Goal: Transaction & Acquisition: Download file/media

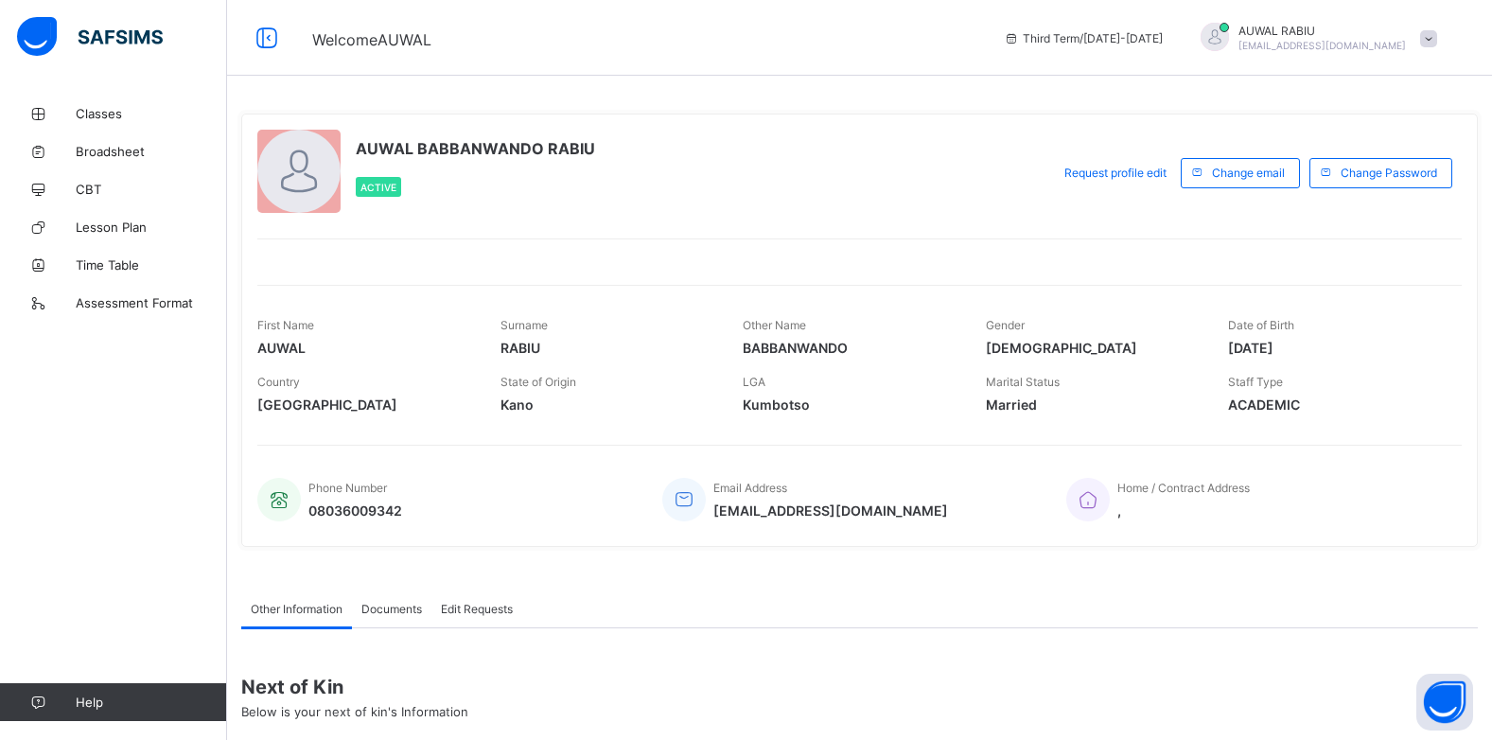
click at [1437, 42] on span at bounding box center [1428, 38] width 17 height 17
click at [1390, 190] on span "Logout" at bounding box center [1375, 187] width 125 height 22
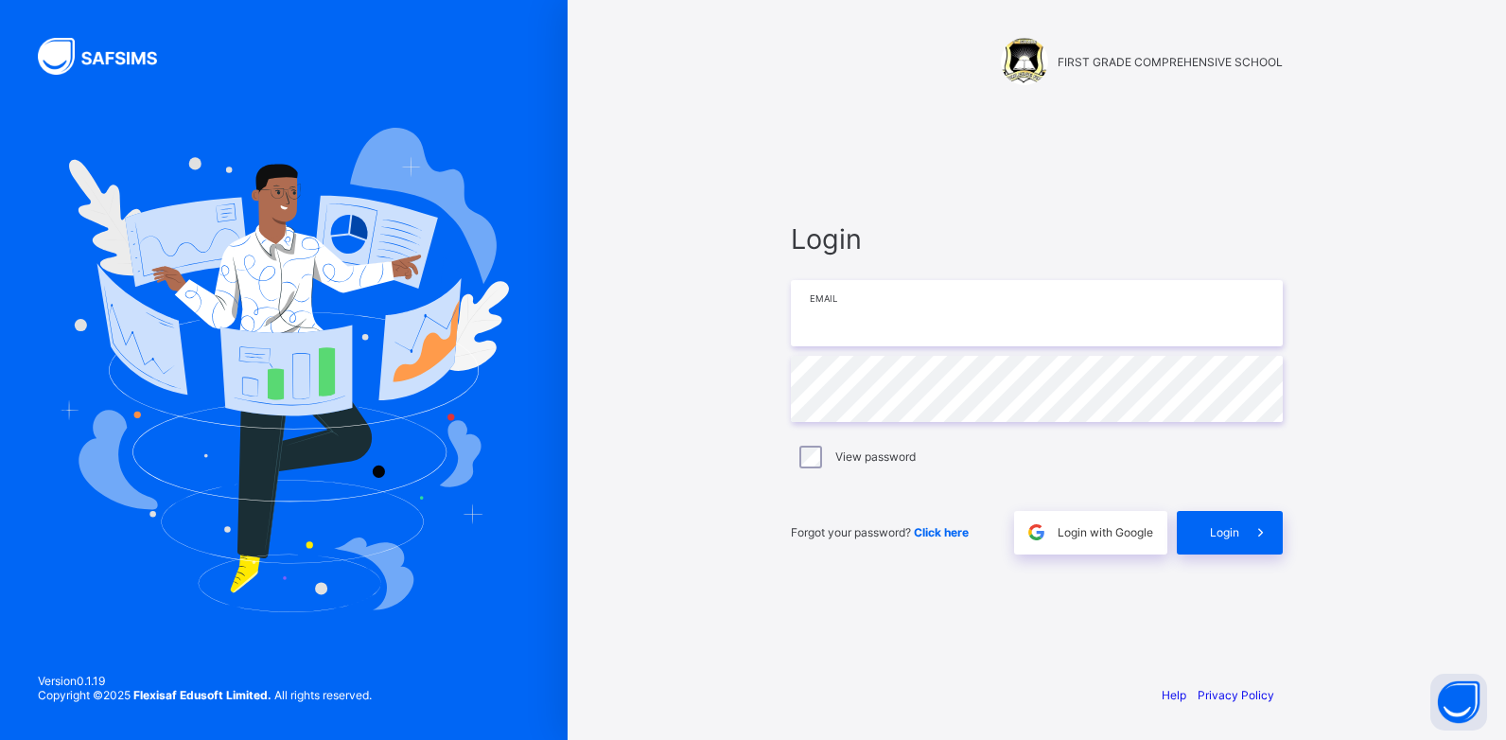
click at [951, 320] on input "email" at bounding box center [1037, 313] width 492 height 66
type input "**********"
click at [1212, 532] on div "Login" at bounding box center [1230, 533] width 106 height 44
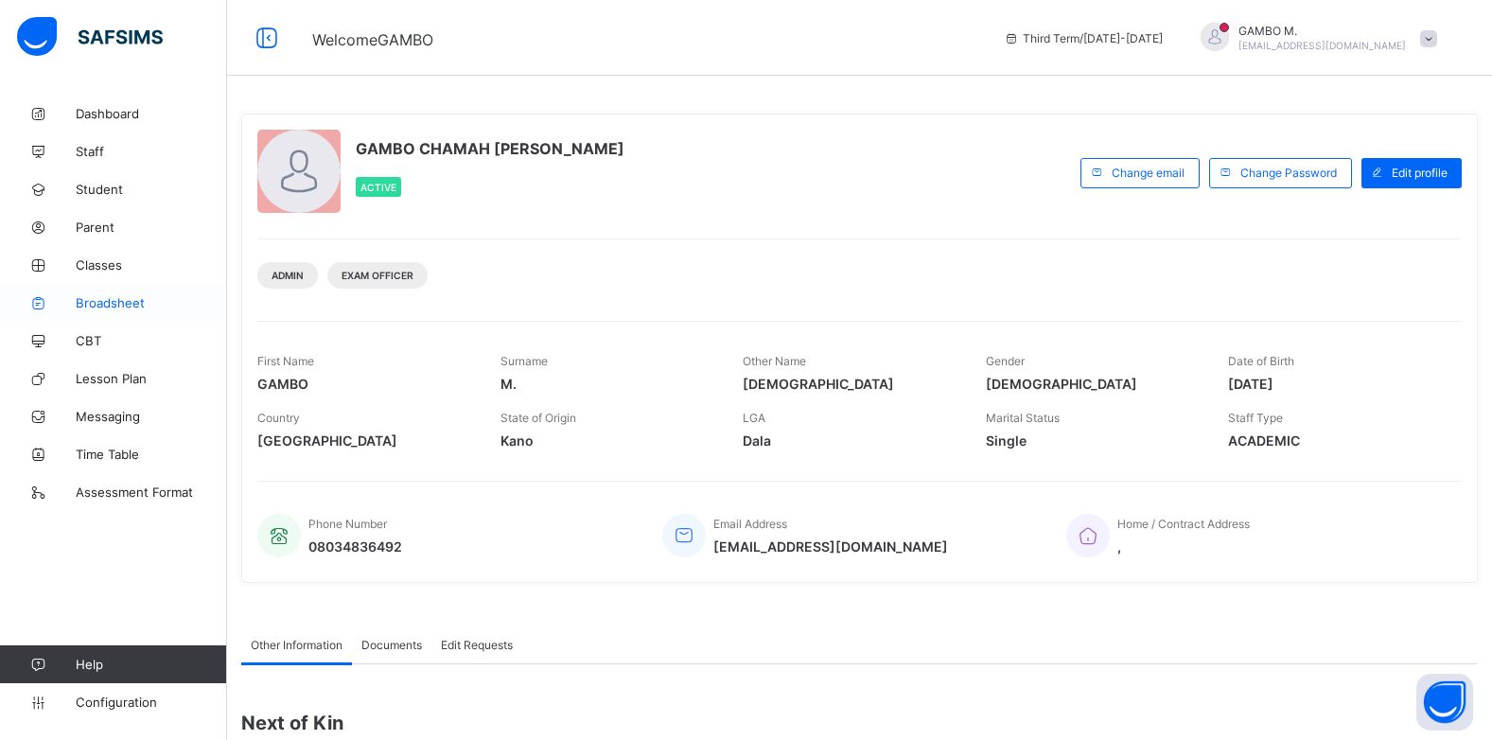
click at [119, 306] on span "Broadsheet" at bounding box center [151, 302] width 151 height 15
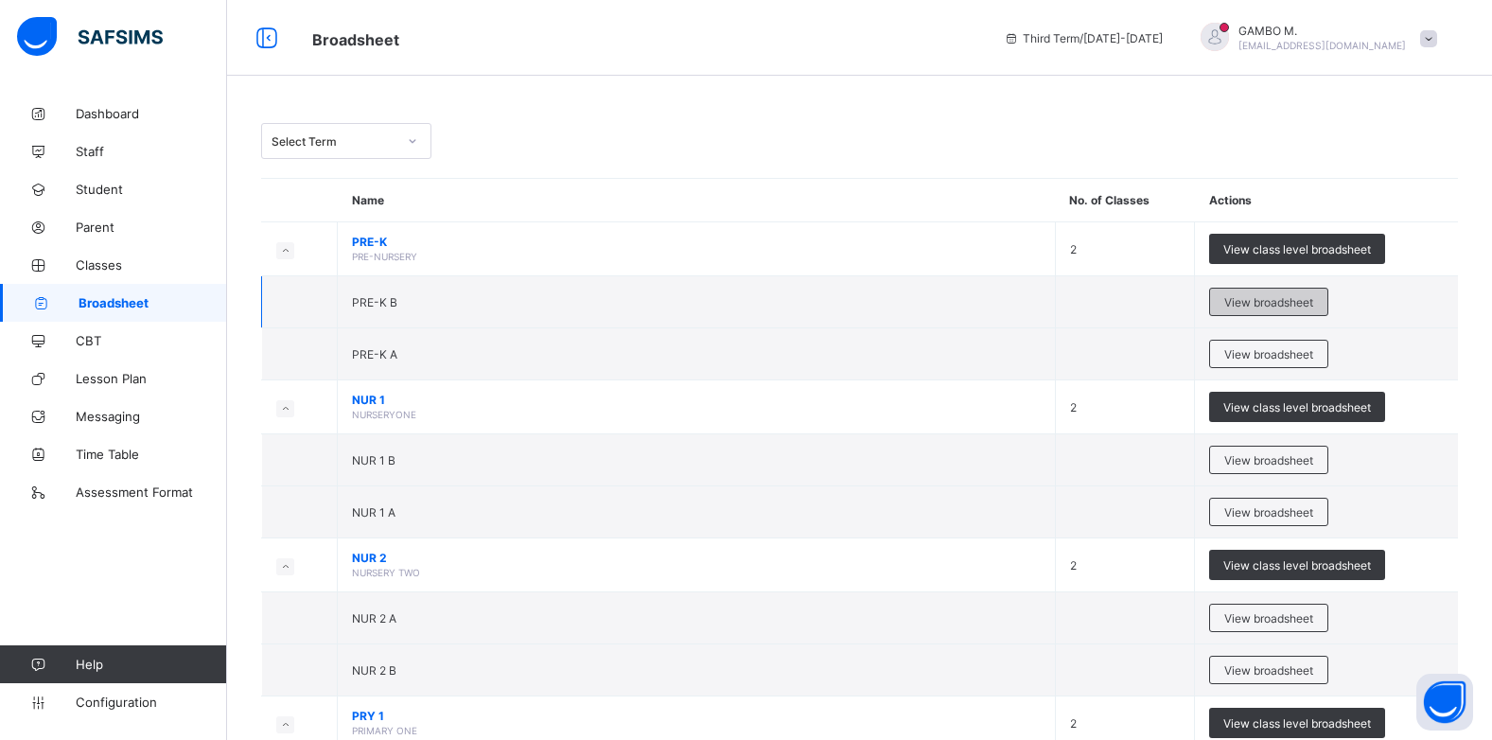
click at [1278, 300] on span "View broadsheet" at bounding box center [1268, 302] width 89 height 14
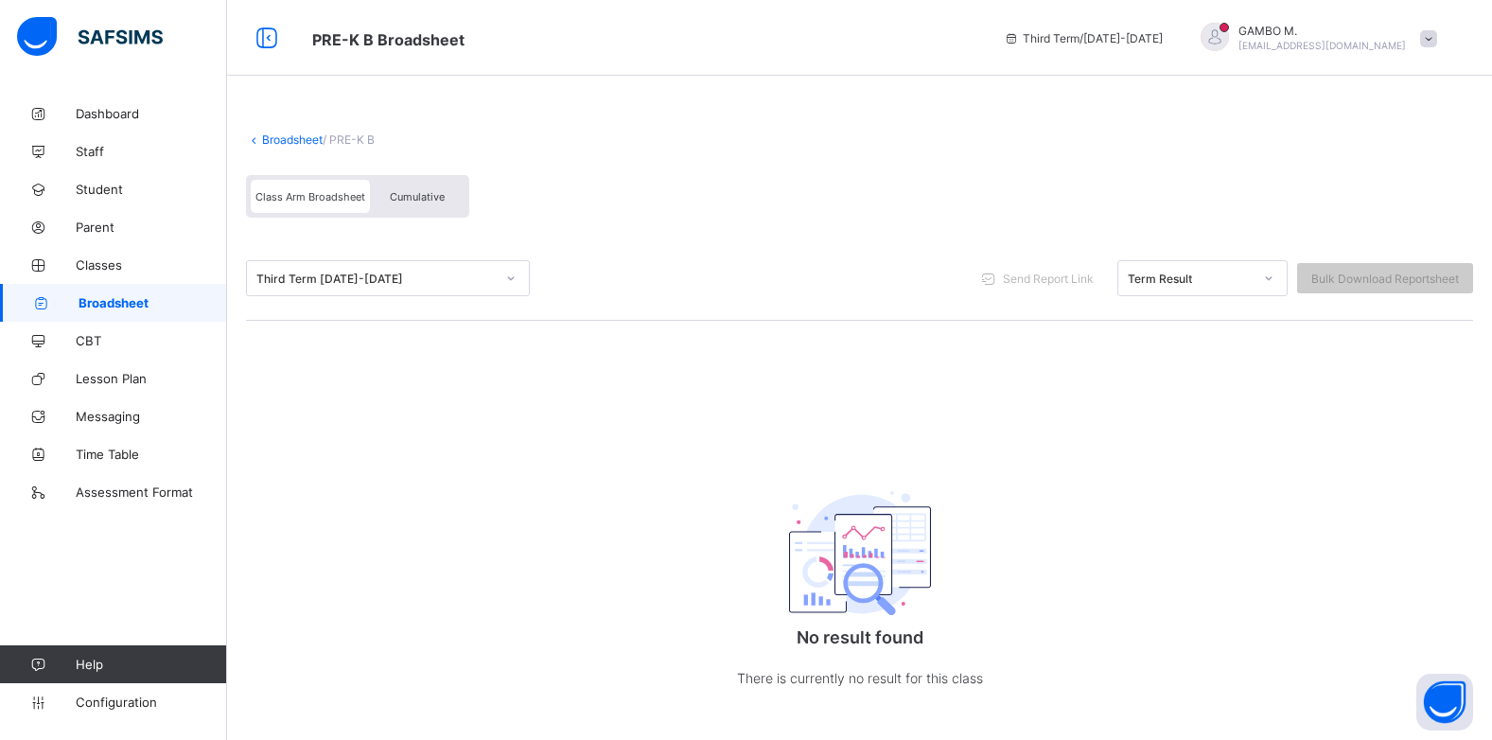
click at [319, 137] on link "Broadsheet" at bounding box center [292, 139] width 61 height 14
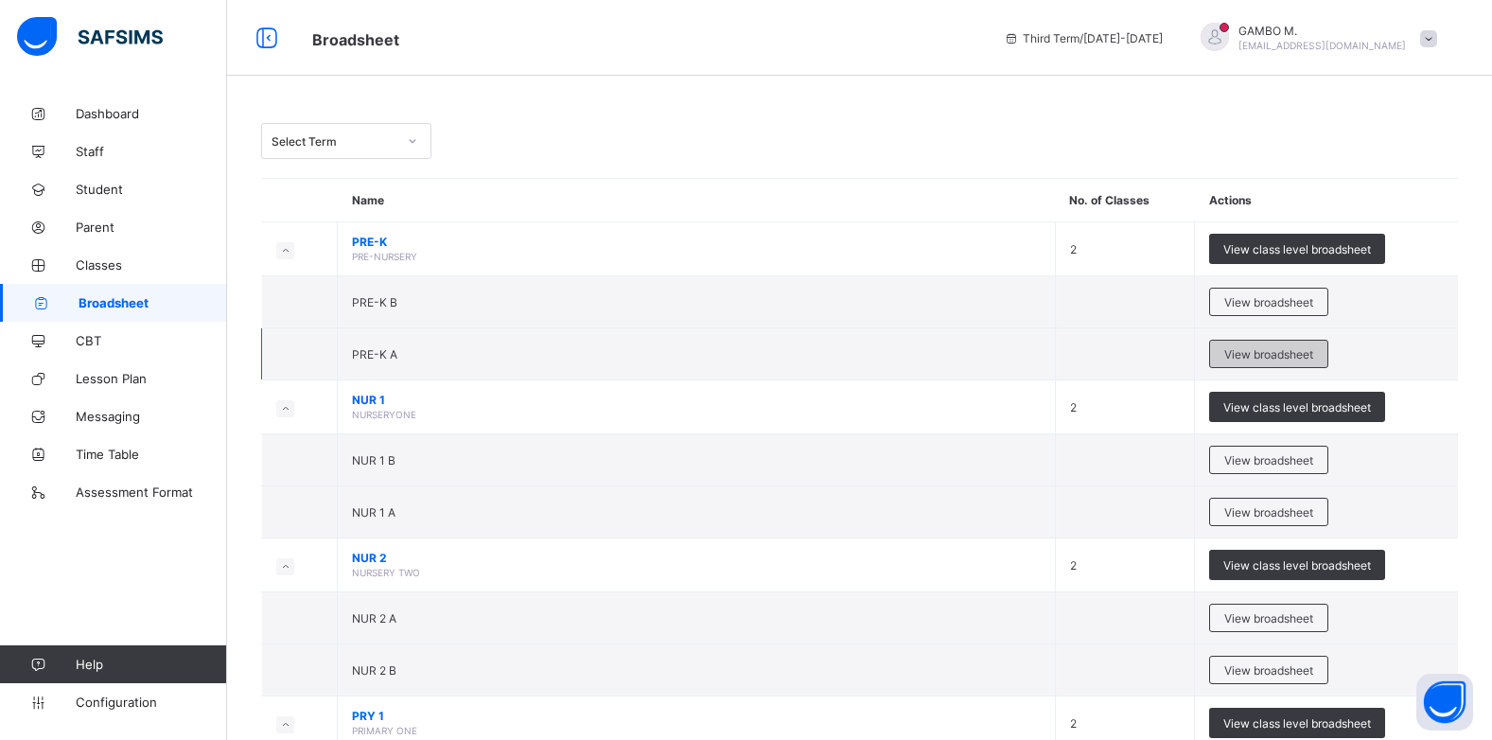
click at [1311, 347] on span "View broadsheet" at bounding box center [1268, 354] width 89 height 14
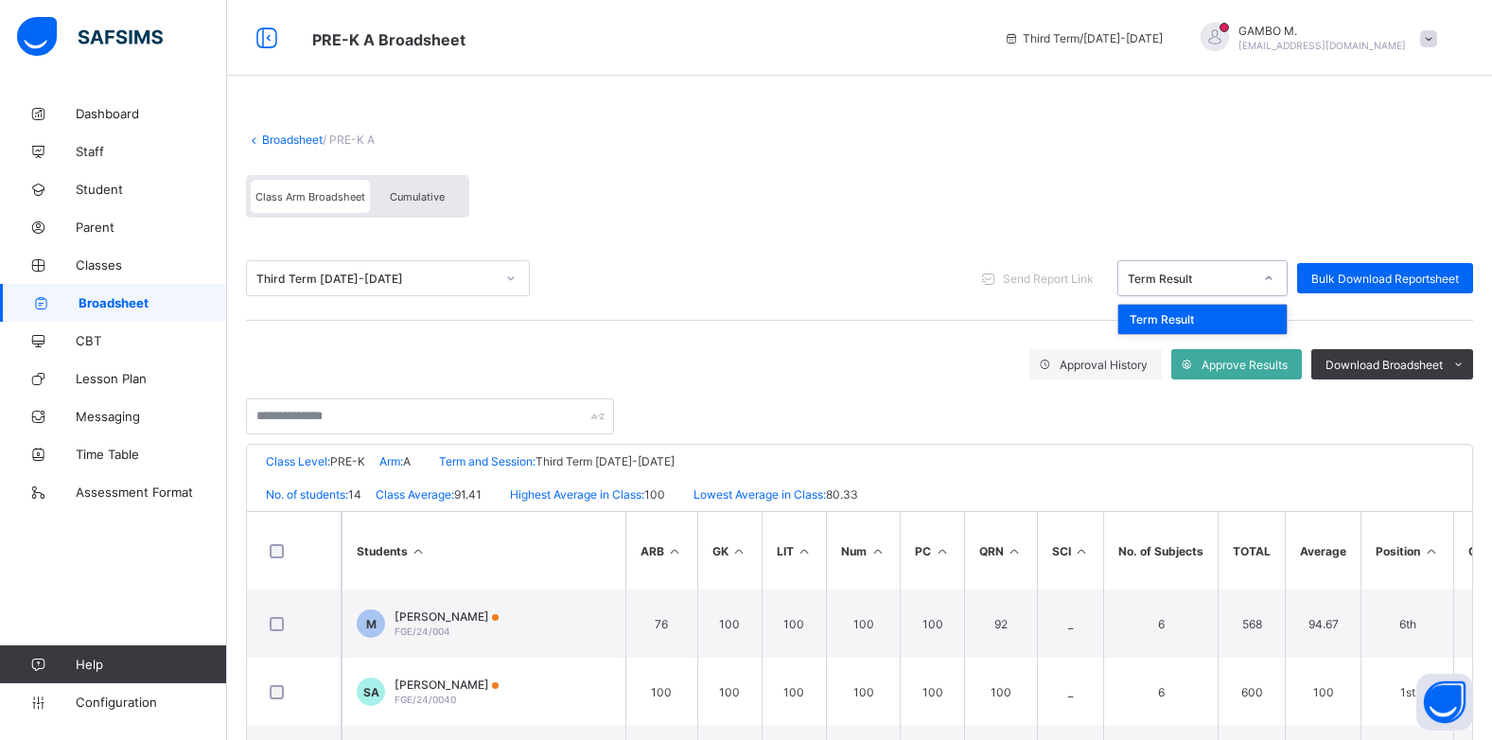
click at [1275, 282] on icon at bounding box center [1268, 278] width 11 height 19
click at [1275, 280] on icon at bounding box center [1268, 278] width 11 height 19
click at [424, 198] on span "Cumulative" at bounding box center [417, 196] width 55 height 13
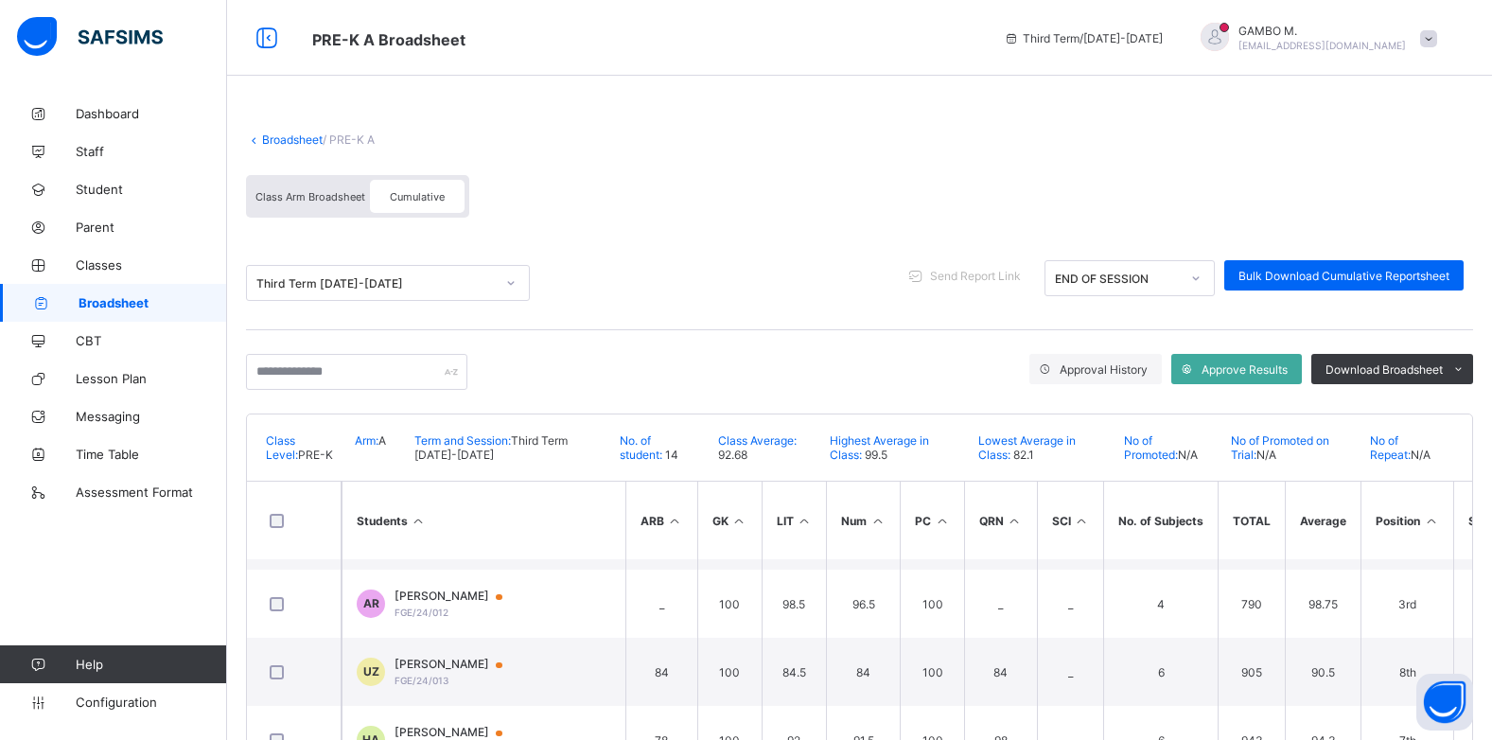
scroll to position [473, 0]
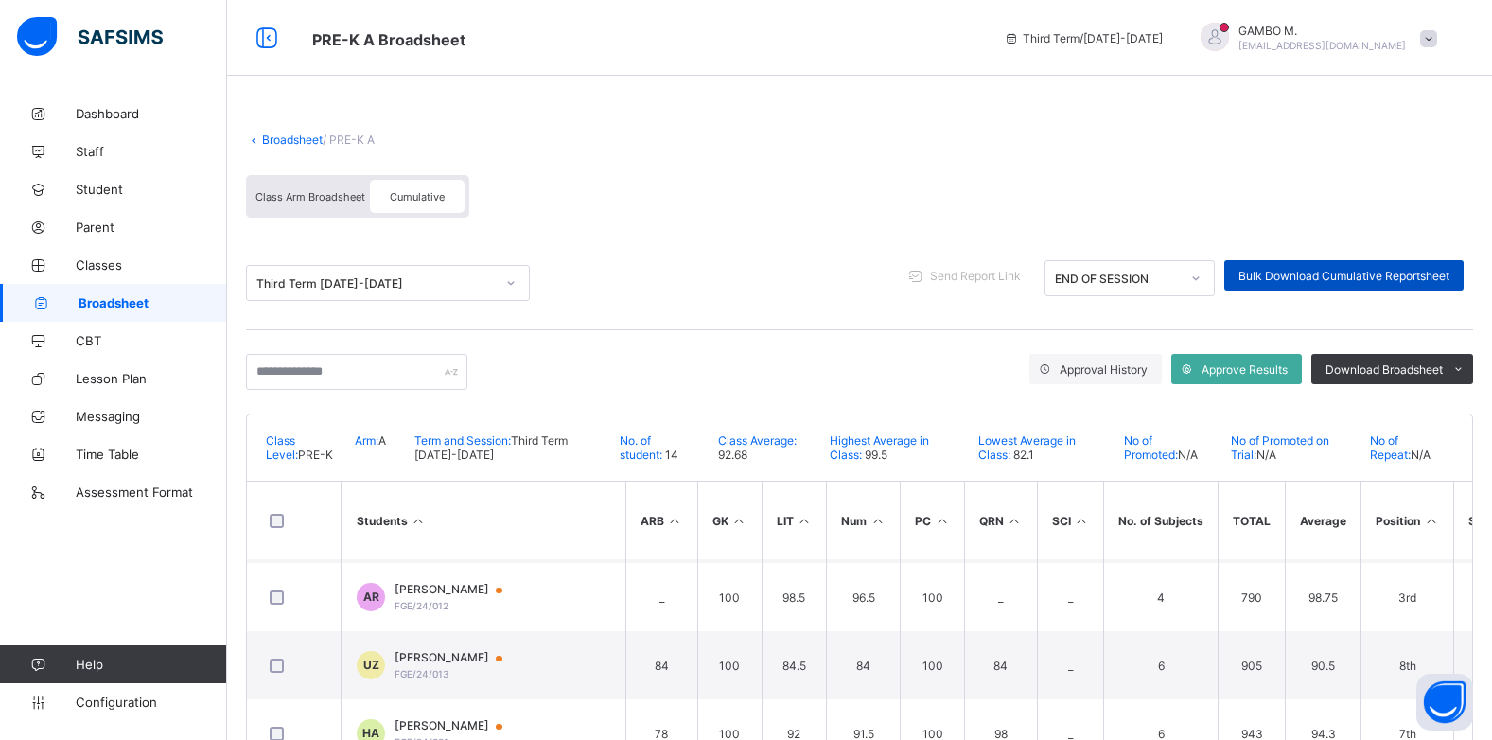
click at [1428, 273] on span "Bulk Download Cumulative Reportsheet" at bounding box center [1344, 276] width 211 height 14
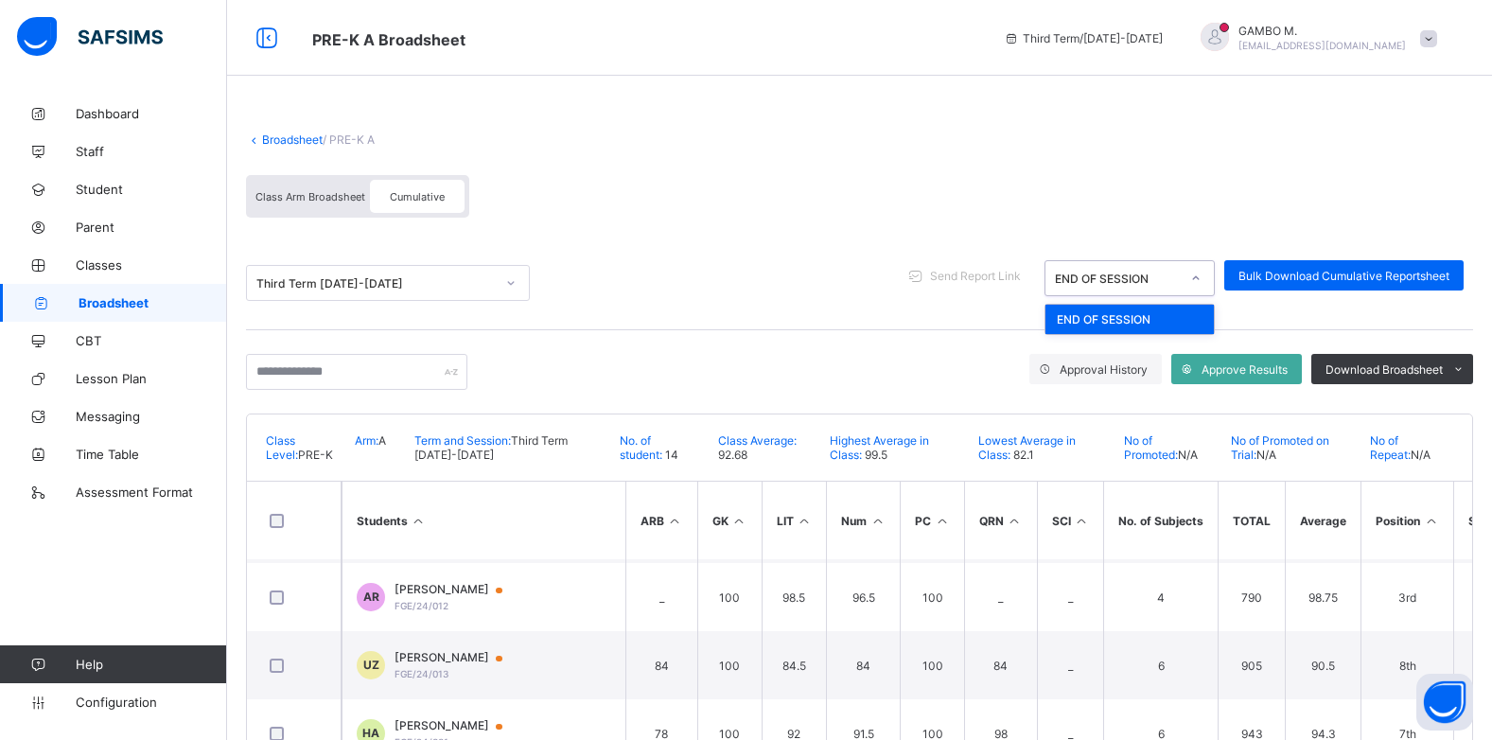
click at [1112, 278] on div "END OF SESSION" at bounding box center [1117, 279] width 125 height 14
click at [322, 184] on div "Class Arm Broadsheet" at bounding box center [310, 196] width 119 height 33
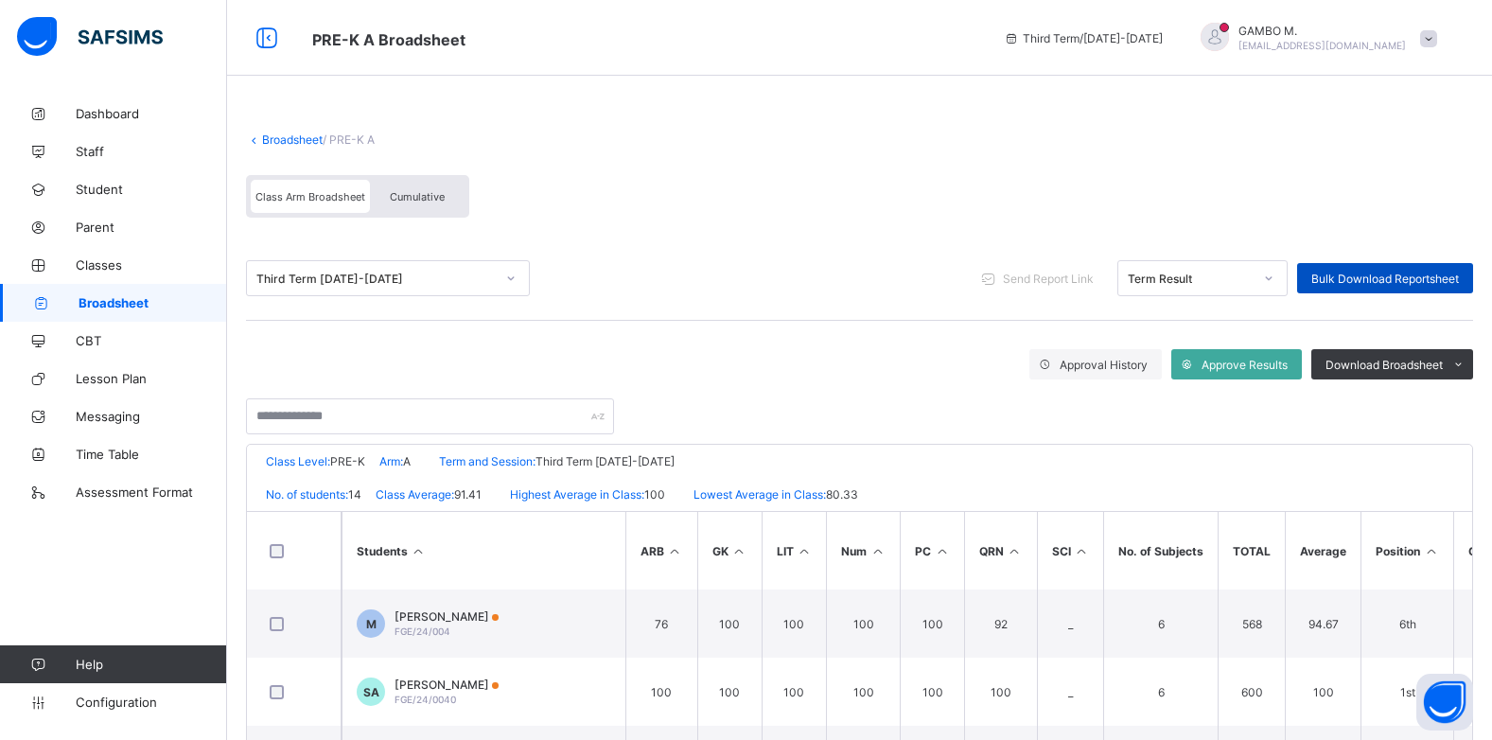
click at [1439, 279] on span "Bulk Download Reportsheet" at bounding box center [1385, 279] width 148 height 14
click at [289, 135] on link "Broadsheet" at bounding box center [292, 139] width 61 height 14
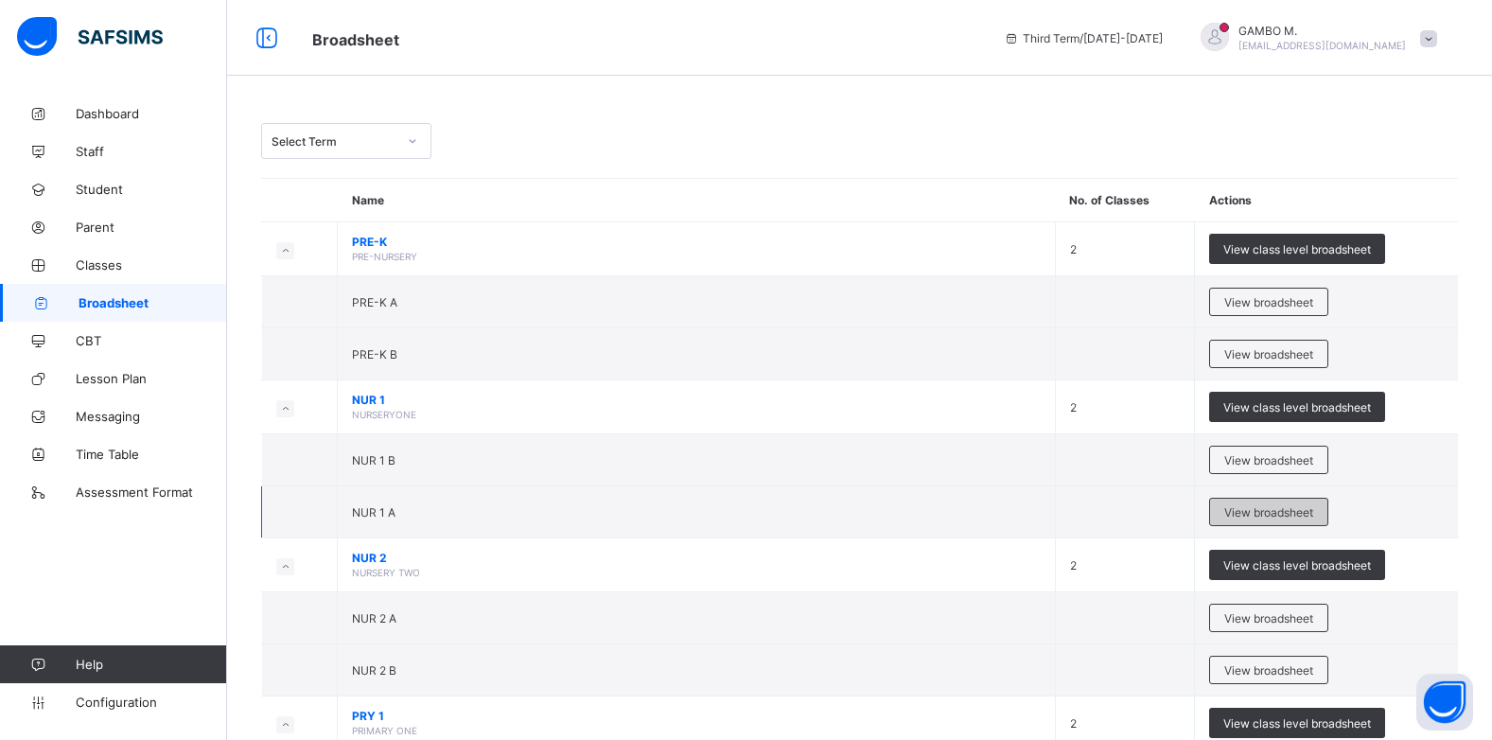
click at [1289, 522] on div "View broadsheet" at bounding box center [1268, 512] width 119 height 28
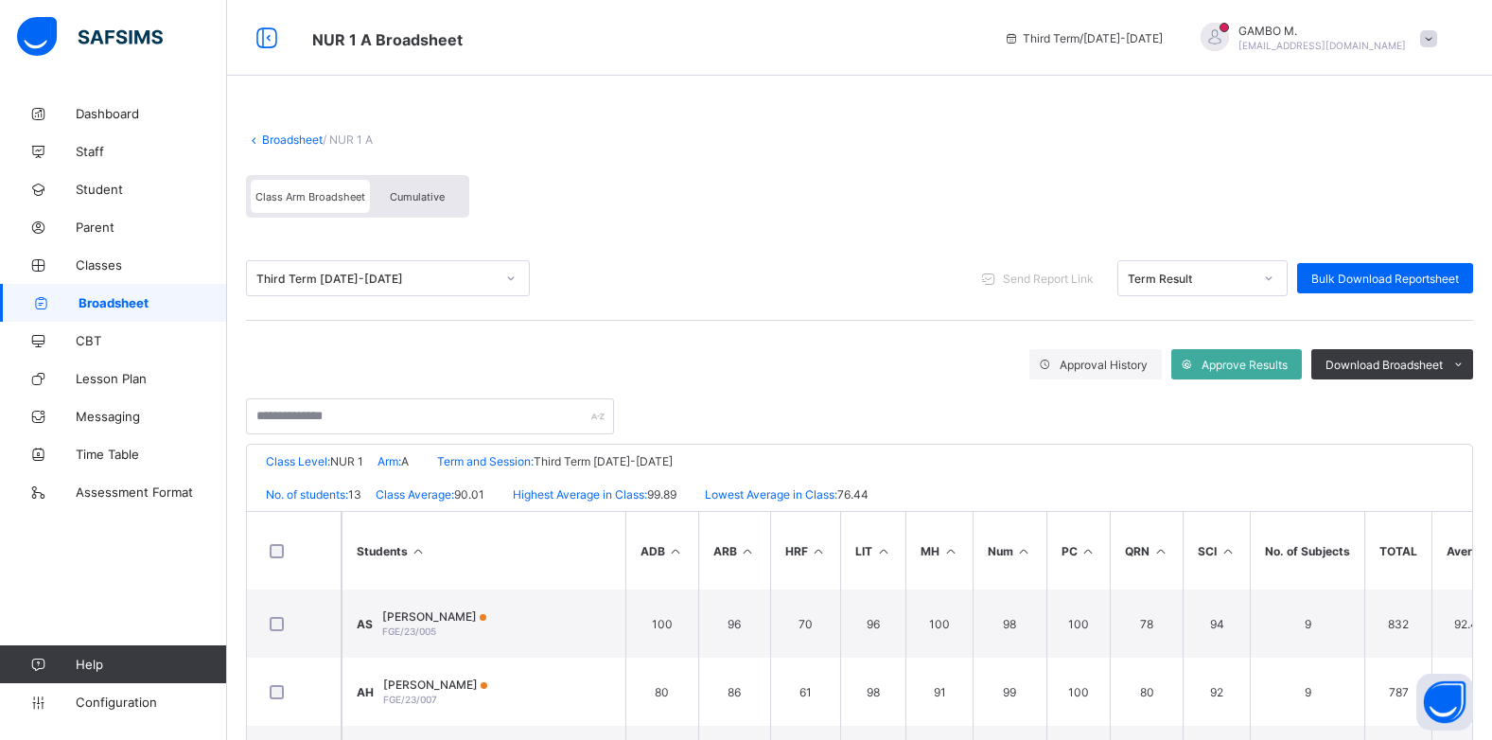
click at [436, 203] on div "Cumulative" at bounding box center [417, 196] width 95 height 33
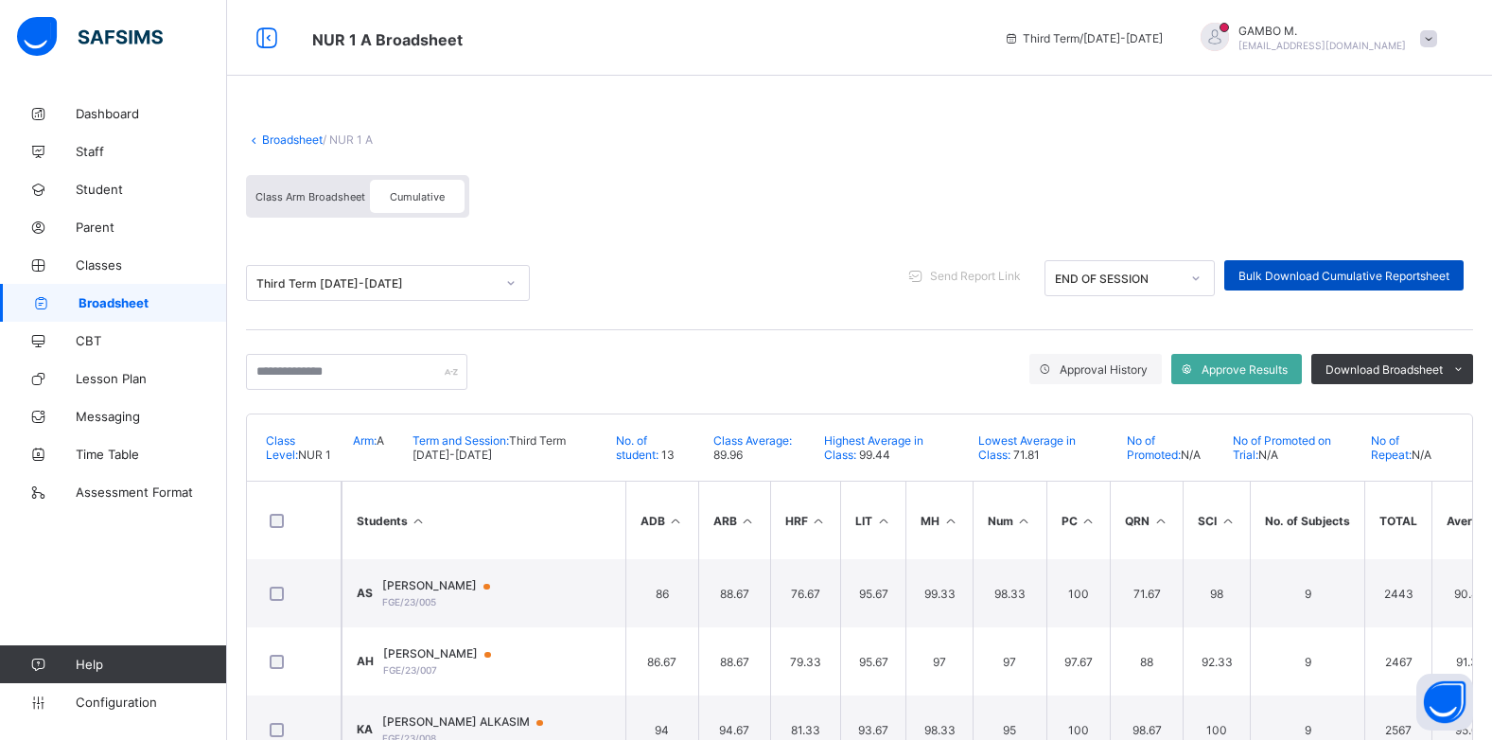
click at [1359, 283] on div "Bulk Download Cumulative Reportsheet" at bounding box center [1343, 275] width 239 height 30
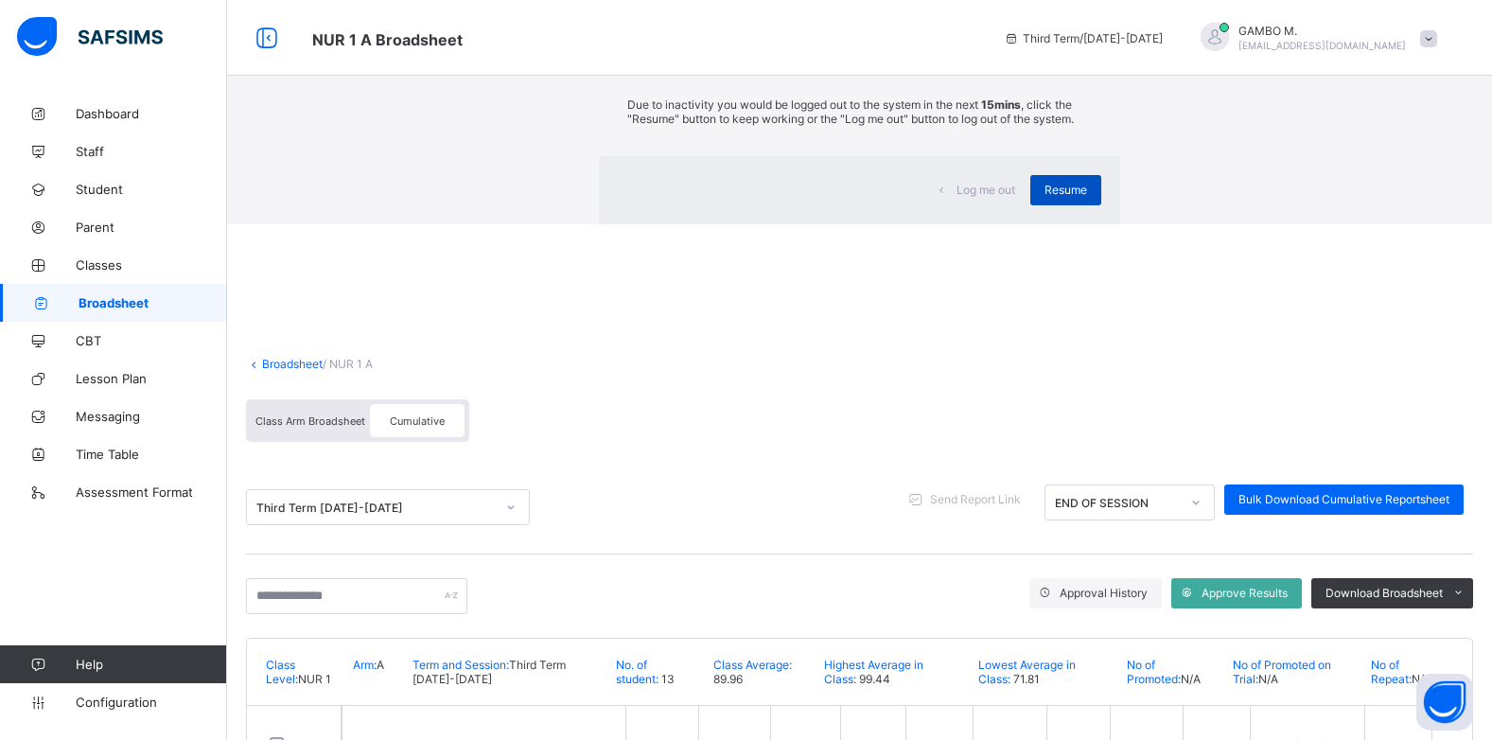
click at [1045, 197] on span "Resume" at bounding box center [1066, 190] width 43 height 14
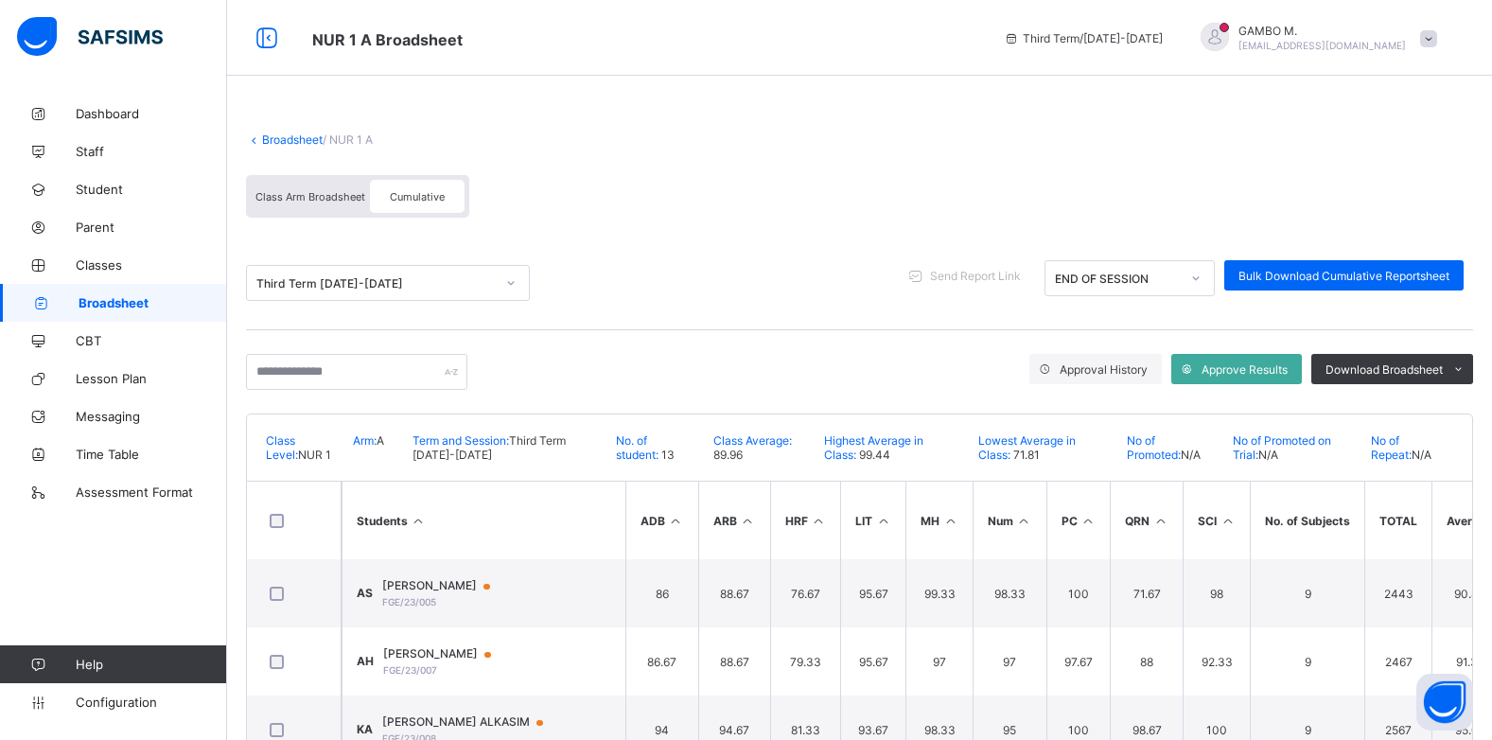
click at [287, 146] on link "Broadsheet" at bounding box center [292, 139] width 61 height 14
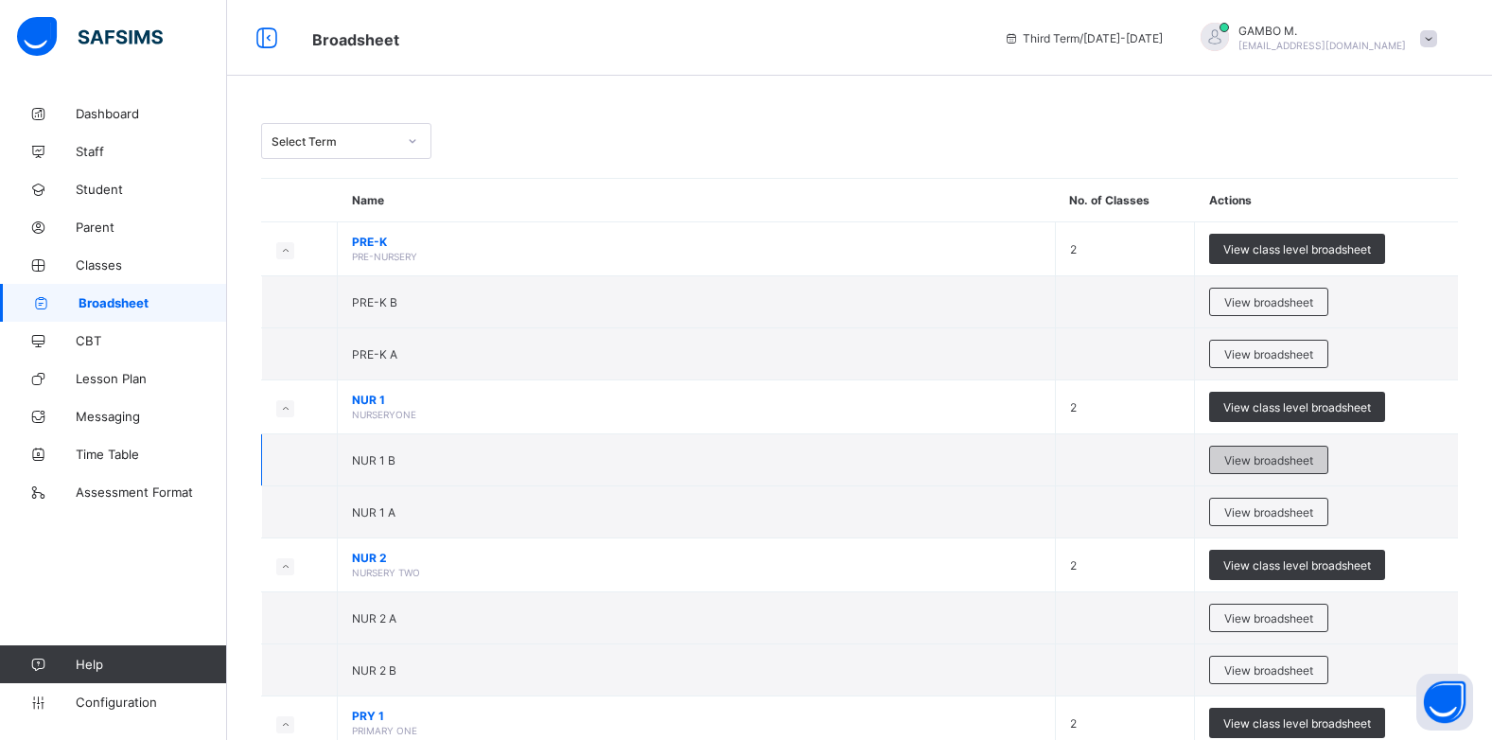
click at [1271, 465] on span "View broadsheet" at bounding box center [1268, 460] width 89 height 14
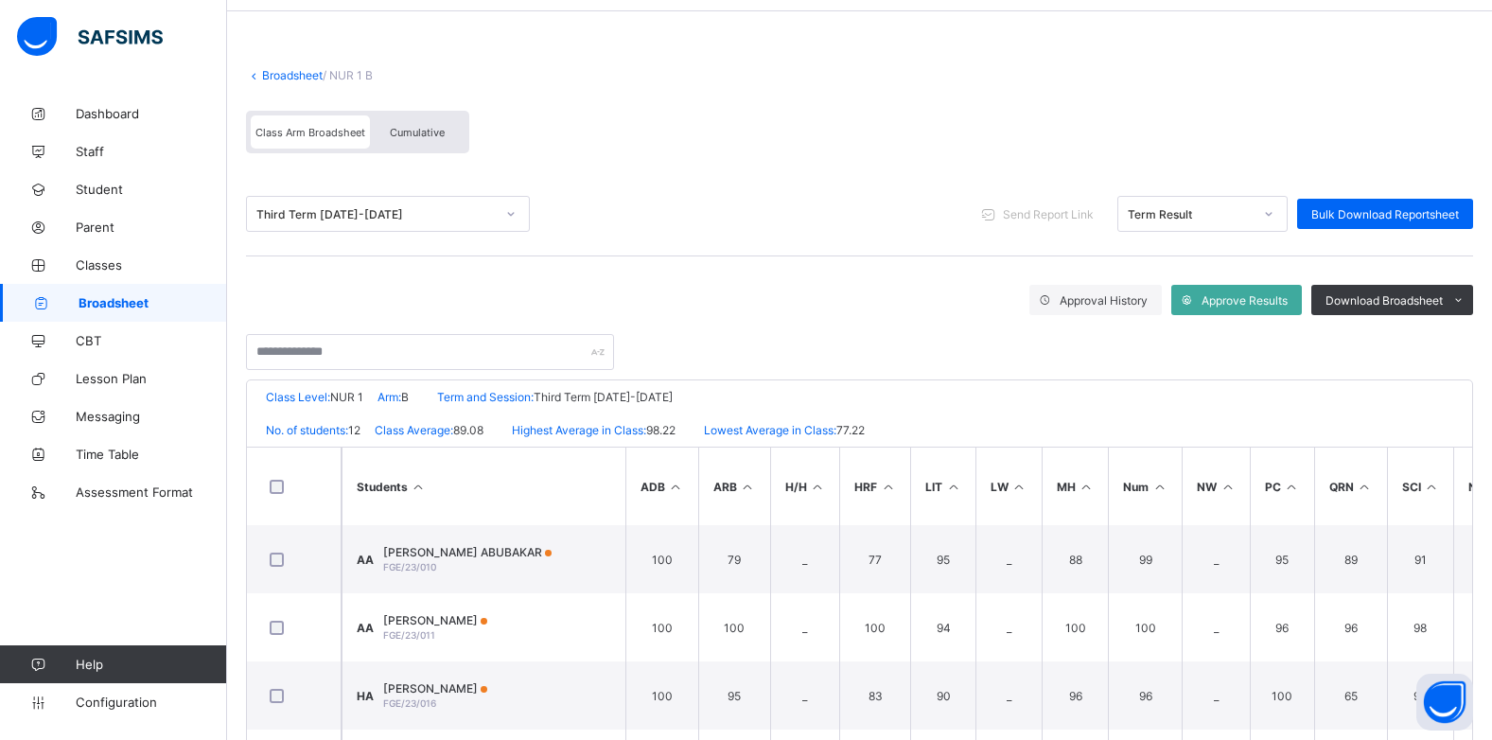
scroll to position [95, 0]
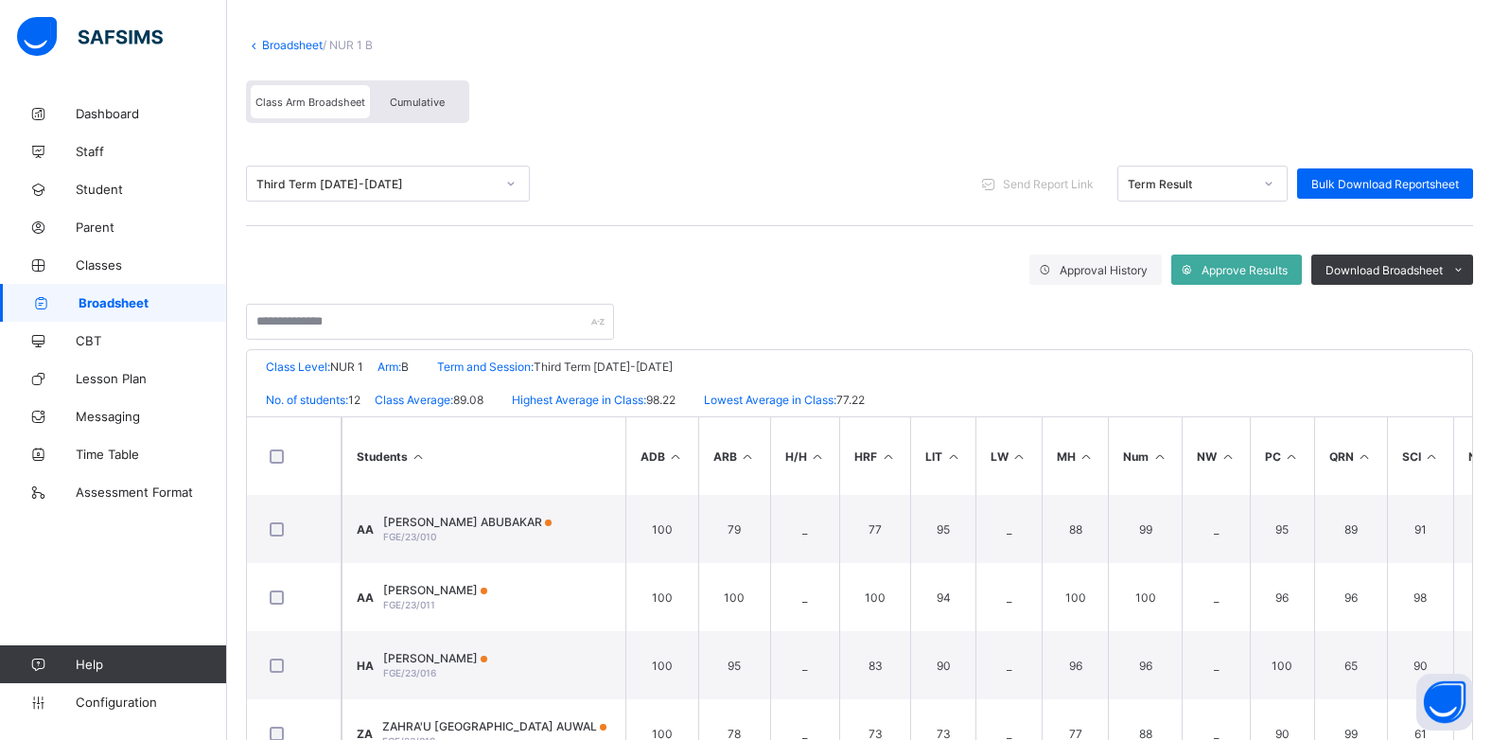
click at [1212, 190] on div "Term Result" at bounding box center [1190, 184] width 125 height 14
click at [448, 105] on div "Cumulative" at bounding box center [417, 101] width 95 height 33
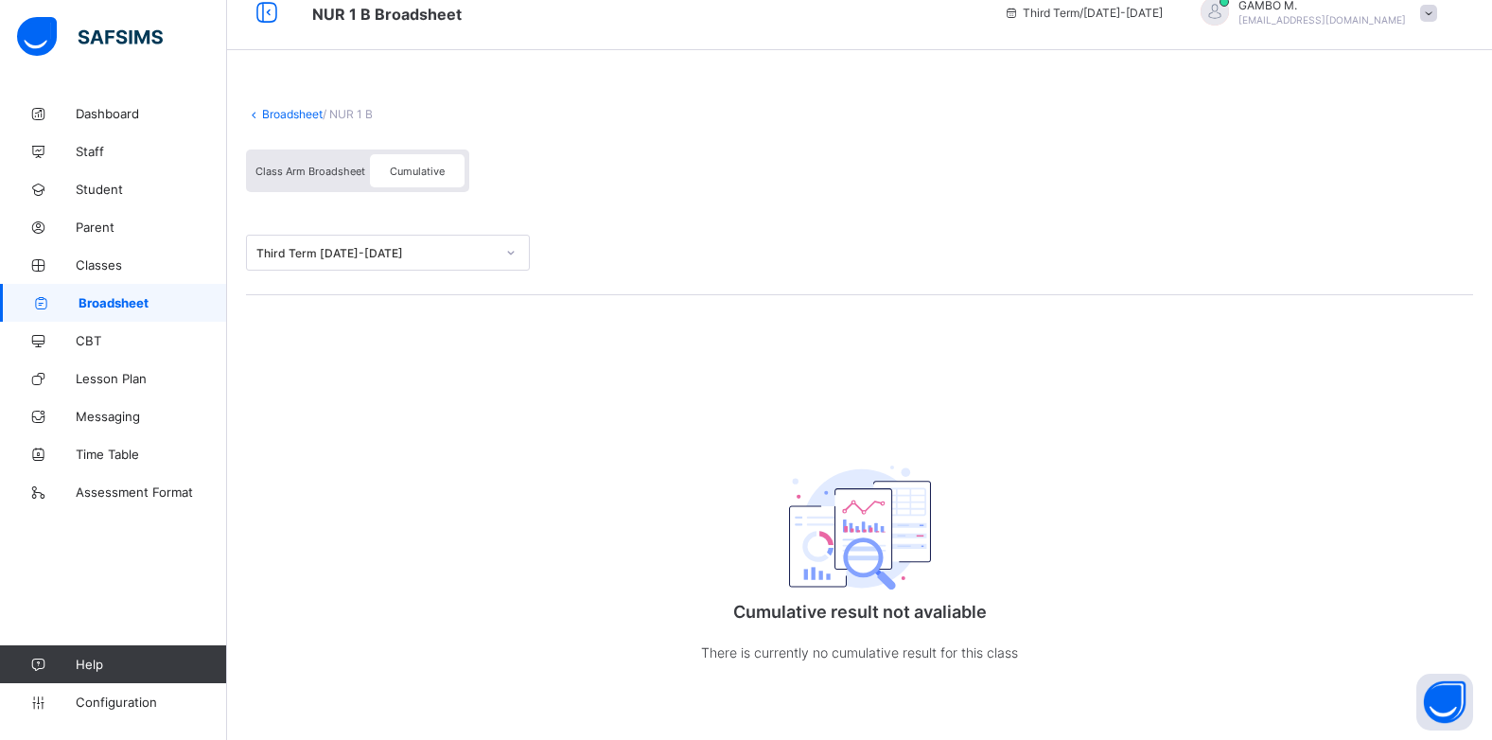
scroll to position [0, 0]
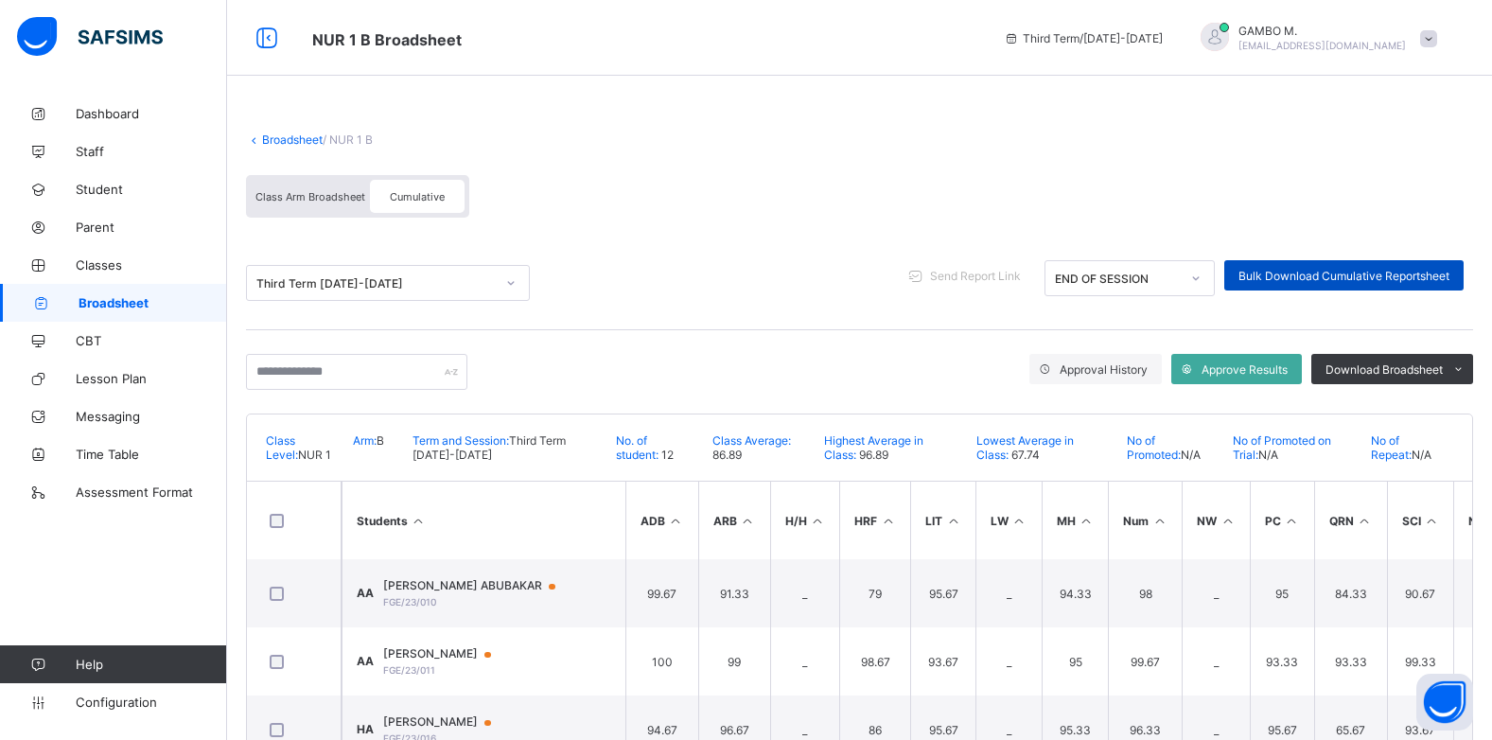
click at [1369, 278] on span "Bulk Download Cumulative Reportsheet" at bounding box center [1344, 276] width 211 height 14
click at [278, 141] on link "Broadsheet" at bounding box center [292, 139] width 61 height 14
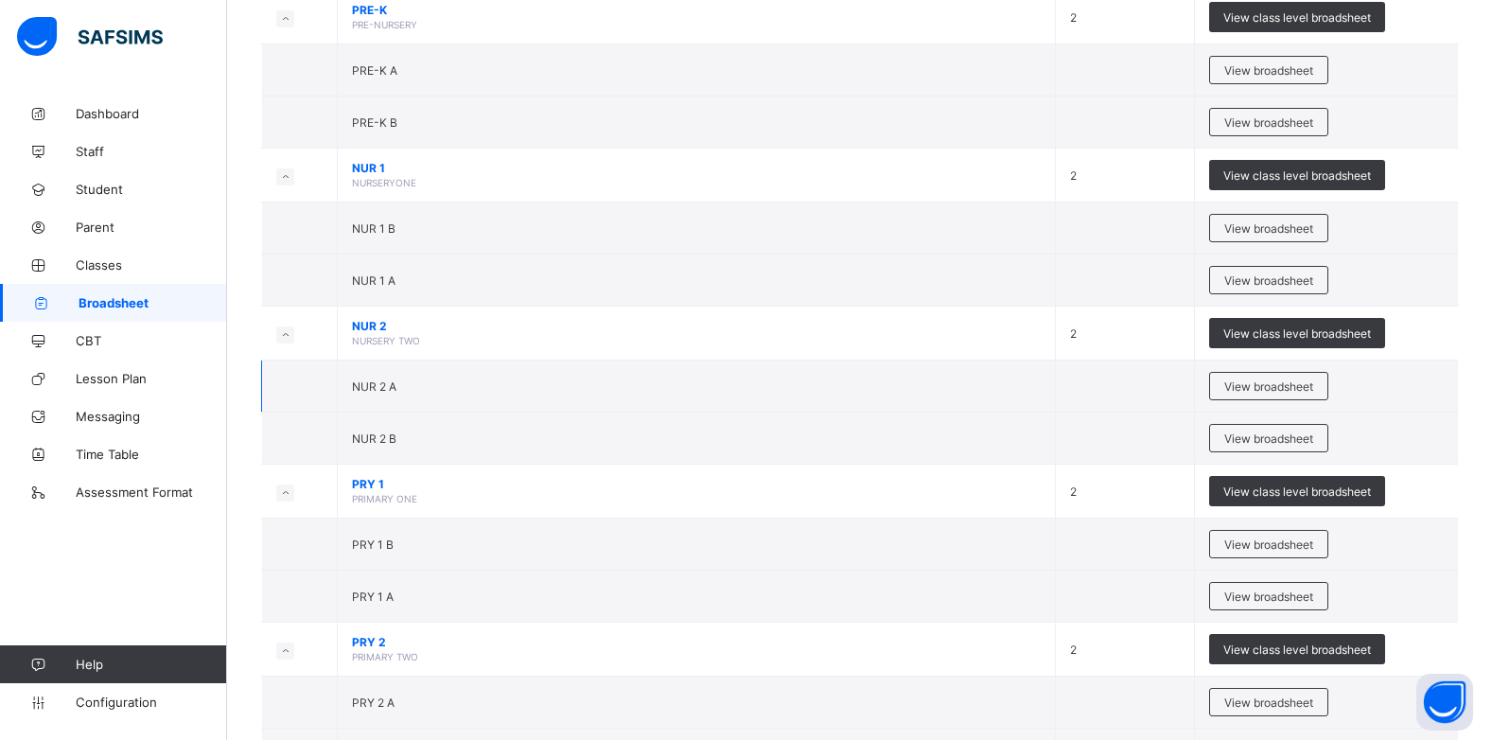
scroll to position [284, 0]
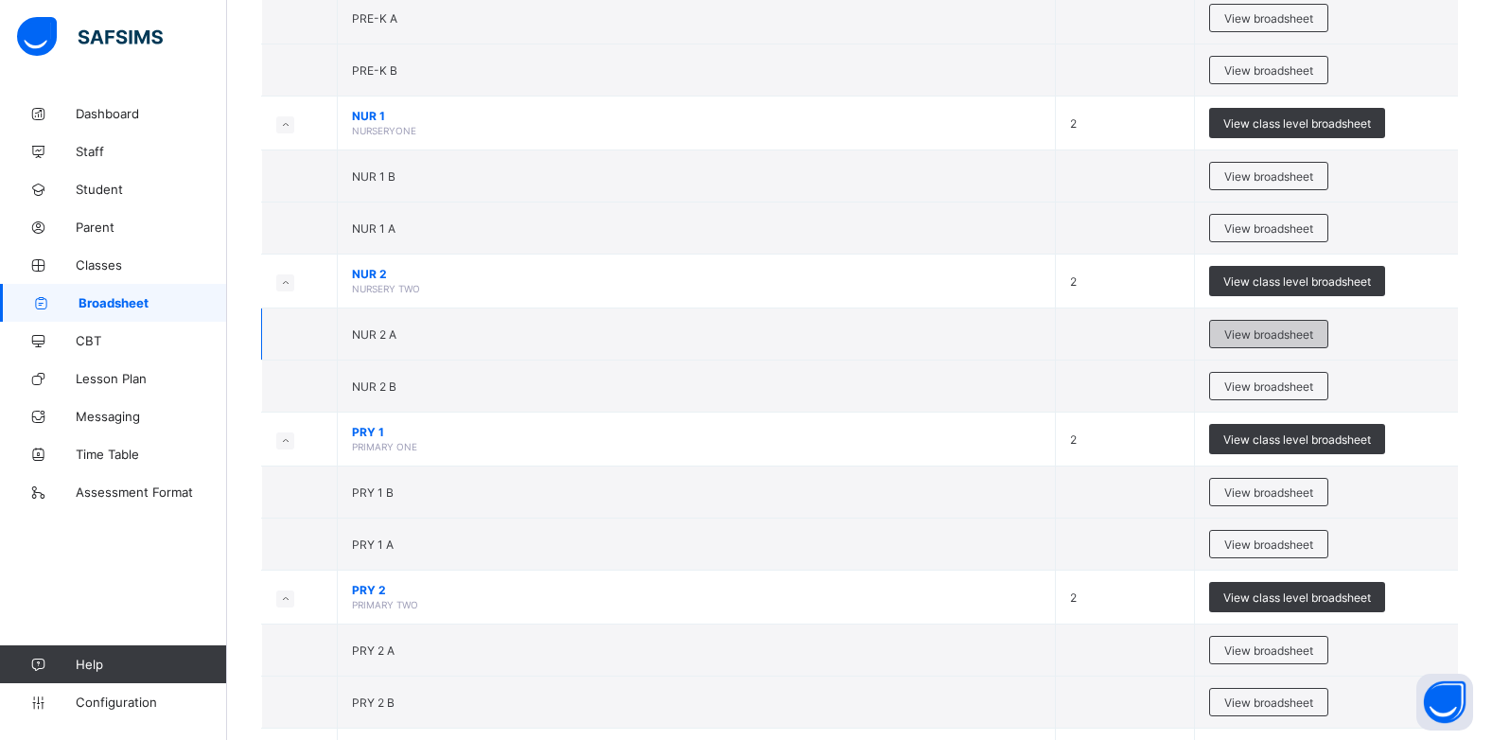
click at [1263, 333] on span "View broadsheet" at bounding box center [1268, 334] width 89 height 14
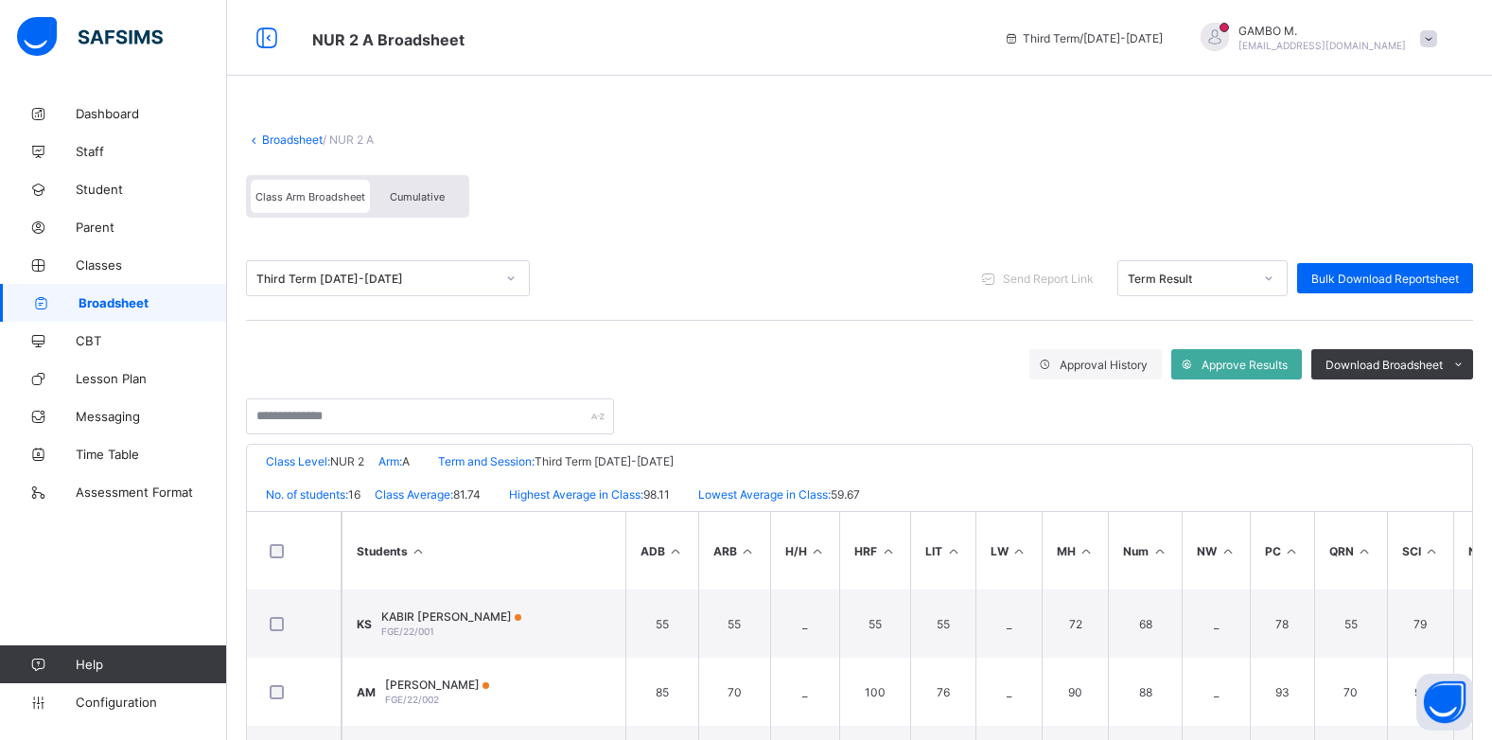
click at [403, 200] on span "Cumulative" at bounding box center [417, 196] width 55 height 13
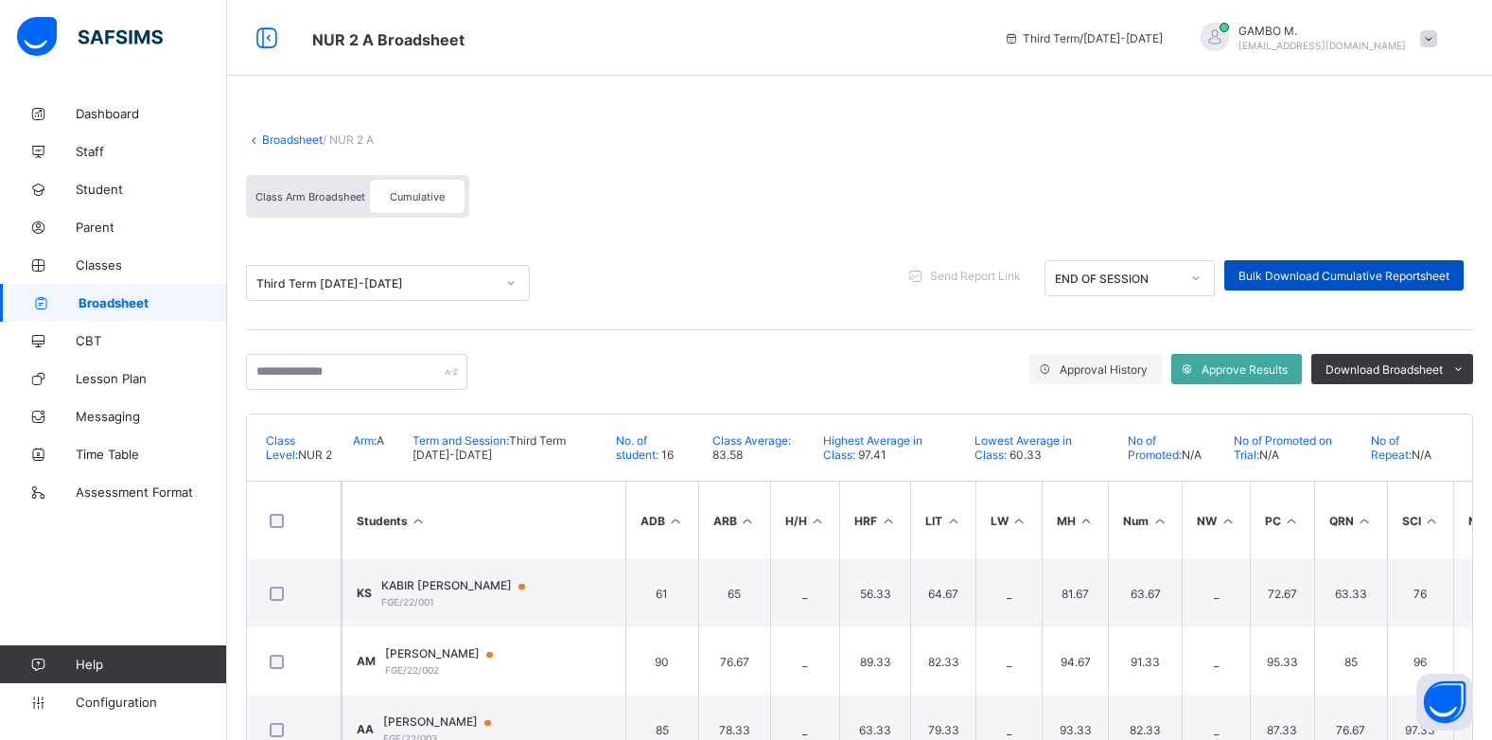
click at [1311, 274] on span "Bulk Download Cumulative Reportsheet" at bounding box center [1344, 276] width 211 height 14
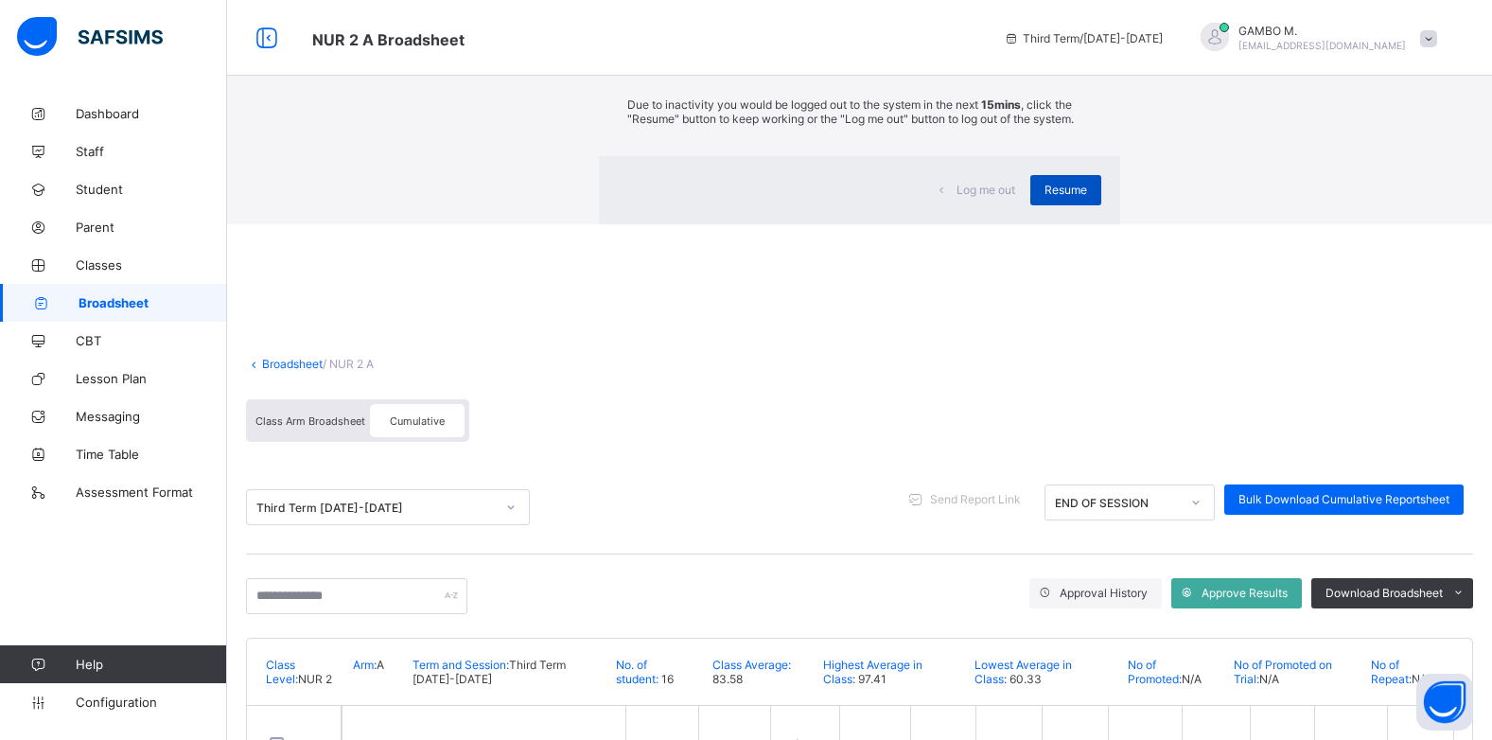
click at [1045, 197] on span "Resume" at bounding box center [1066, 190] width 43 height 14
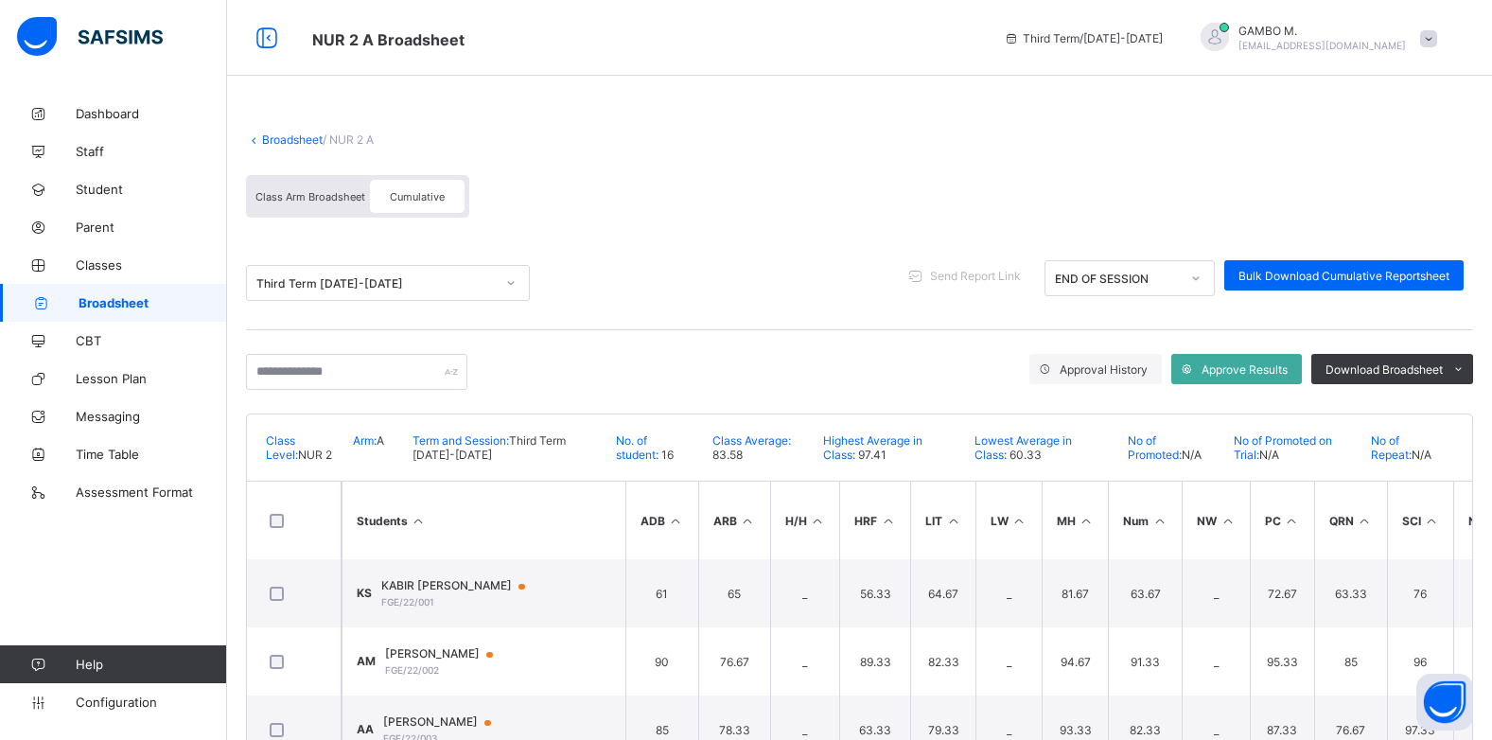
click at [296, 143] on link "Broadsheet" at bounding box center [292, 139] width 61 height 14
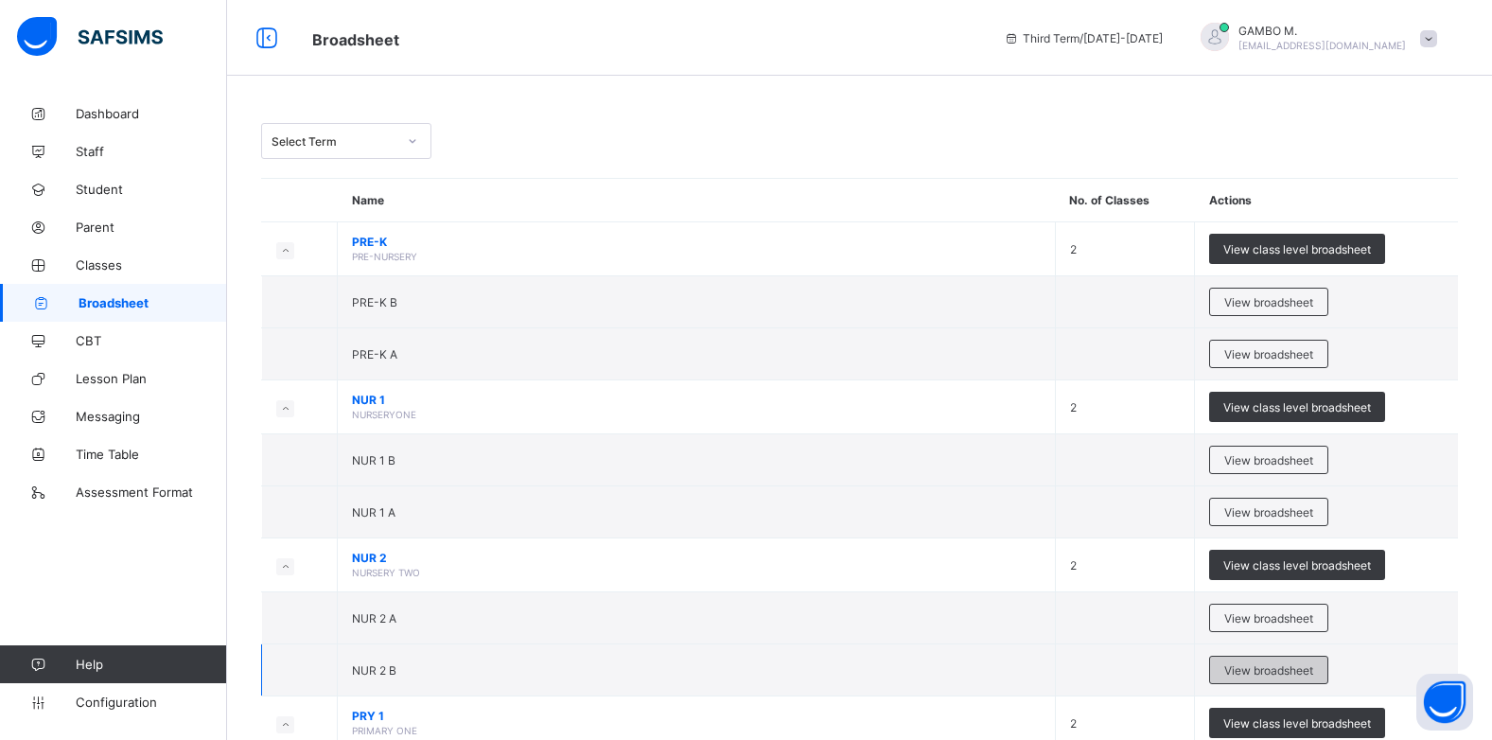
click at [1303, 672] on span "View broadsheet" at bounding box center [1268, 670] width 89 height 14
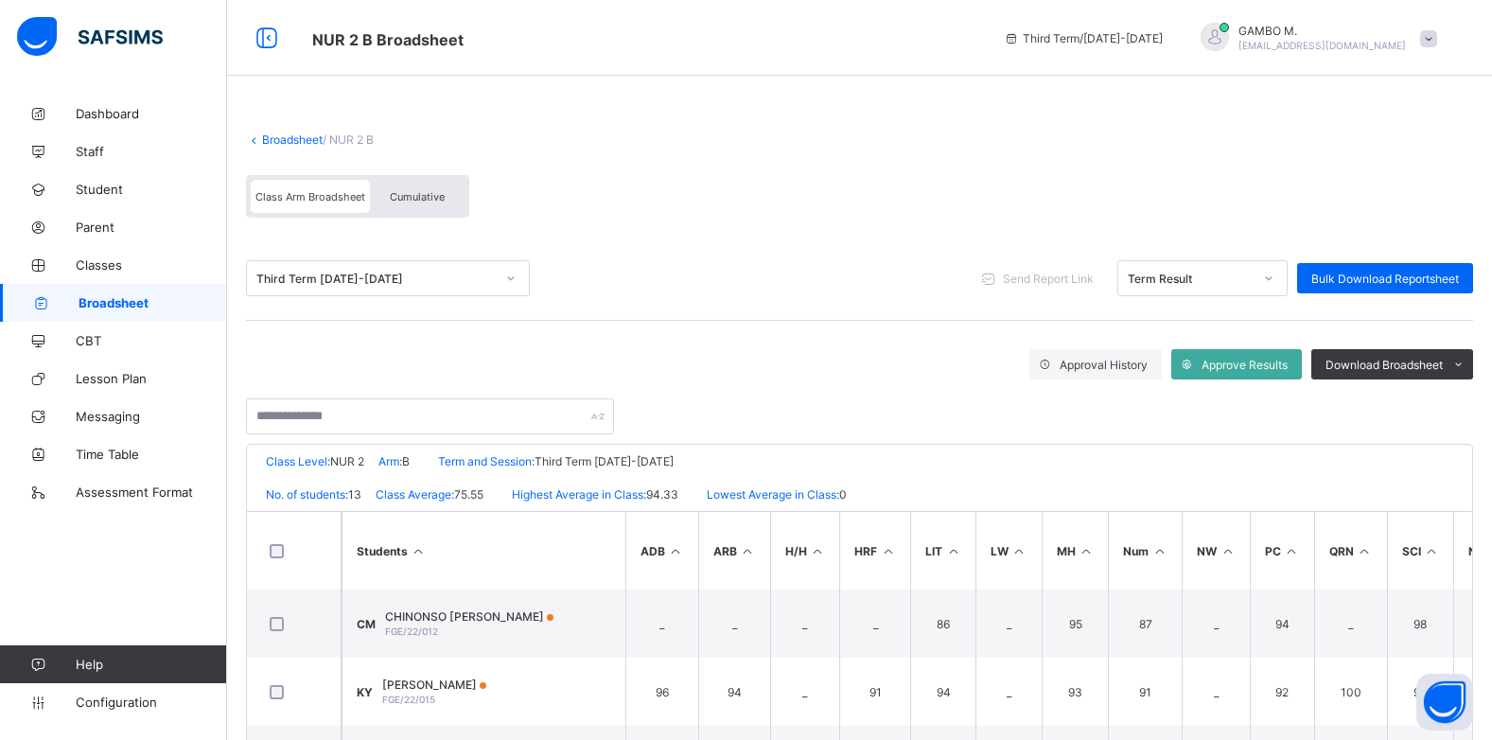
click at [1218, 418] on div at bounding box center [859, 406] width 1227 height 55
click at [1491, 223] on html "NUR 2 B Broadsheet Third Term / 2024-2025 GAMBO M. chamoh304@gmail.com Dashboar…" at bounding box center [746, 511] width 1492 height 1023
click at [851, 308] on div "Third Term 2024-2025 Send Report Link Term Result Bulk Download Reportsheet" at bounding box center [859, 279] width 1227 height 84
click at [1447, 288] on div "Bulk Download Reportsheet" at bounding box center [1385, 278] width 176 height 30
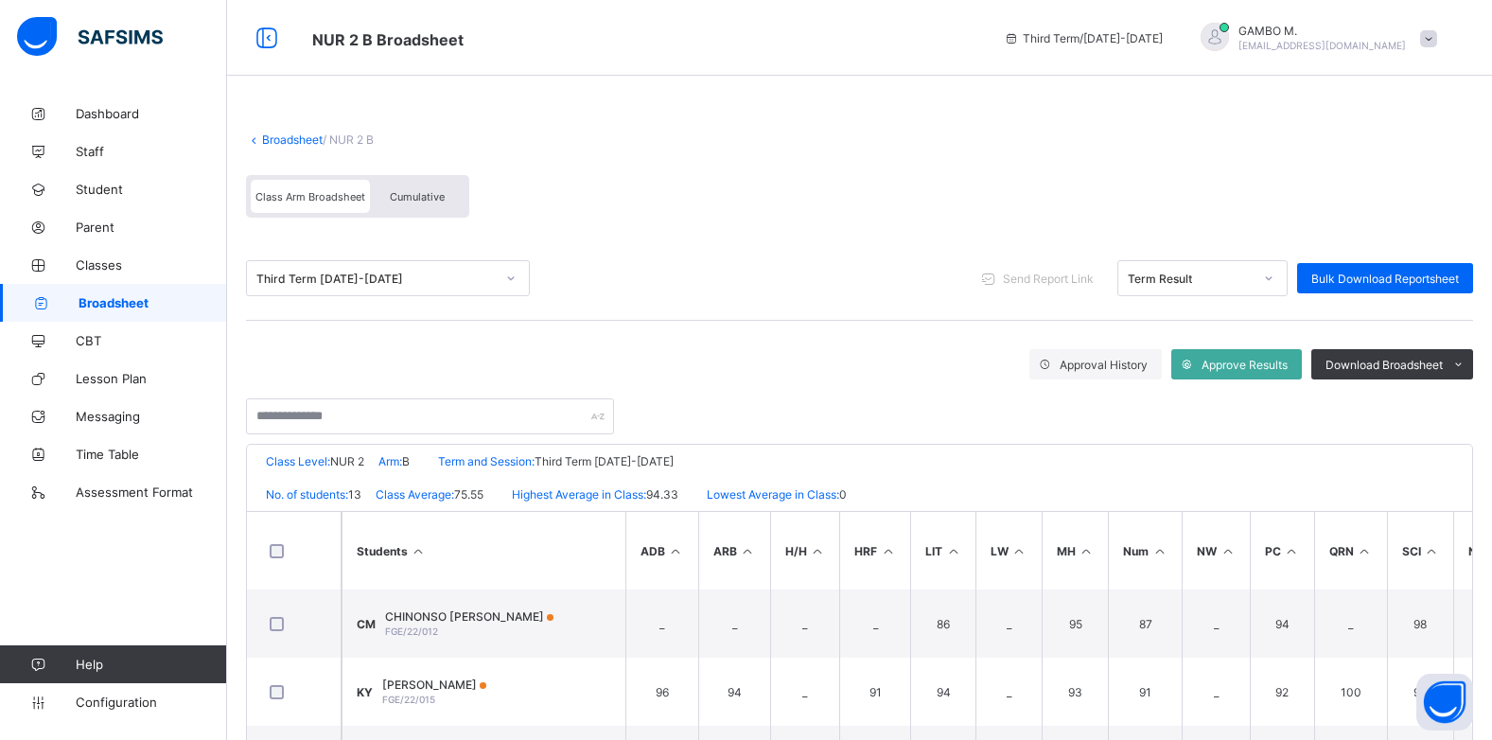
click at [306, 144] on link "Broadsheet" at bounding box center [292, 139] width 61 height 14
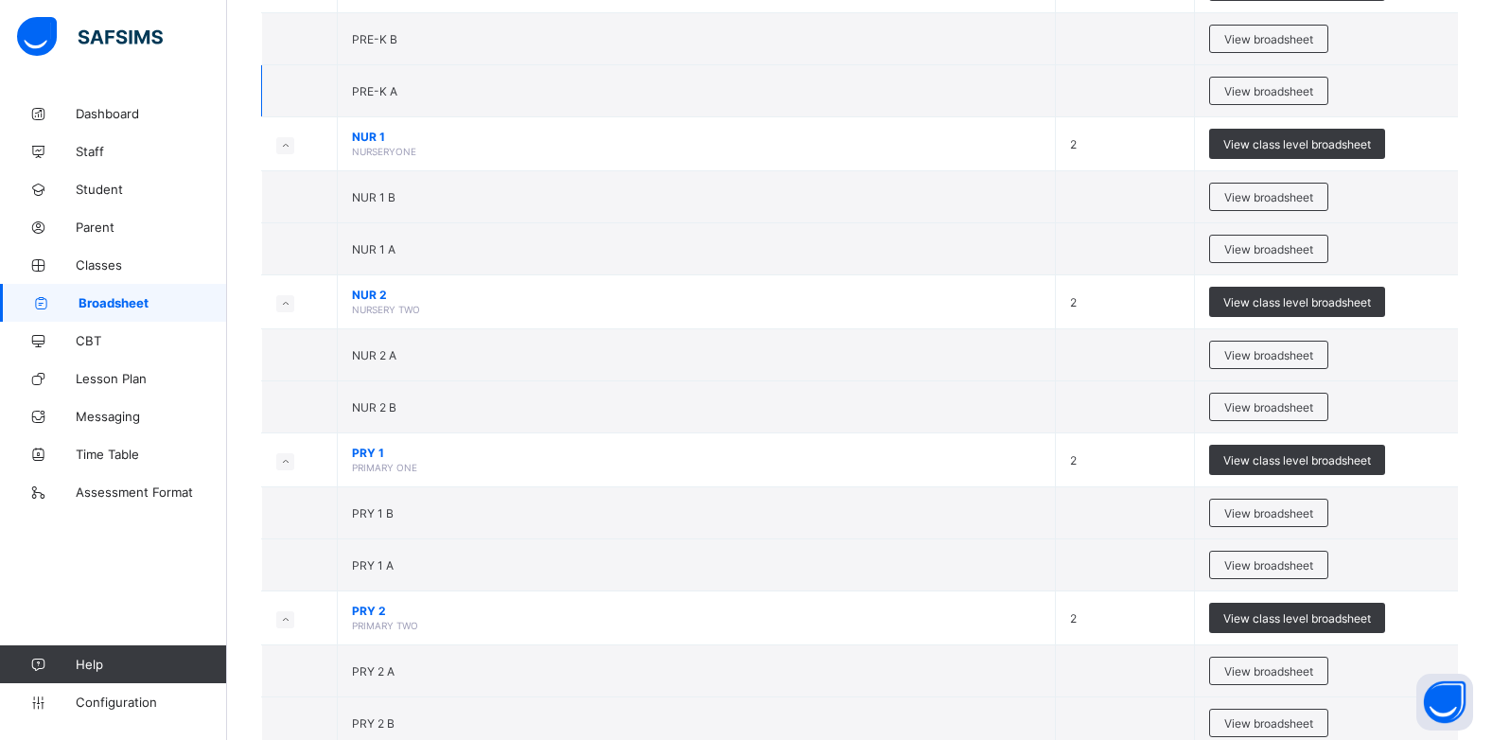
scroll to position [284, 0]
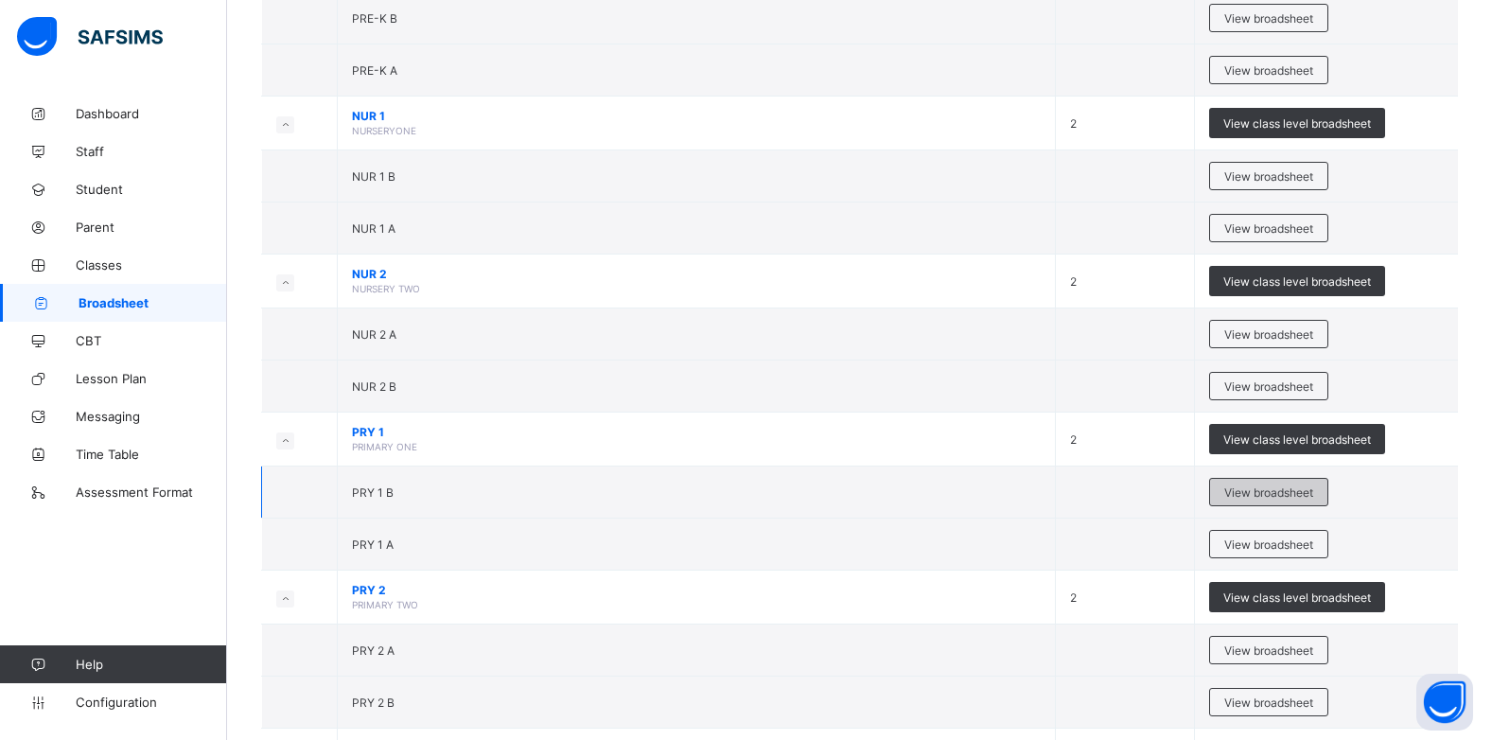
click at [1244, 499] on span "View broadsheet" at bounding box center [1268, 492] width 89 height 14
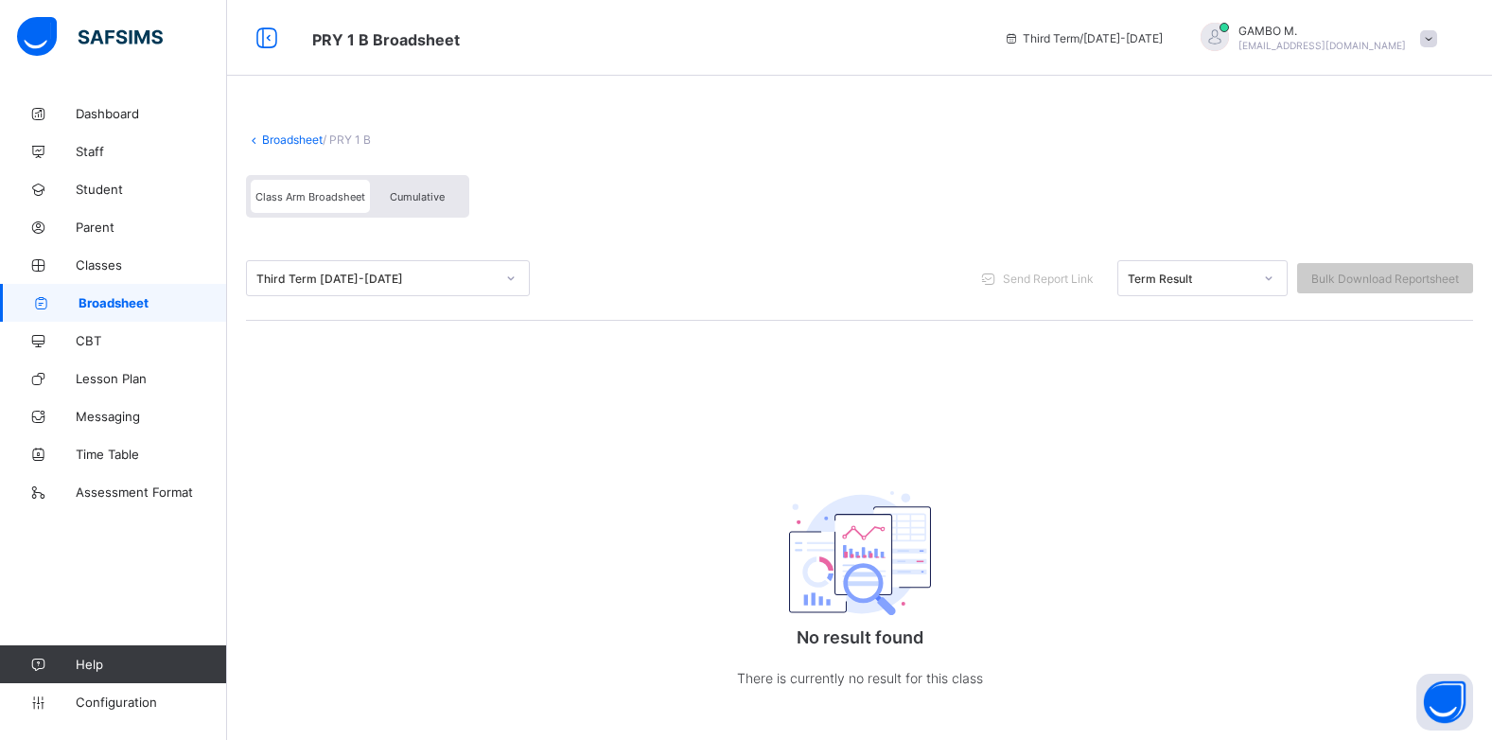
click at [399, 191] on span "Cumulative" at bounding box center [417, 196] width 55 height 13
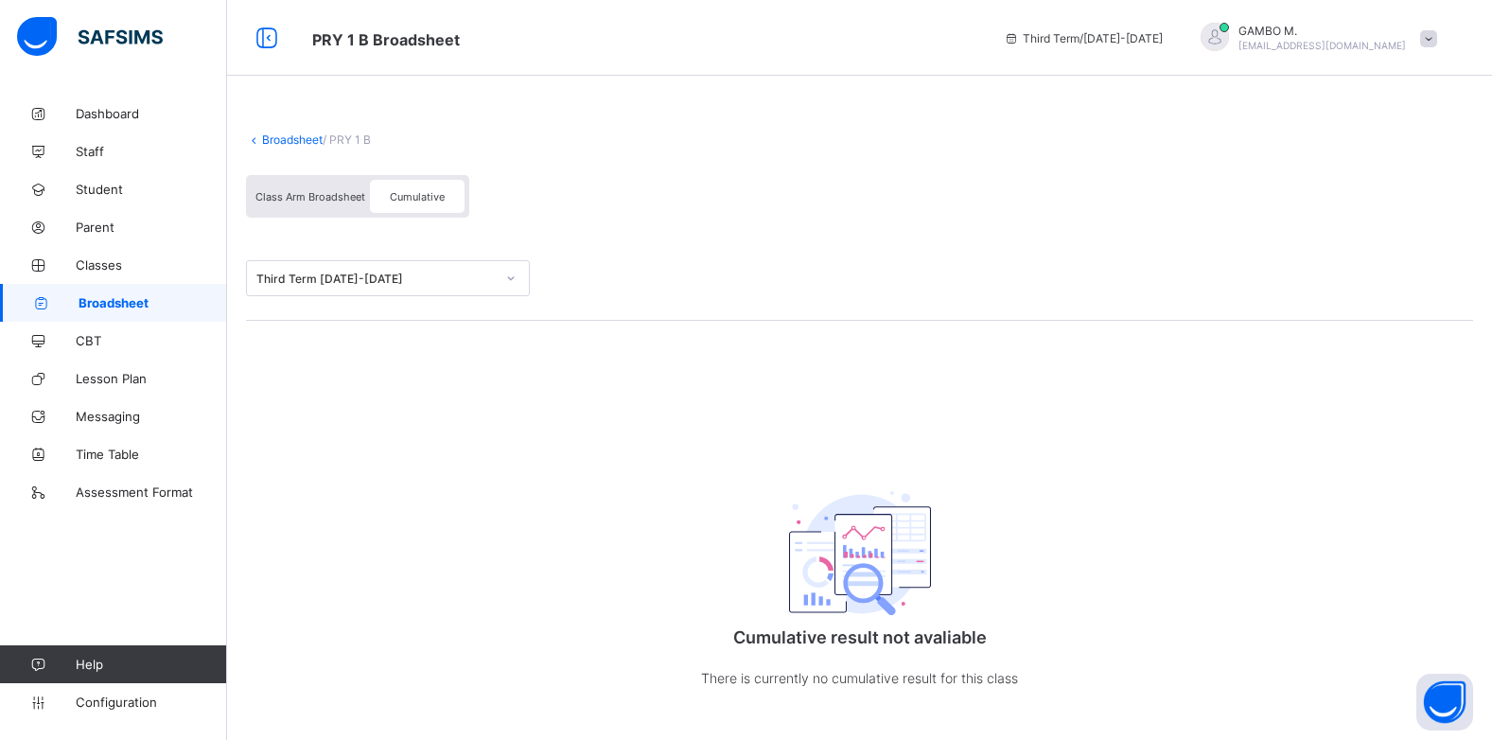
click at [315, 188] on div "Class Arm Broadsheet" at bounding box center [310, 196] width 119 height 33
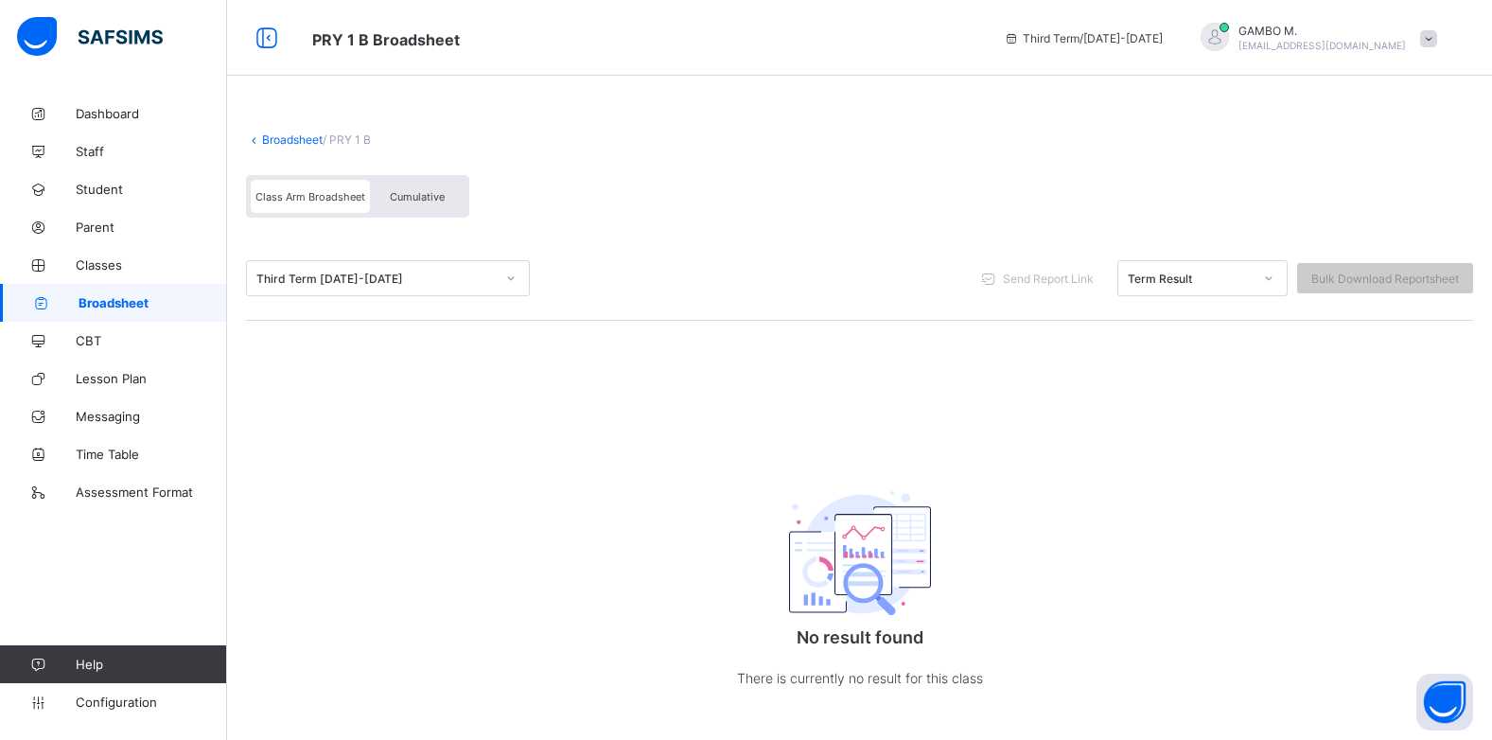
click at [286, 145] on link "Broadsheet" at bounding box center [292, 139] width 61 height 14
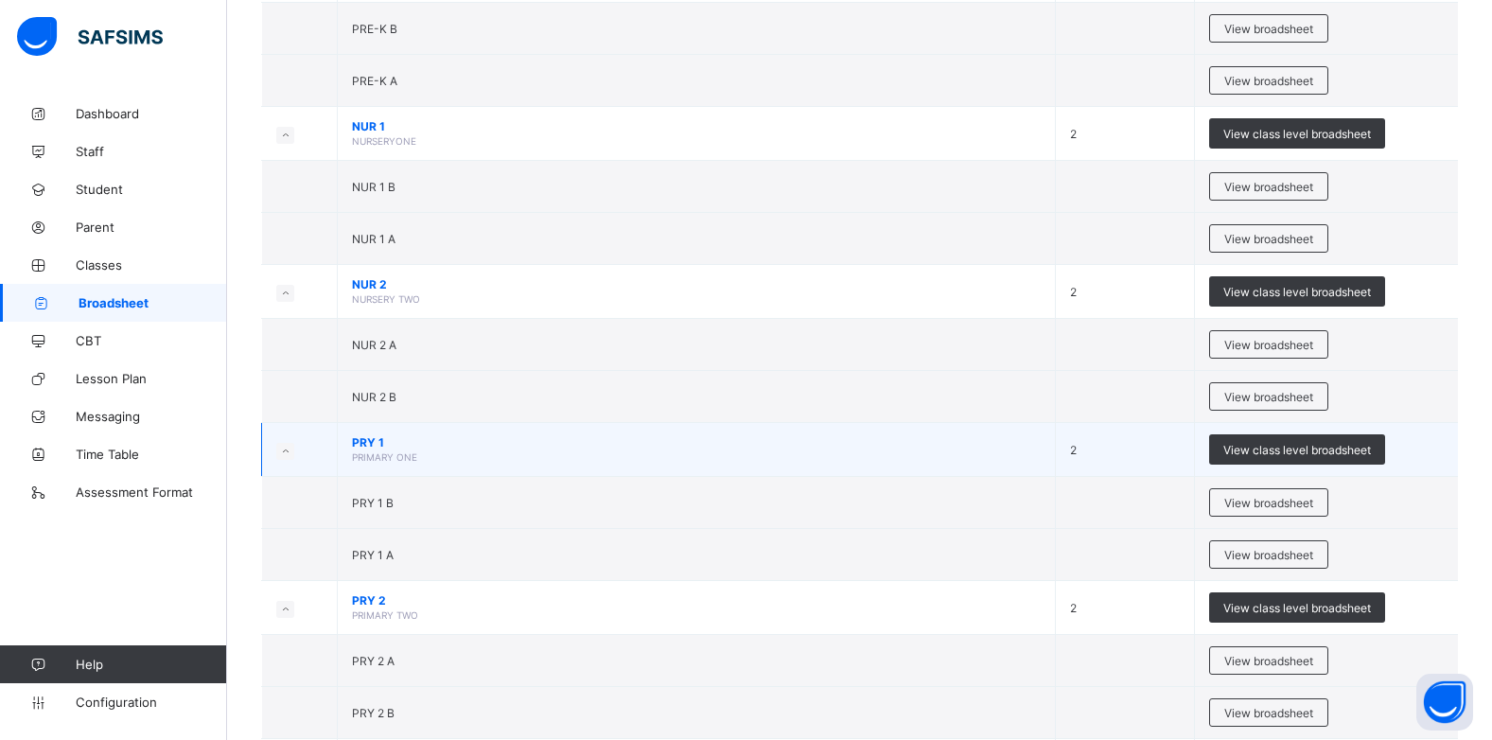
scroll to position [284, 0]
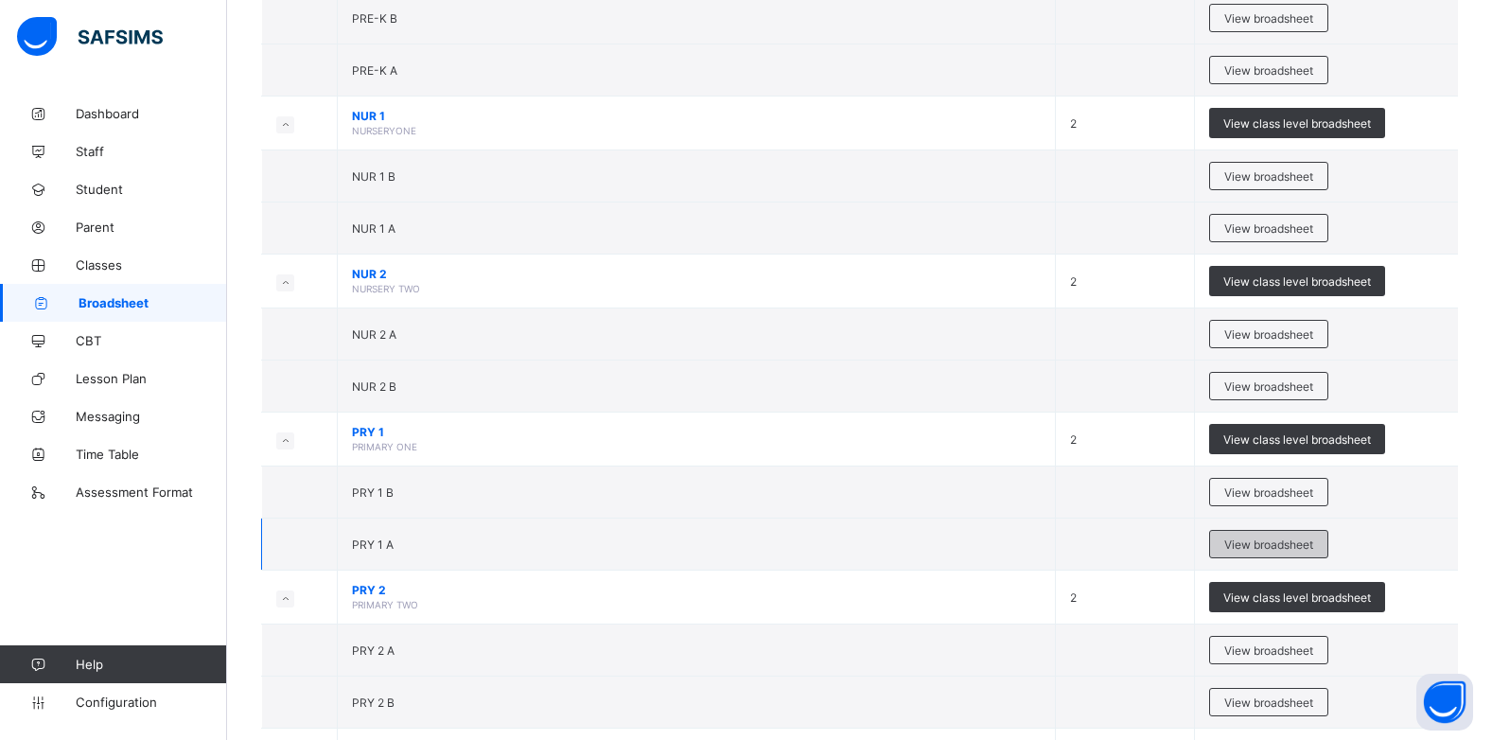
click at [1257, 545] on span "View broadsheet" at bounding box center [1268, 544] width 89 height 14
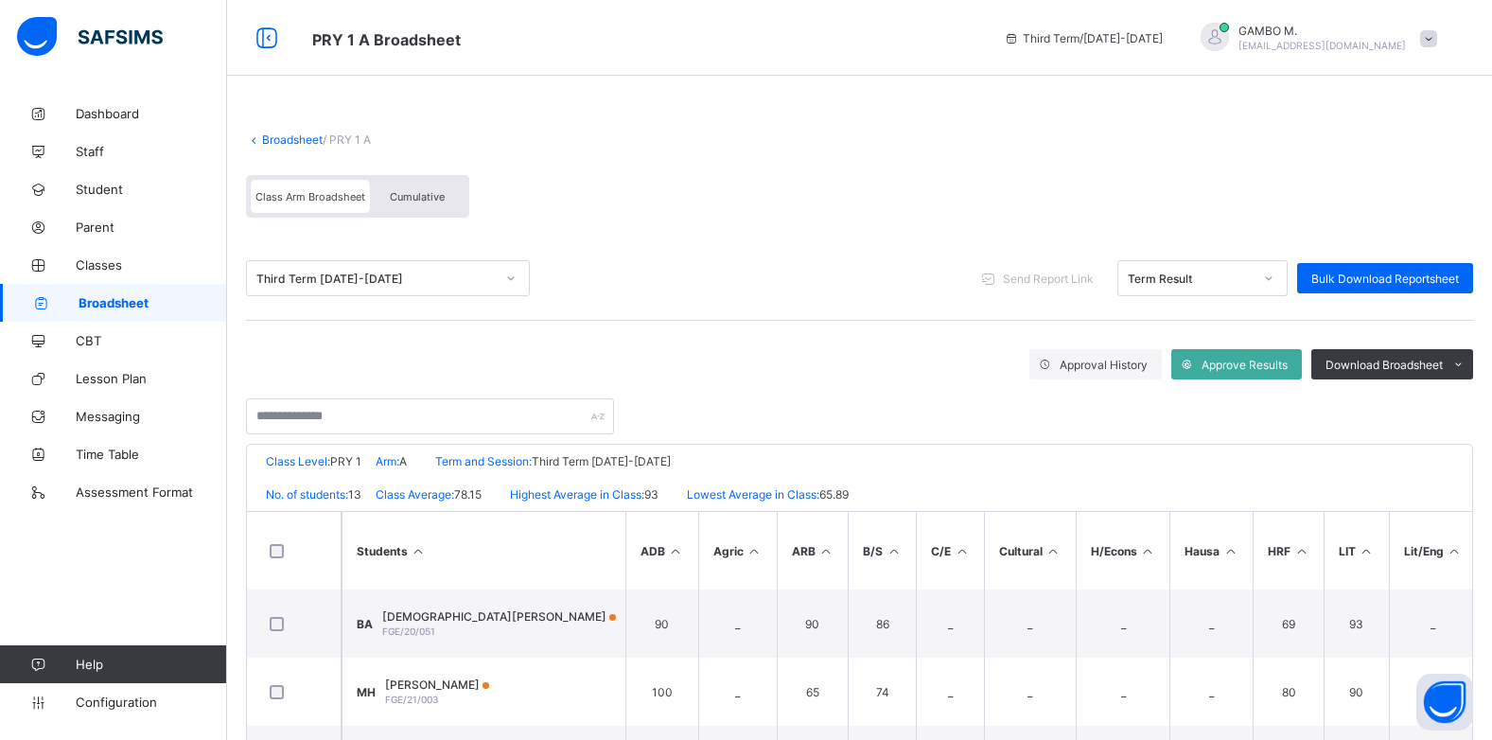
click at [410, 200] on span "Cumulative" at bounding box center [417, 196] width 55 height 13
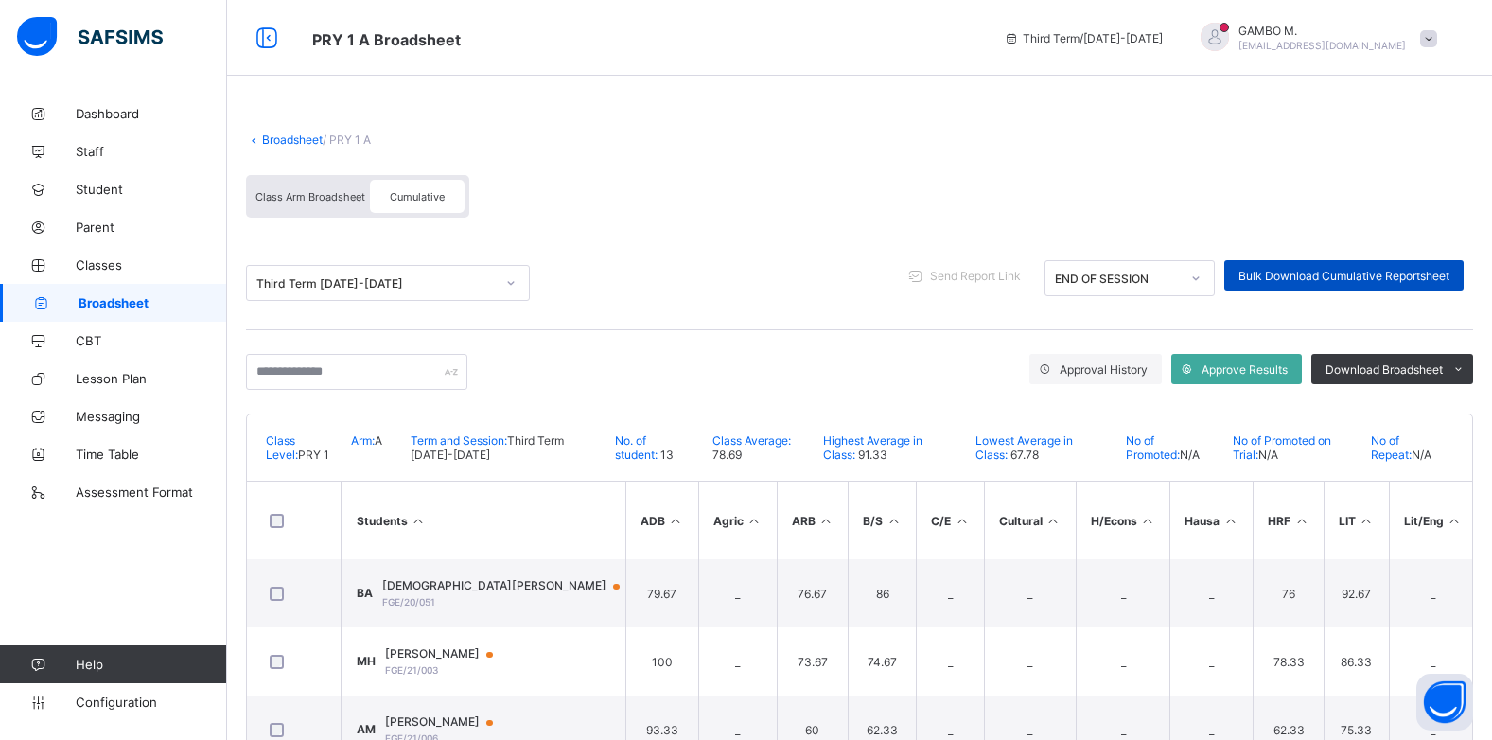
click at [1363, 288] on div "Bulk Download Cumulative Reportsheet" at bounding box center [1343, 275] width 239 height 30
click at [296, 131] on span at bounding box center [859, 123] width 1227 height 19
click at [308, 143] on link "Broadsheet" at bounding box center [292, 139] width 61 height 14
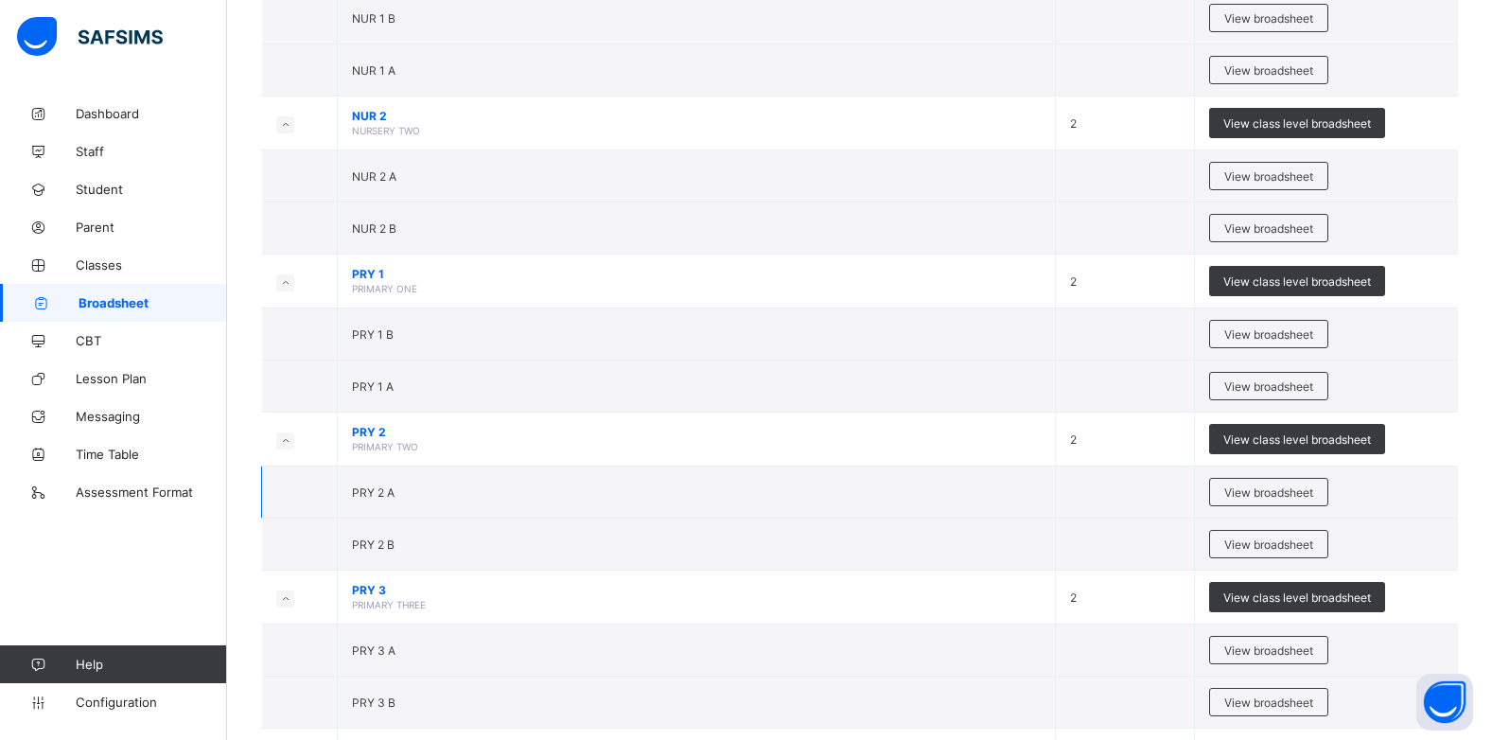
scroll to position [473, 0]
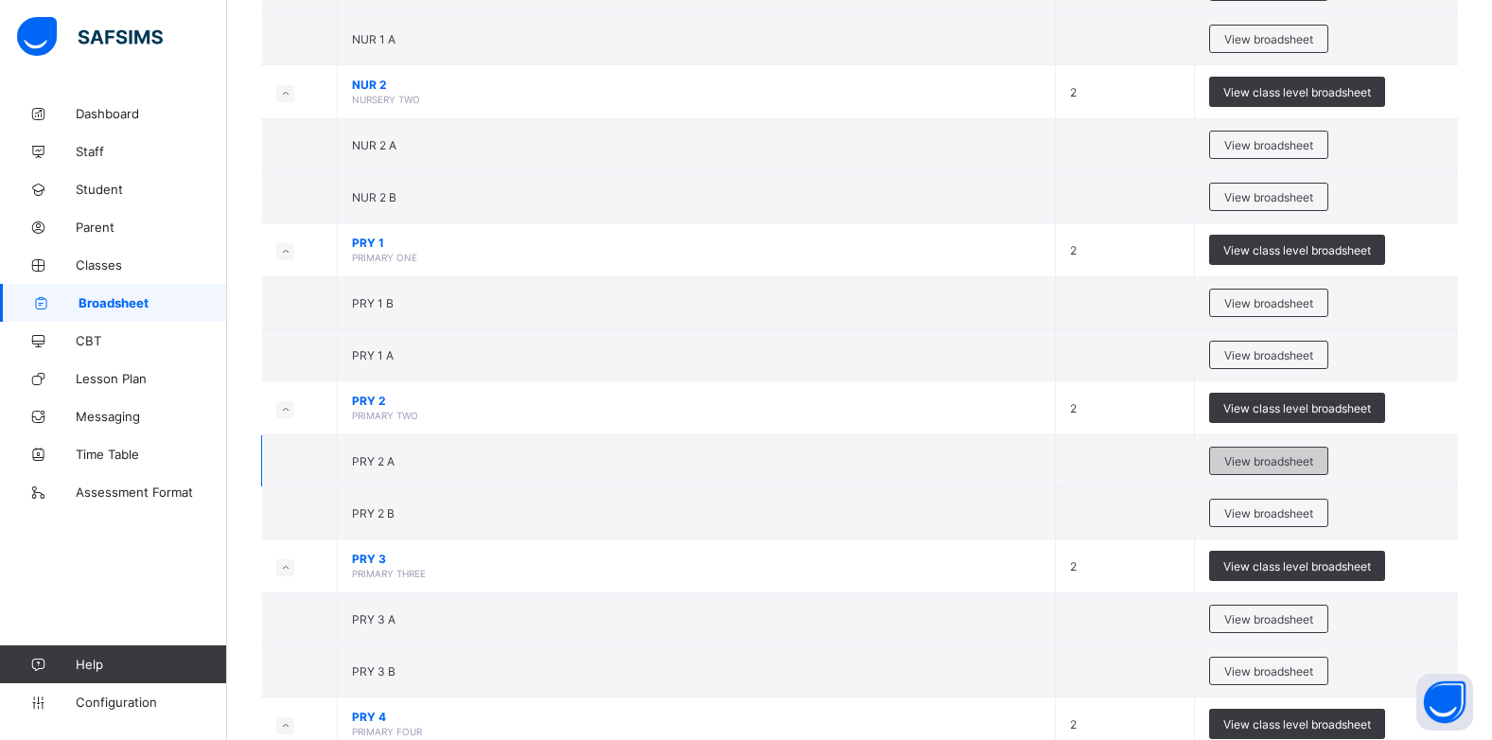
click at [1285, 466] on span "View broadsheet" at bounding box center [1268, 461] width 89 height 14
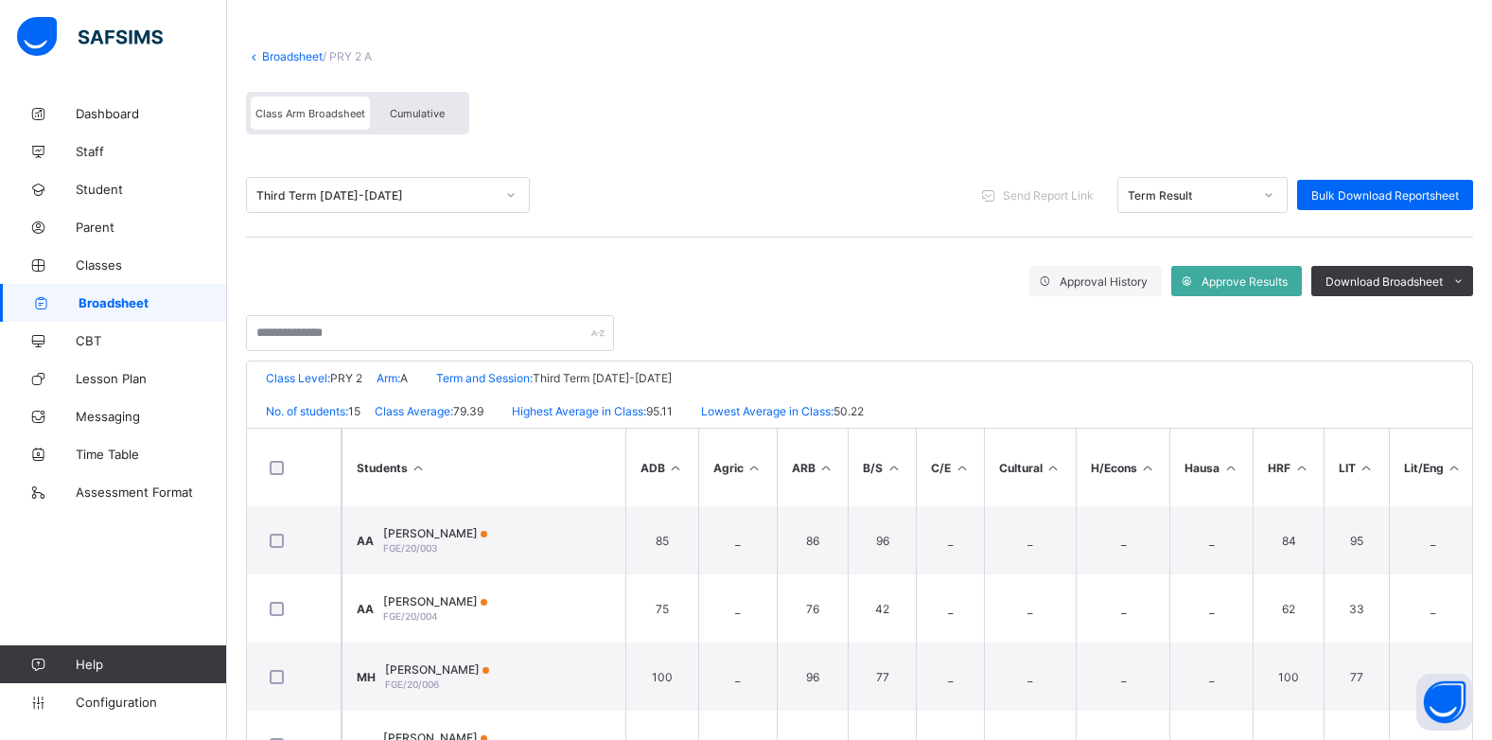
scroll to position [95, 0]
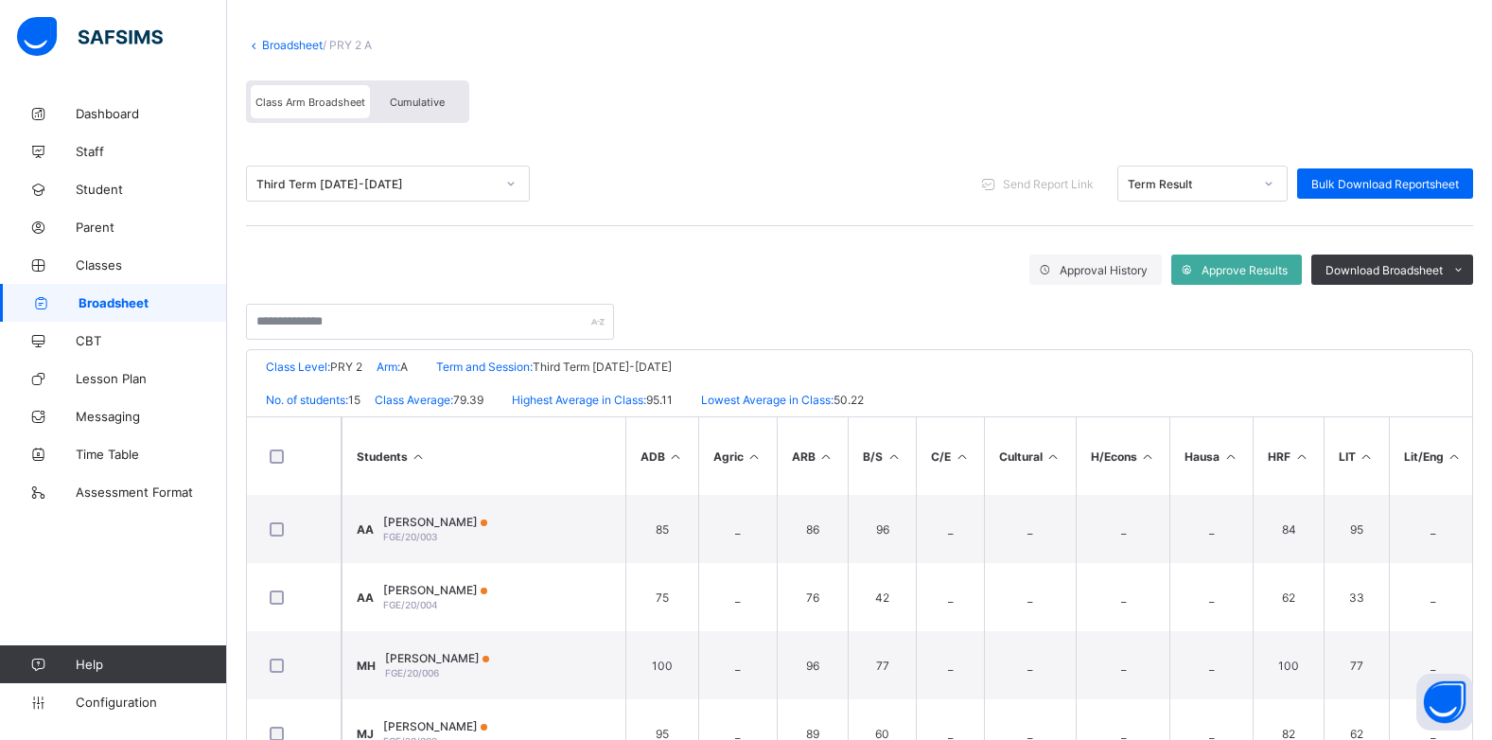
click at [440, 102] on span "Cumulative" at bounding box center [417, 102] width 55 height 13
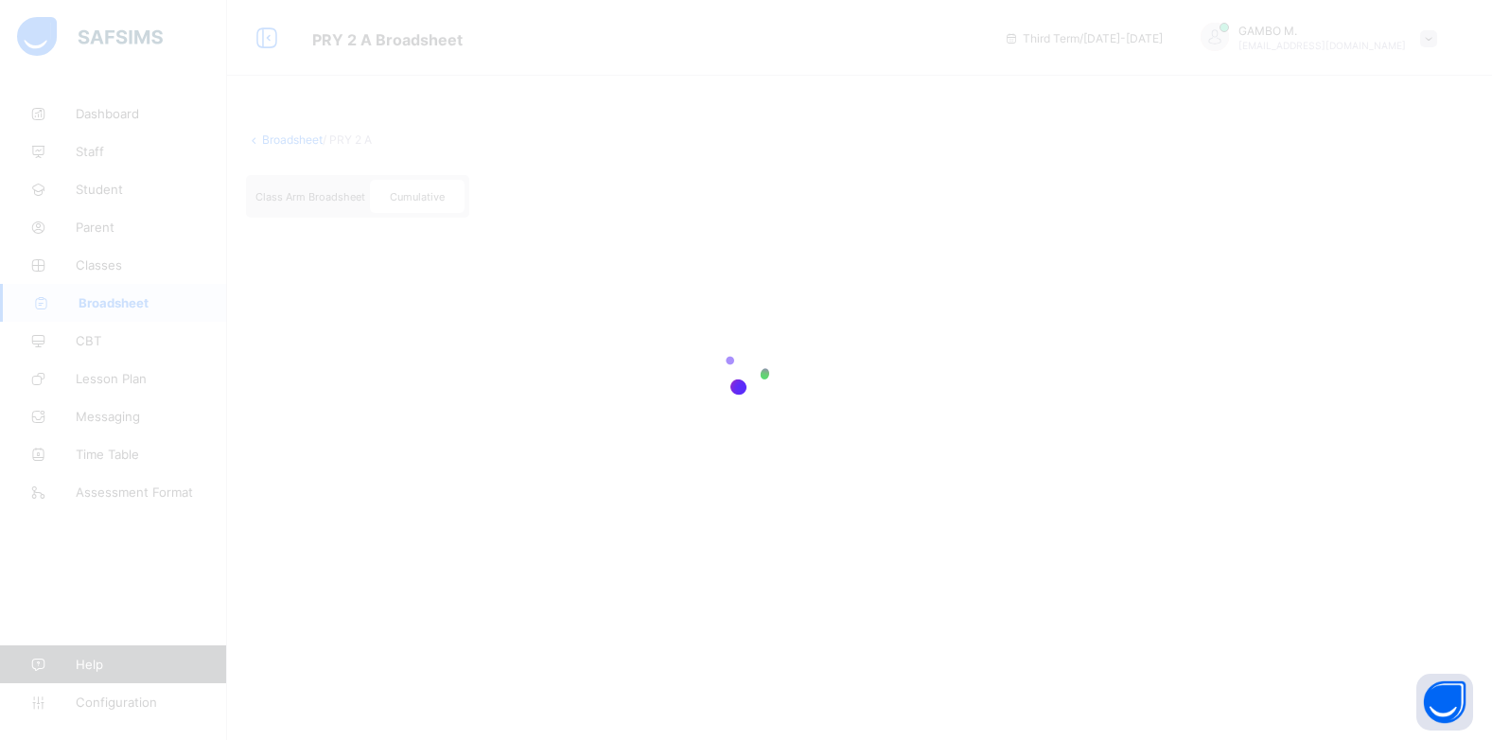
scroll to position [0, 0]
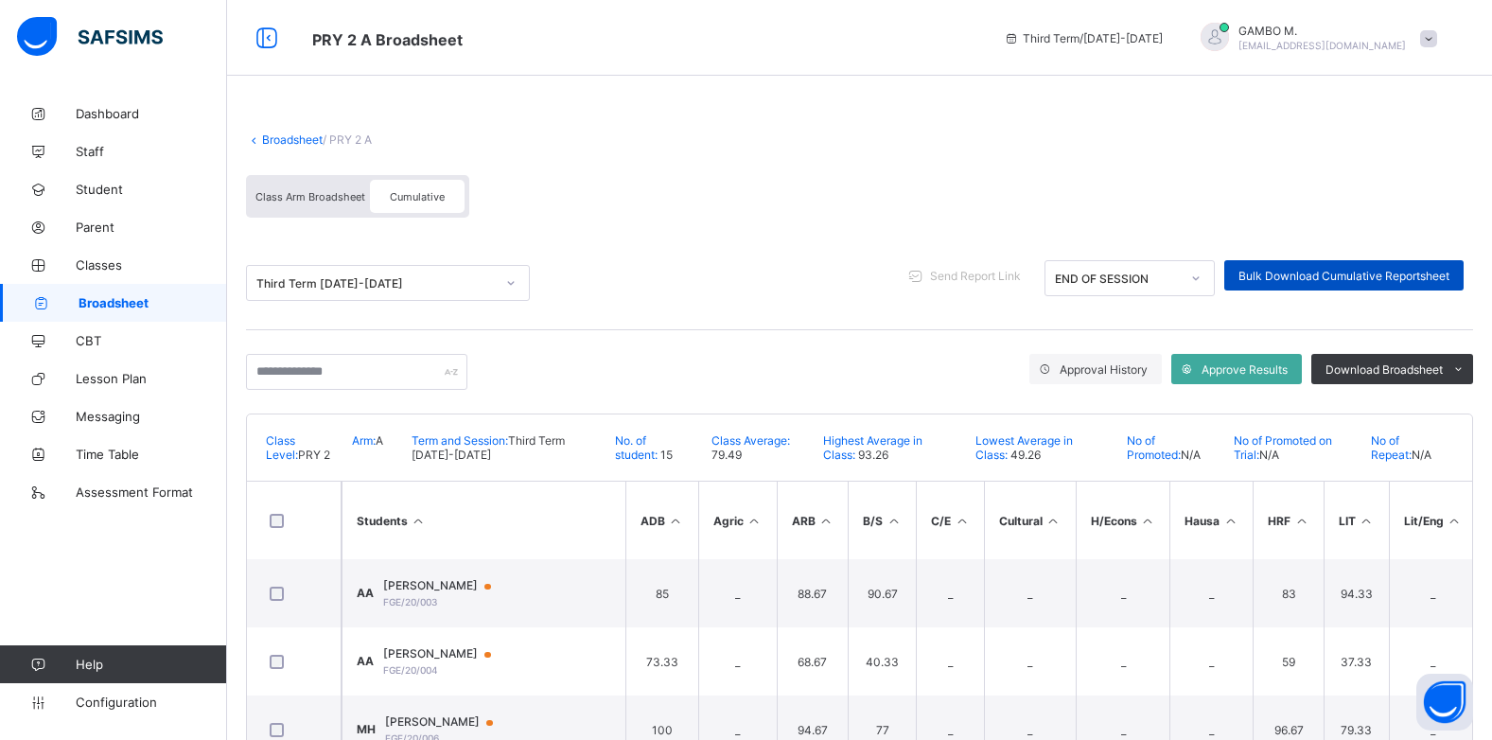
click at [1291, 286] on div "Bulk Download Cumulative Reportsheet" at bounding box center [1343, 275] width 239 height 30
click at [281, 140] on link "Broadsheet" at bounding box center [292, 139] width 61 height 14
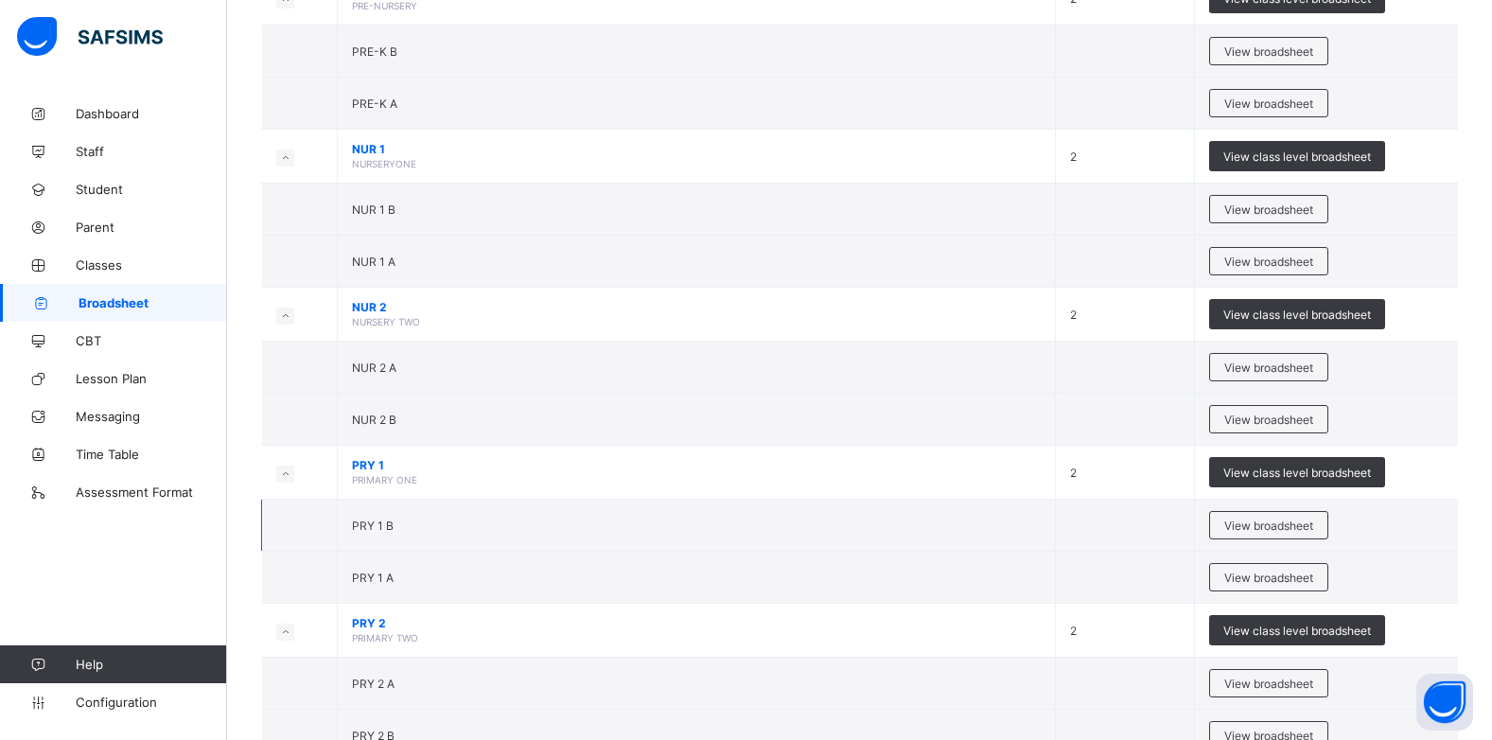
scroll to position [284, 0]
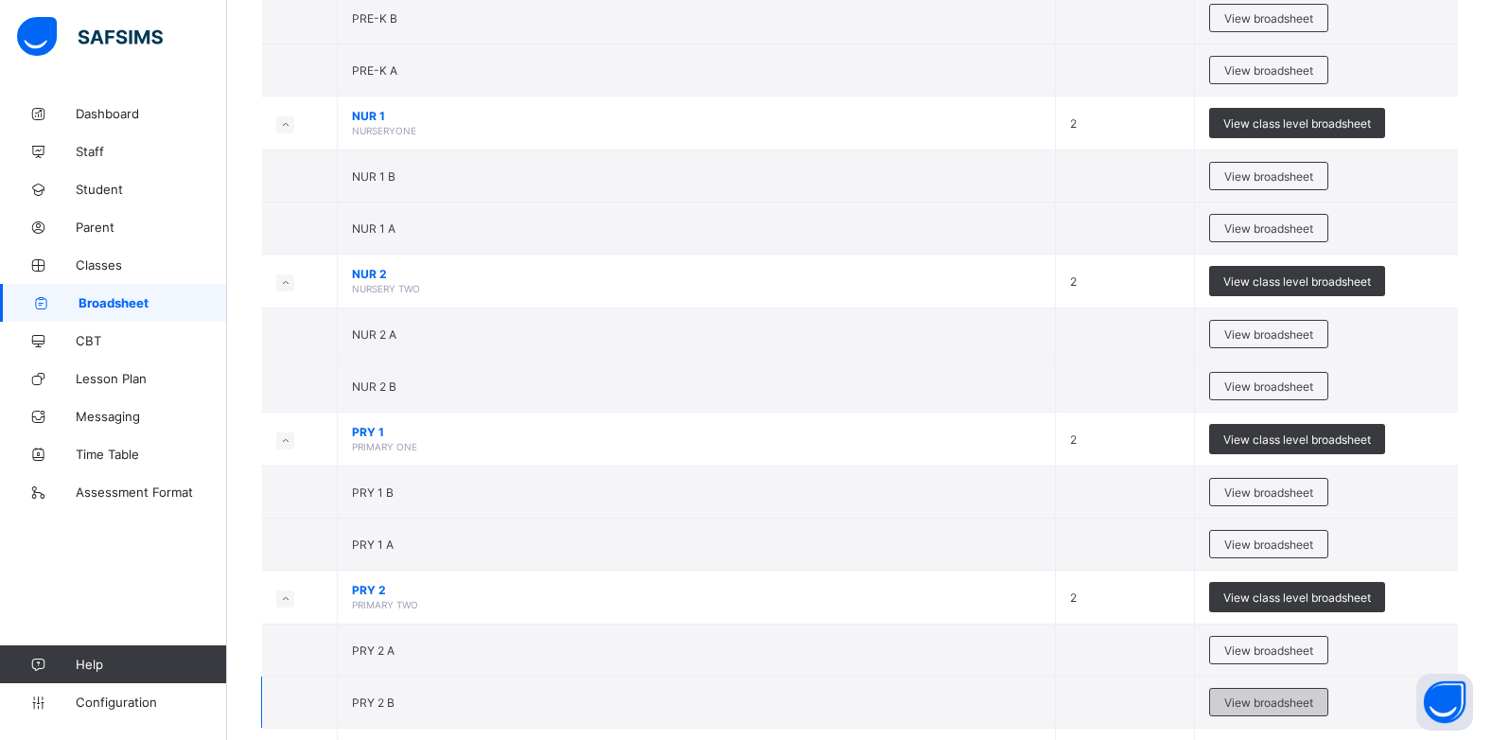
click at [1300, 709] on span "View broadsheet" at bounding box center [1268, 702] width 89 height 14
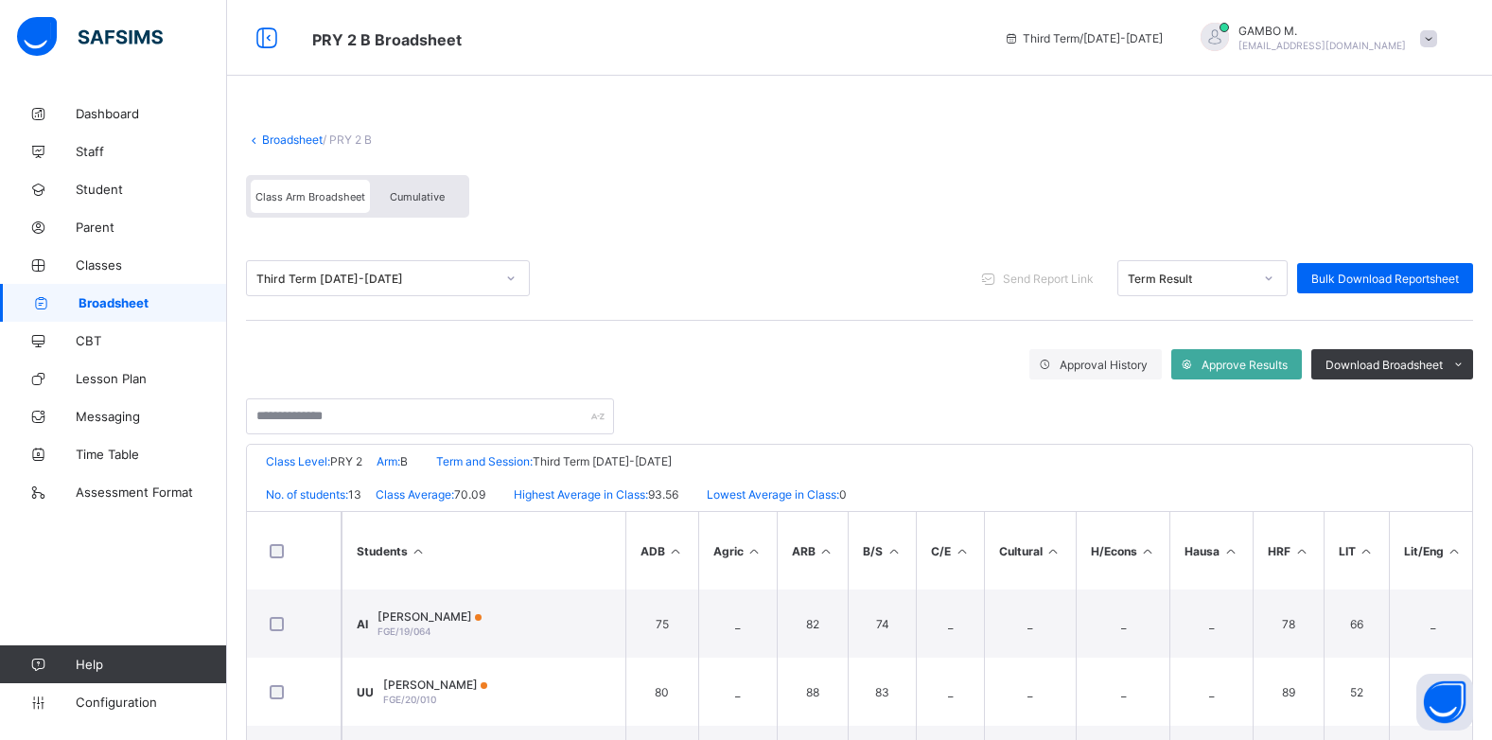
click at [408, 185] on div "Cumulative" at bounding box center [417, 196] width 95 height 33
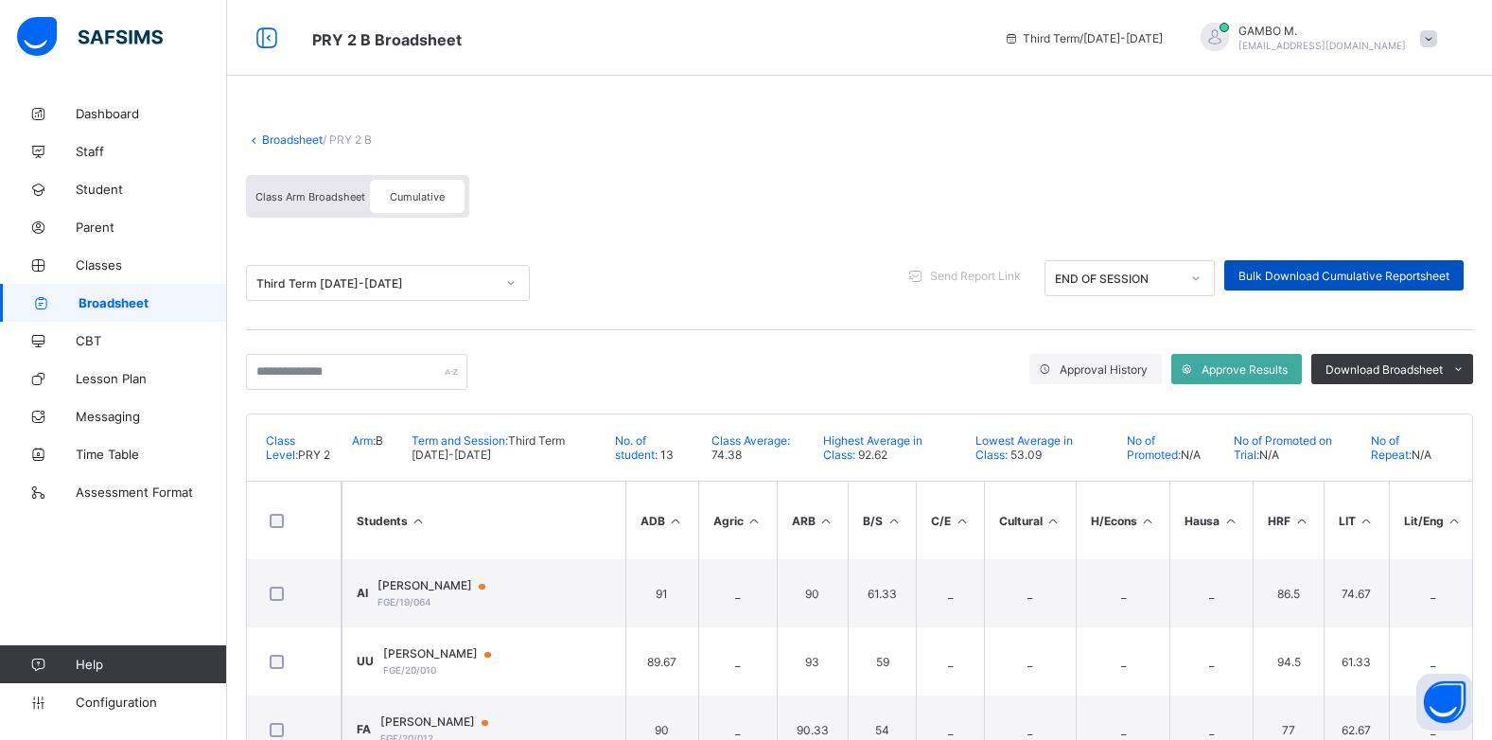
click at [1367, 281] on span "Bulk Download Cumulative Reportsheet" at bounding box center [1344, 276] width 211 height 14
click at [305, 137] on link "Broadsheet" at bounding box center [292, 139] width 61 height 14
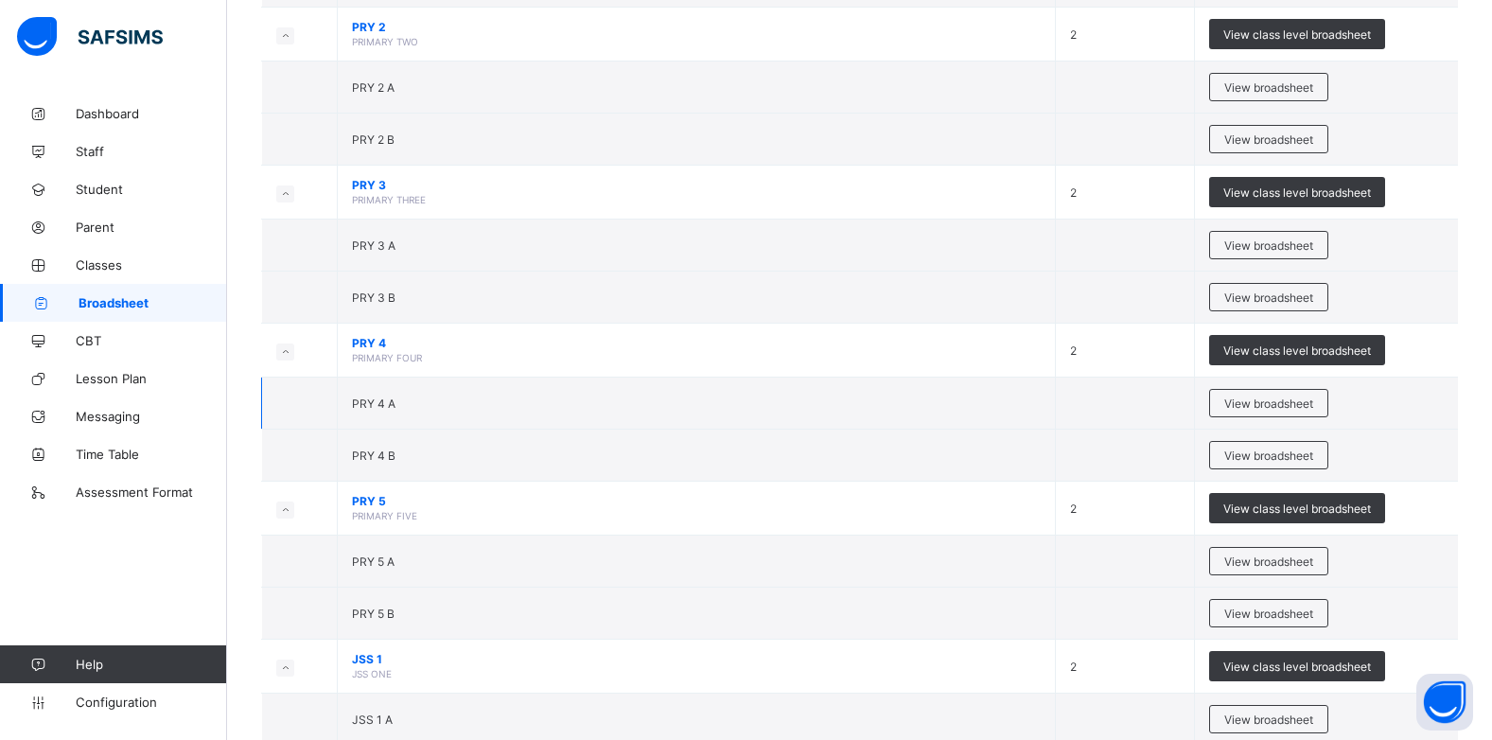
scroll to position [852, 0]
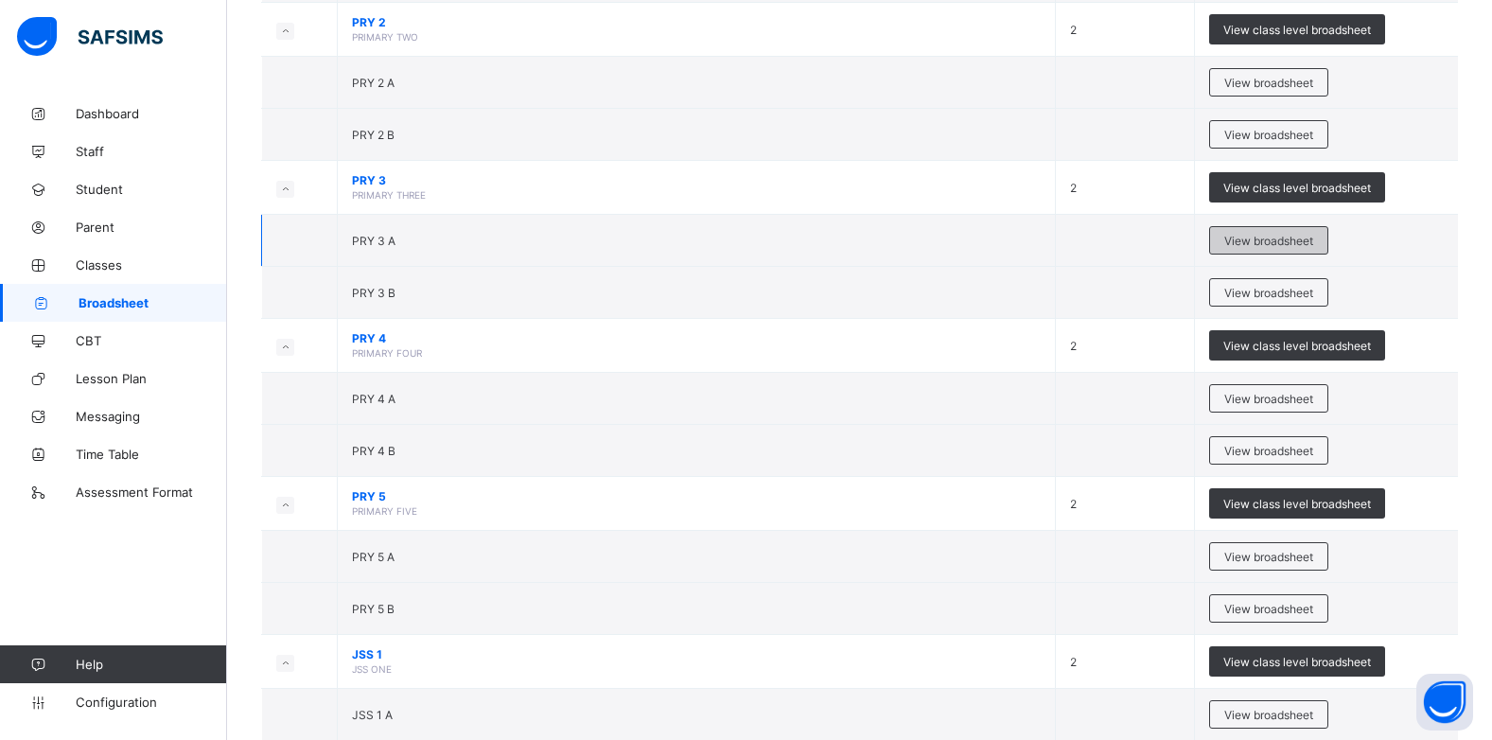
click at [1293, 244] on span "View broadsheet" at bounding box center [1268, 241] width 89 height 14
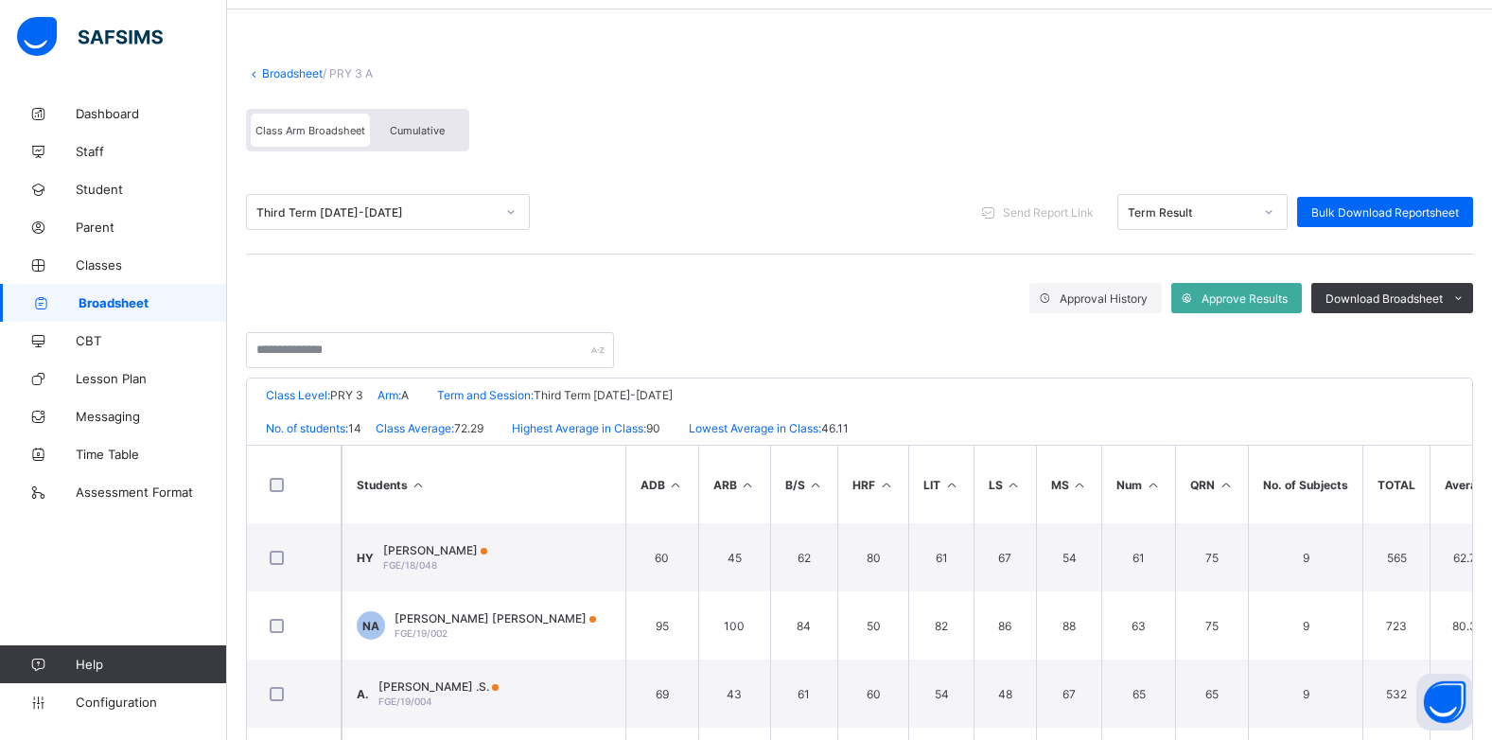
scroll to position [95, 0]
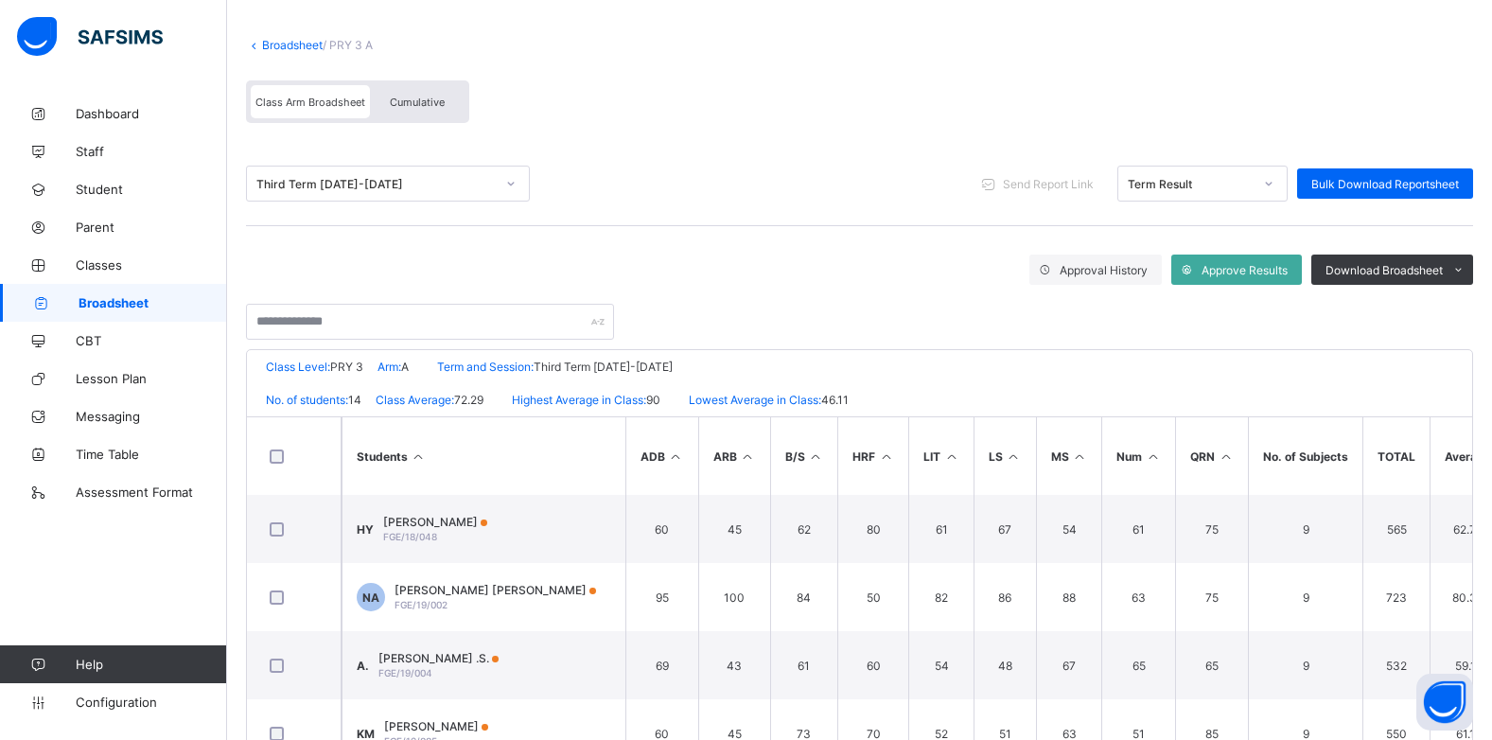
click at [429, 105] on span "Cumulative" at bounding box center [417, 102] width 55 height 13
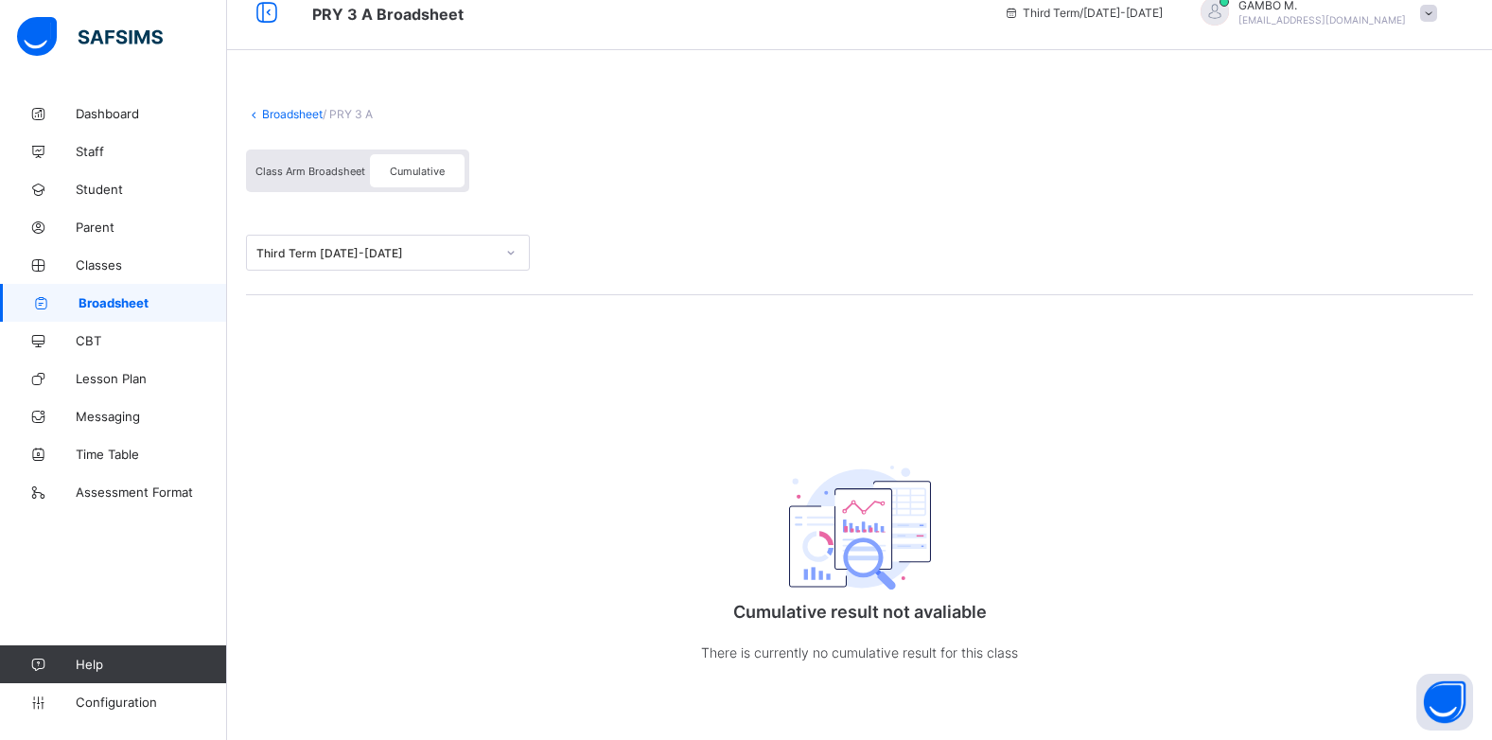
scroll to position [0, 0]
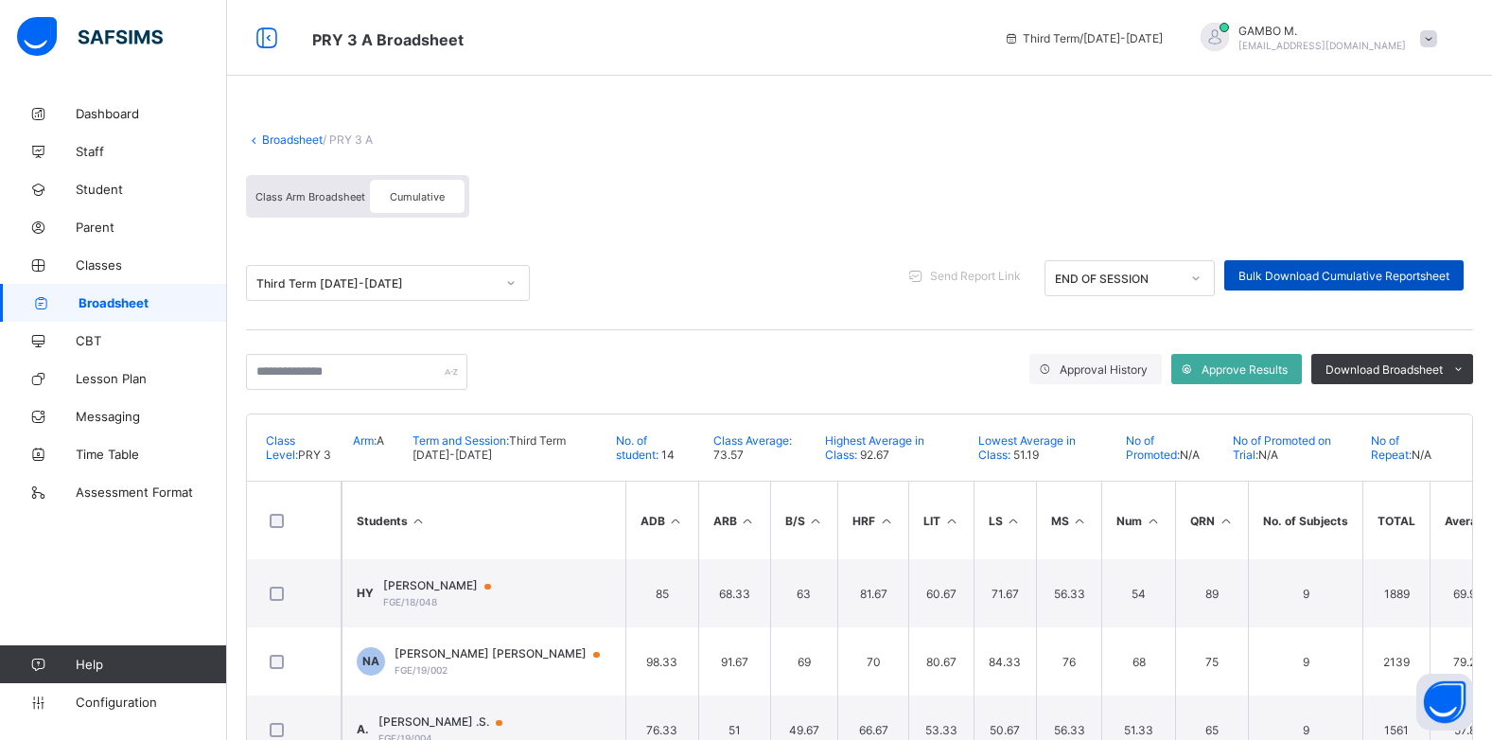
click at [1320, 276] on span "Bulk Download Cumulative Reportsheet" at bounding box center [1344, 276] width 211 height 14
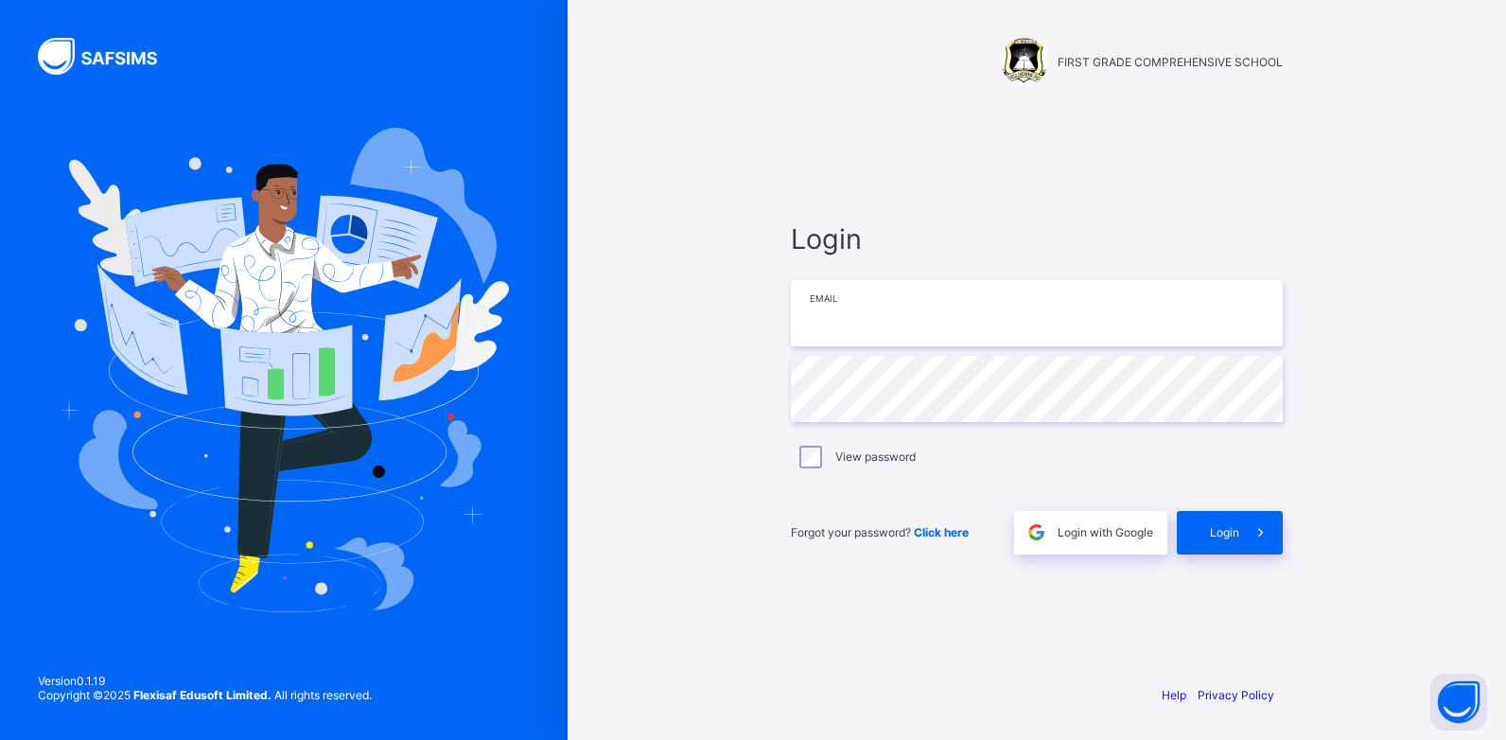
click at [910, 325] on input "email" at bounding box center [1037, 313] width 492 height 66
type input "**********"
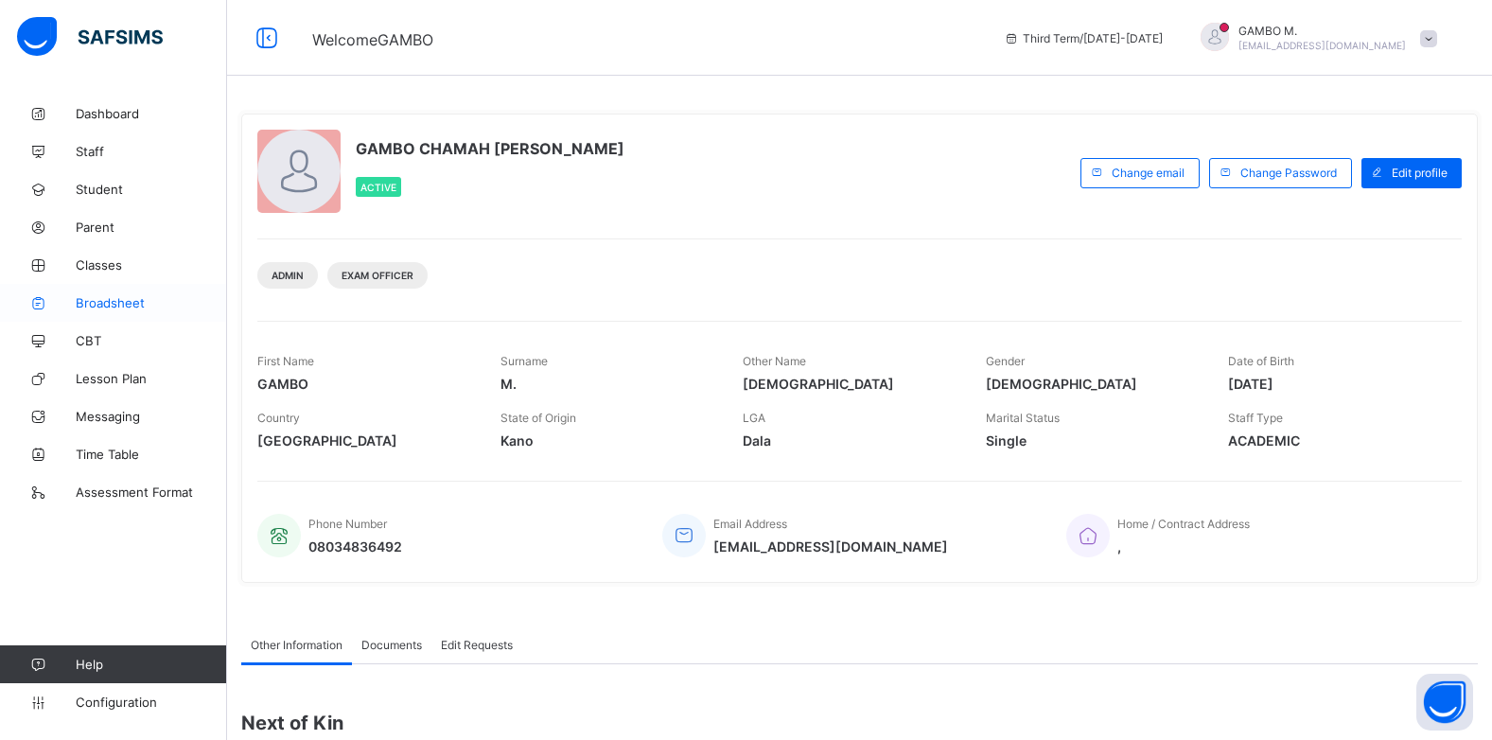
click at [97, 315] on link "Broadsheet" at bounding box center [113, 303] width 227 height 38
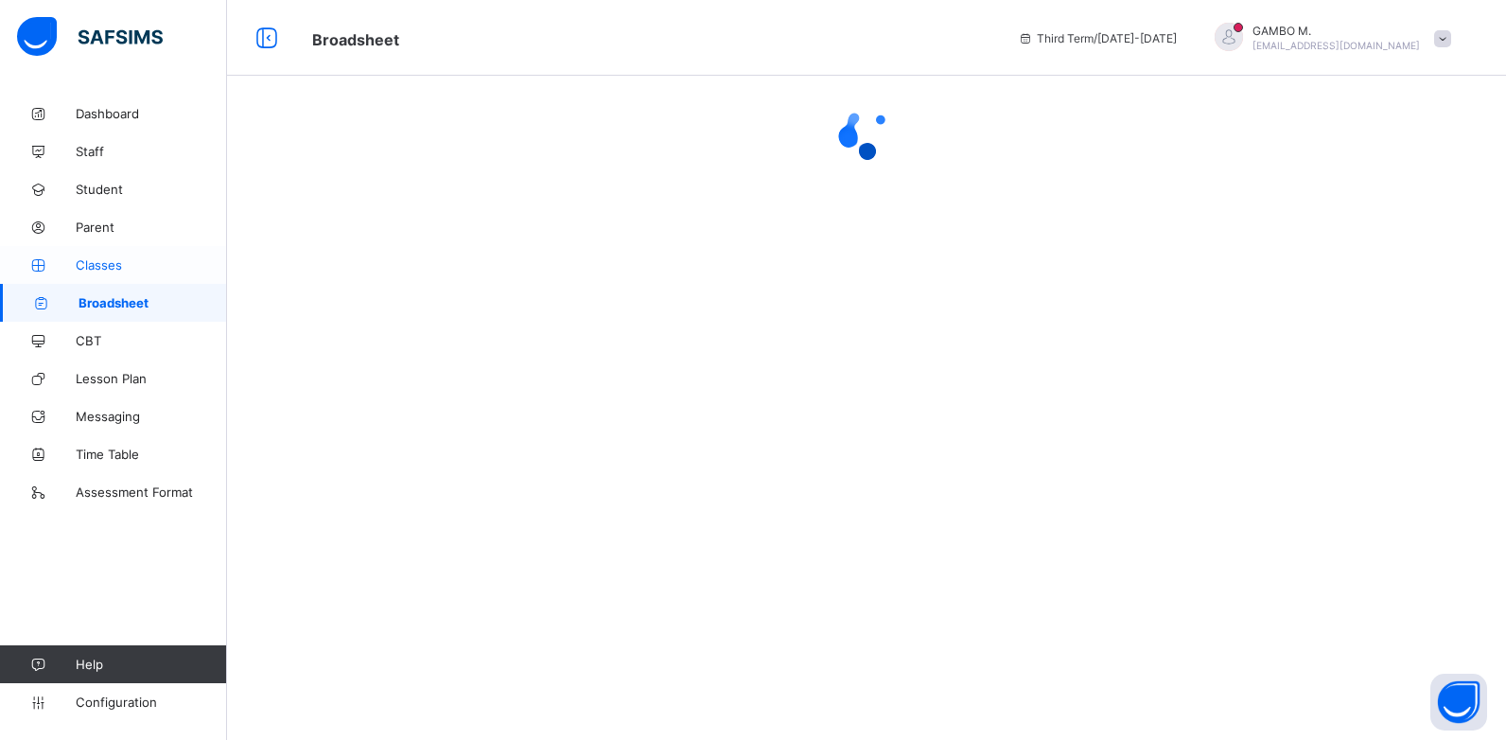
click at [103, 264] on span "Classes" at bounding box center [151, 264] width 151 height 15
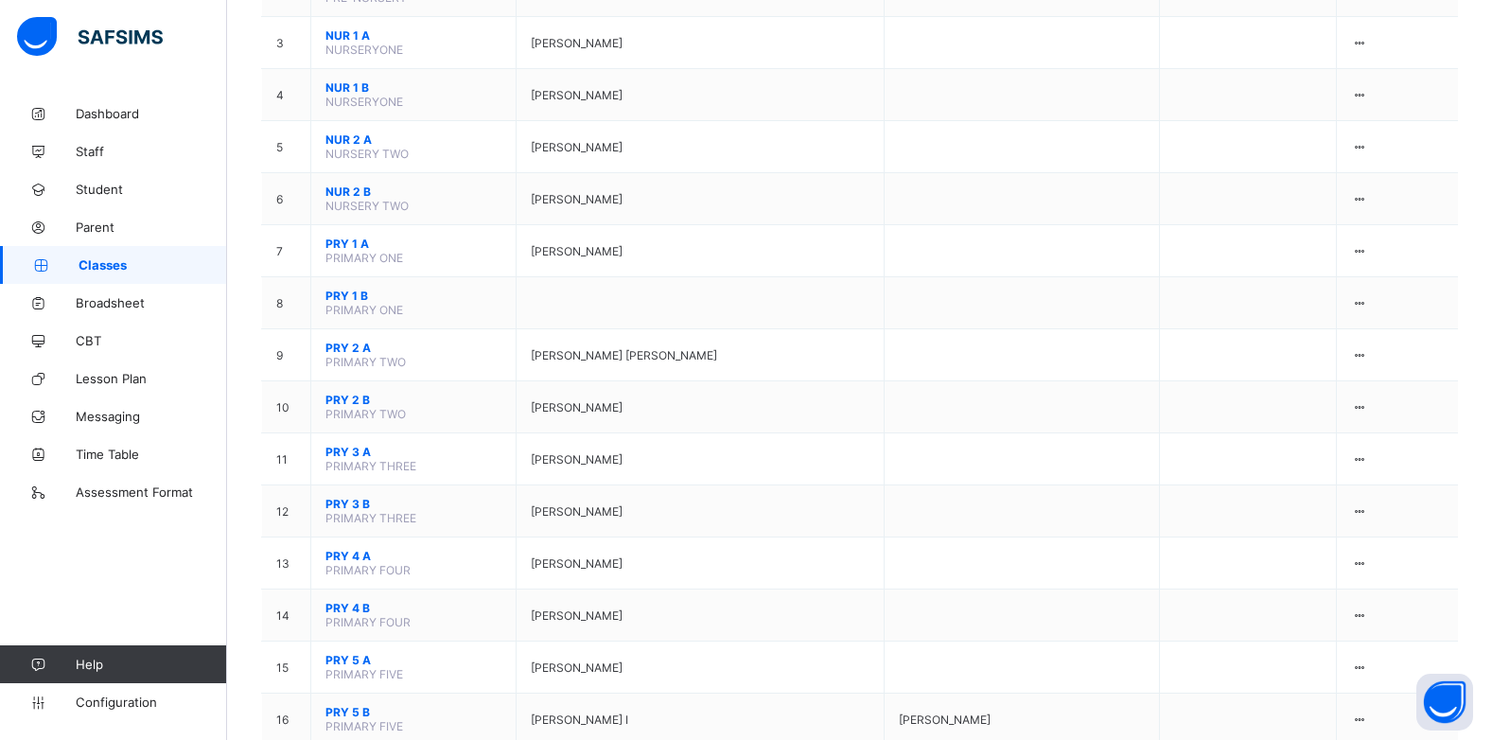
scroll to position [378, 0]
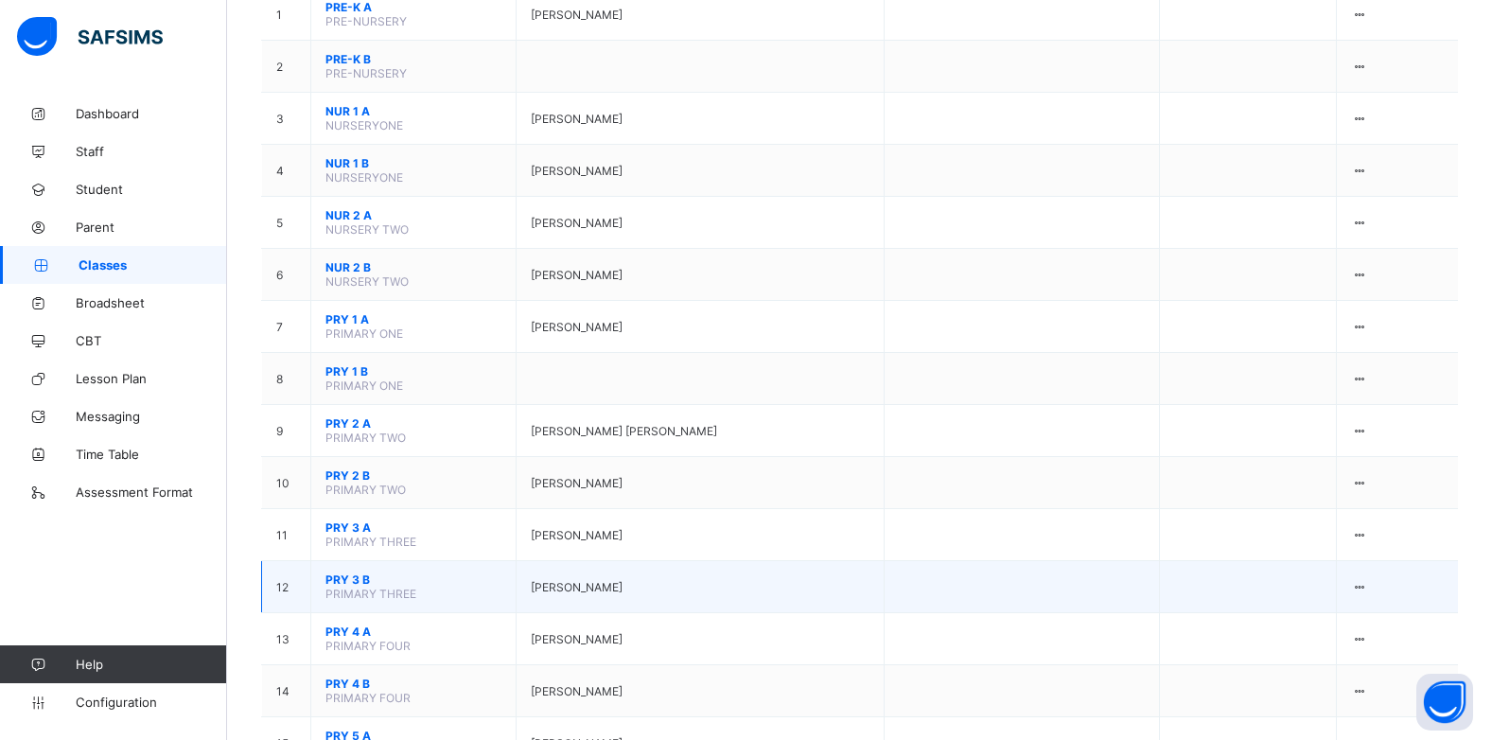
click at [348, 572] on span "PRY 3 B" at bounding box center [413, 579] width 176 height 14
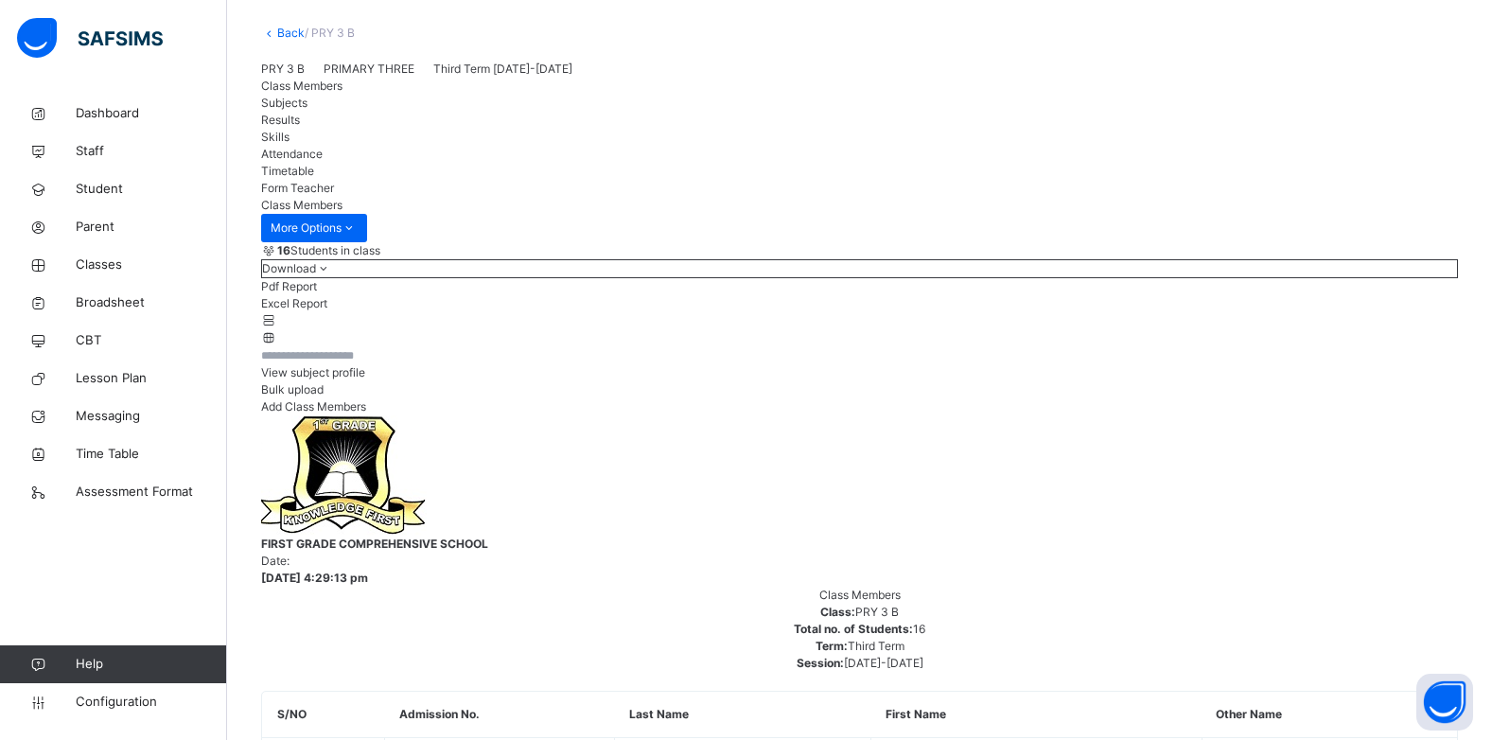
scroll to position [284, 0]
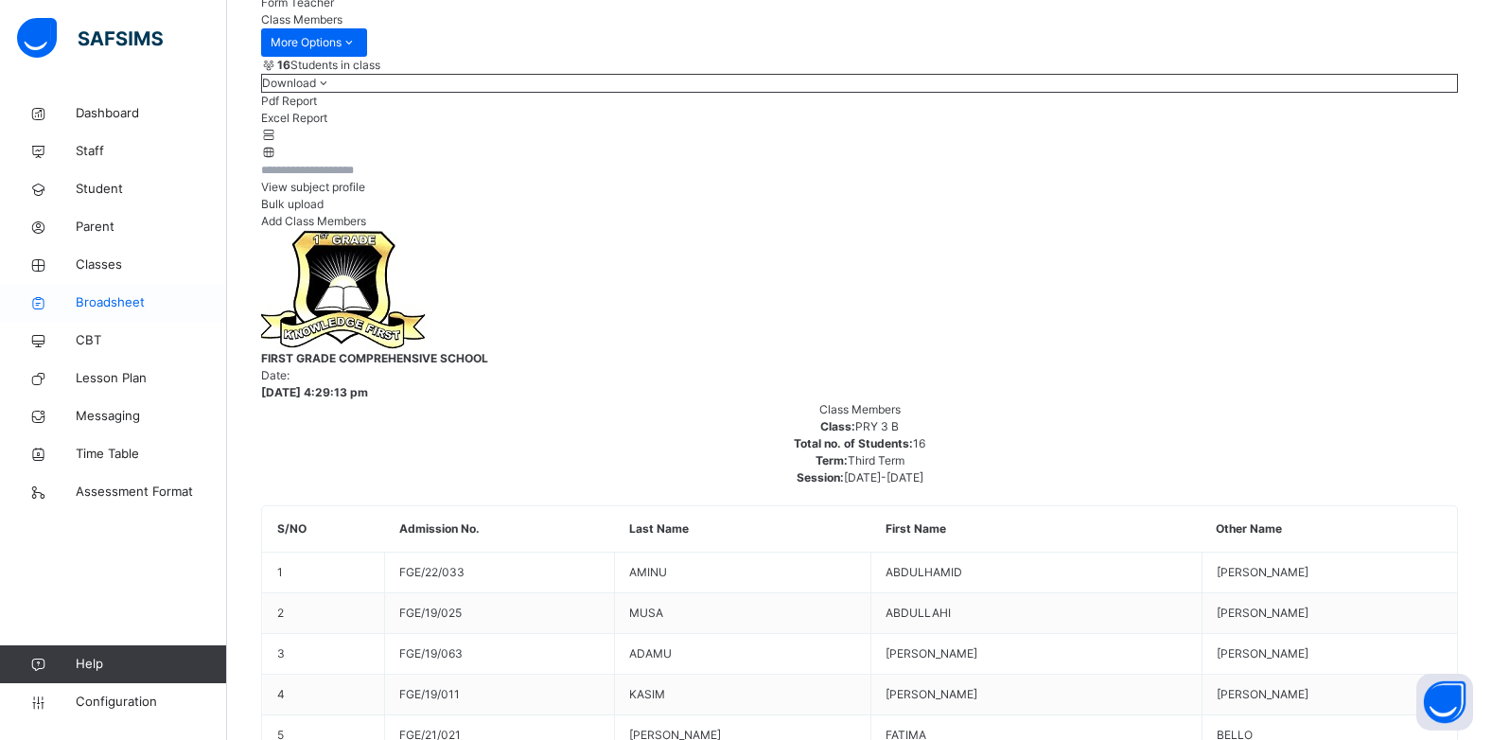
click at [111, 294] on span "Broadsheet" at bounding box center [151, 302] width 151 height 19
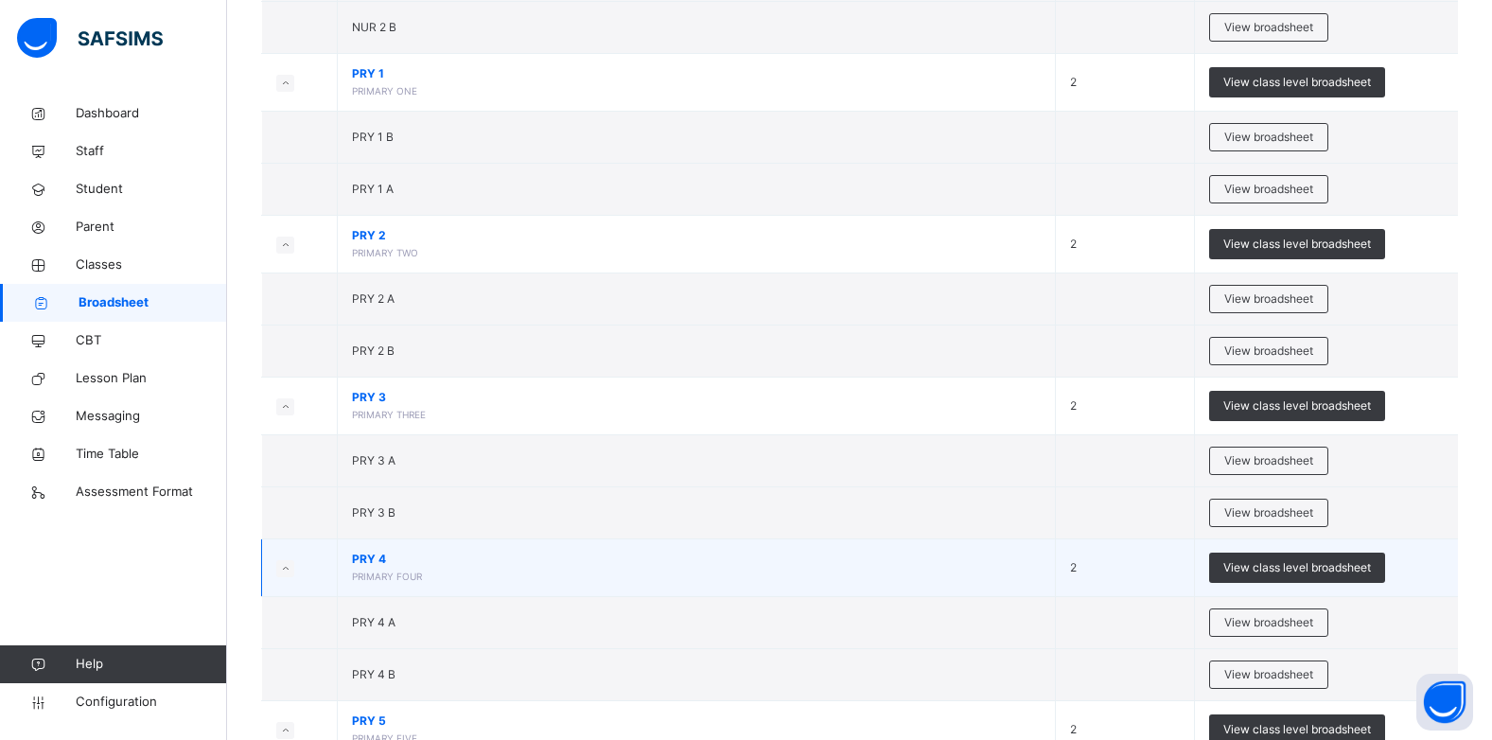
scroll to position [757, 0]
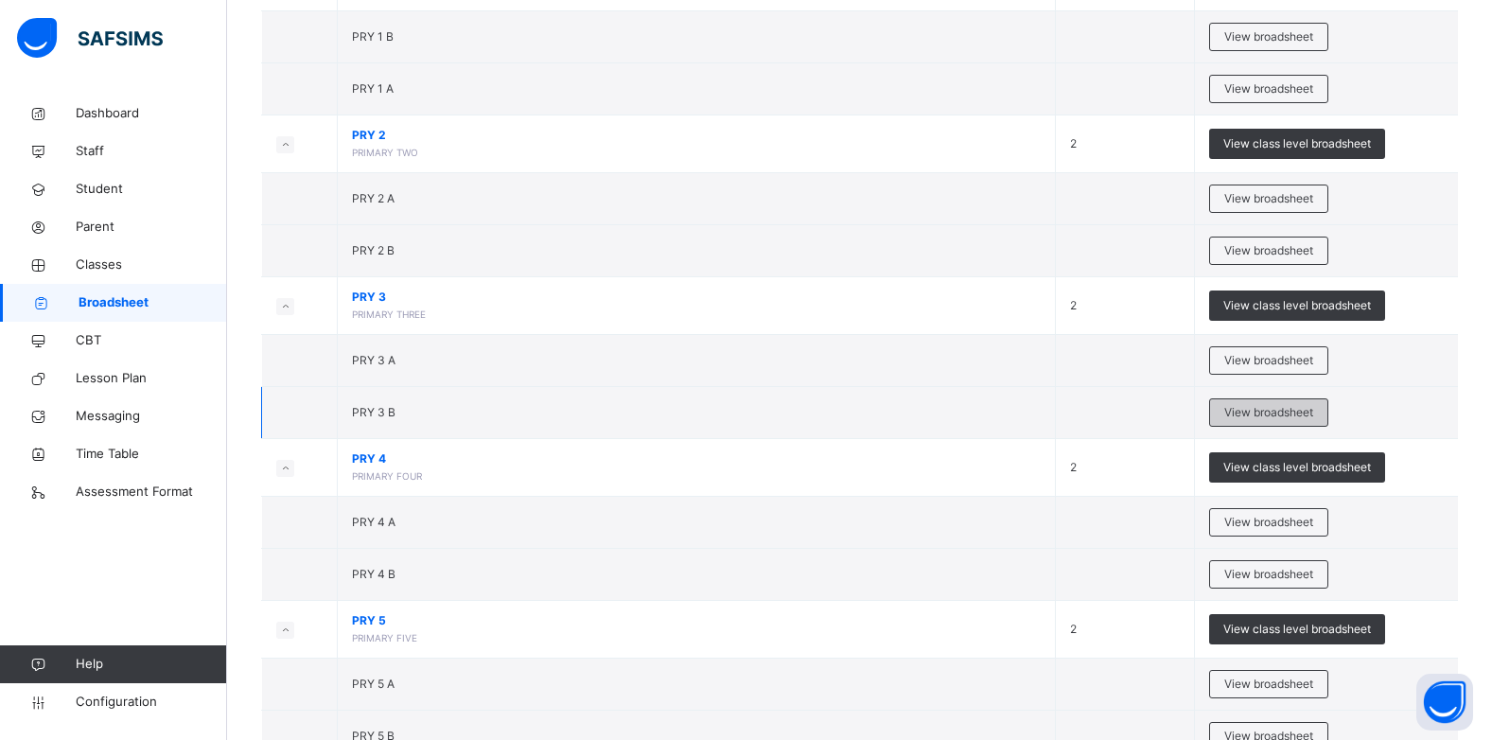
click at [1328, 399] on div "View broadsheet" at bounding box center [1268, 412] width 119 height 28
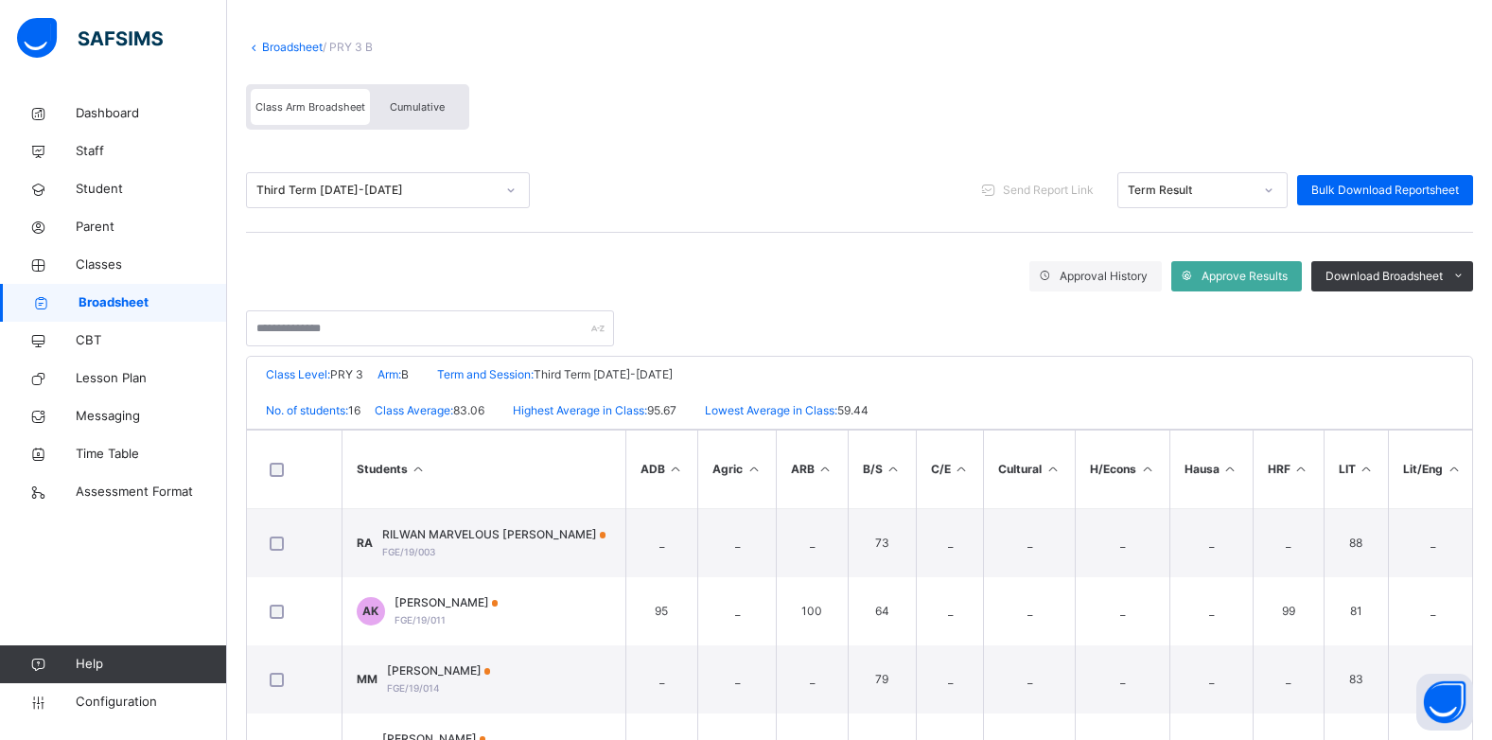
scroll to position [189, 0]
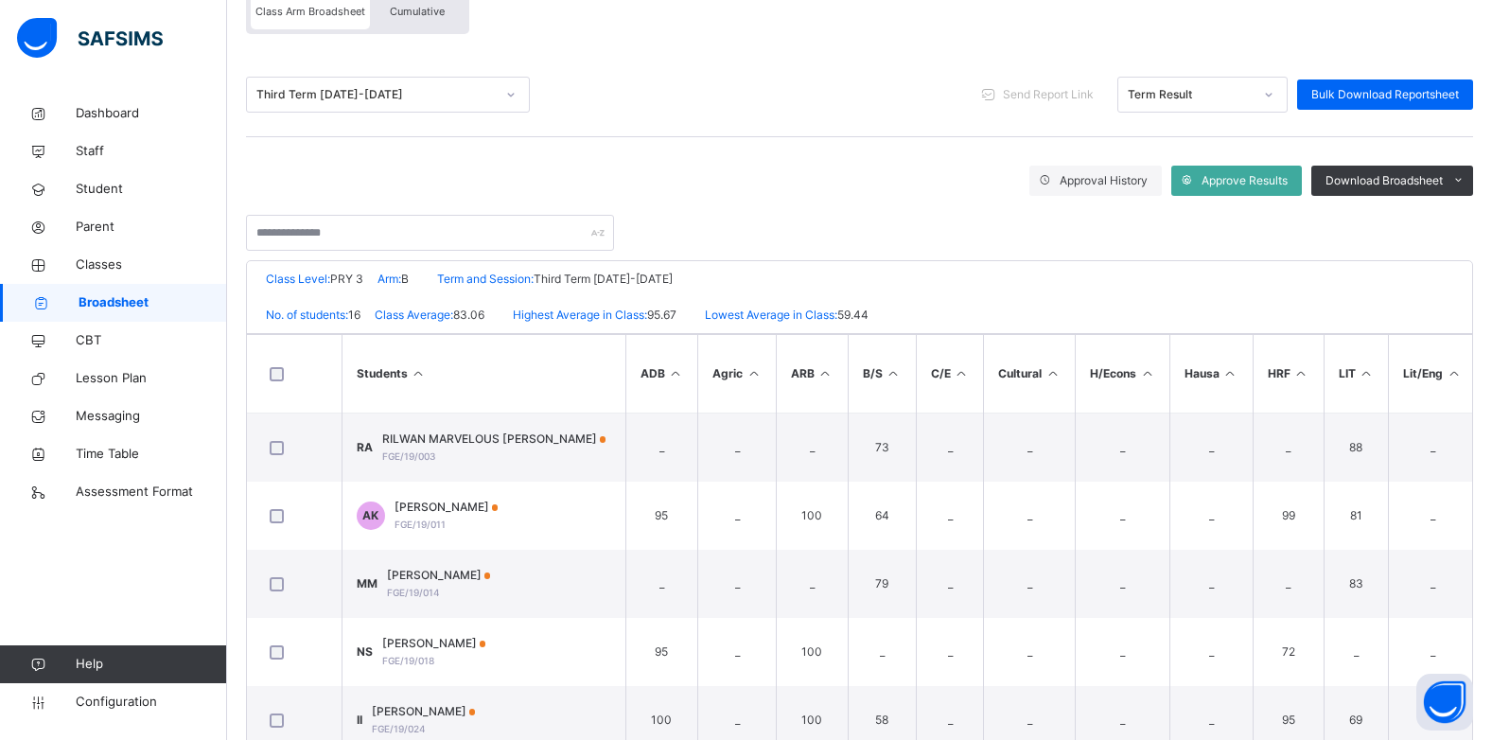
click at [427, 6] on span "Cumulative" at bounding box center [417, 11] width 55 height 13
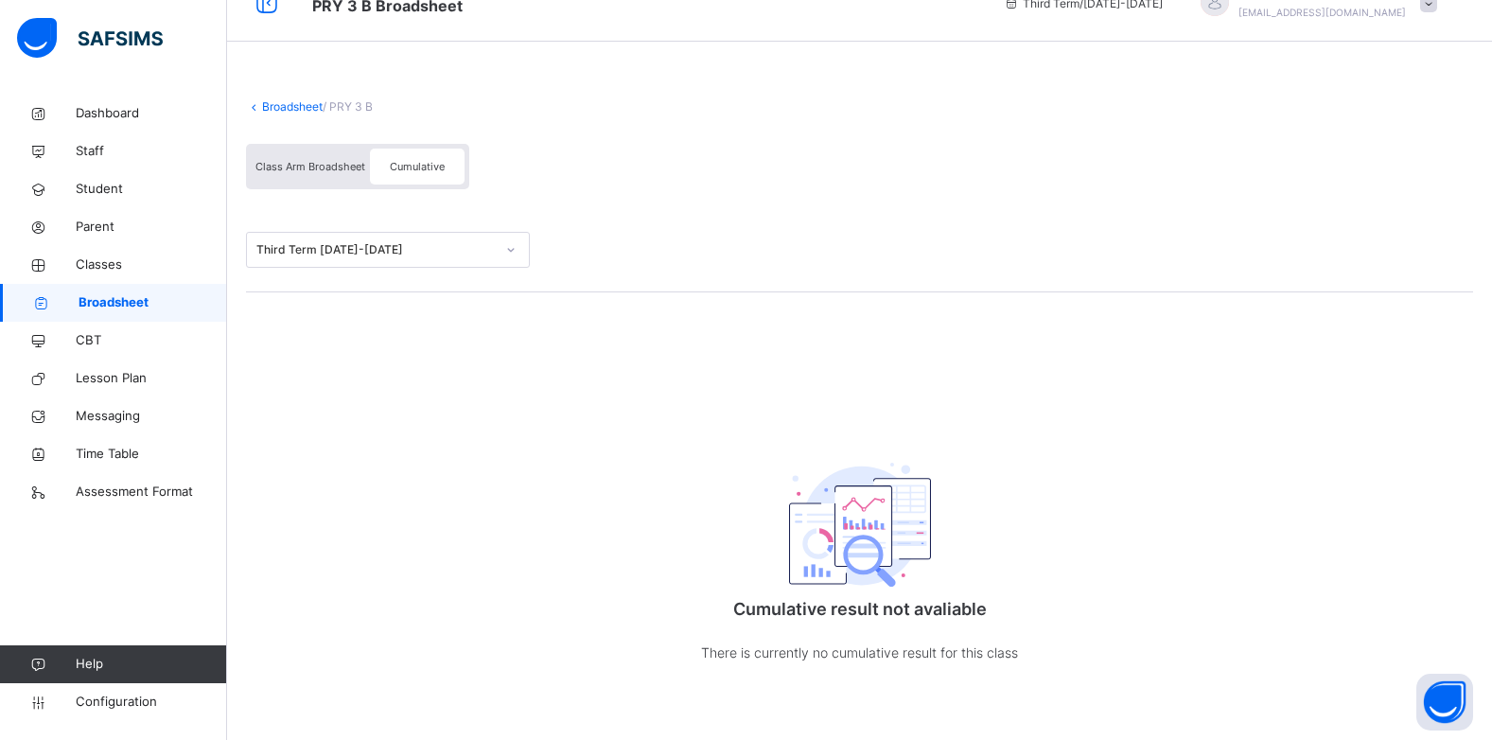
scroll to position [0, 0]
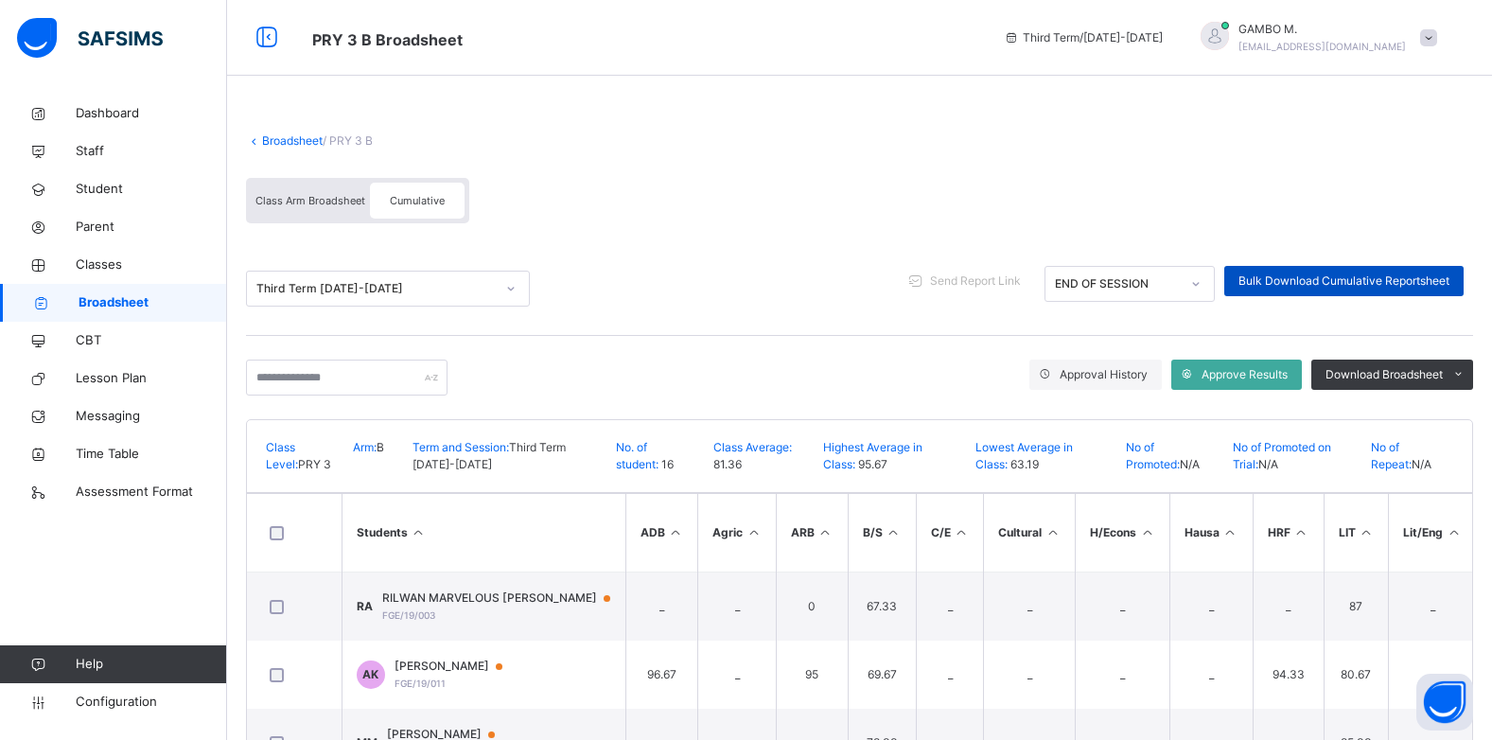
click at [1371, 271] on div "Bulk Download Cumulative Reportsheet" at bounding box center [1343, 281] width 239 height 30
click at [279, 144] on link "Broadsheet" at bounding box center [292, 140] width 61 height 14
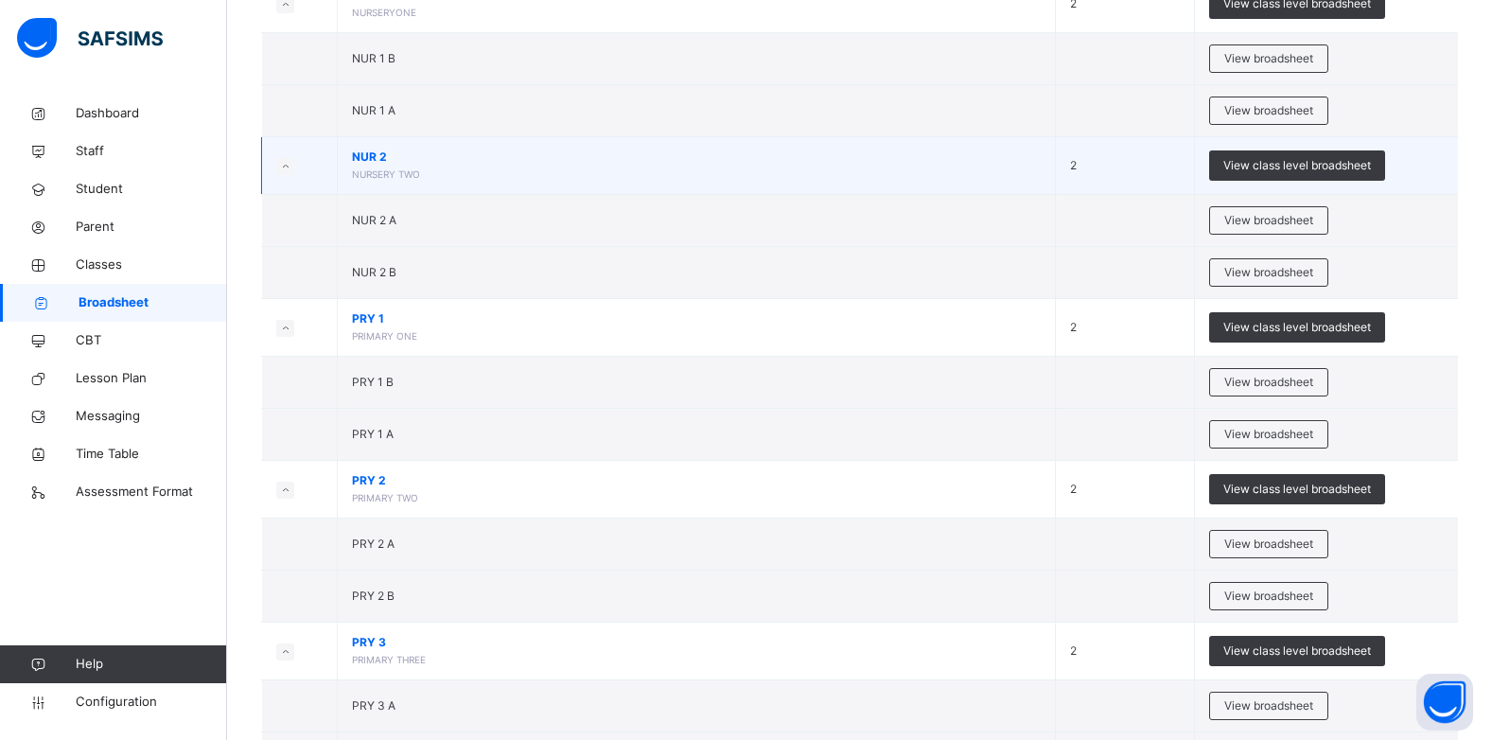
scroll to position [378, 0]
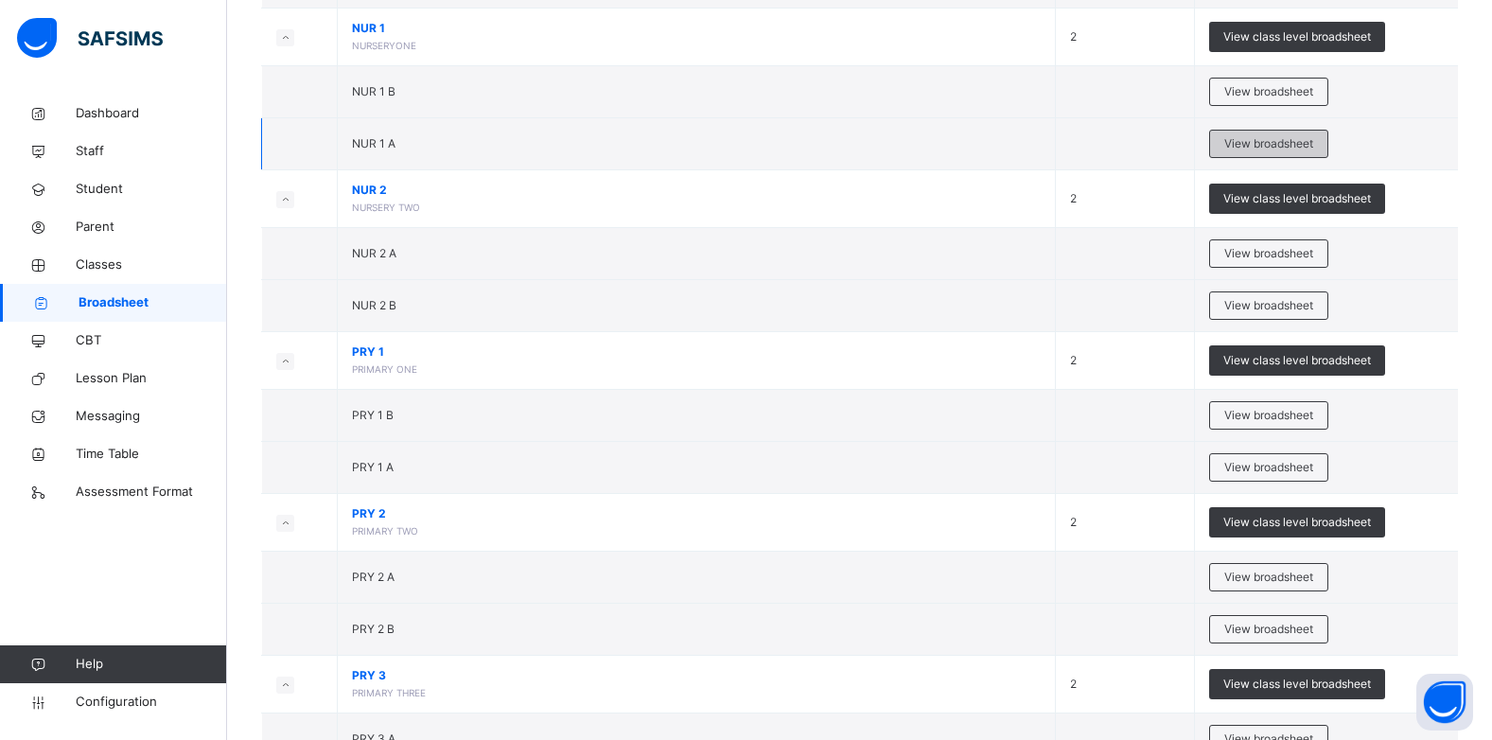
click at [1300, 141] on span "View broadsheet" at bounding box center [1268, 143] width 89 height 17
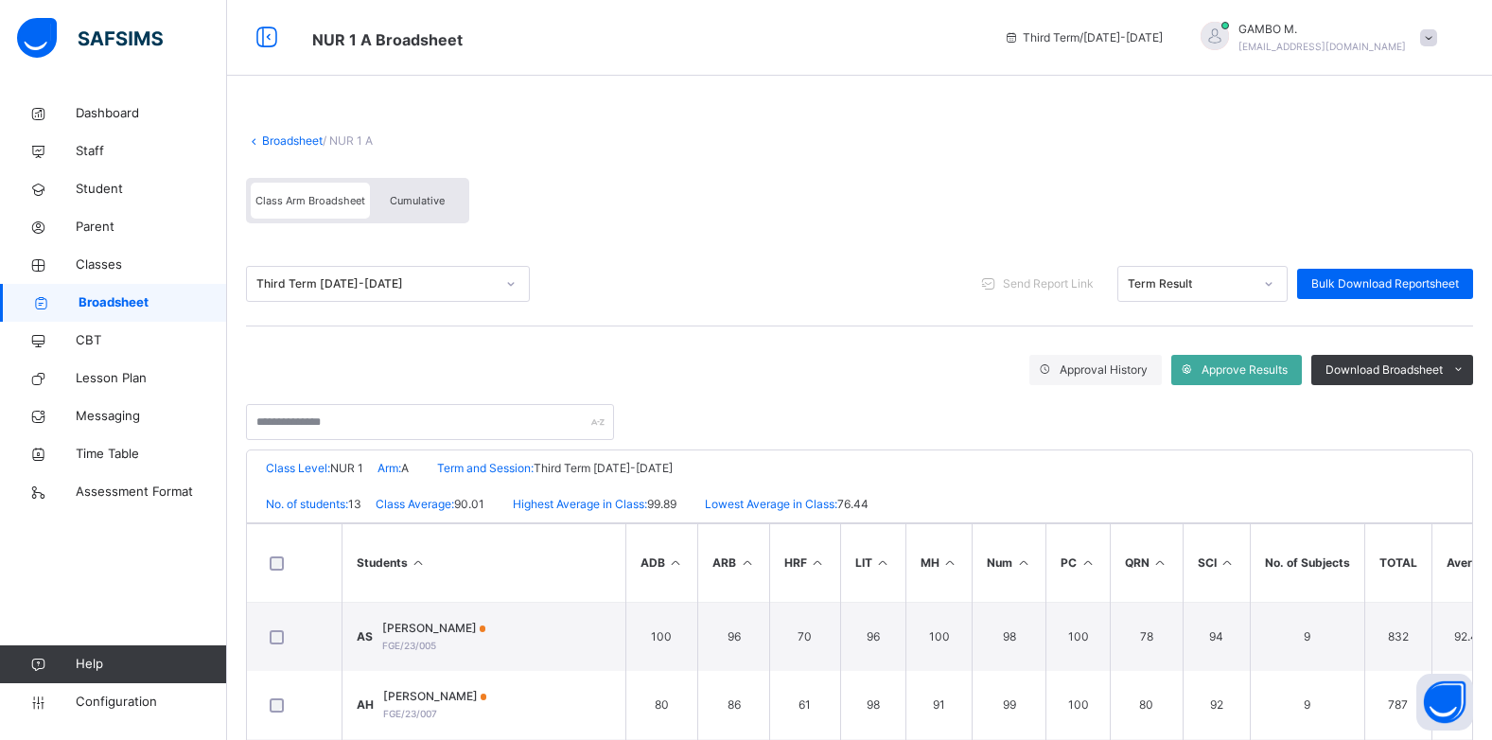
click at [411, 210] on div "Cumulative" at bounding box center [417, 201] width 95 height 36
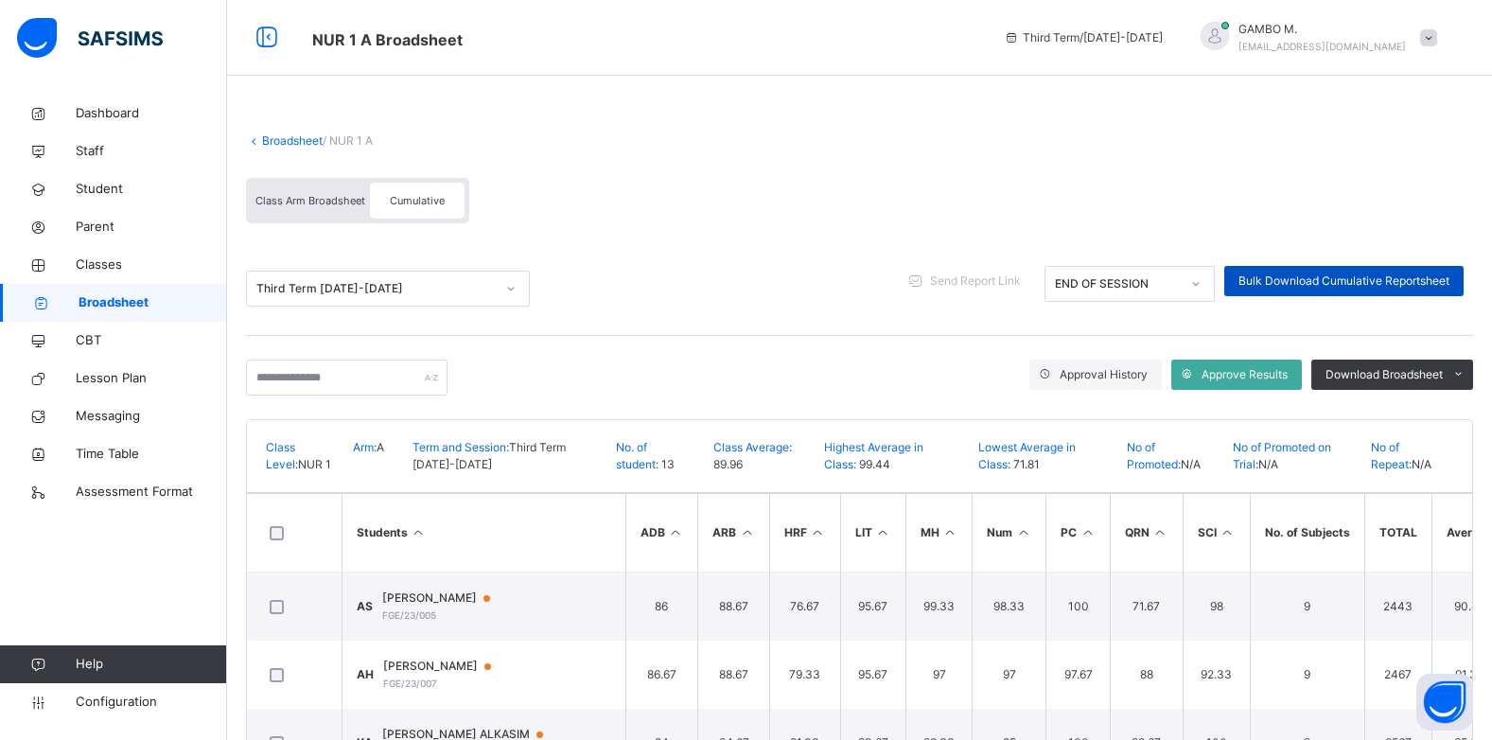
click at [1378, 288] on span "Bulk Download Cumulative Reportsheet" at bounding box center [1344, 281] width 211 height 17
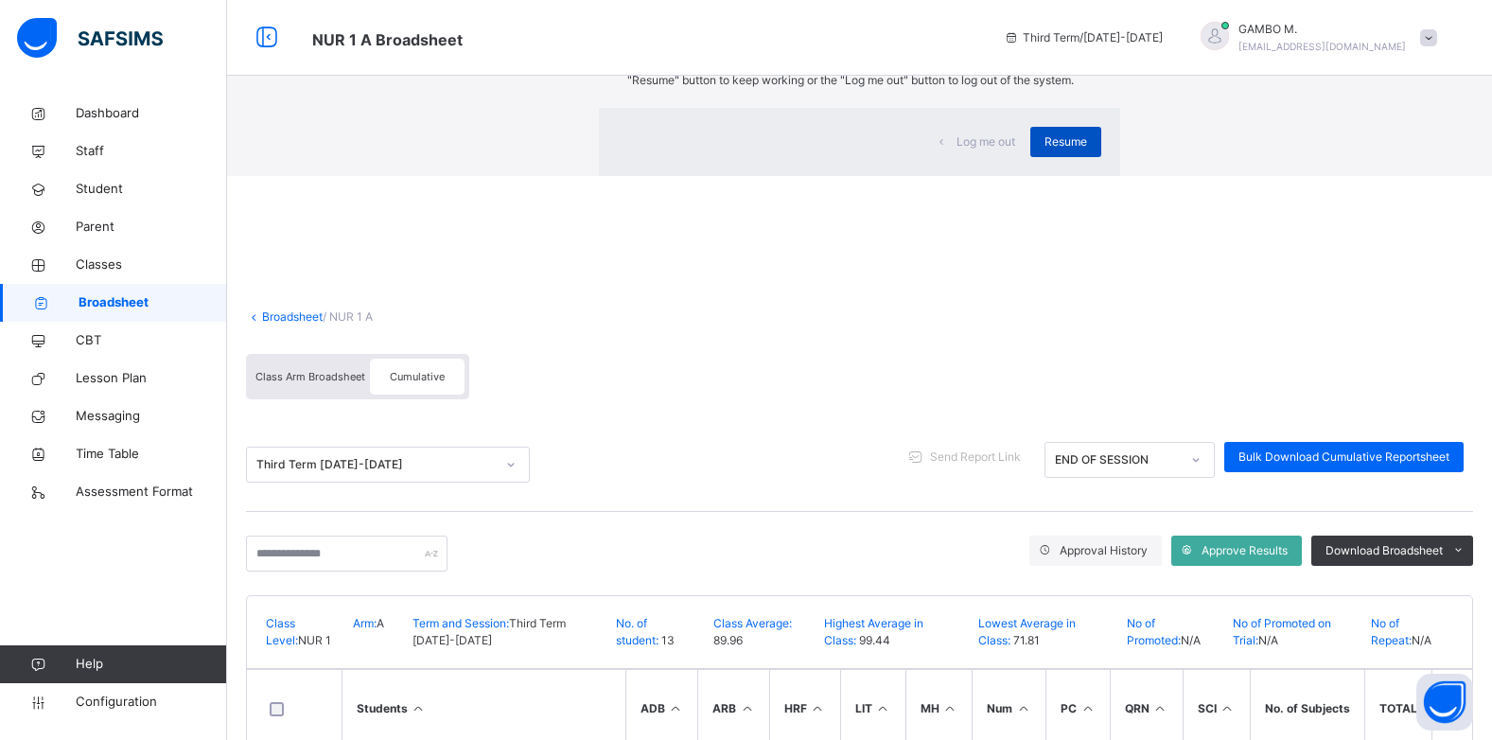
click at [1030, 157] on div "Resume" at bounding box center [1065, 142] width 71 height 30
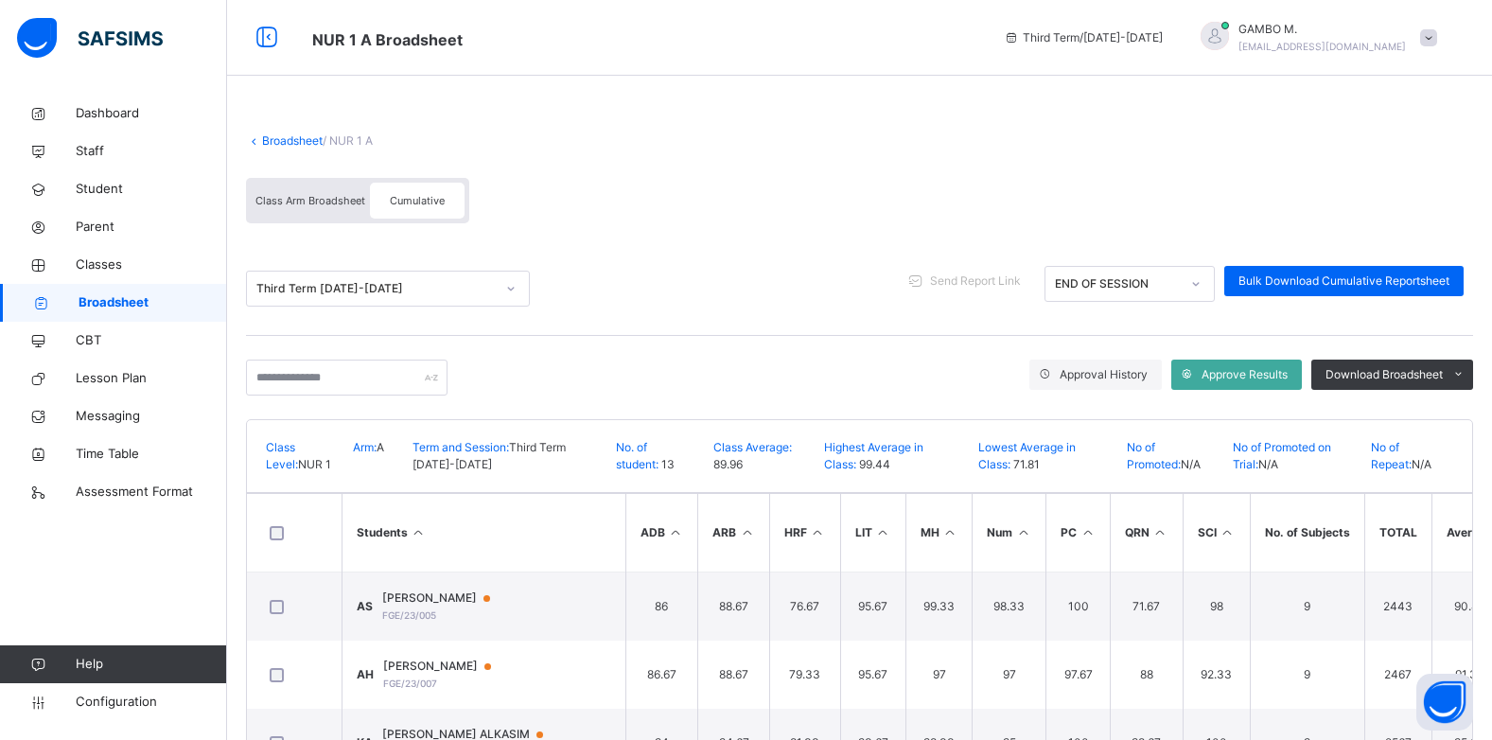
click at [278, 137] on link "Broadsheet" at bounding box center [292, 140] width 61 height 14
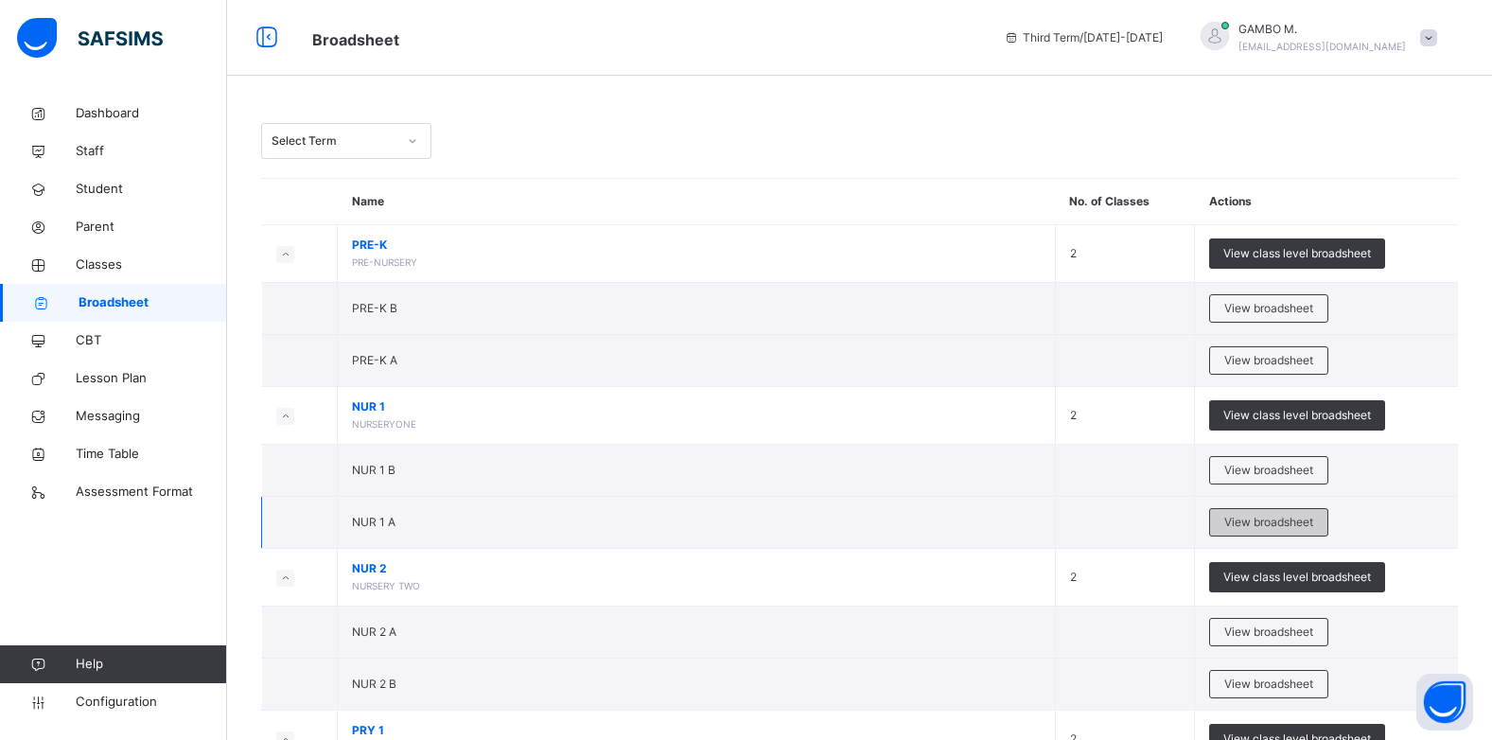
click at [1307, 517] on span "View broadsheet" at bounding box center [1268, 522] width 89 height 17
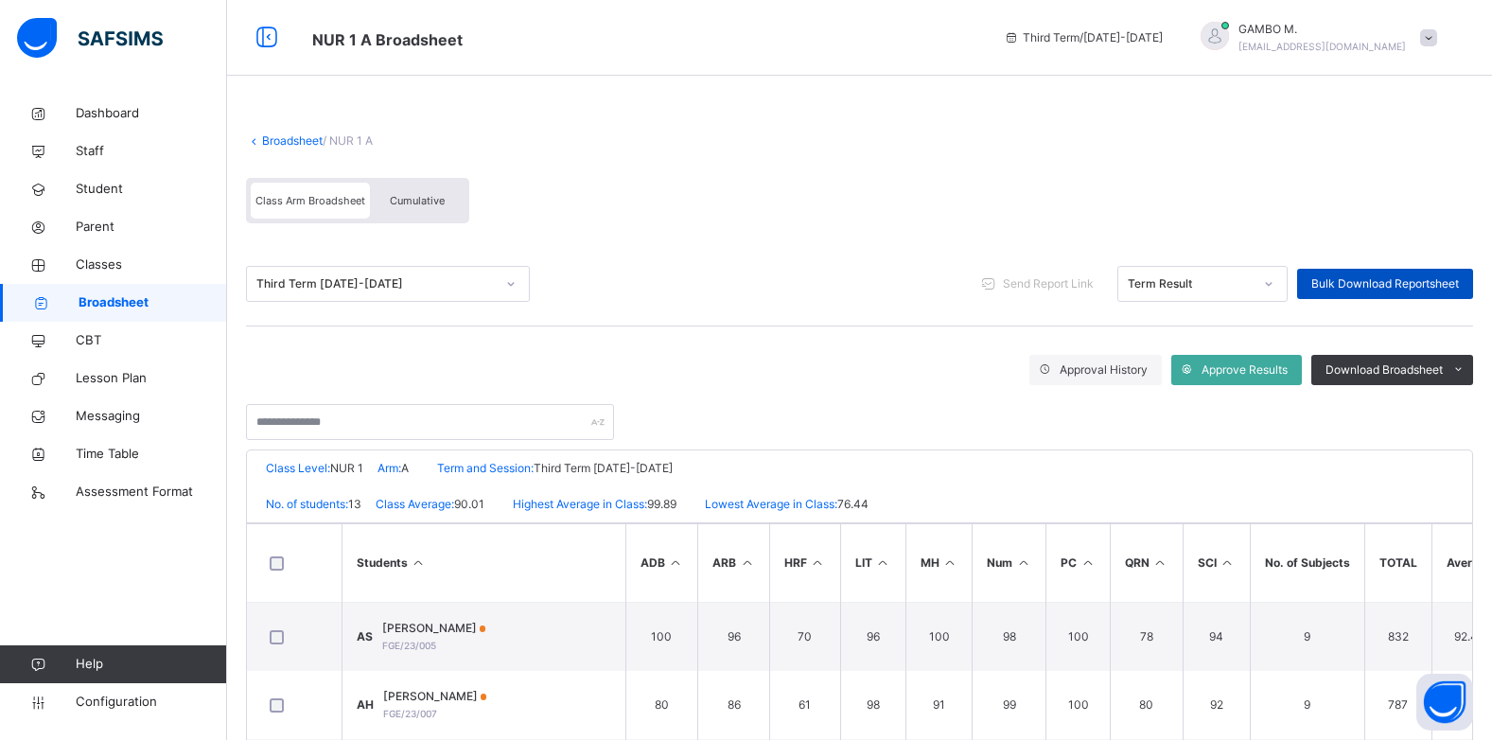
click at [1369, 284] on span "Bulk Download Reportsheet" at bounding box center [1385, 283] width 148 height 17
click at [290, 138] on link "Broadsheet" at bounding box center [292, 140] width 61 height 14
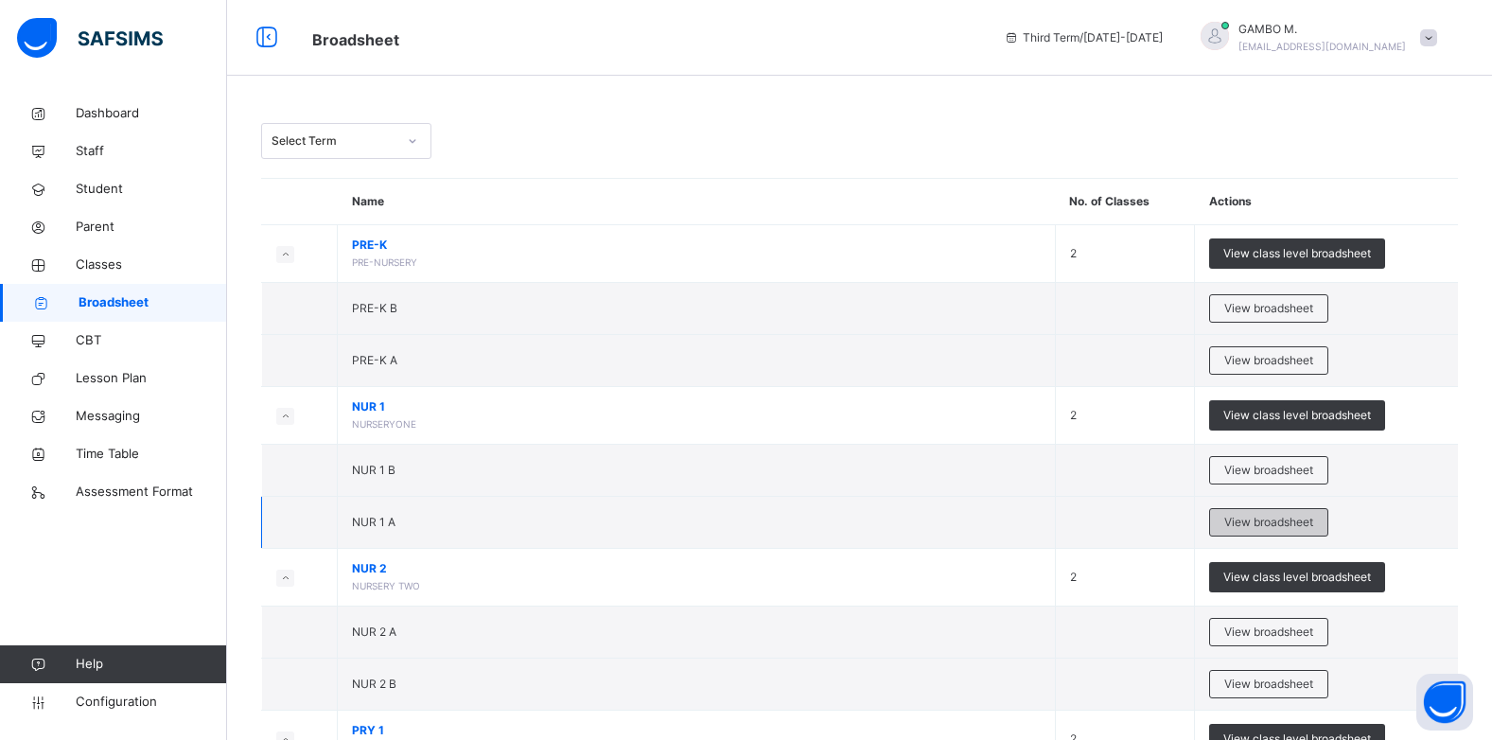
click at [1309, 528] on span "View broadsheet" at bounding box center [1268, 522] width 89 height 17
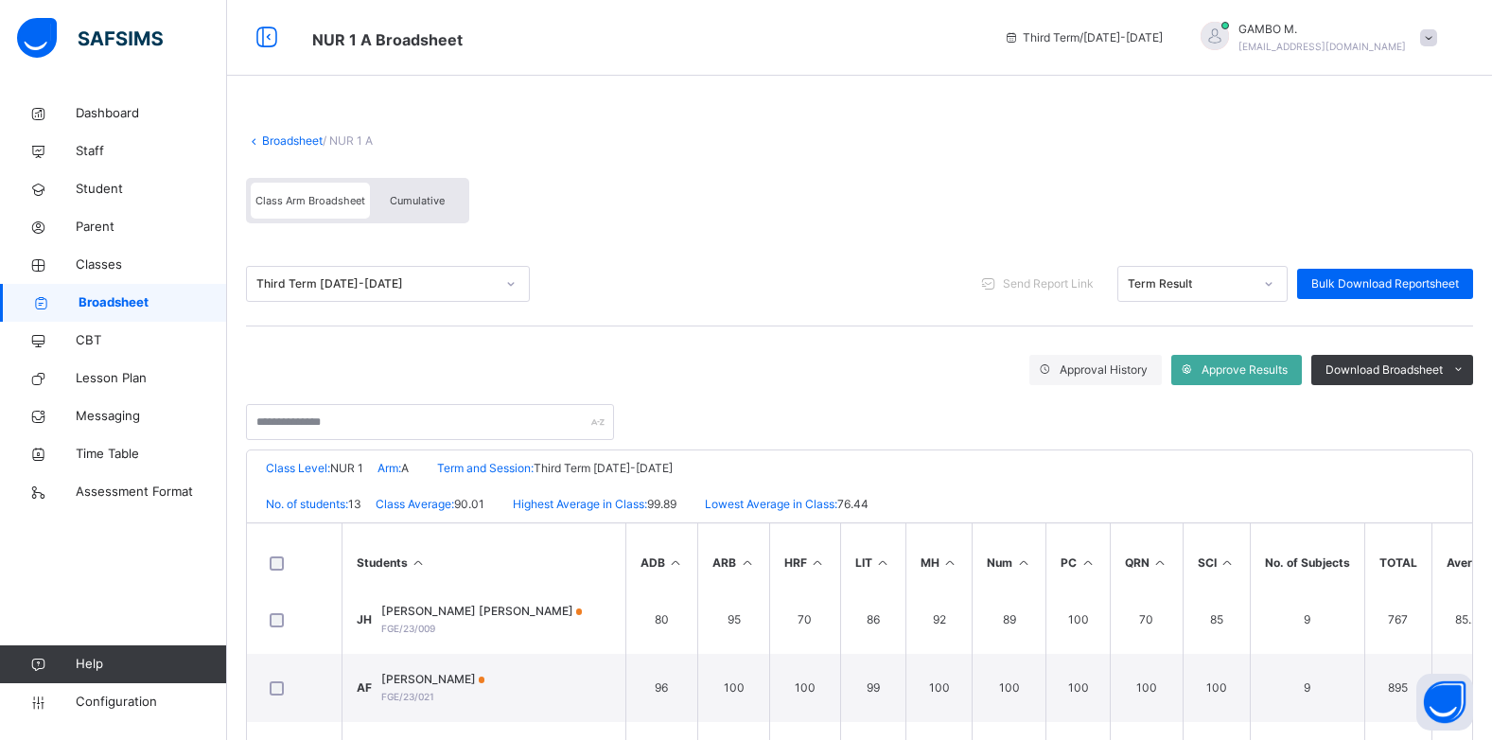
scroll to position [284, 0]
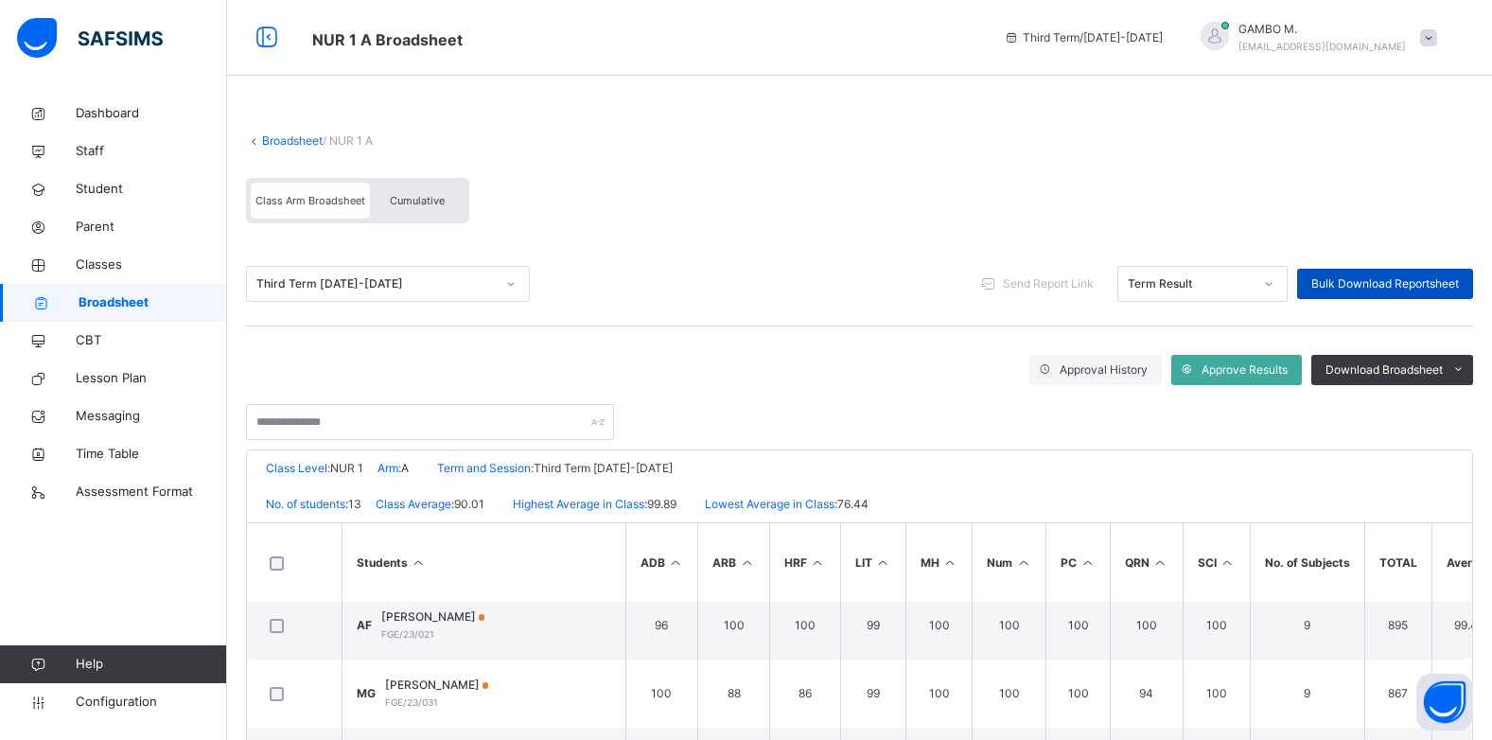
click at [1408, 280] on span "Bulk Download Reportsheet" at bounding box center [1385, 283] width 148 height 17
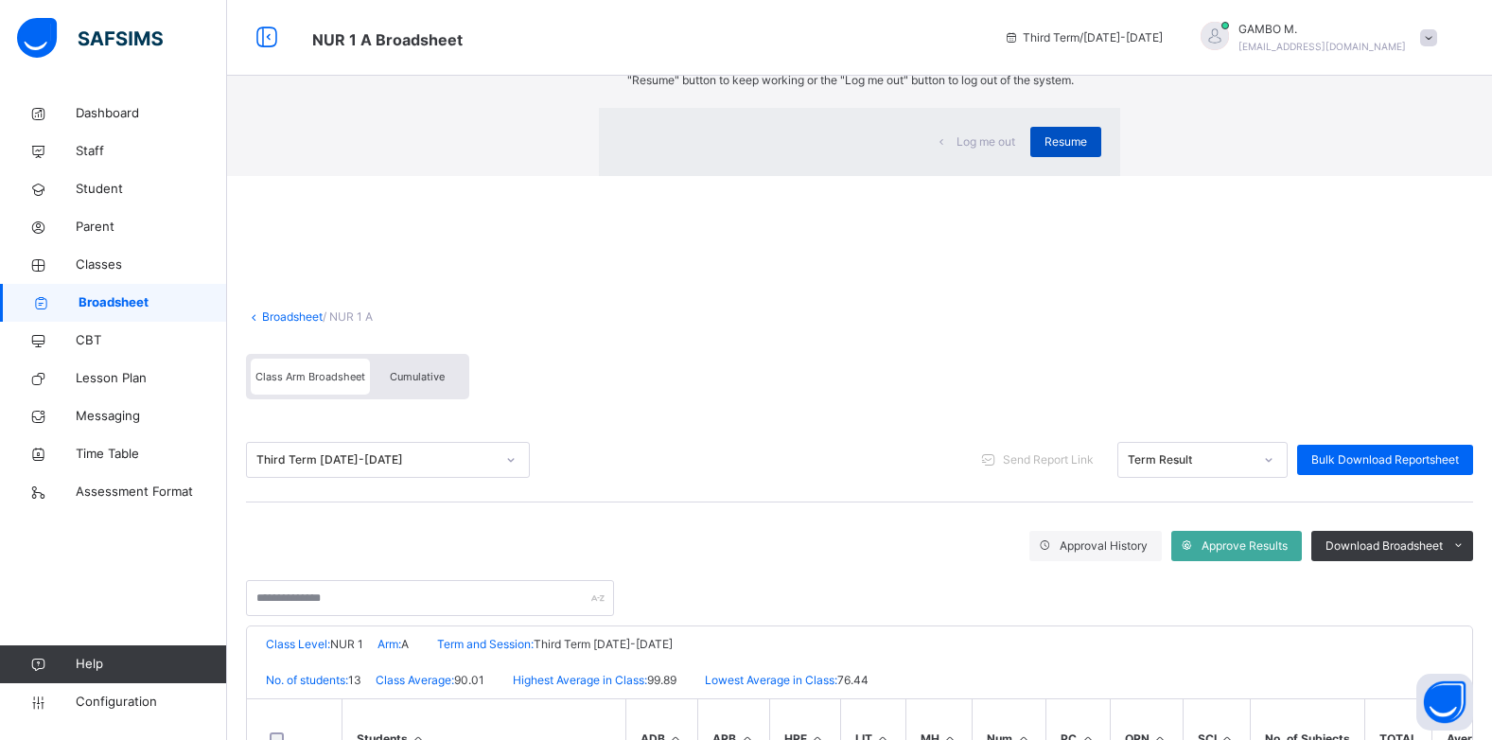
click at [1045, 150] on span "Resume" at bounding box center [1066, 141] width 43 height 17
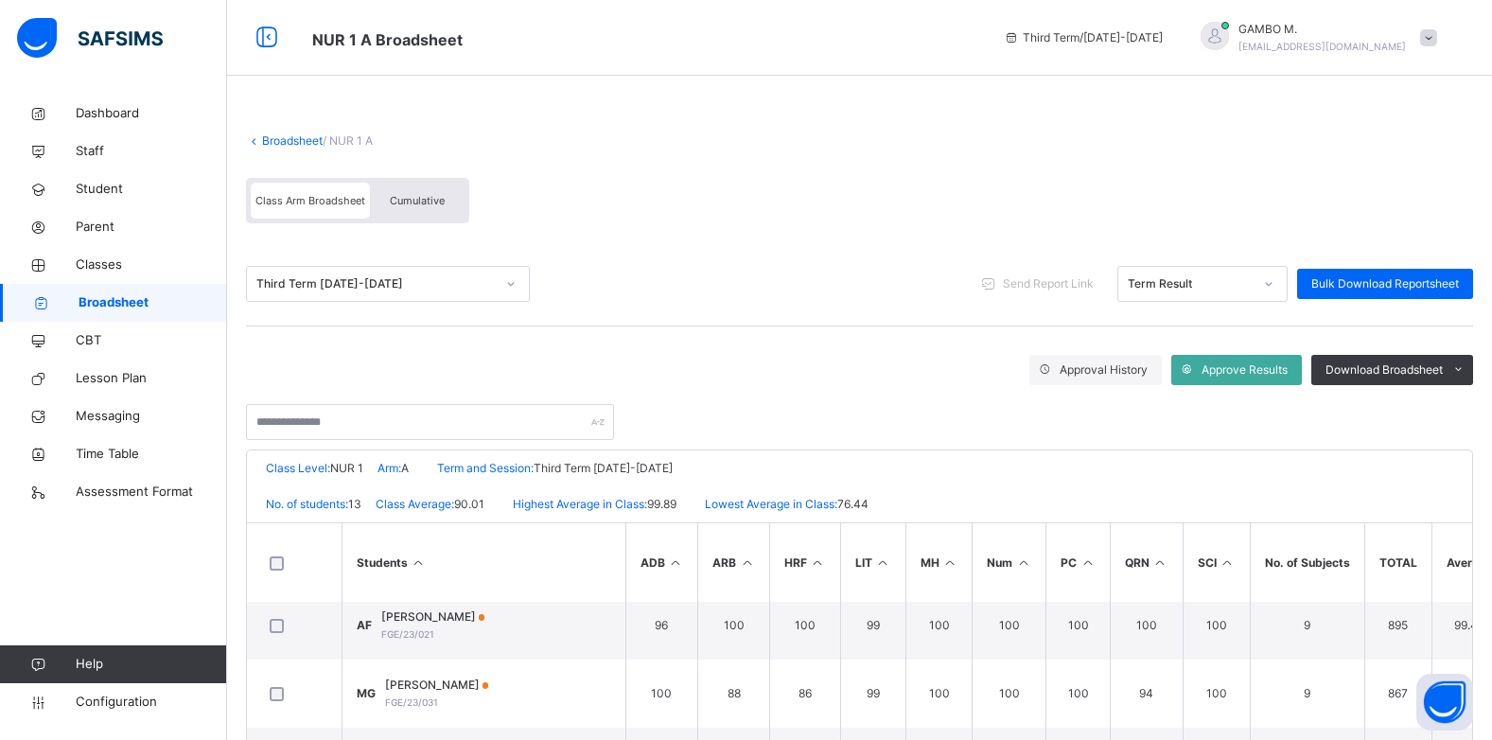
click at [932, 407] on div at bounding box center [859, 412] width 1227 height 55
click at [281, 143] on link "Broadsheet" at bounding box center [292, 140] width 61 height 14
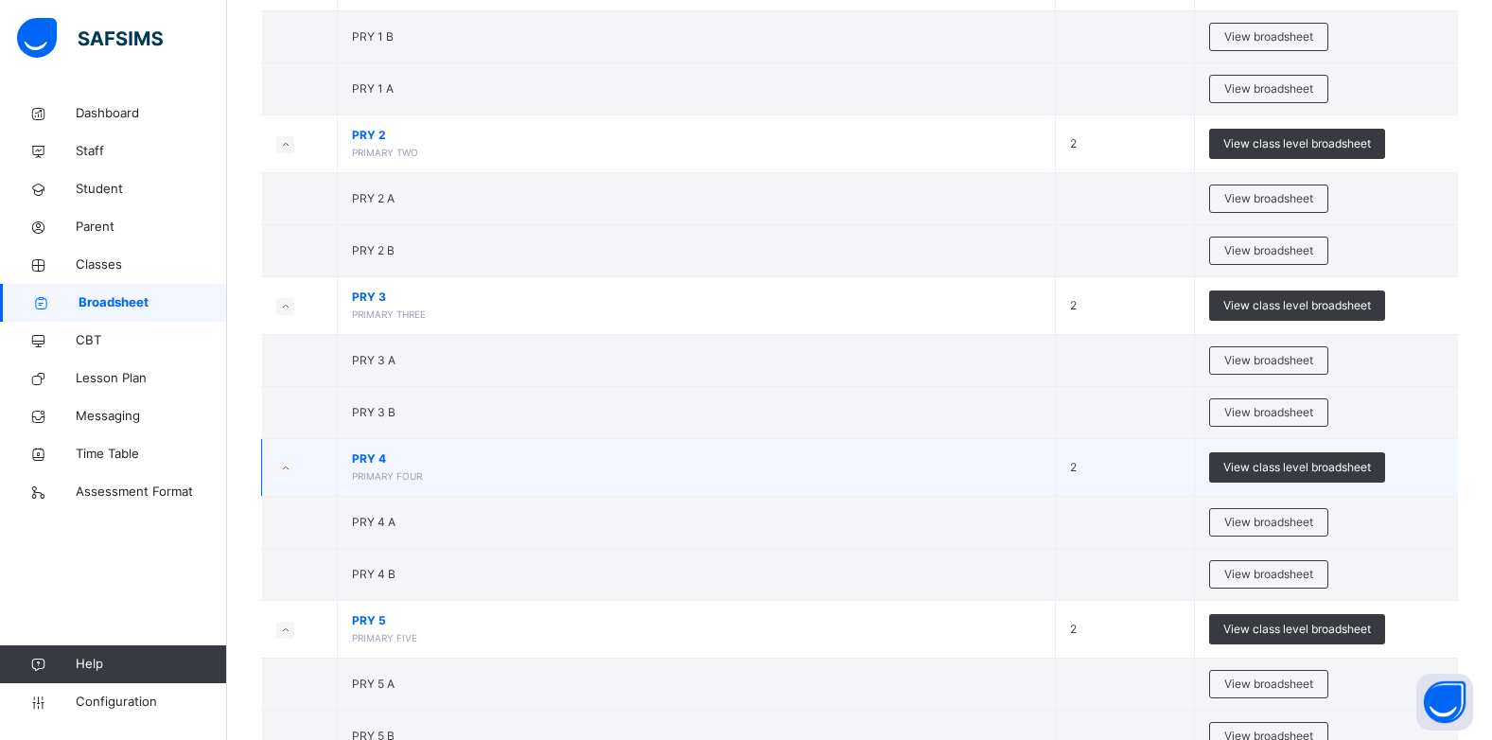
scroll to position [852, 0]
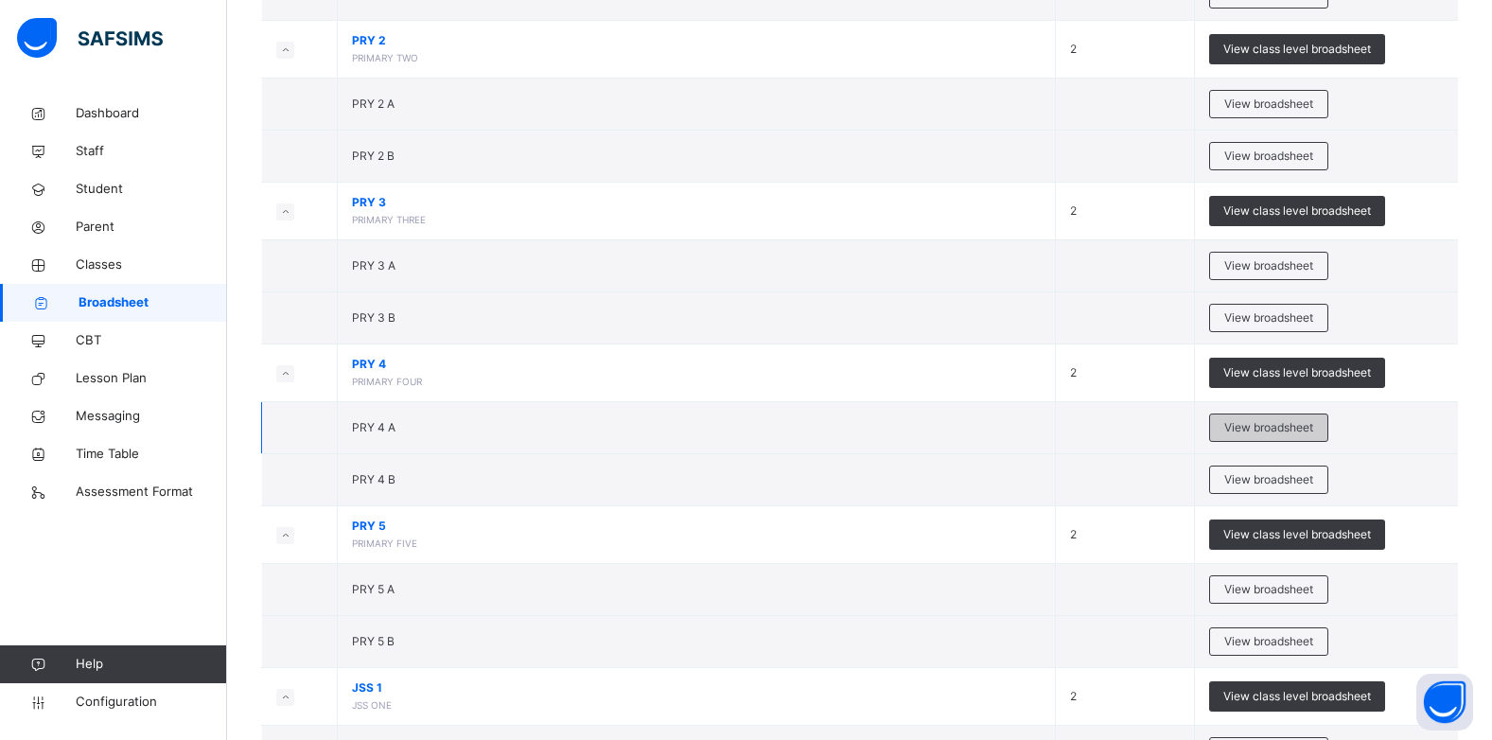
click at [1294, 425] on span "View broadsheet" at bounding box center [1268, 427] width 89 height 17
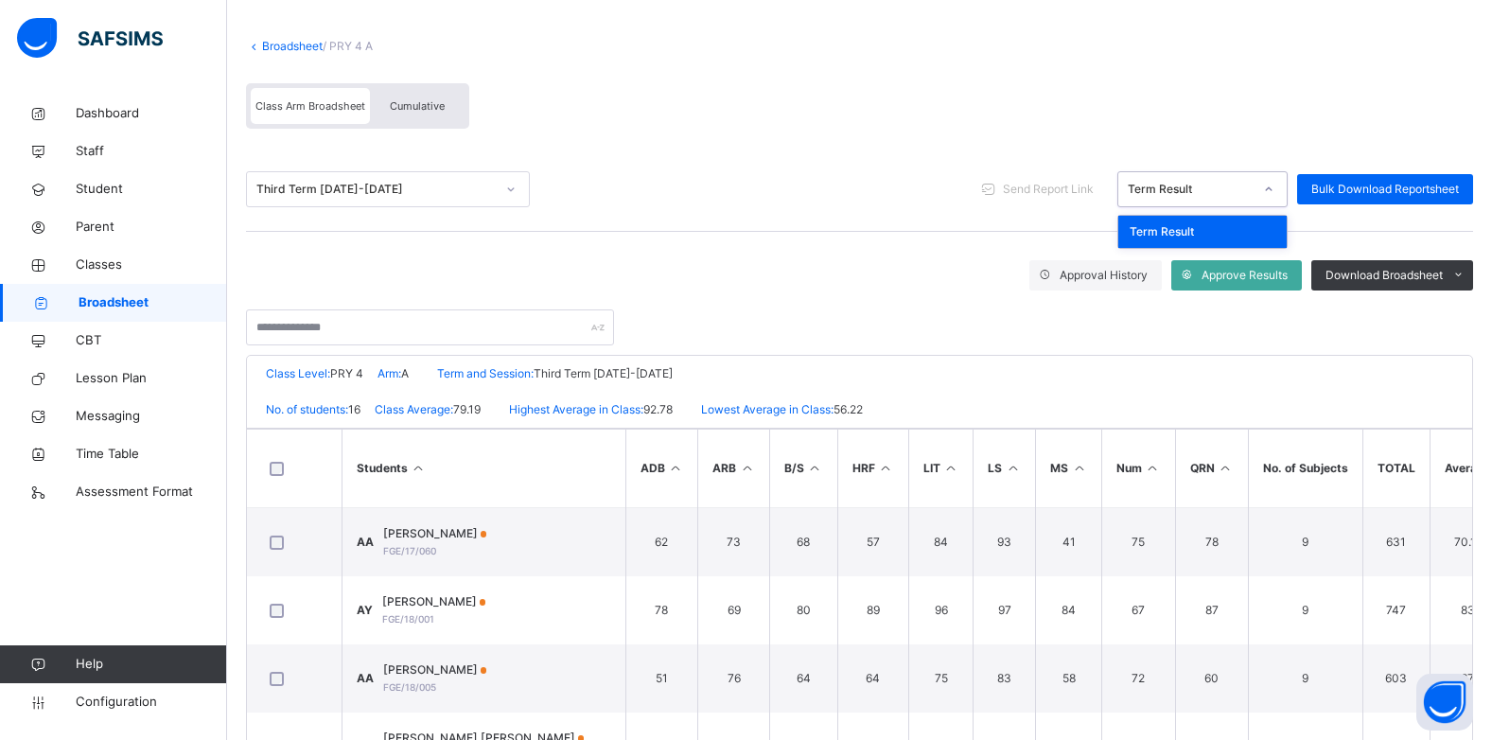
click at [1275, 186] on icon at bounding box center [1268, 189] width 11 height 19
click at [1275, 190] on icon at bounding box center [1268, 189] width 11 height 19
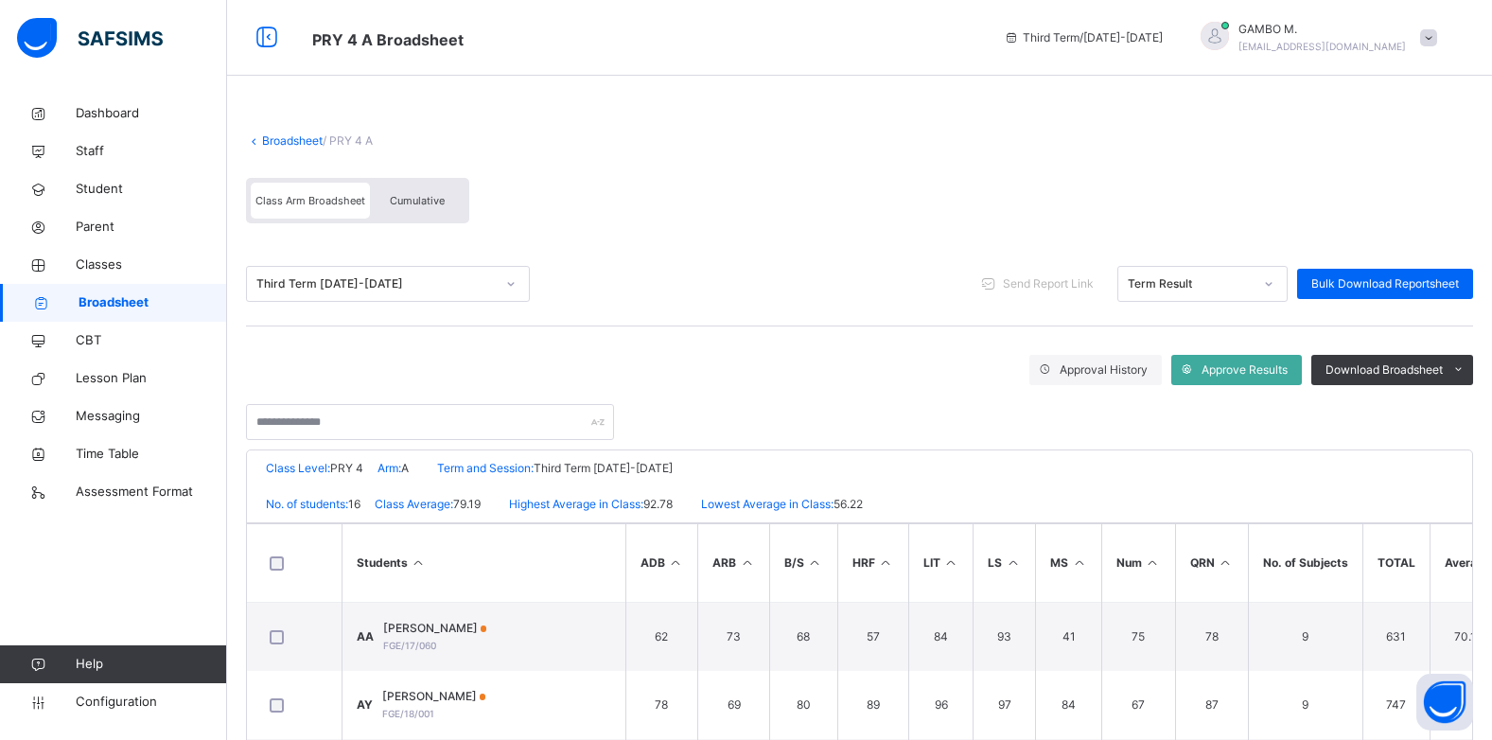
click at [422, 198] on span "Cumulative" at bounding box center [417, 200] width 55 height 13
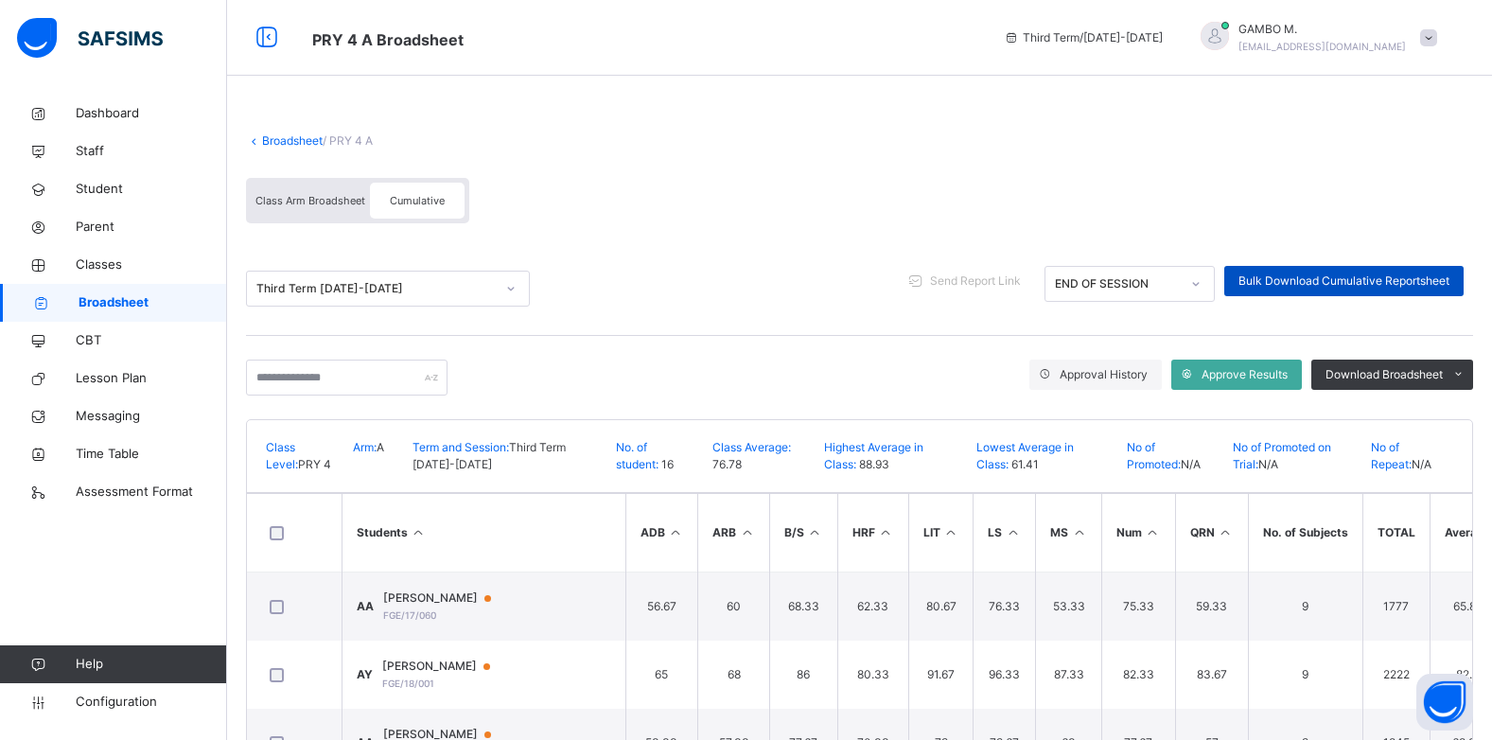
click at [1411, 287] on span "Bulk Download Cumulative Reportsheet" at bounding box center [1344, 281] width 211 height 17
click at [271, 150] on div "Broadsheet / PRY 4 A Class Arm Broadsheet Cumulative" at bounding box center [859, 178] width 1227 height 129
click at [296, 145] on link "Broadsheet" at bounding box center [292, 140] width 61 height 14
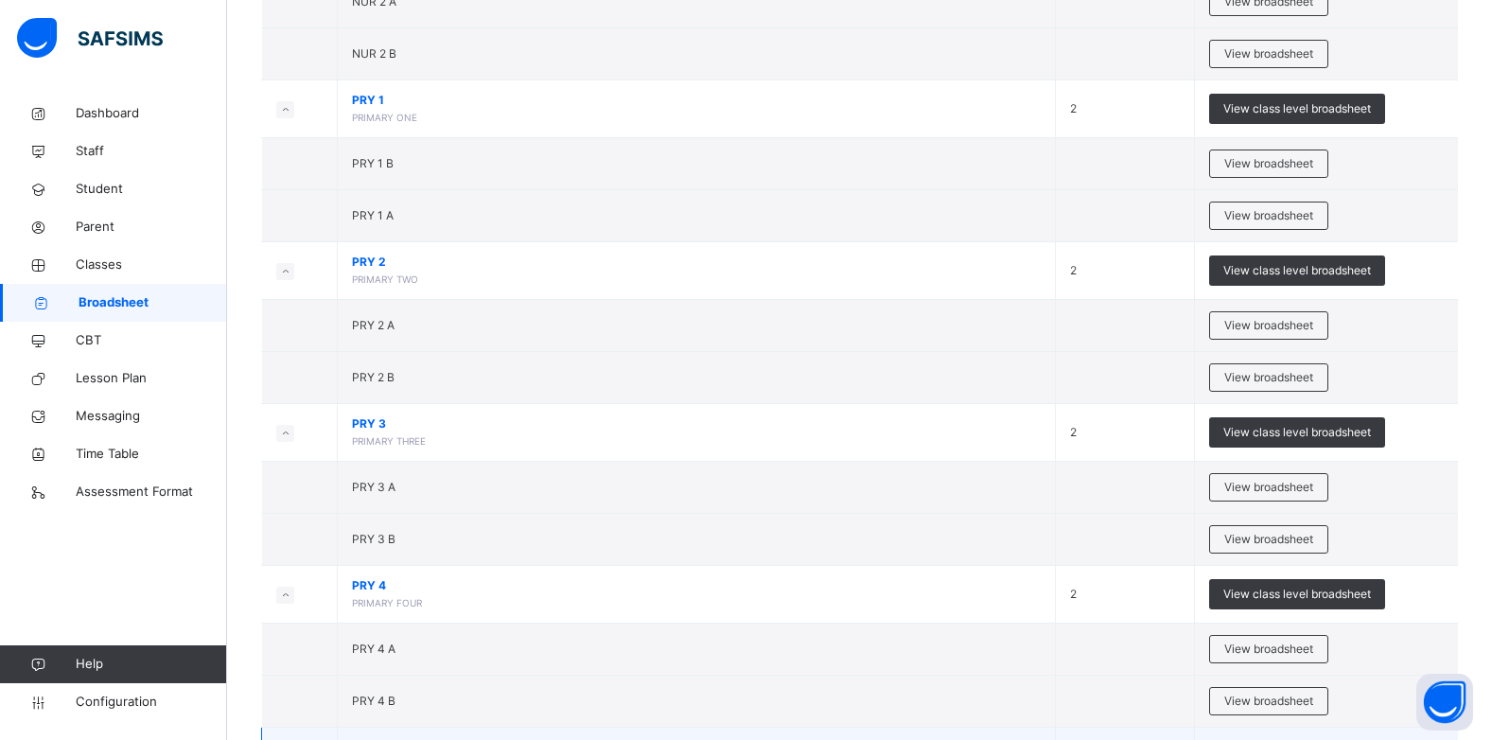
scroll to position [757, 0]
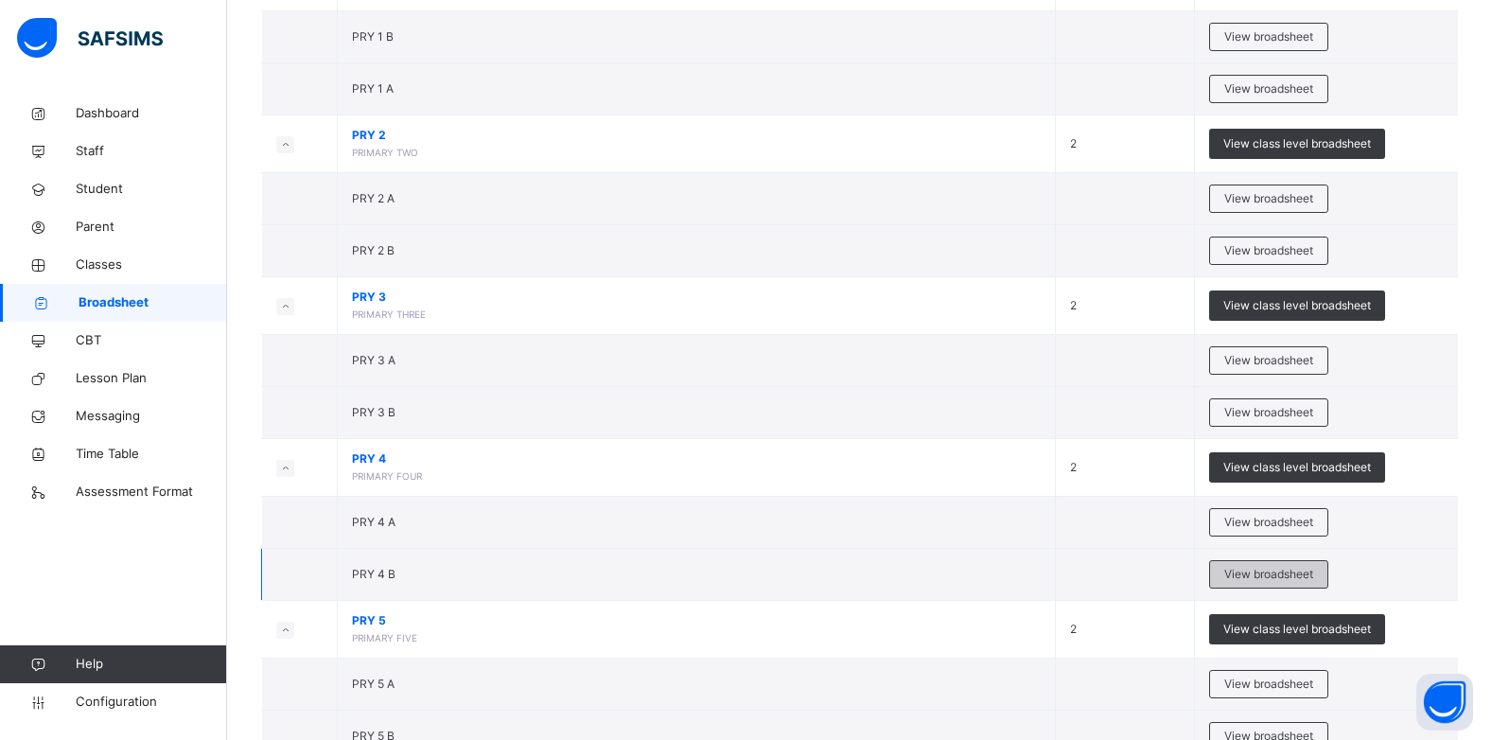
click at [1298, 570] on span "View broadsheet" at bounding box center [1268, 574] width 89 height 17
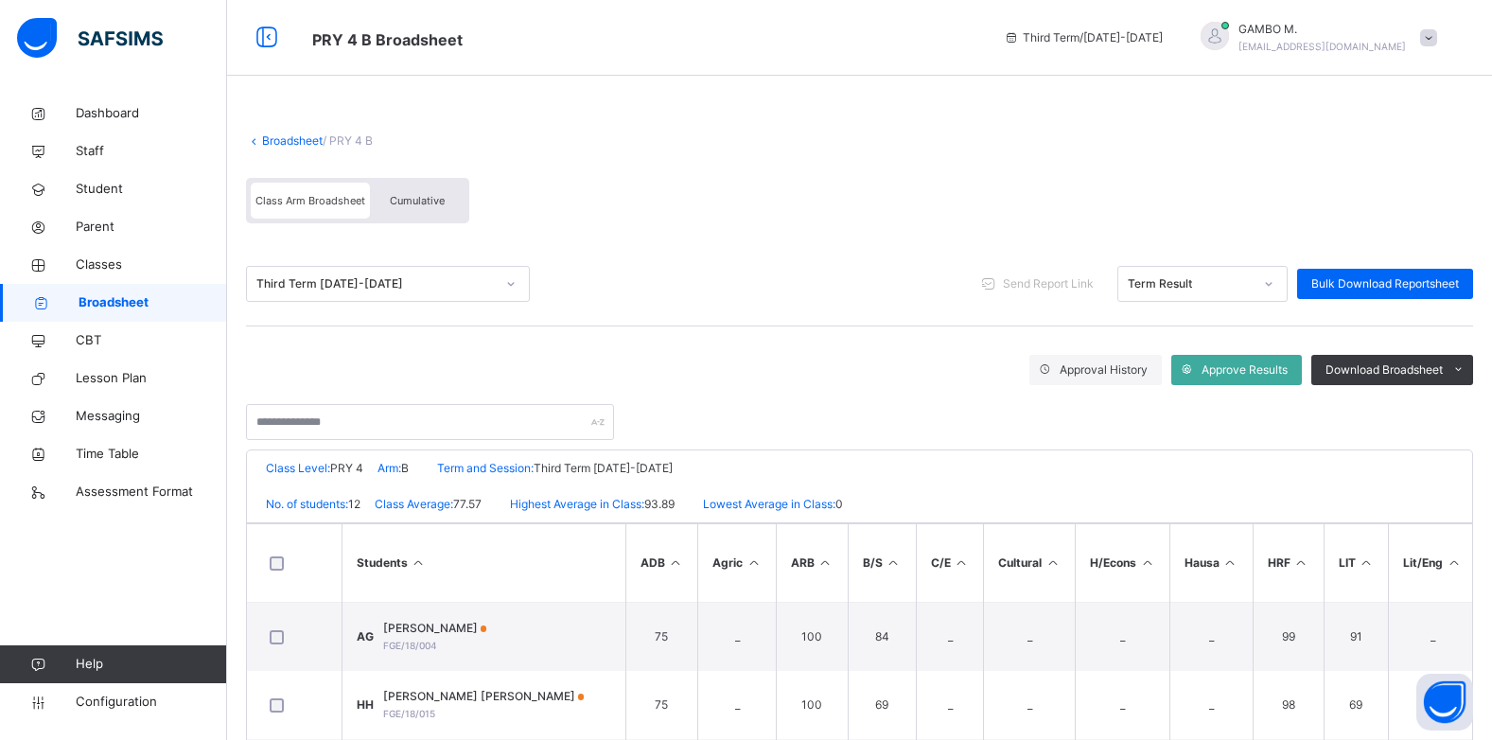
click at [437, 201] on span "Cumulative" at bounding box center [417, 200] width 55 height 13
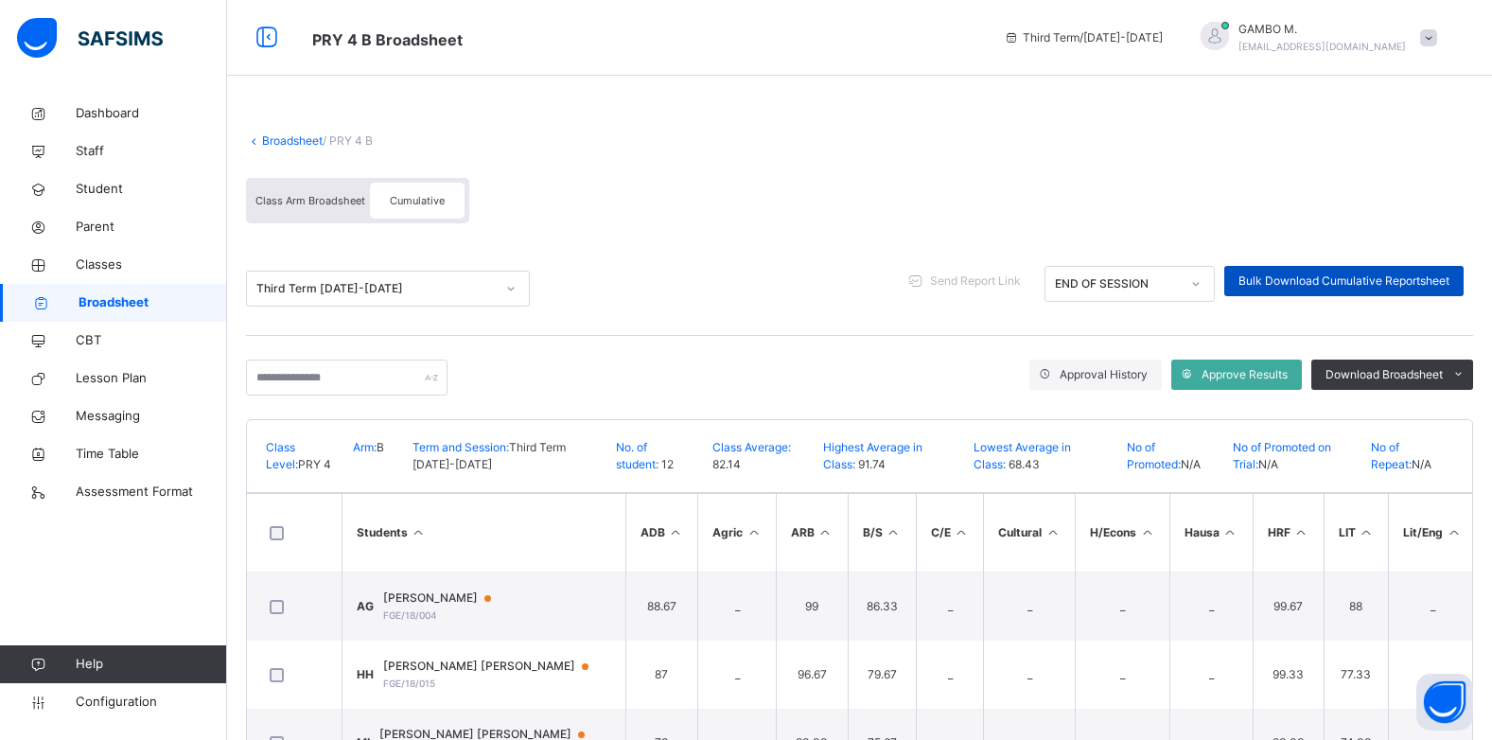
click at [1347, 283] on span "Bulk Download Cumulative Reportsheet" at bounding box center [1344, 281] width 211 height 17
click at [97, 268] on span "Classes" at bounding box center [151, 264] width 151 height 19
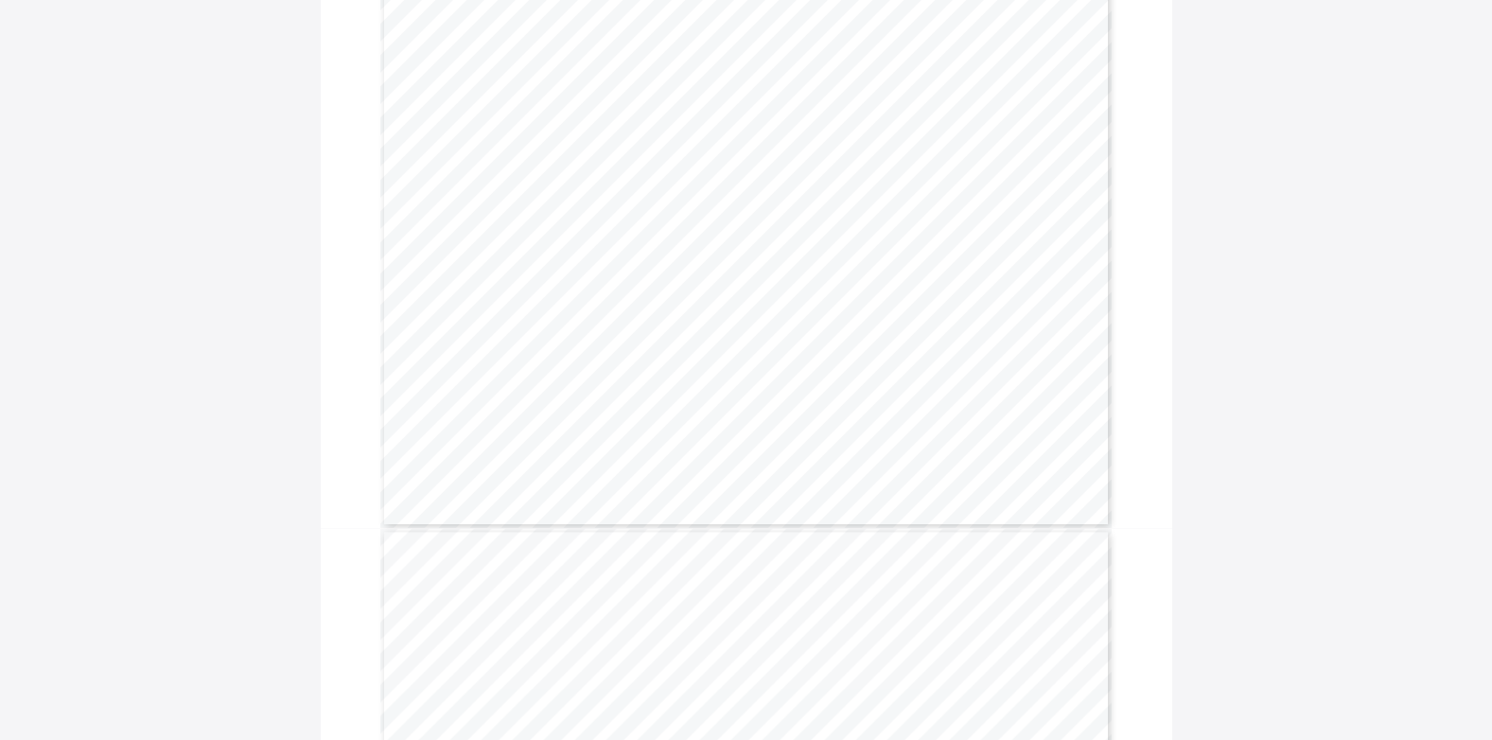
scroll to position [2271, 0]
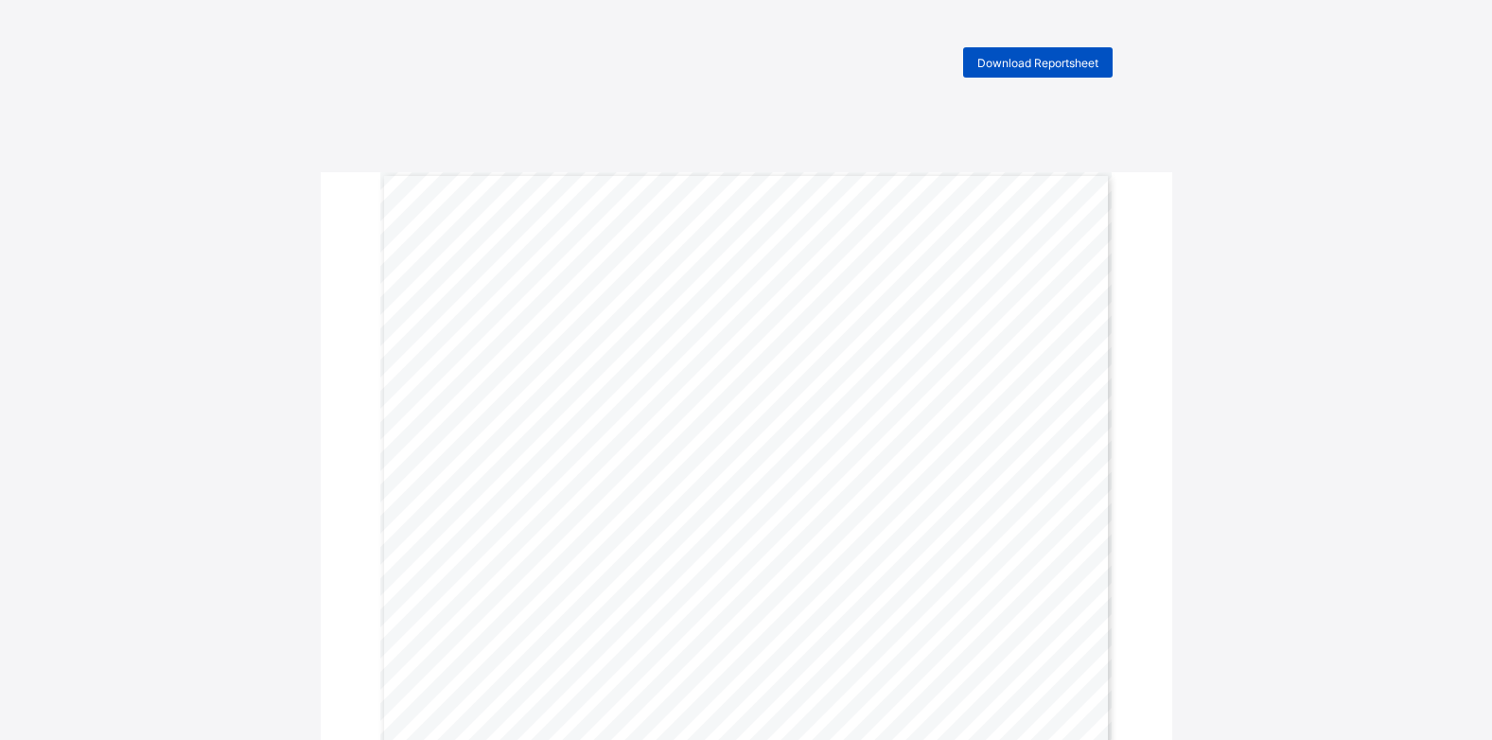
click at [1040, 60] on span "Download Reportsheet" at bounding box center [1037, 63] width 121 height 14
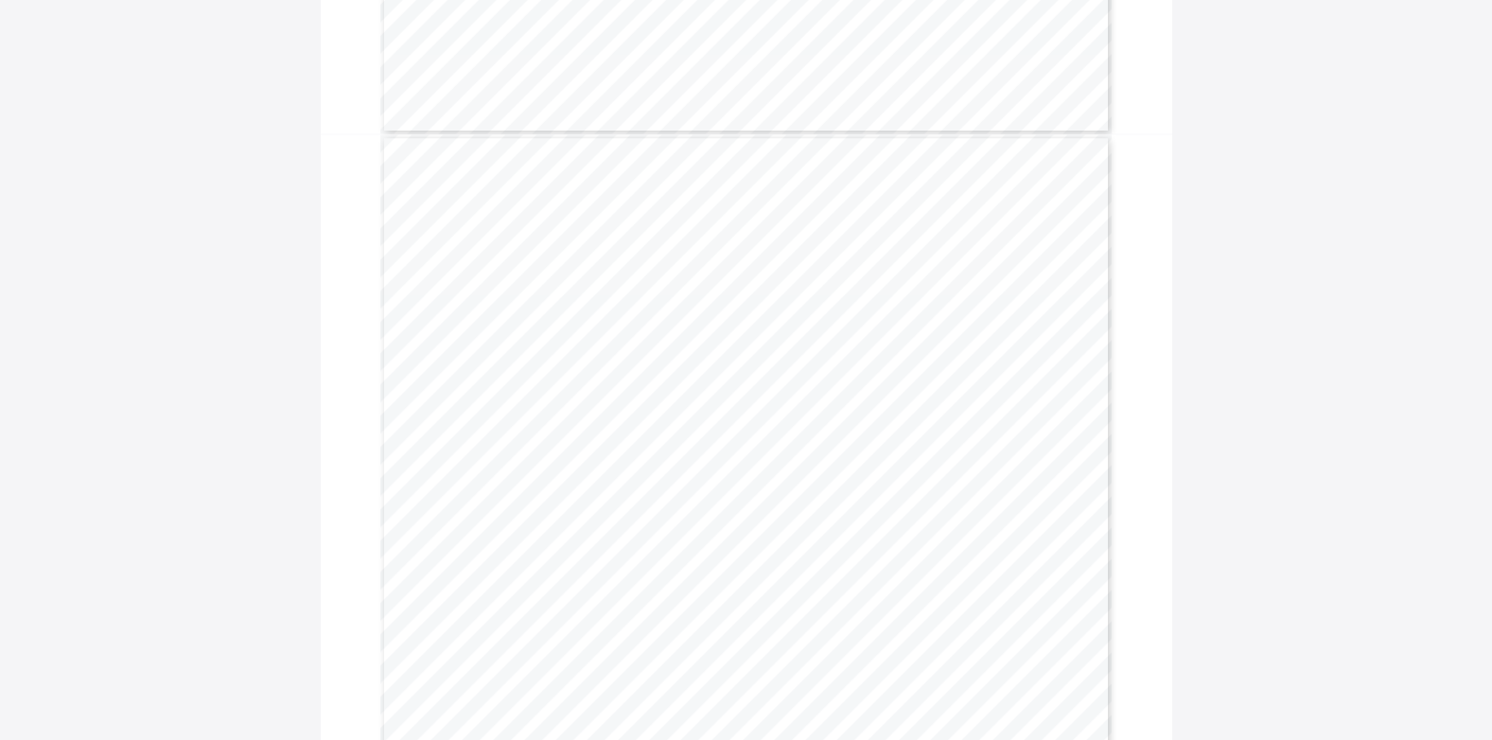
scroll to position [11192, 0]
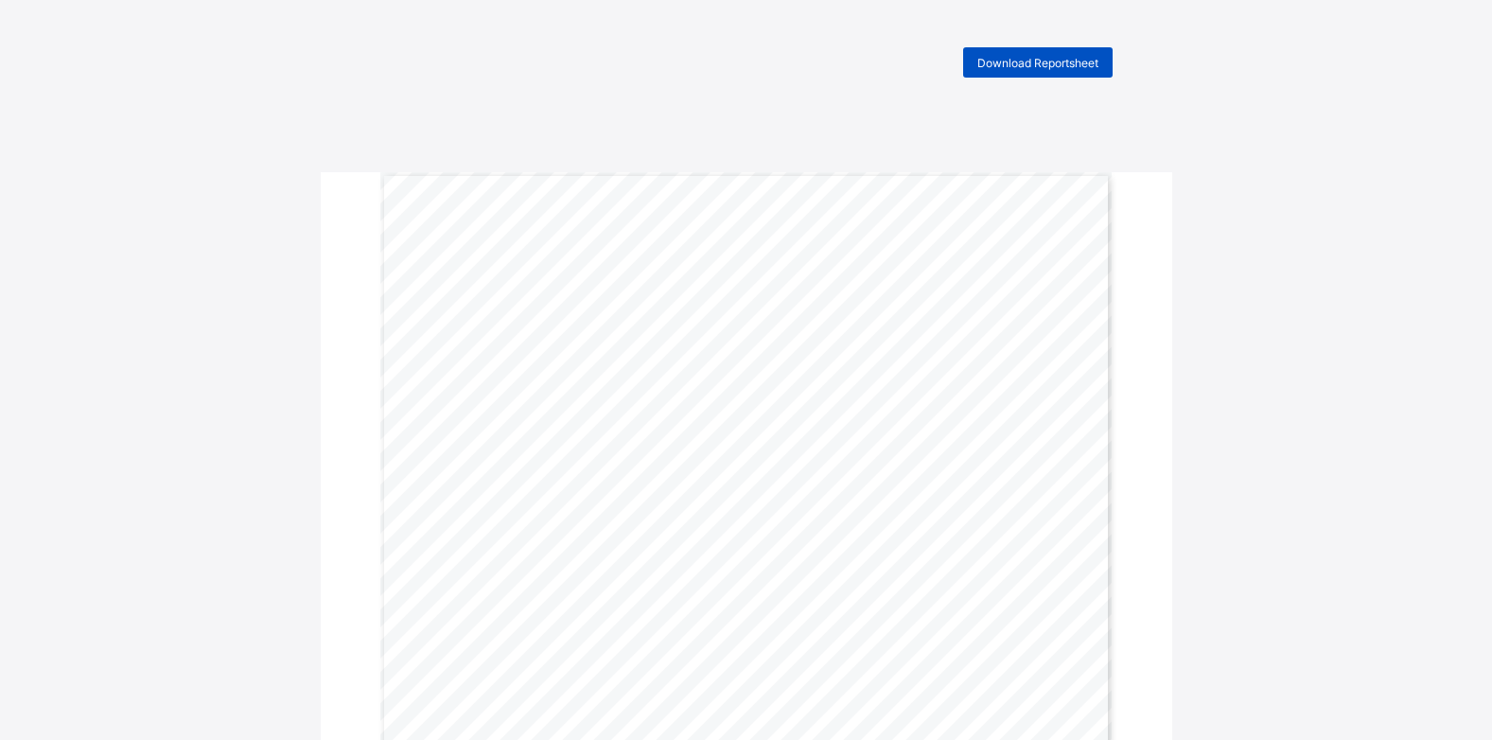
click at [1040, 65] on span "Download Reportsheet" at bounding box center [1037, 63] width 121 height 14
click at [1046, 62] on span "Download Reportsheet" at bounding box center [1037, 63] width 121 height 14
click at [1062, 69] on span "Download Reportsheet" at bounding box center [1037, 63] width 121 height 14
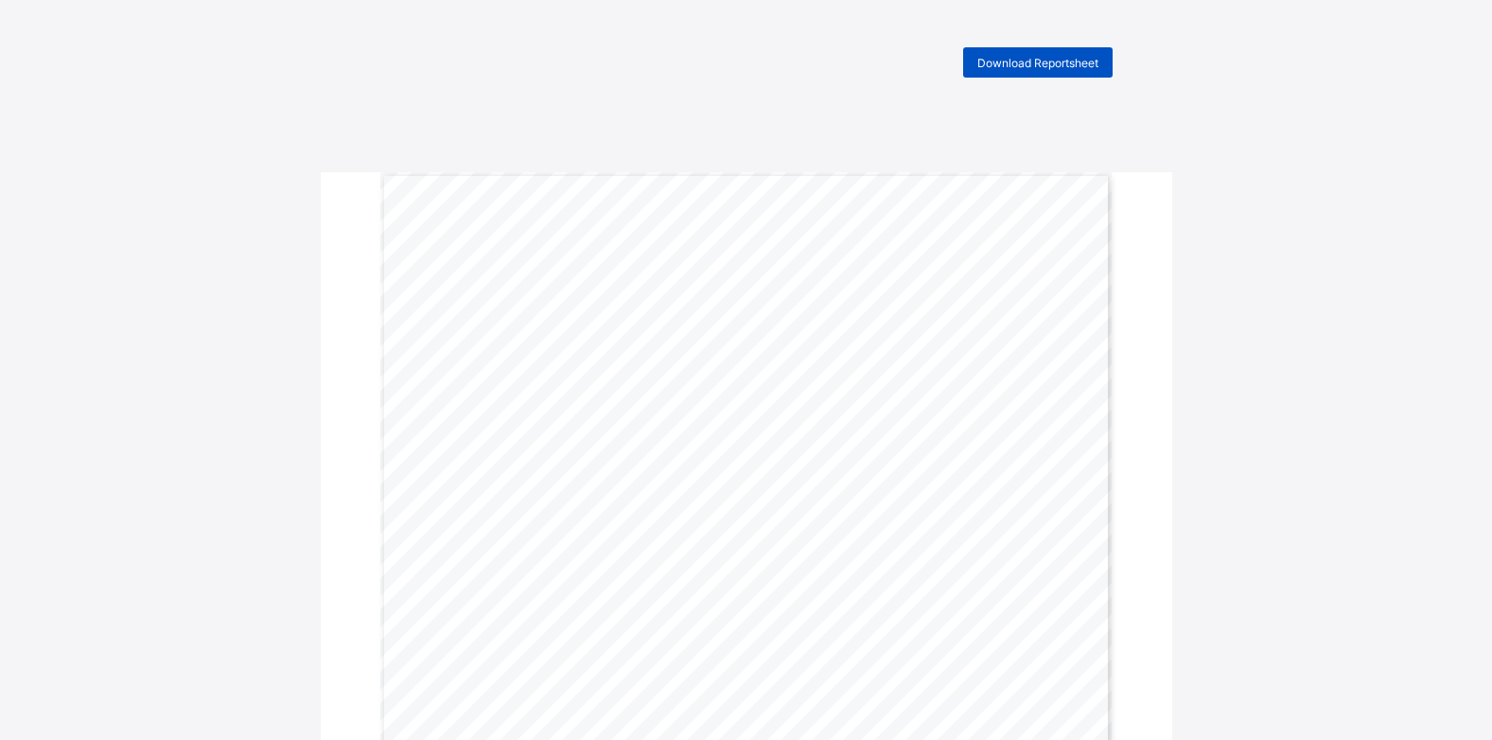
click at [1072, 48] on div "Download Reportsheet" at bounding box center [1037, 62] width 149 height 30
click at [1046, 64] on span "Download Reportsheet" at bounding box center [1037, 63] width 121 height 14
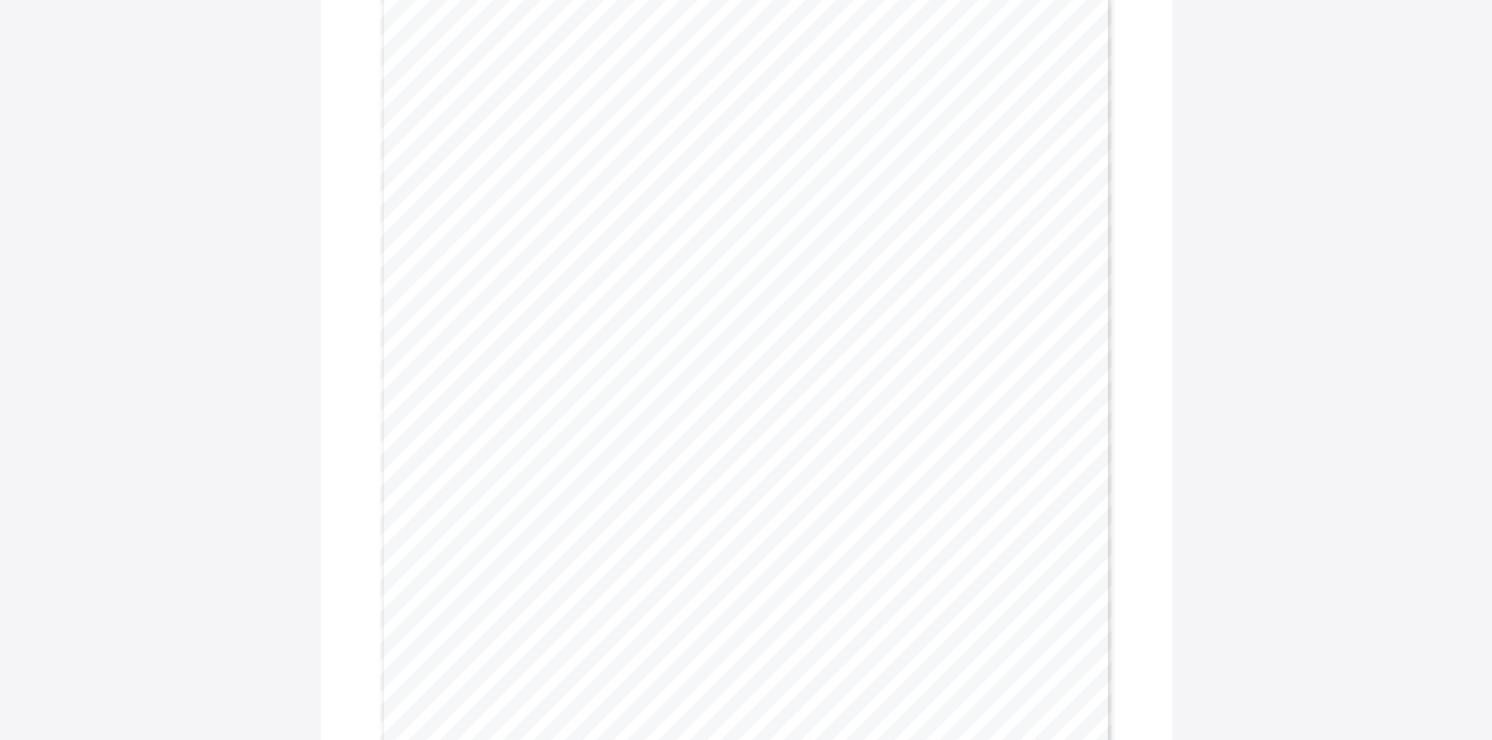
scroll to position [12138, 0]
drag, startPoint x: -4, startPoint y: 194, endPoint x: 0, endPoint y: 9, distance: 185.5
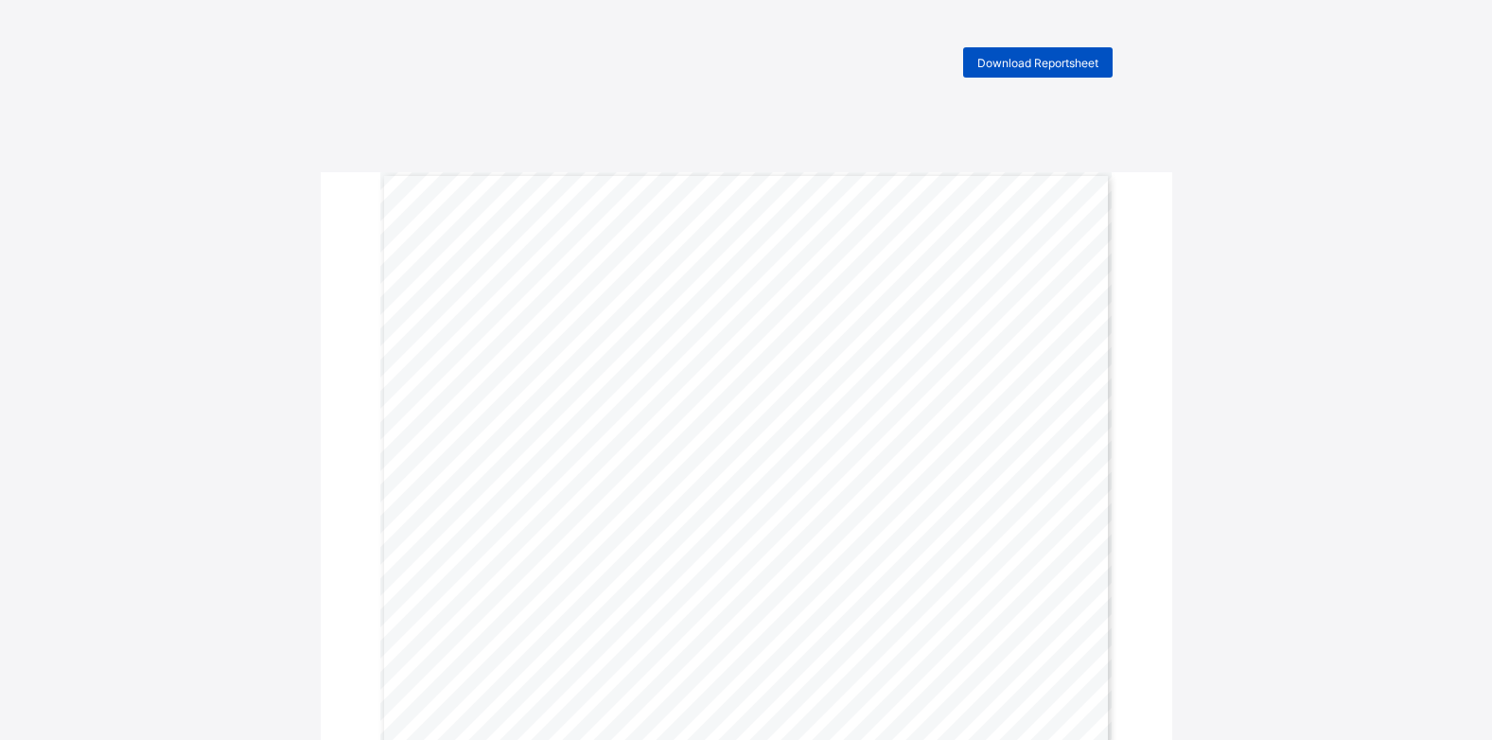
click at [1020, 69] on span "Download Reportsheet" at bounding box center [1037, 63] width 121 height 14
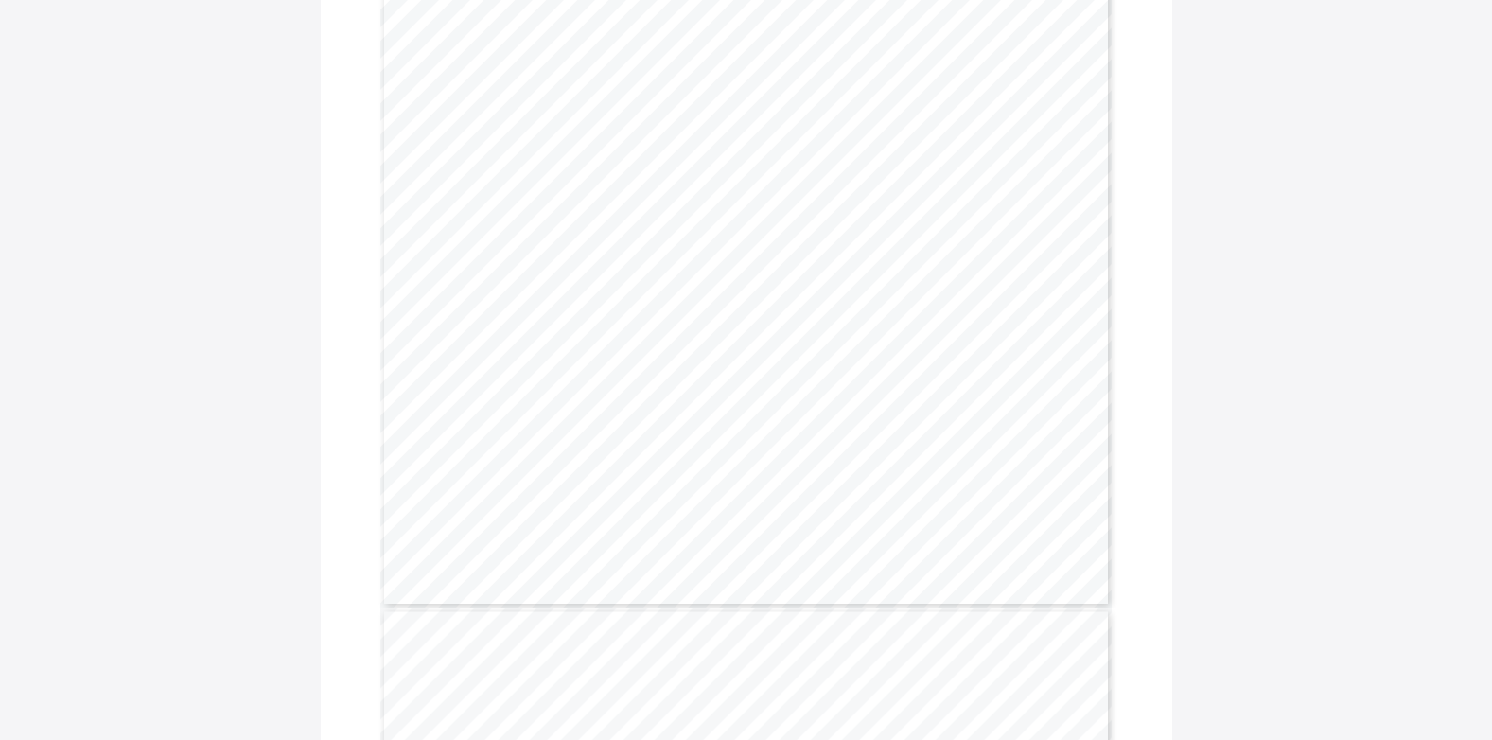
scroll to position [568, 0]
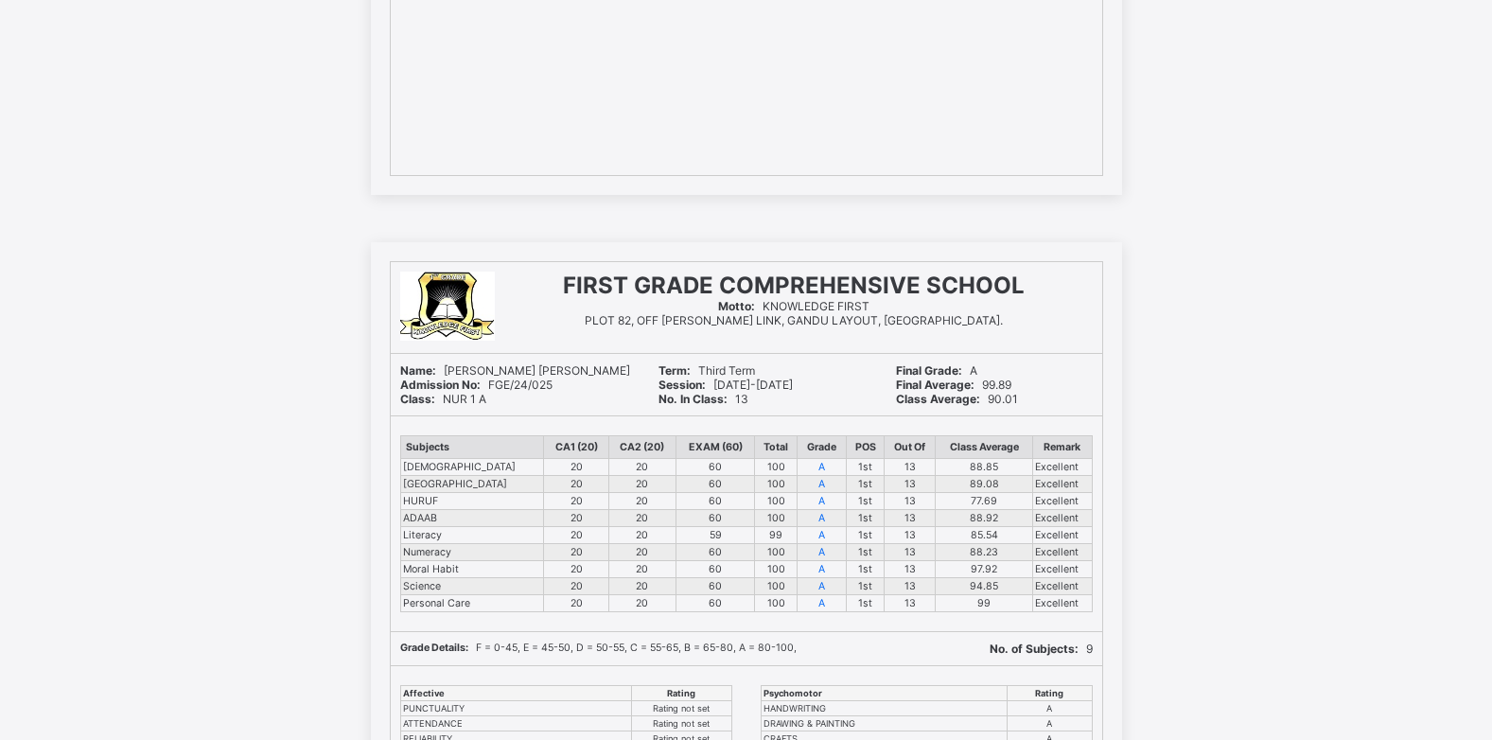
scroll to position [10976, 0]
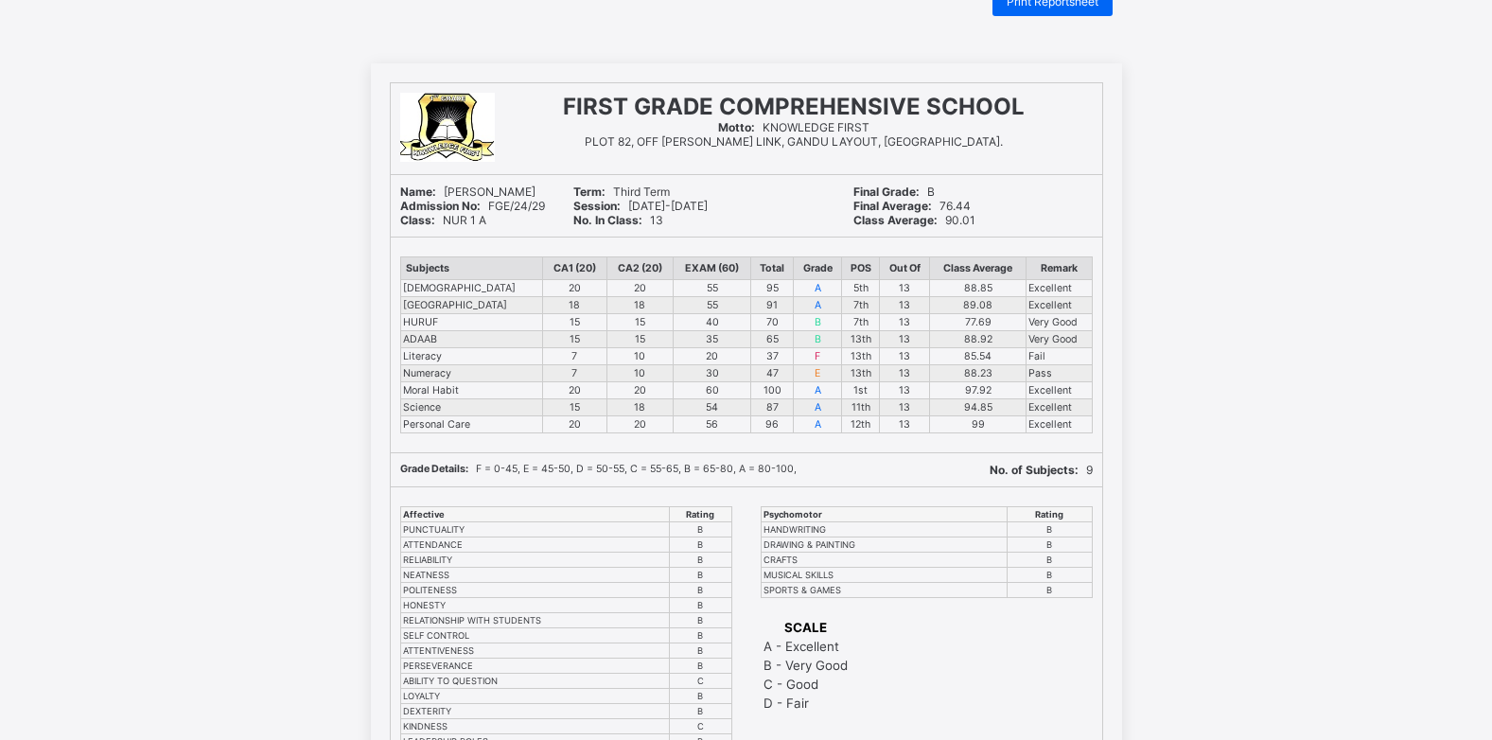
scroll to position [95, 0]
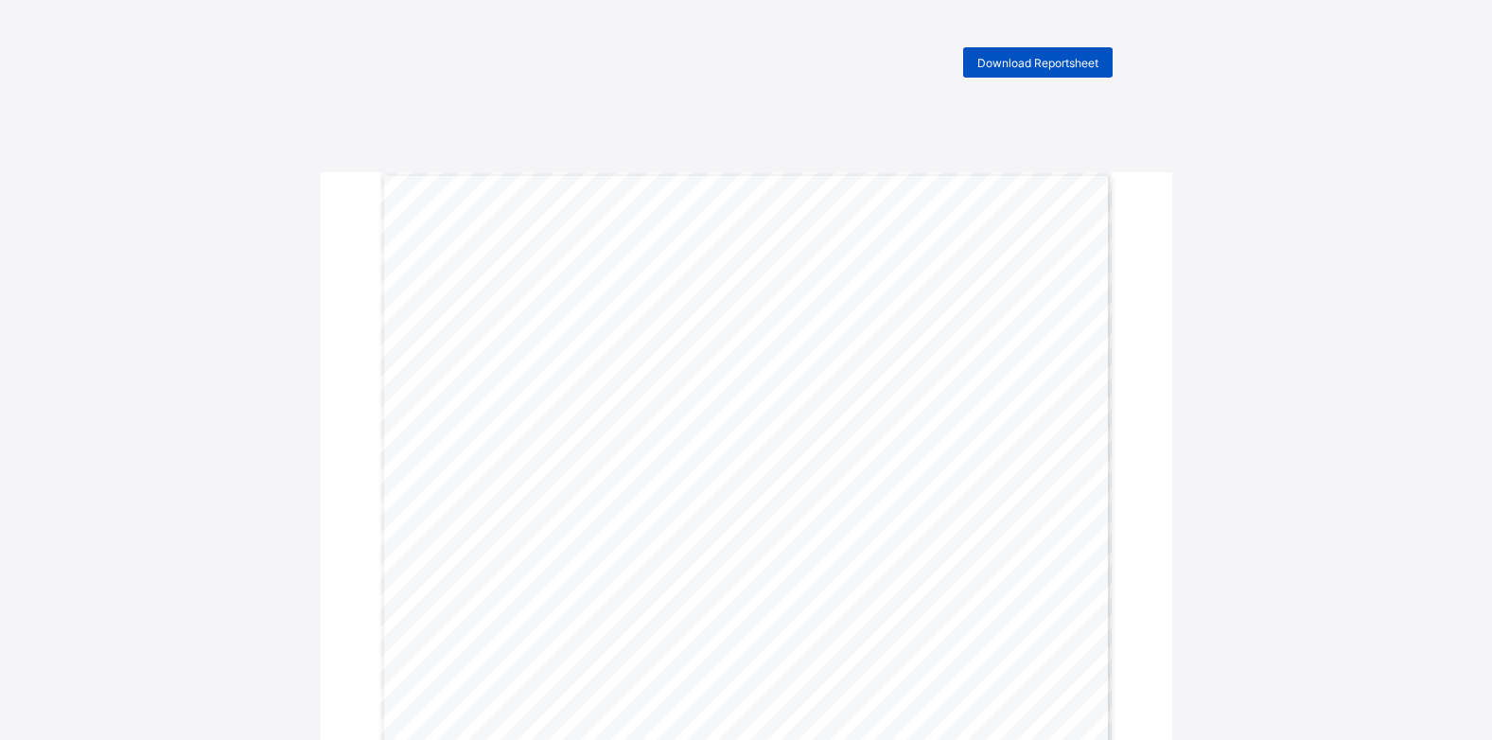
click at [1034, 67] on span "Download Reportsheet" at bounding box center [1037, 63] width 121 height 14
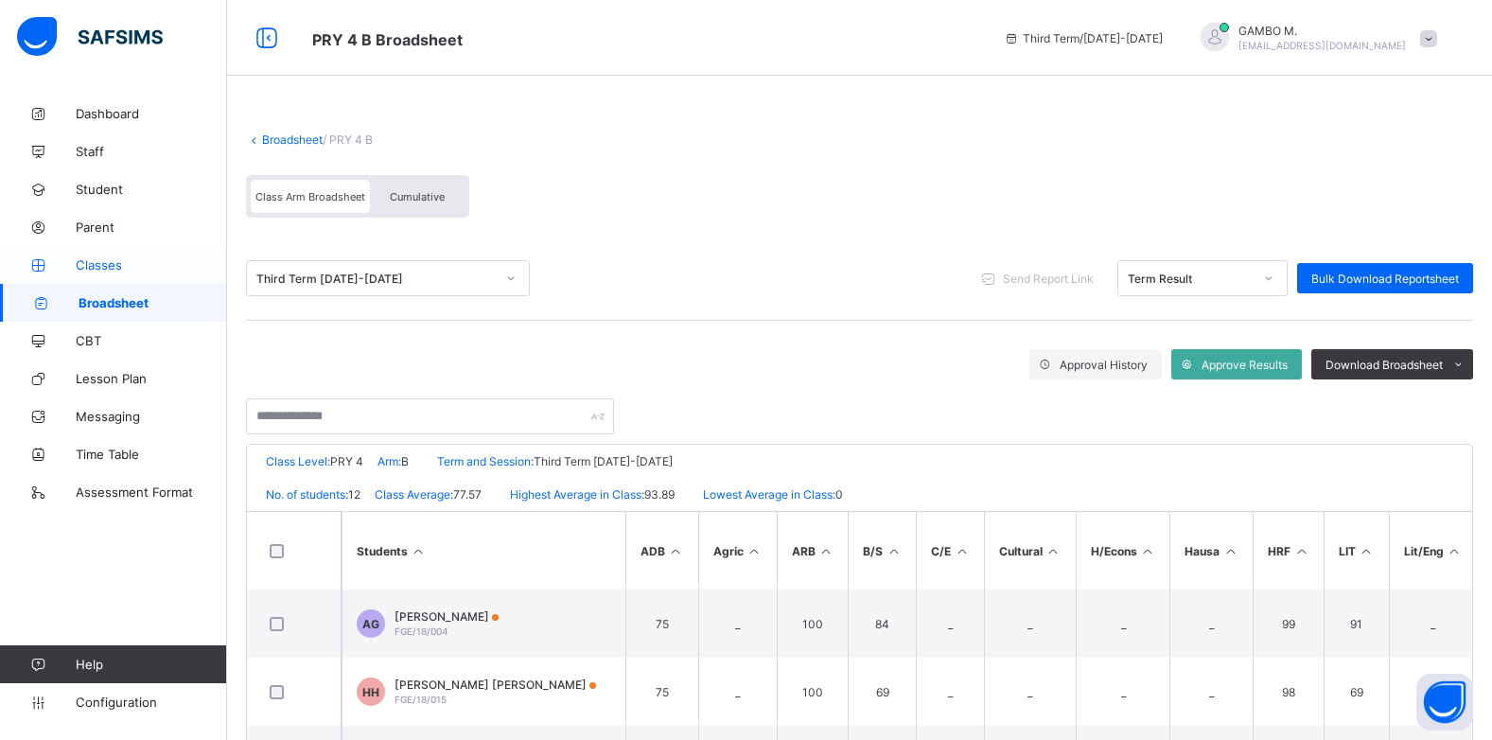
click at [74, 267] on icon at bounding box center [38, 265] width 76 height 14
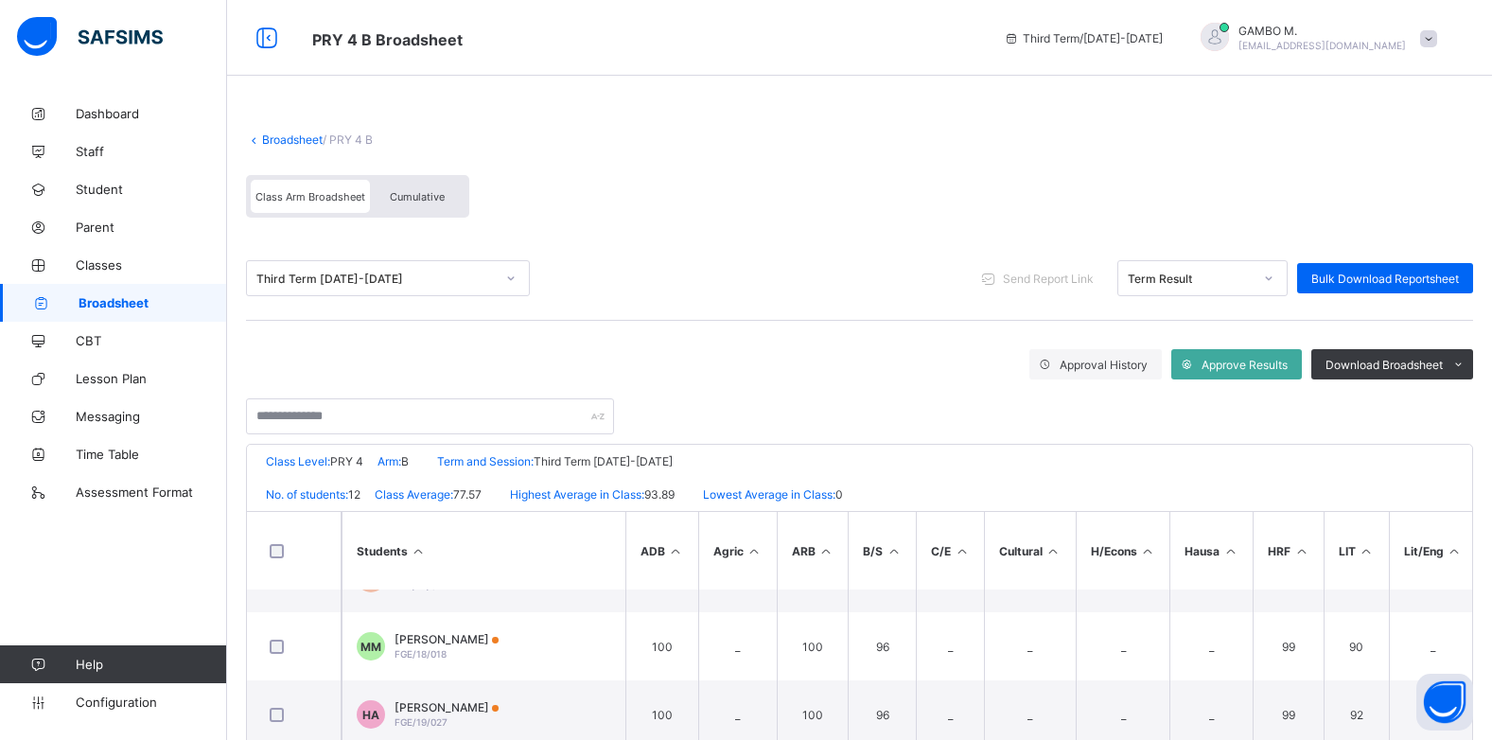
scroll to position [189, 0]
click at [96, 274] on link "Classes" at bounding box center [113, 265] width 227 height 38
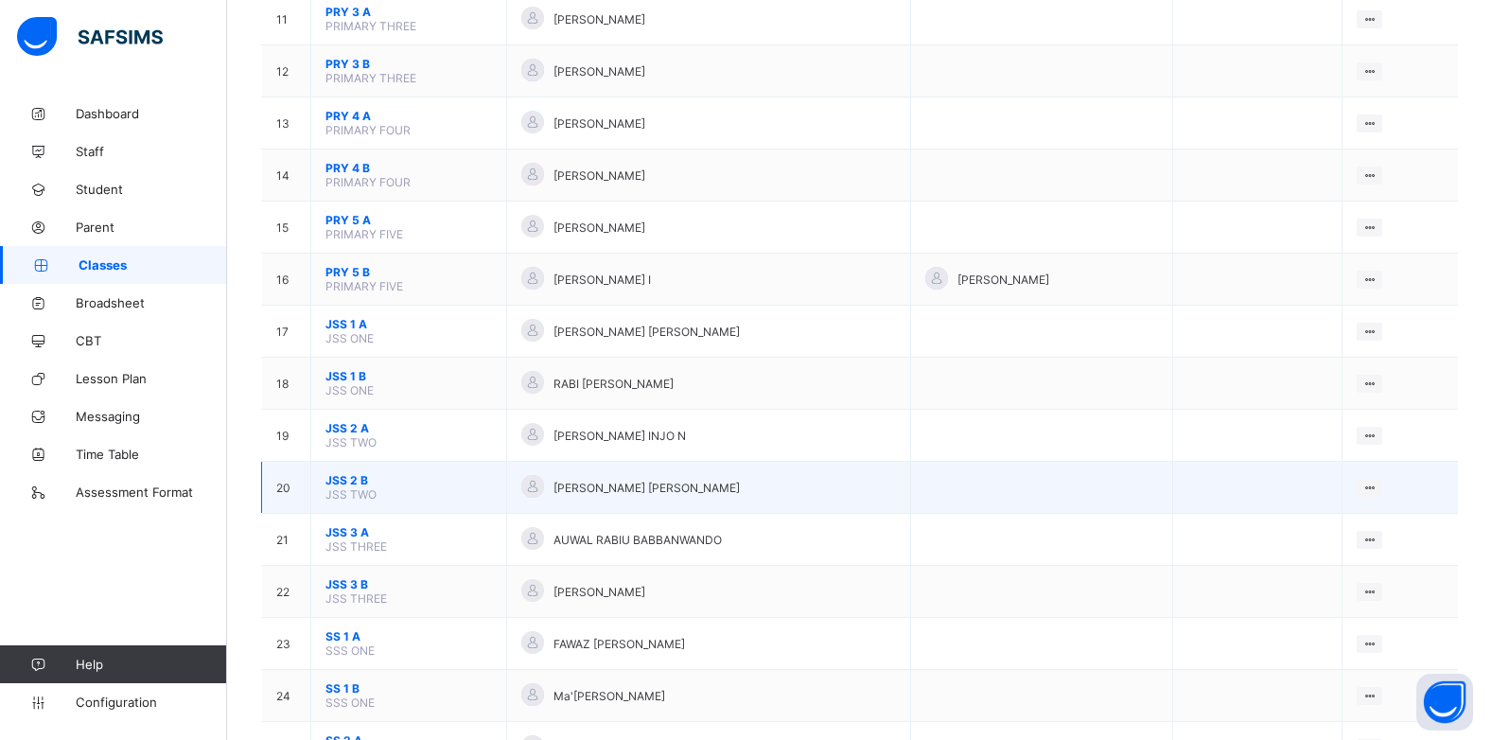
scroll to position [757, 0]
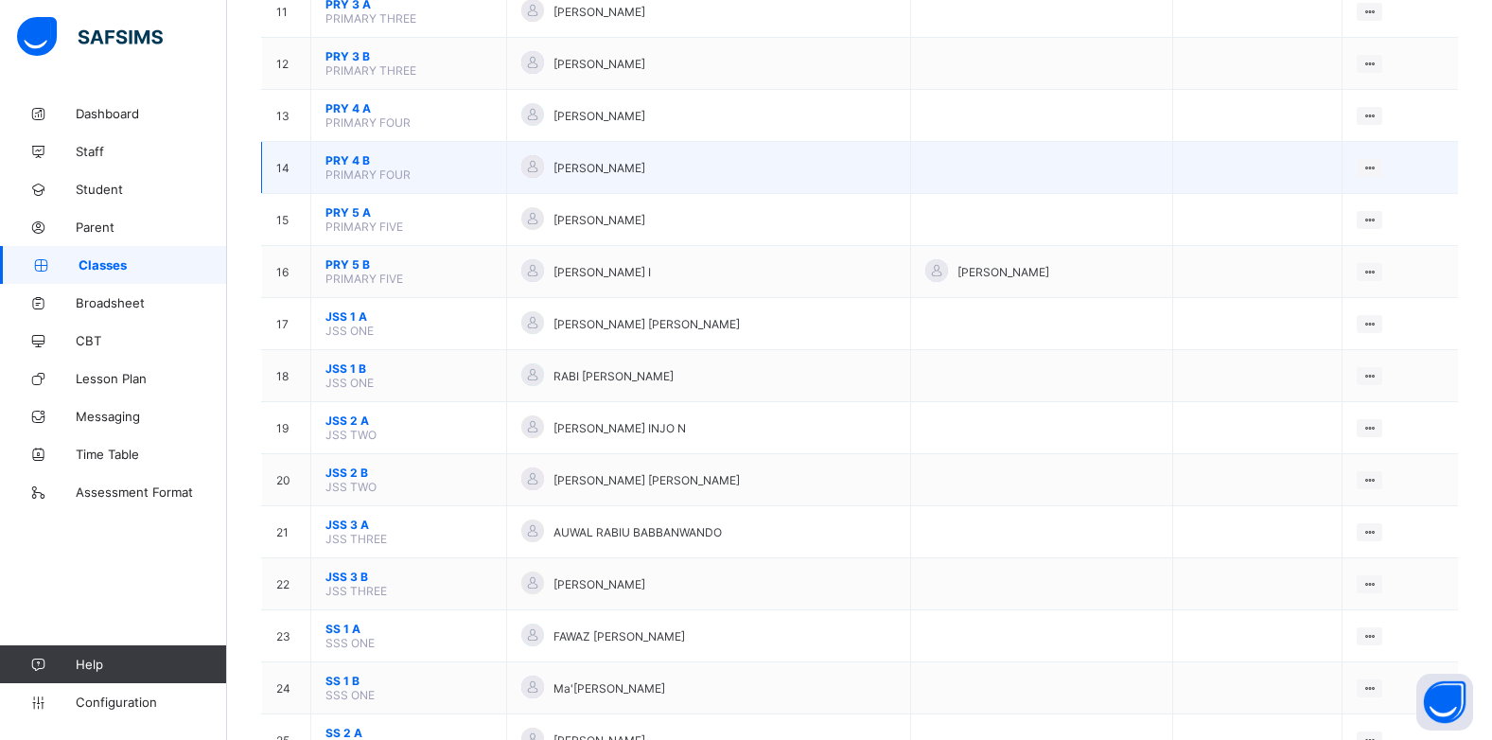
click at [331, 158] on span "PRY 4 B" at bounding box center [408, 160] width 167 height 14
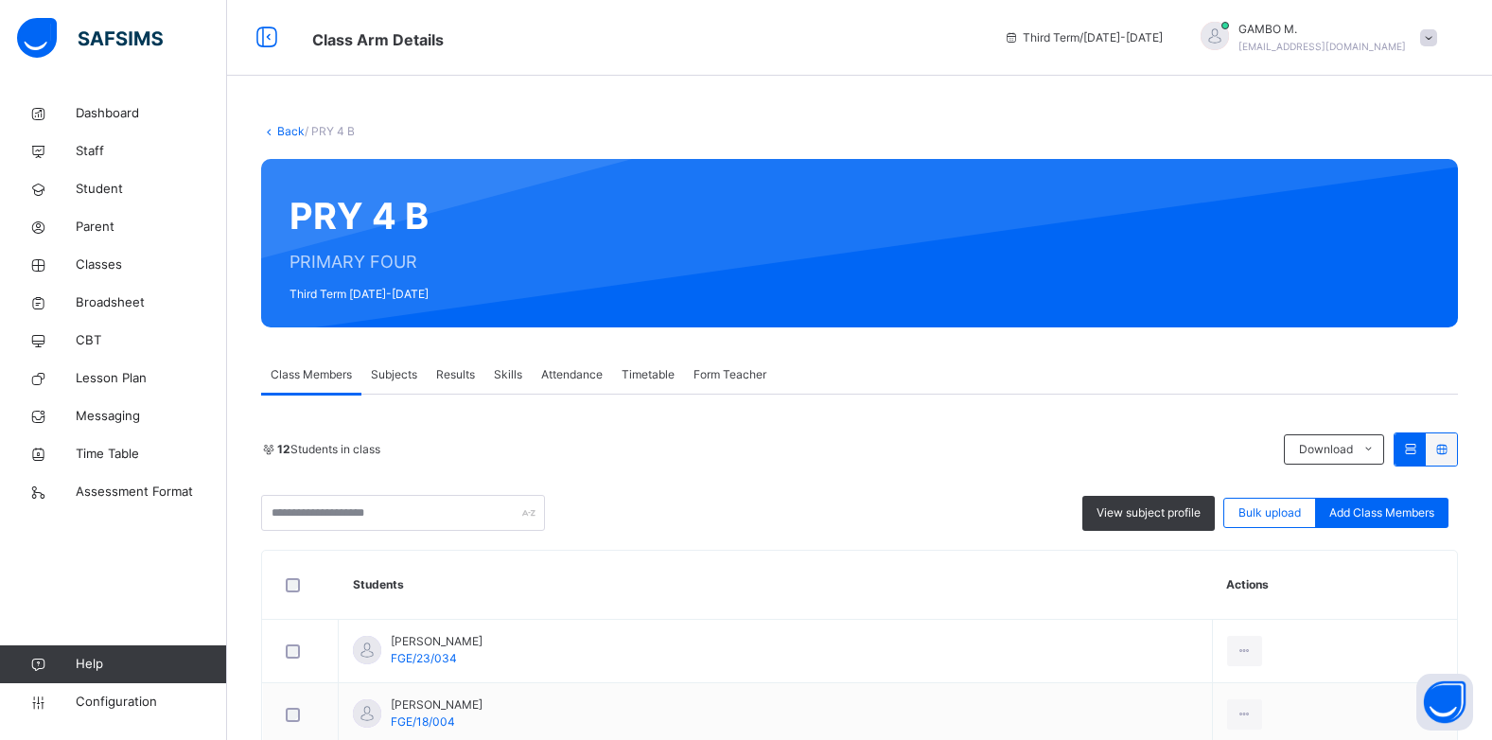
click at [399, 374] on span "Subjects" at bounding box center [394, 374] width 46 height 17
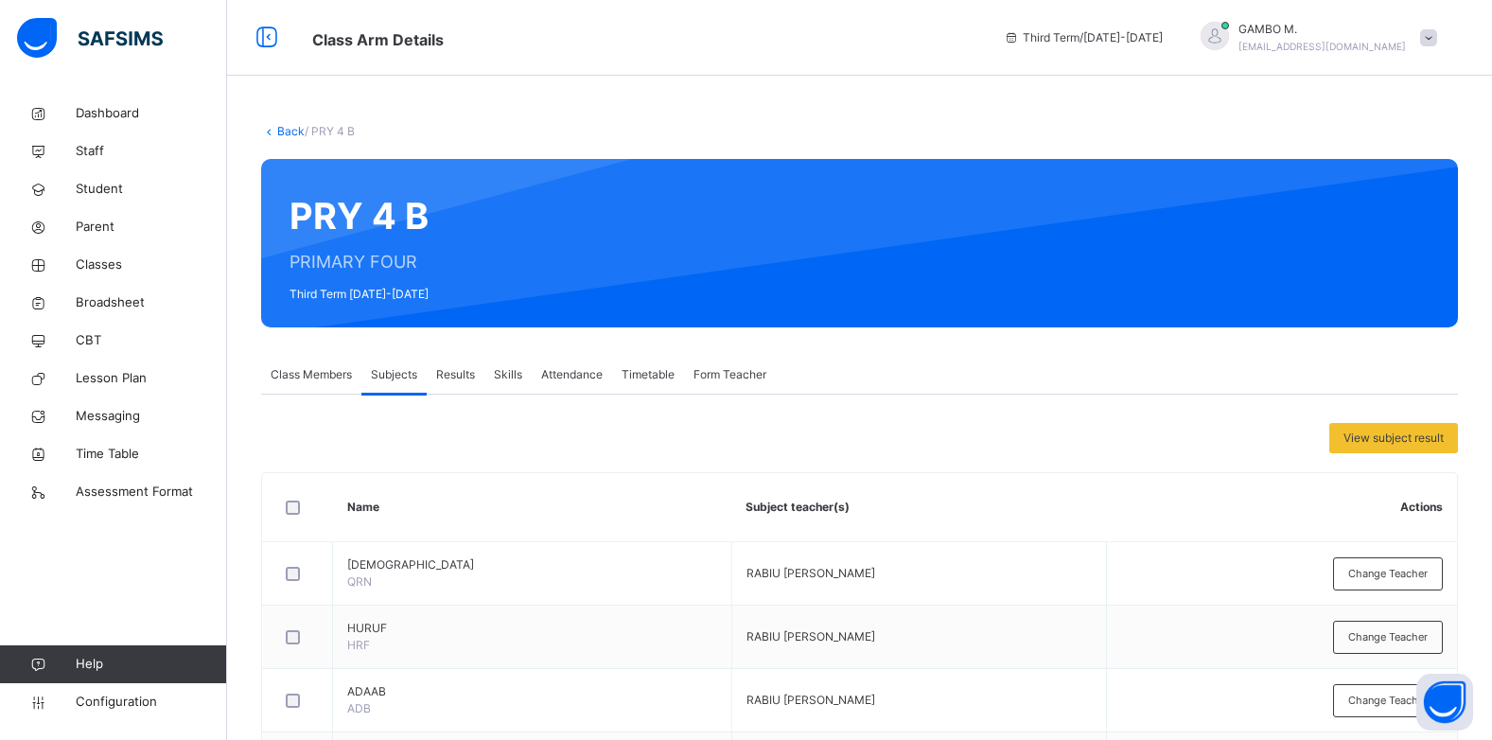
click at [308, 379] on span "Class Members" at bounding box center [311, 374] width 81 height 17
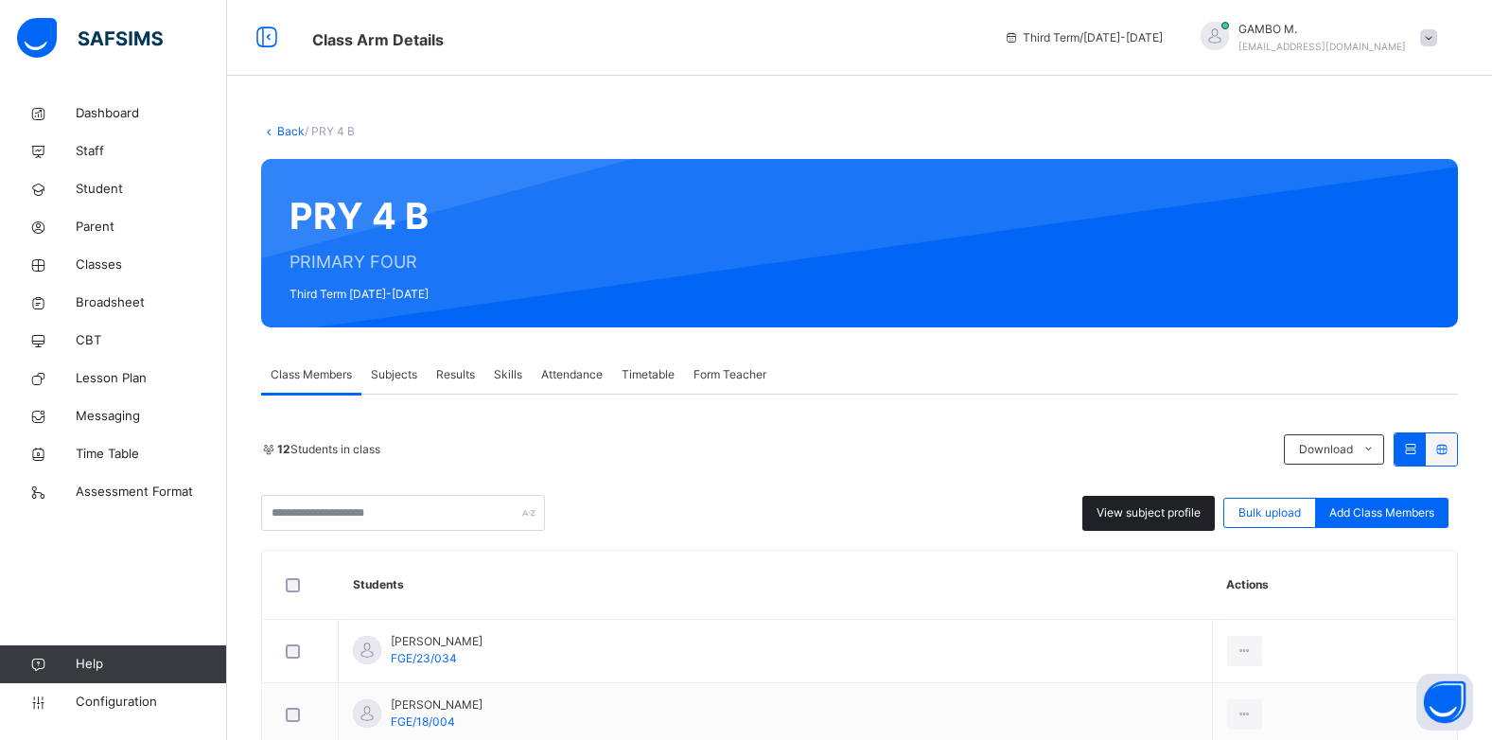
click at [1160, 500] on div "View subject profile" at bounding box center [1148, 513] width 132 height 35
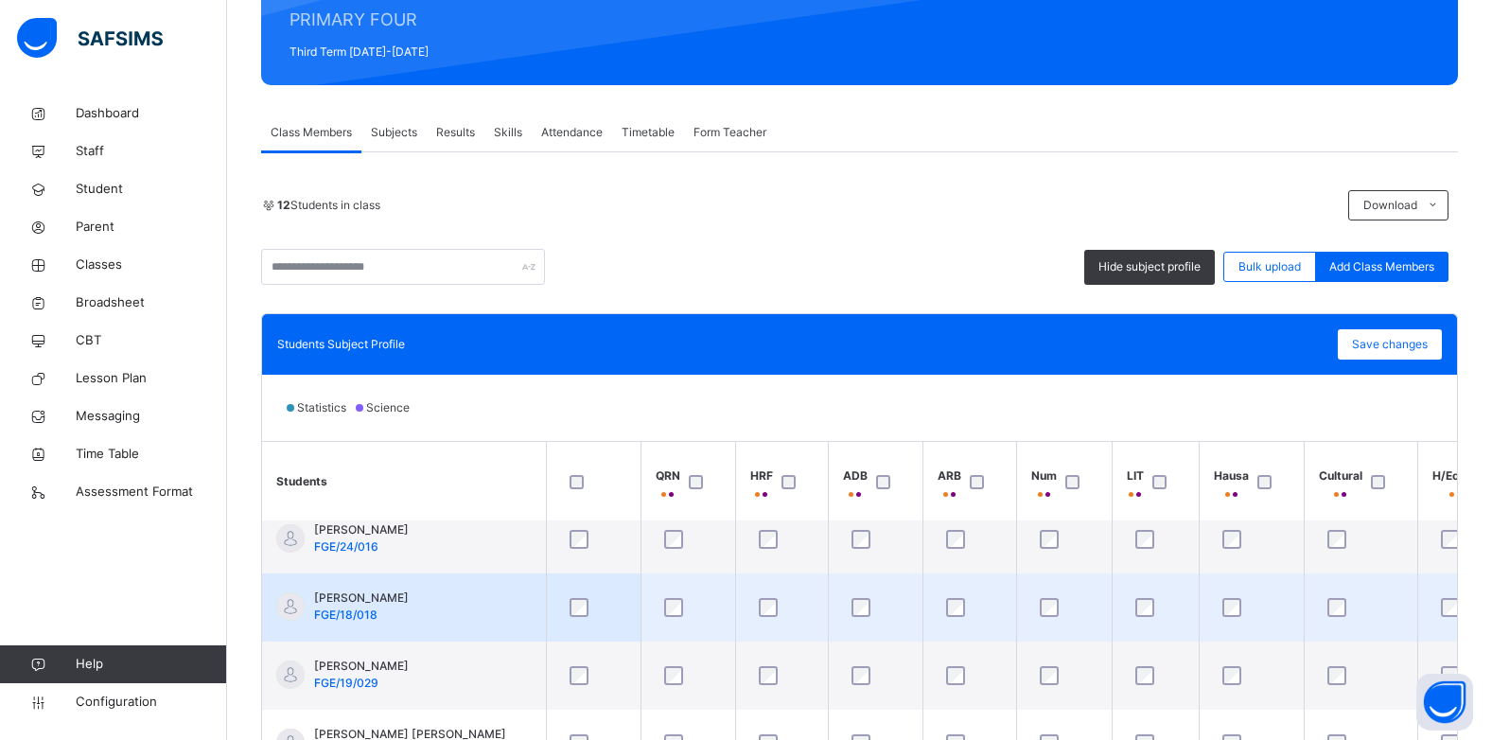
scroll to position [378, 0]
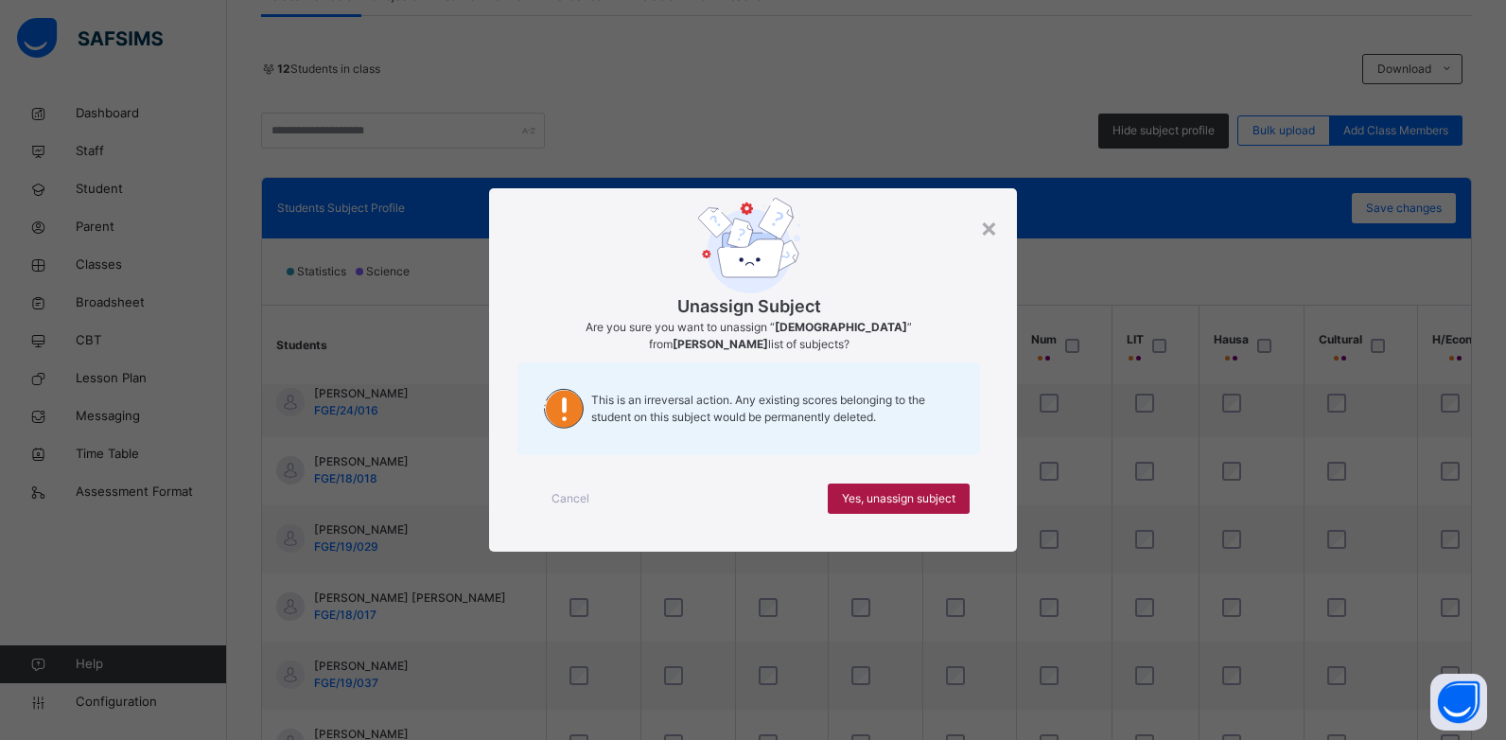
click at [950, 491] on span "Yes, unassign subject" at bounding box center [899, 498] width 114 height 17
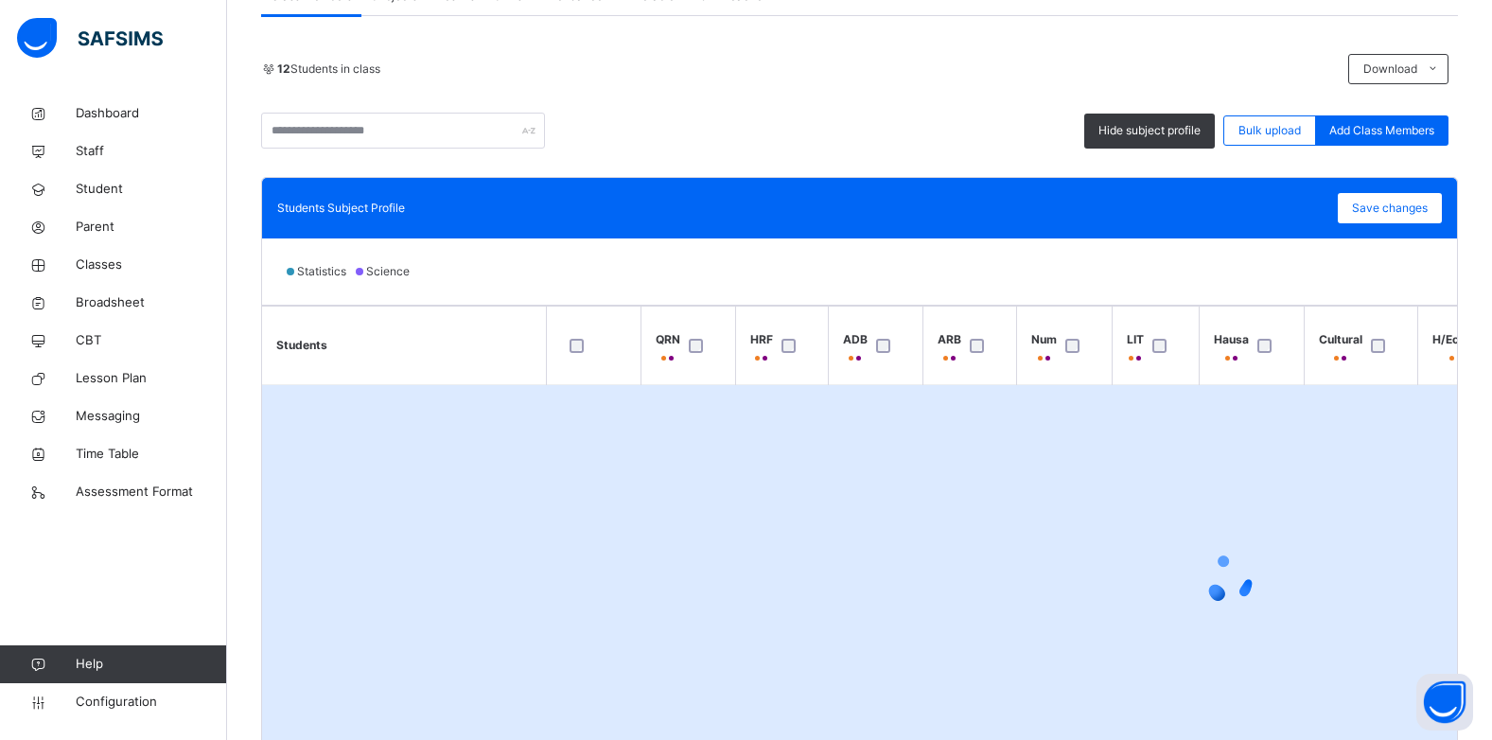
scroll to position [432, 0]
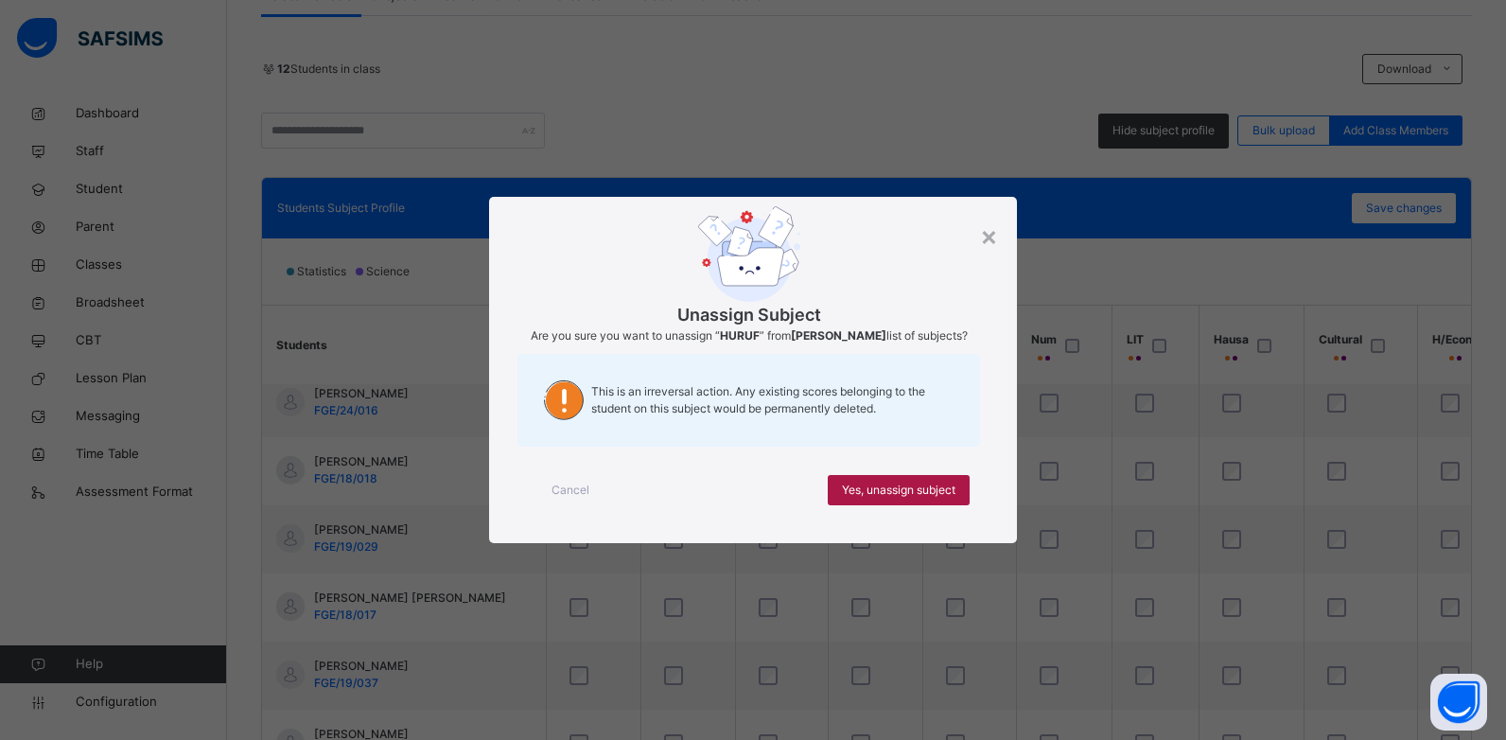
click at [911, 484] on span "Yes, unassign subject" at bounding box center [899, 490] width 114 height 17
click at [937, 484] on span "Yes, unassign subject" at bounding box center [899, 490] width 114 height 17
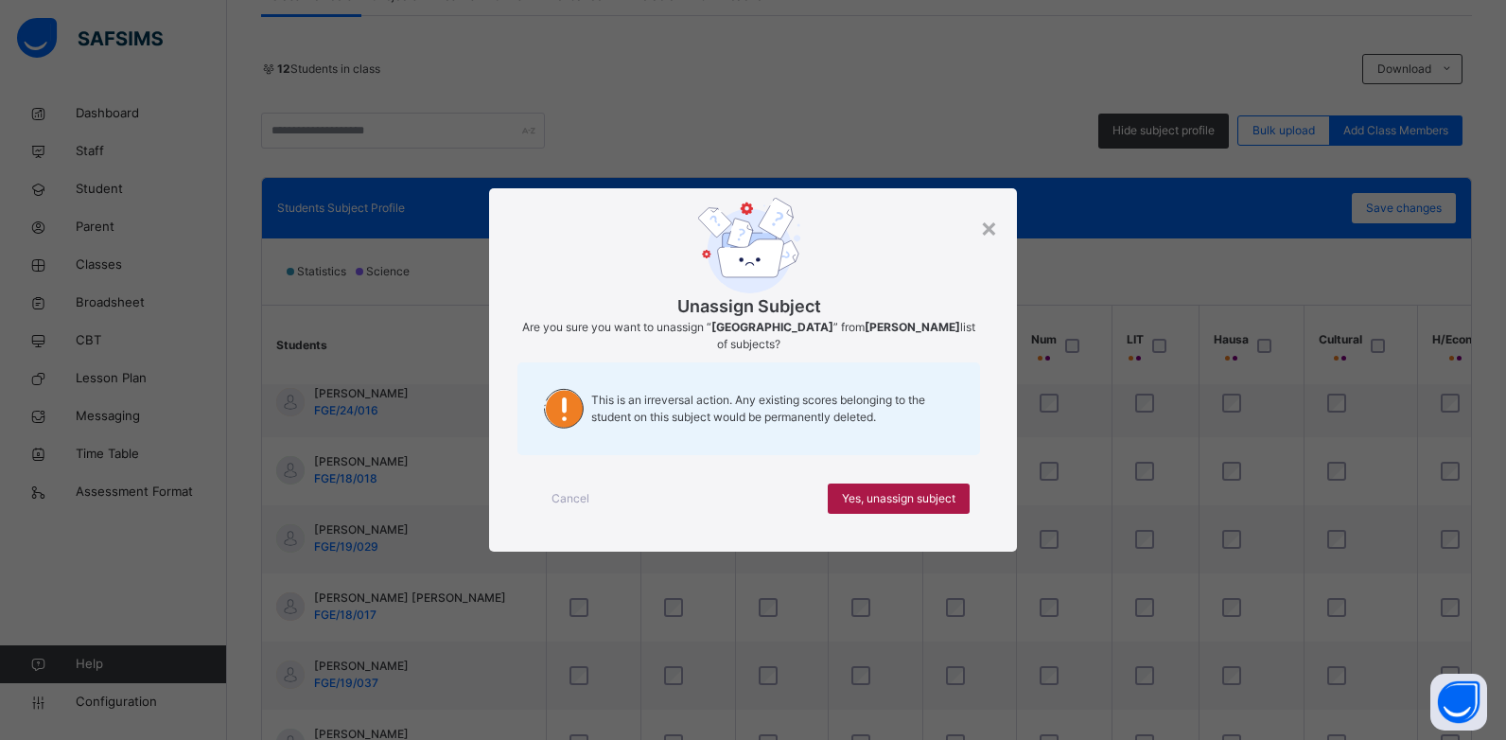
click at [919, 490] on span "Yes, unassign subject" at bounding box center [899, 498] width 114 height 17
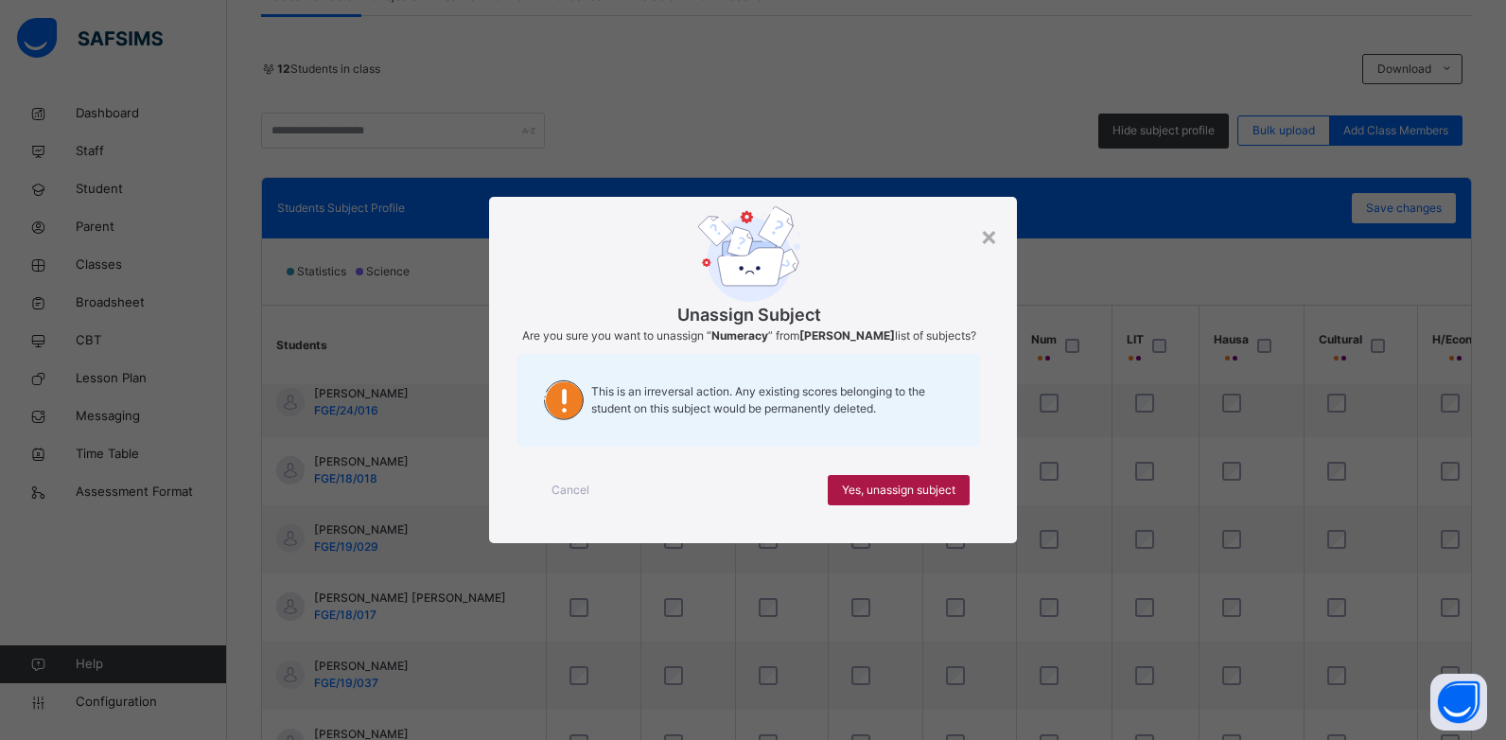
click at [928, 496] on span "Yes, unassign subject" at bounding box center [899, 490] width 114 height 17
click at [923, 485] on span "Yes, unassign subject" at bounding box center [899, 490] width 114 height 17
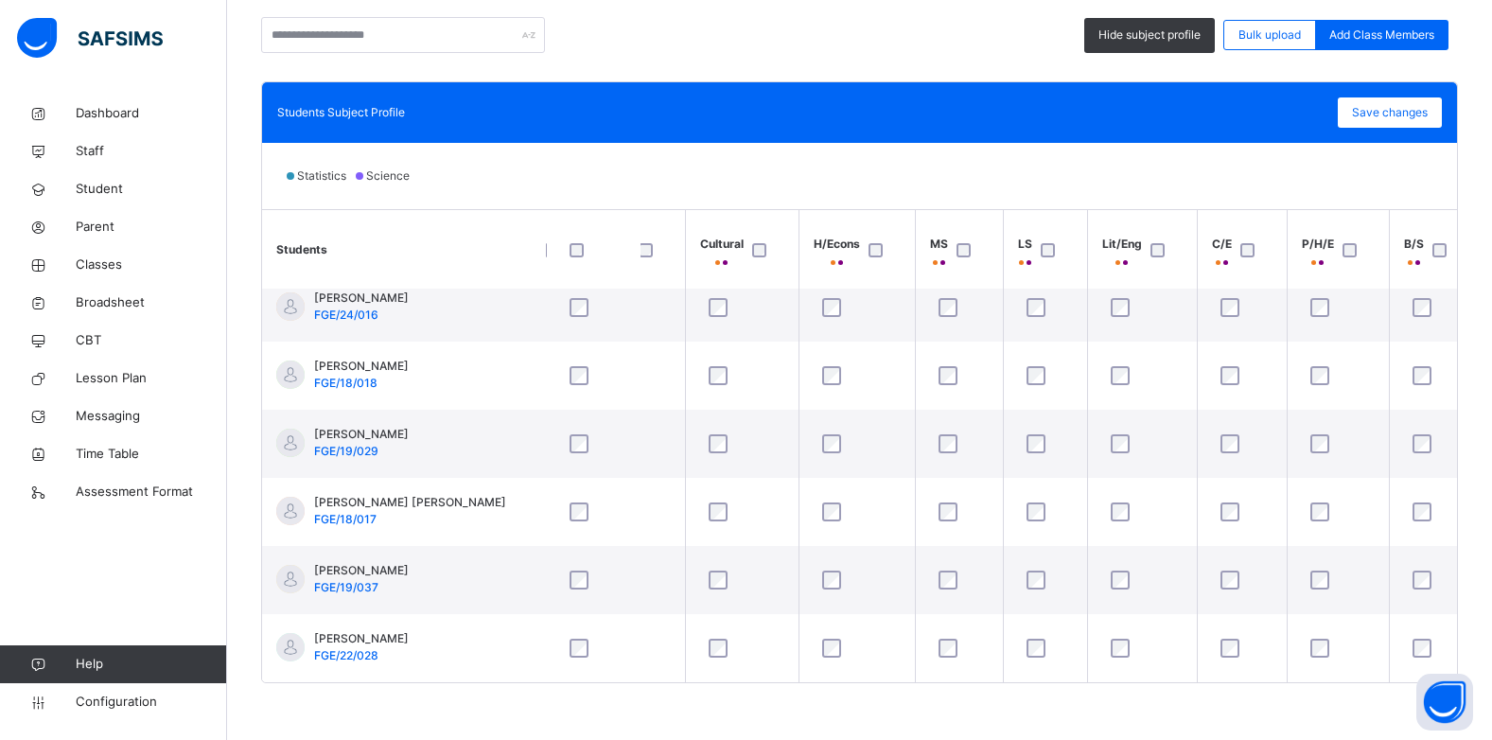
scroll to position [432, 652]
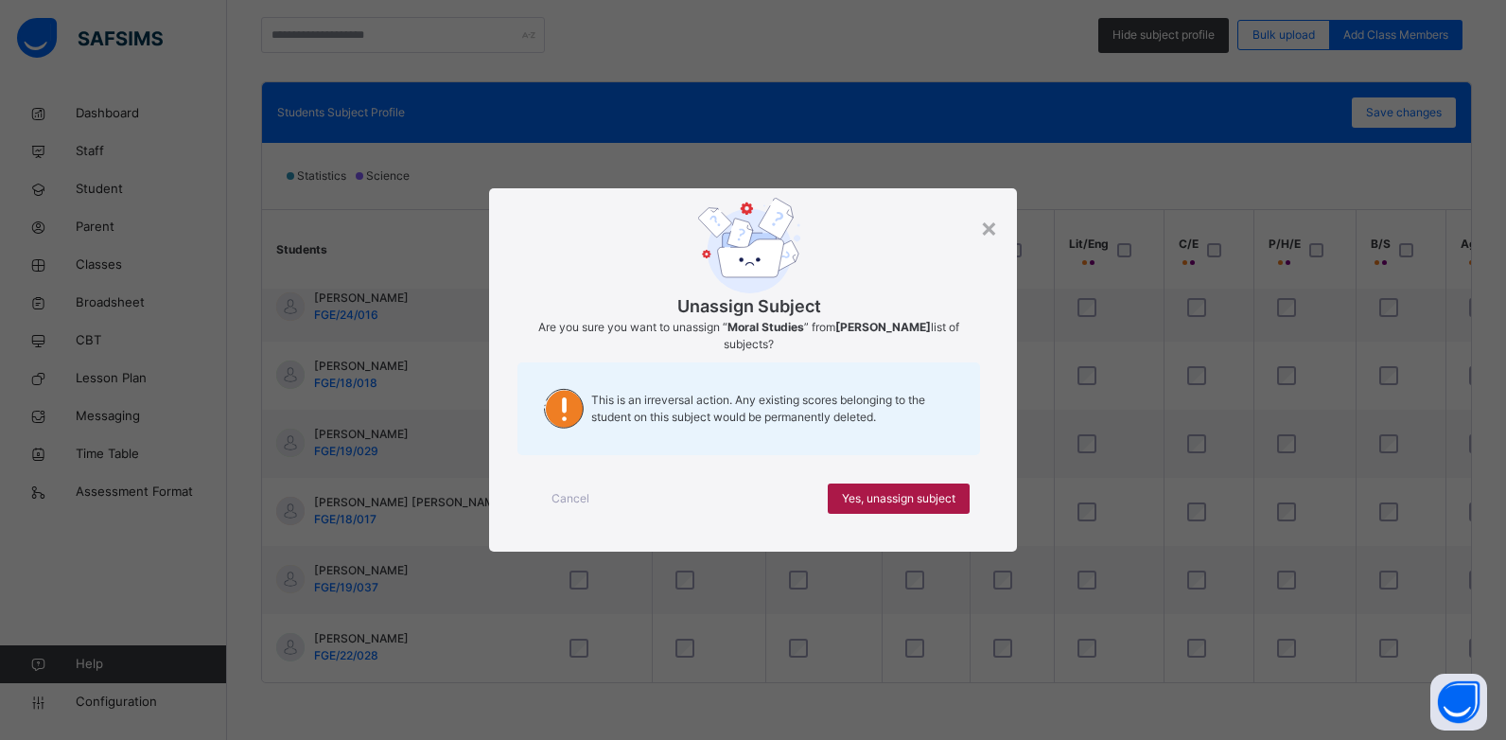
click at [918, 489] on div "Yes, unassign subject" at bounding box center [899, 499] width 142 height 30
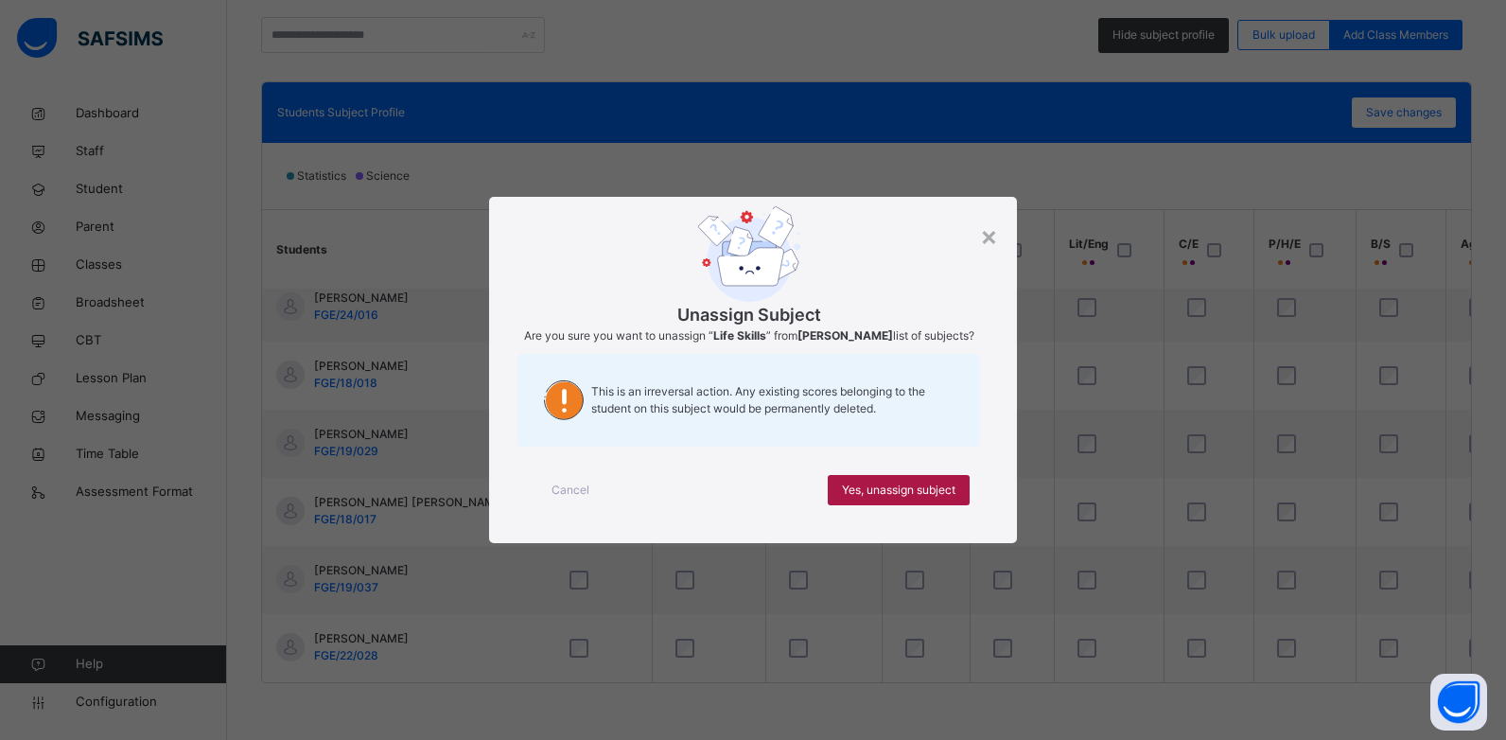
click at [913, 495] on span "Yes, unassign subject" at bounding box center [899, 490] width 114 height 17
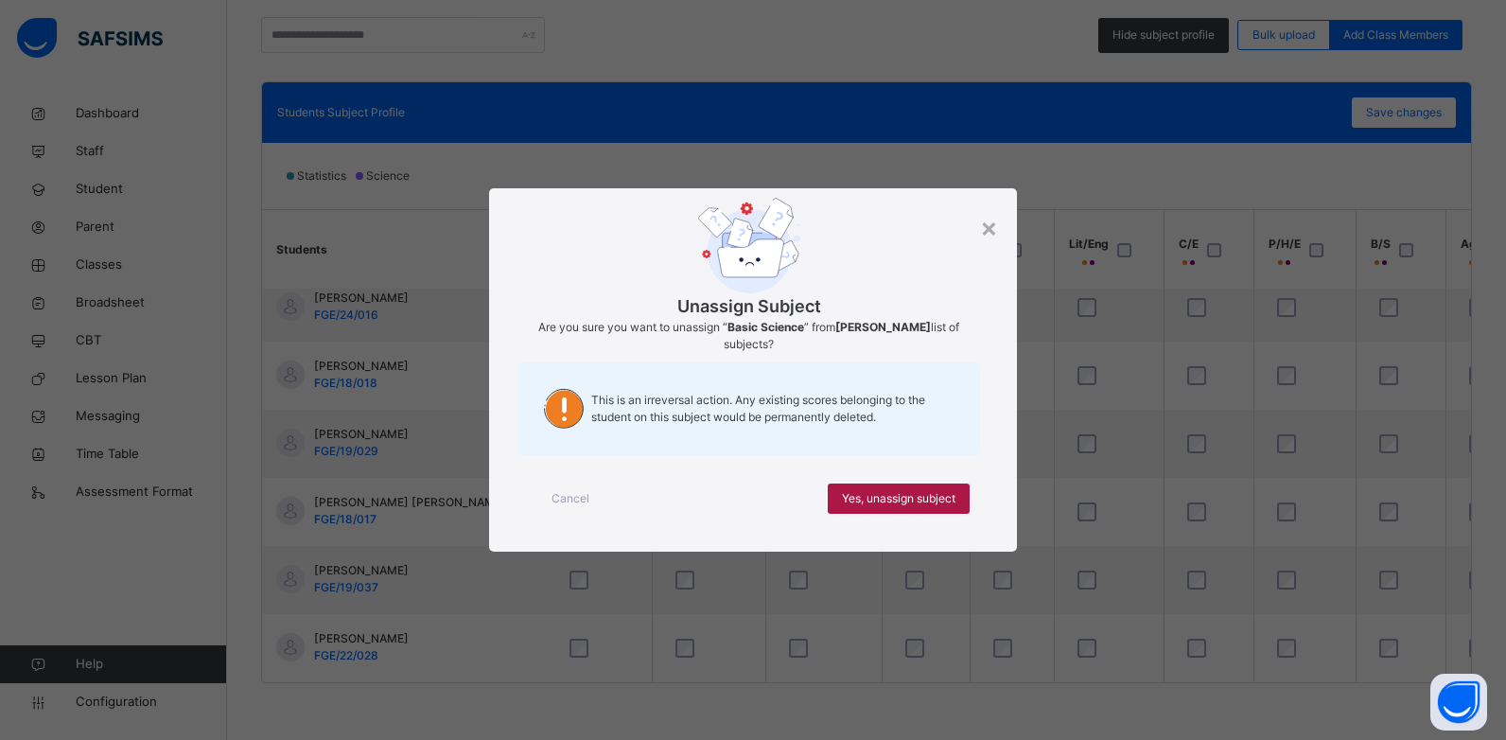
click at [842, 495] on span "Yes, unassign subject" at bounding box center [899, 498] width 114 height 17
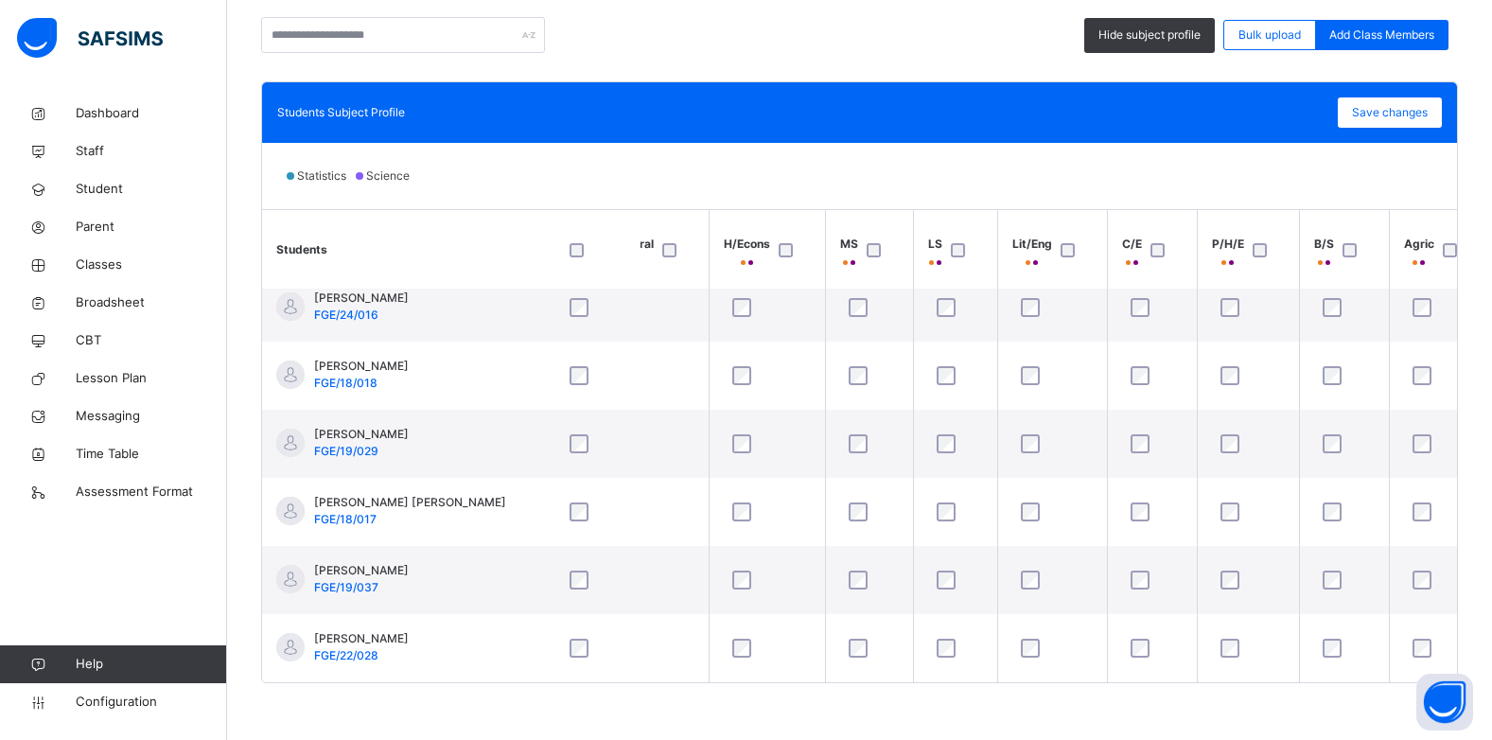
scroll to position [432, 733]
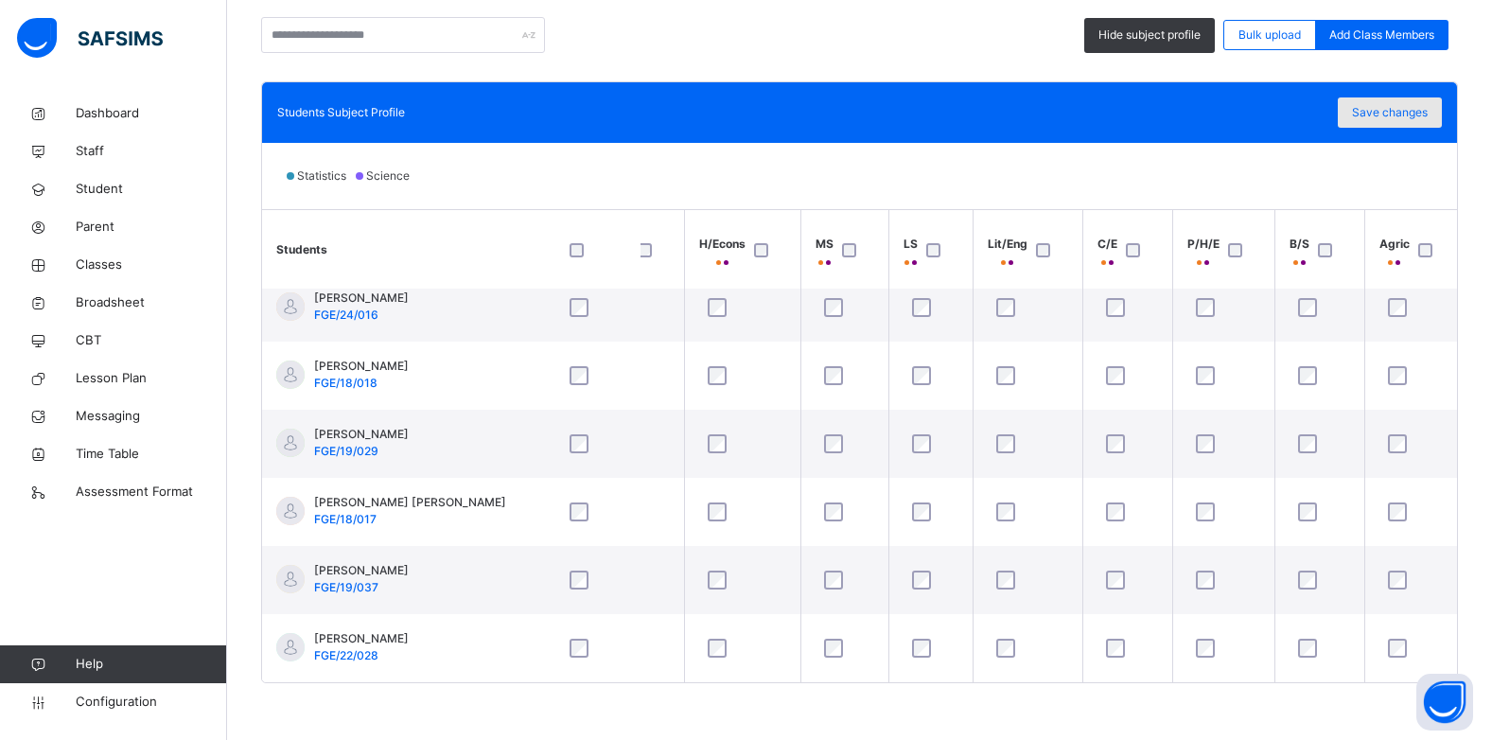
click at [1416, 113] on span "Save changes" at bounding box center [1390, 112] width 76 height 17
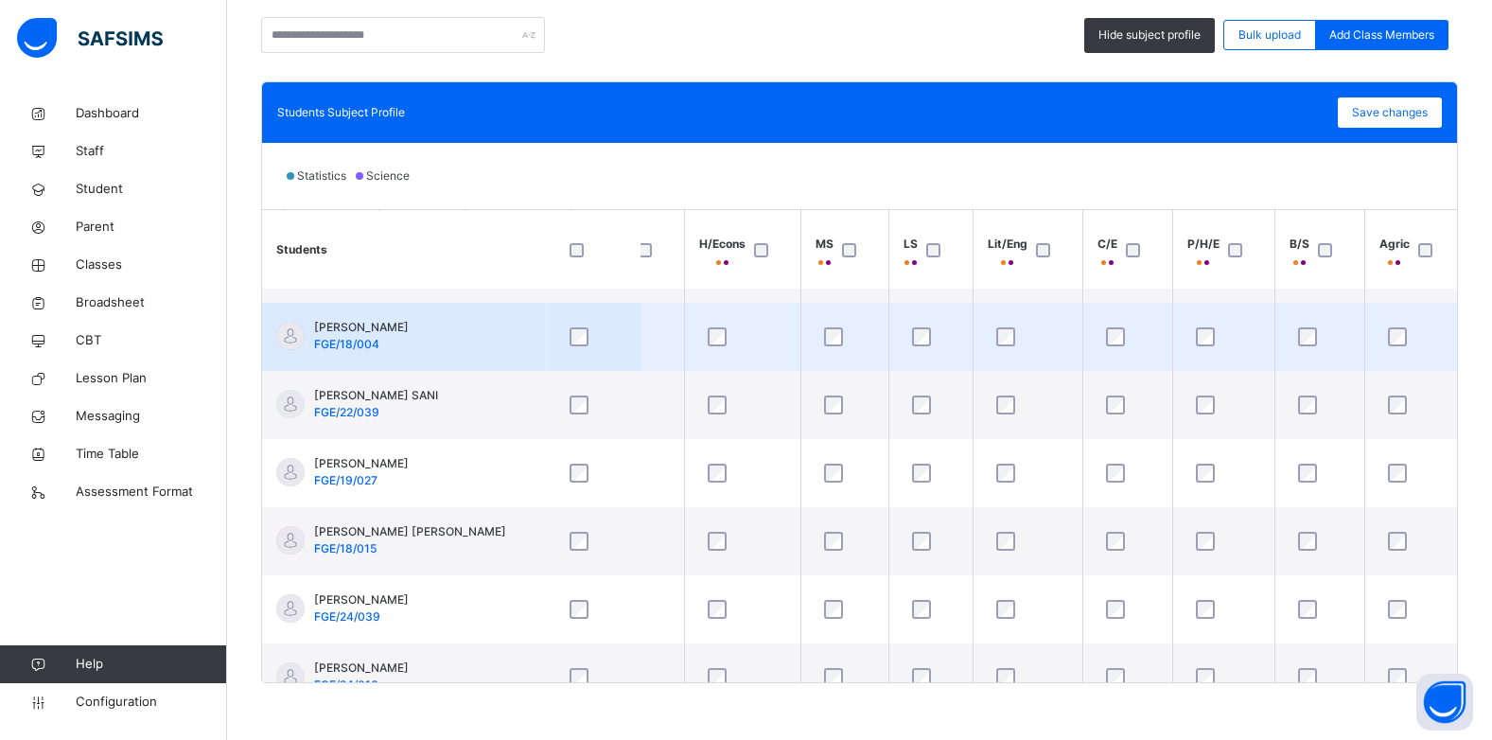
scroll to position [0, 733]
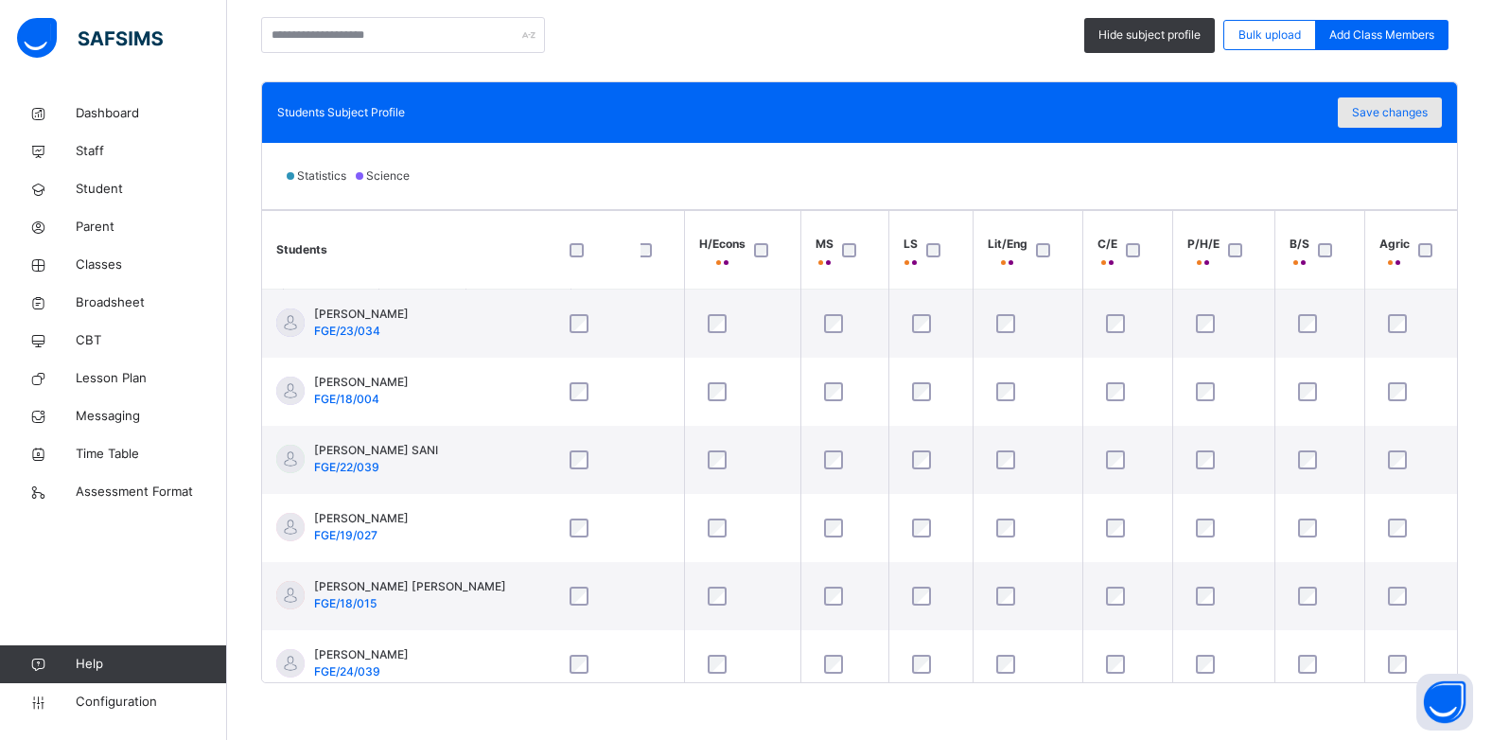
click at [1424, 106] on span "Save changes" at bounding box center [1390, 112] width 76 height 17
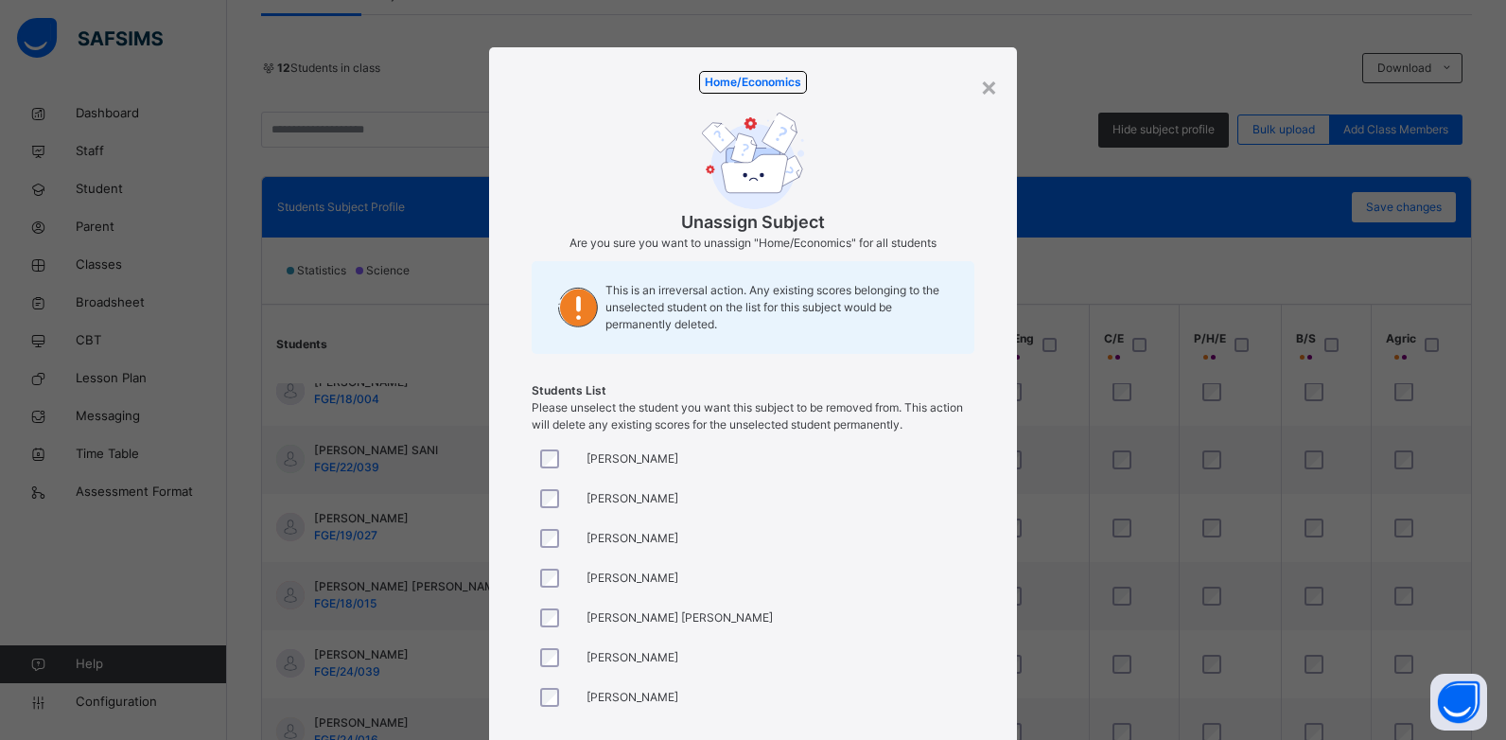
scroll to position [126, 0]
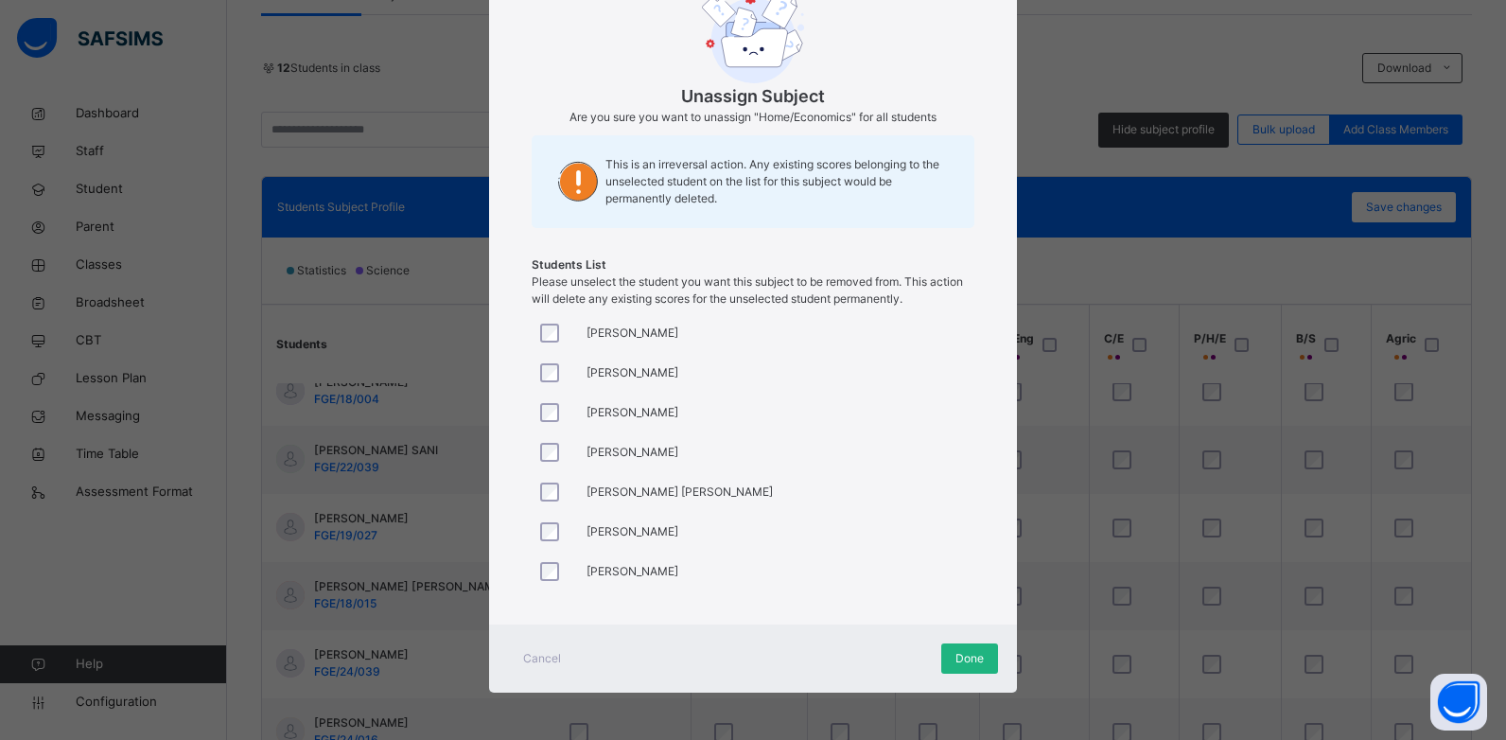
click at [958, 665] on span "Done" at bounding box center [970, 658] width 28 height 17
click at [963, 657] on span "Done" at bounding box center [970, 658] width 28 height 17
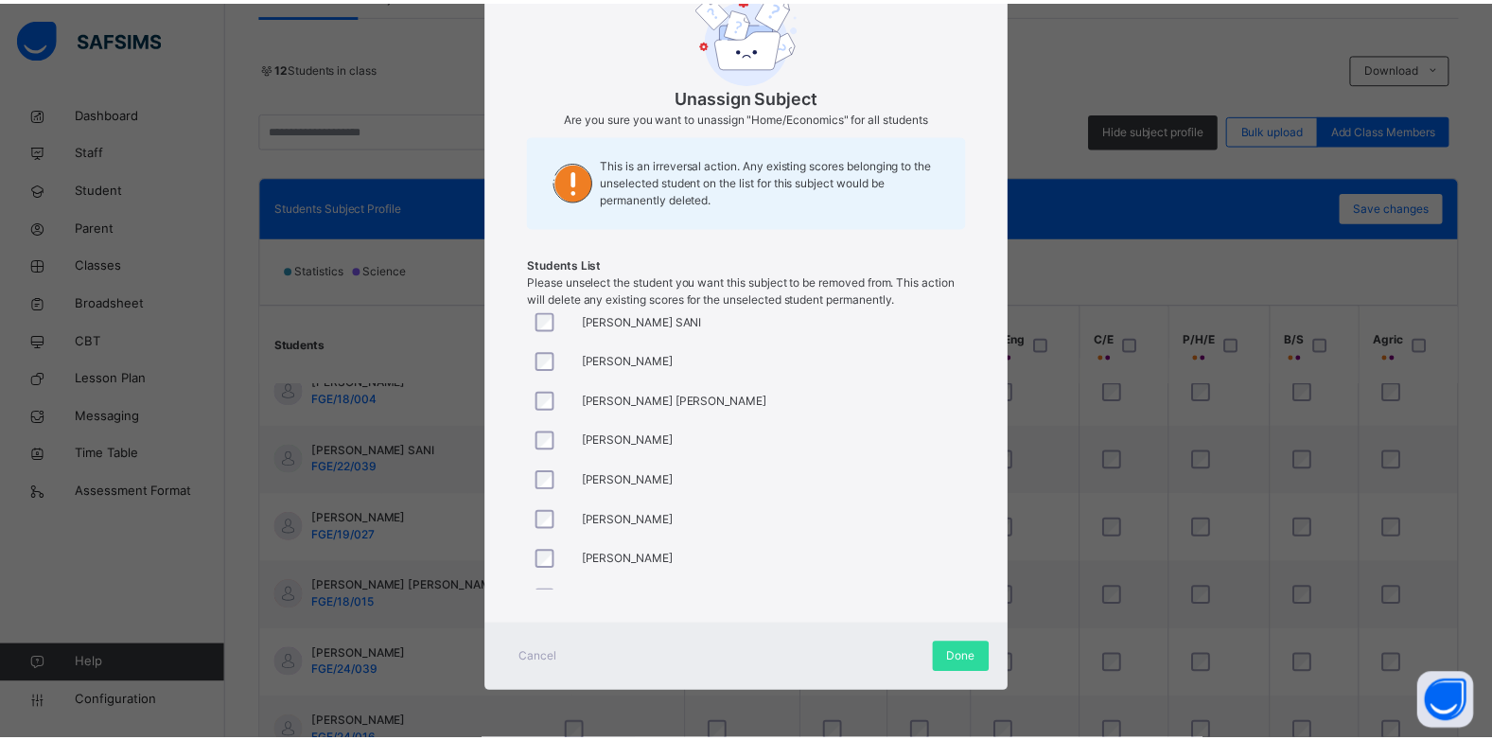
scroll to position [193, 0]
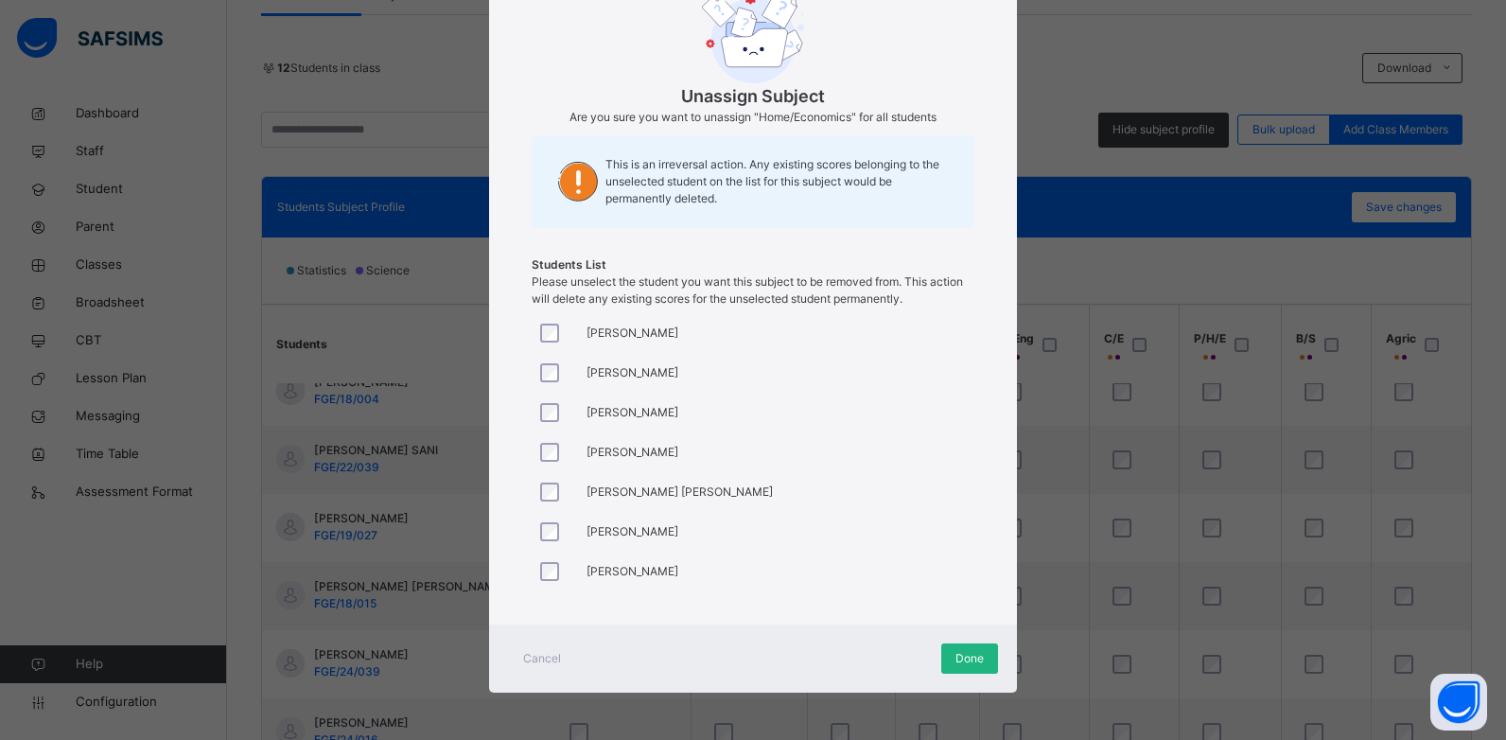
click at [964, 662] on span "Done" at bounding box center [970, 658] width 28 height 17
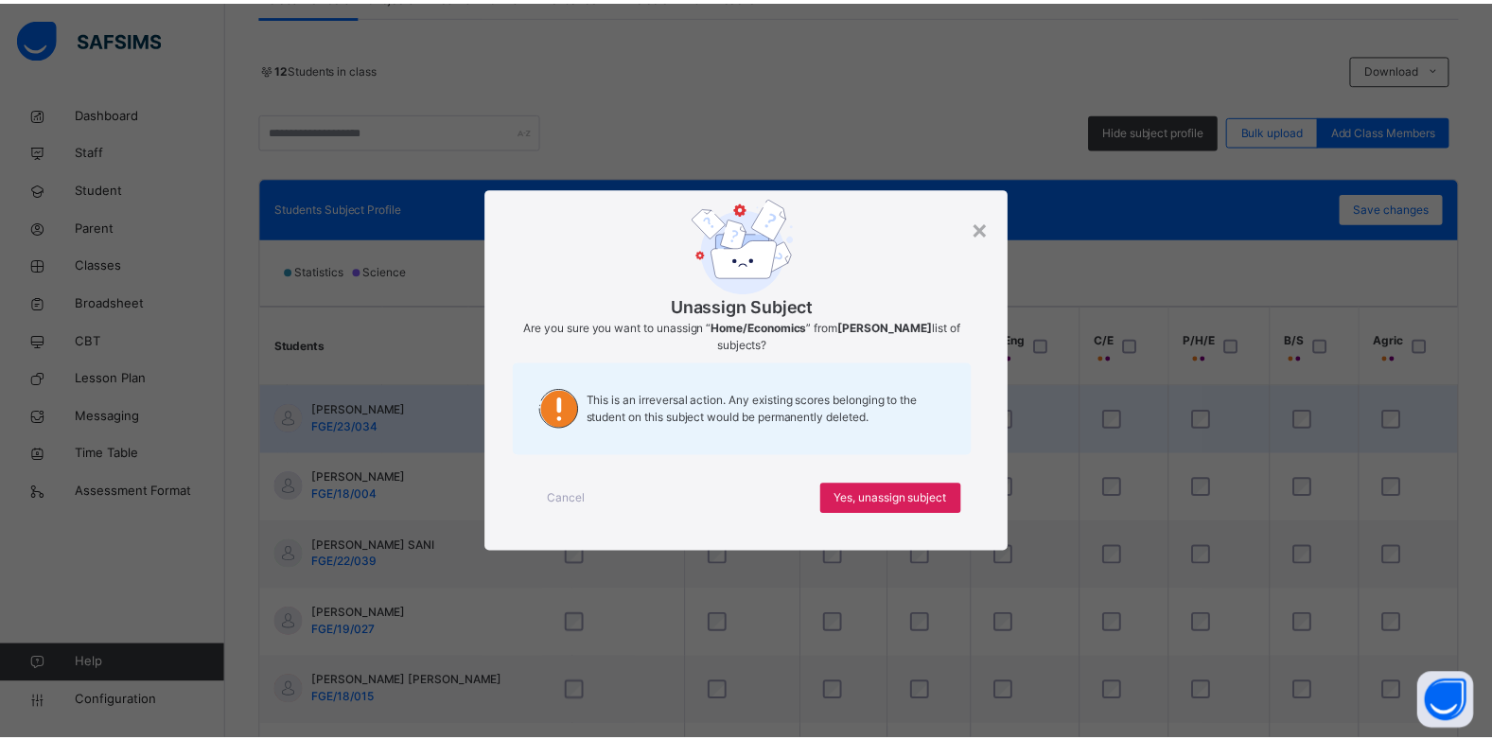
scroll to position [0, 0]
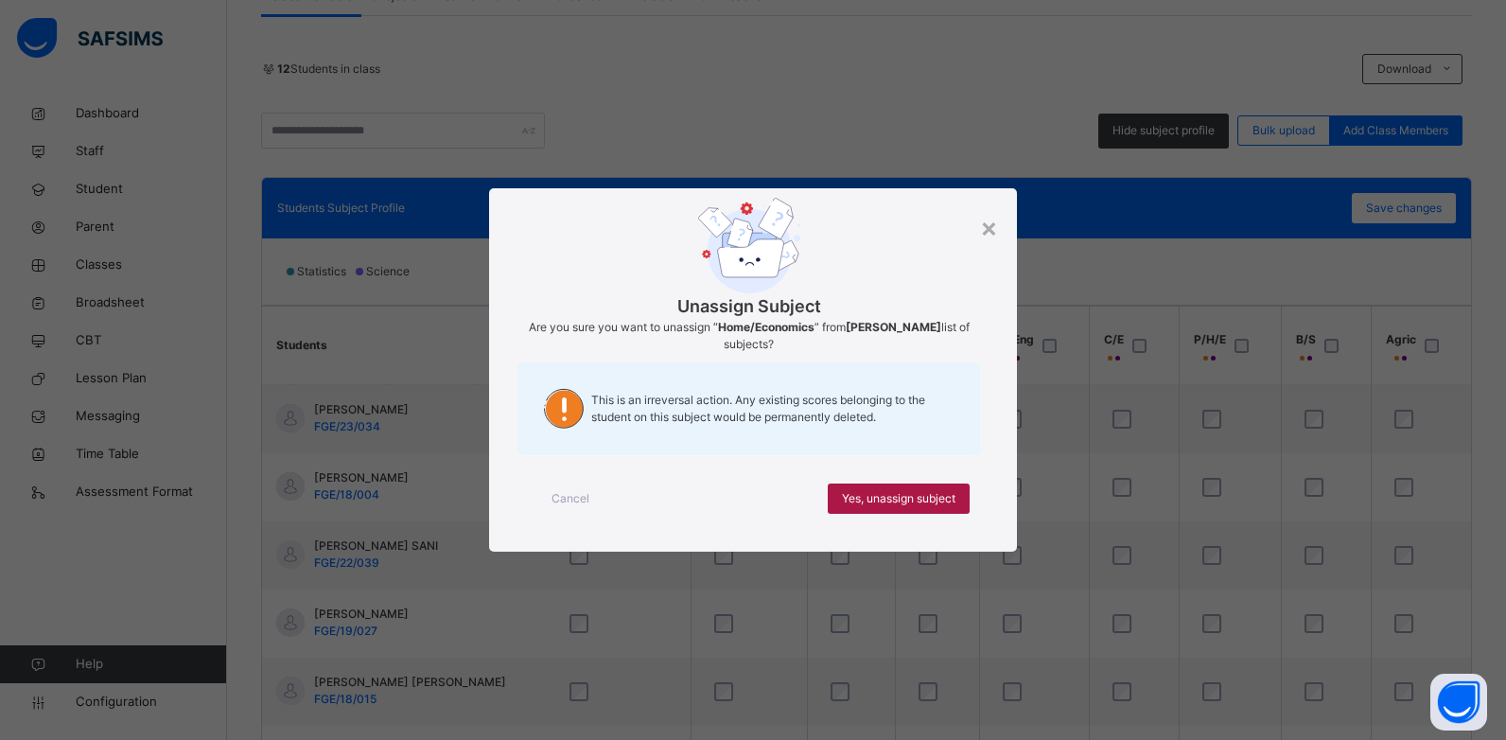
click at [886, 501] on span "Yes, unassign subject" at bounding box center [899, 498] width 114 height 17
click at [937, 497] on span "Yes, unassign subject" at bounding box center [899, 498] width 114 height 17
click at [906, 495] on span "Yes, unassign subject" at bounding box center [899, 498] width 114 height 17
click at [984, 226] on div "×" at bounding box center [989, 227] width 18 height 40
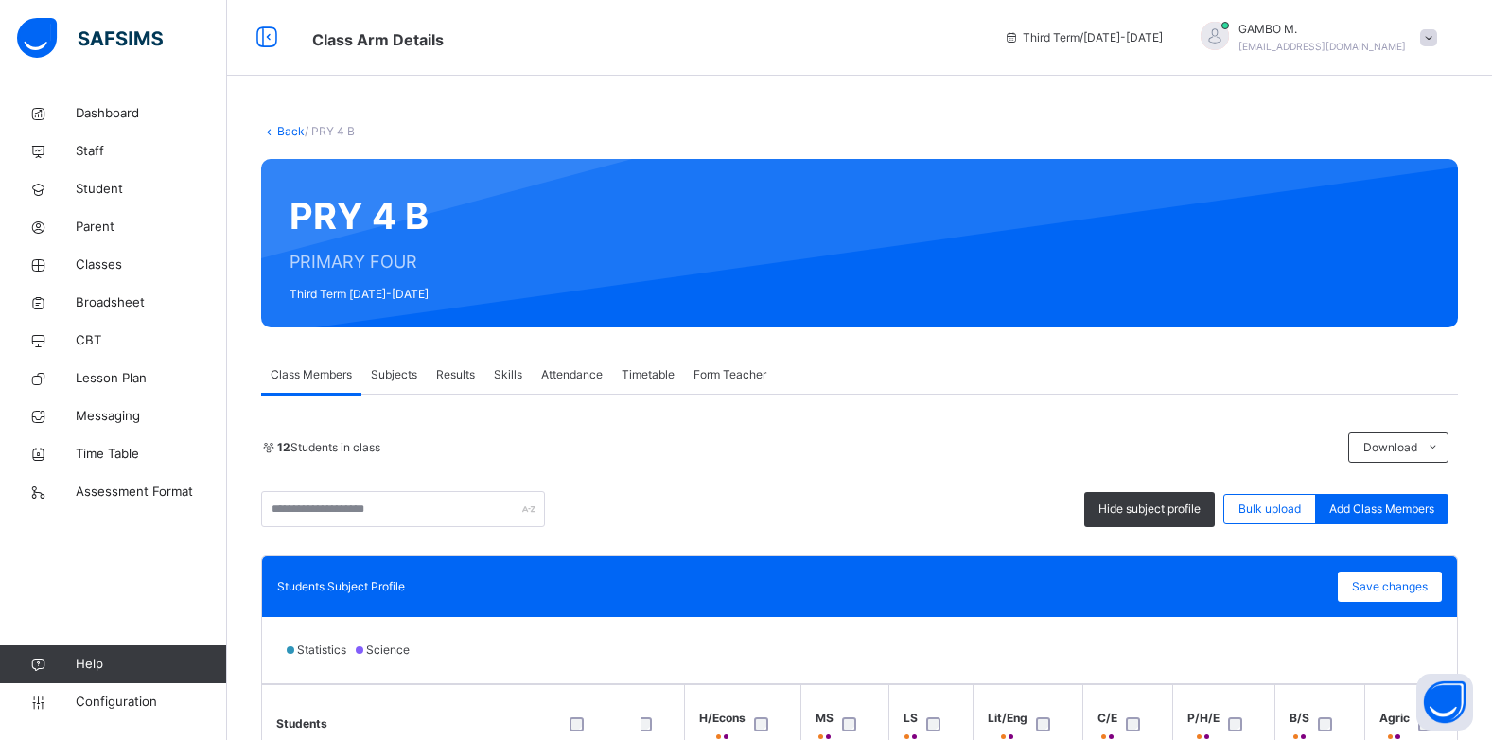
click at [417, 378] on span "Subjects" at bounding box center [394, 374] width 46 height 17
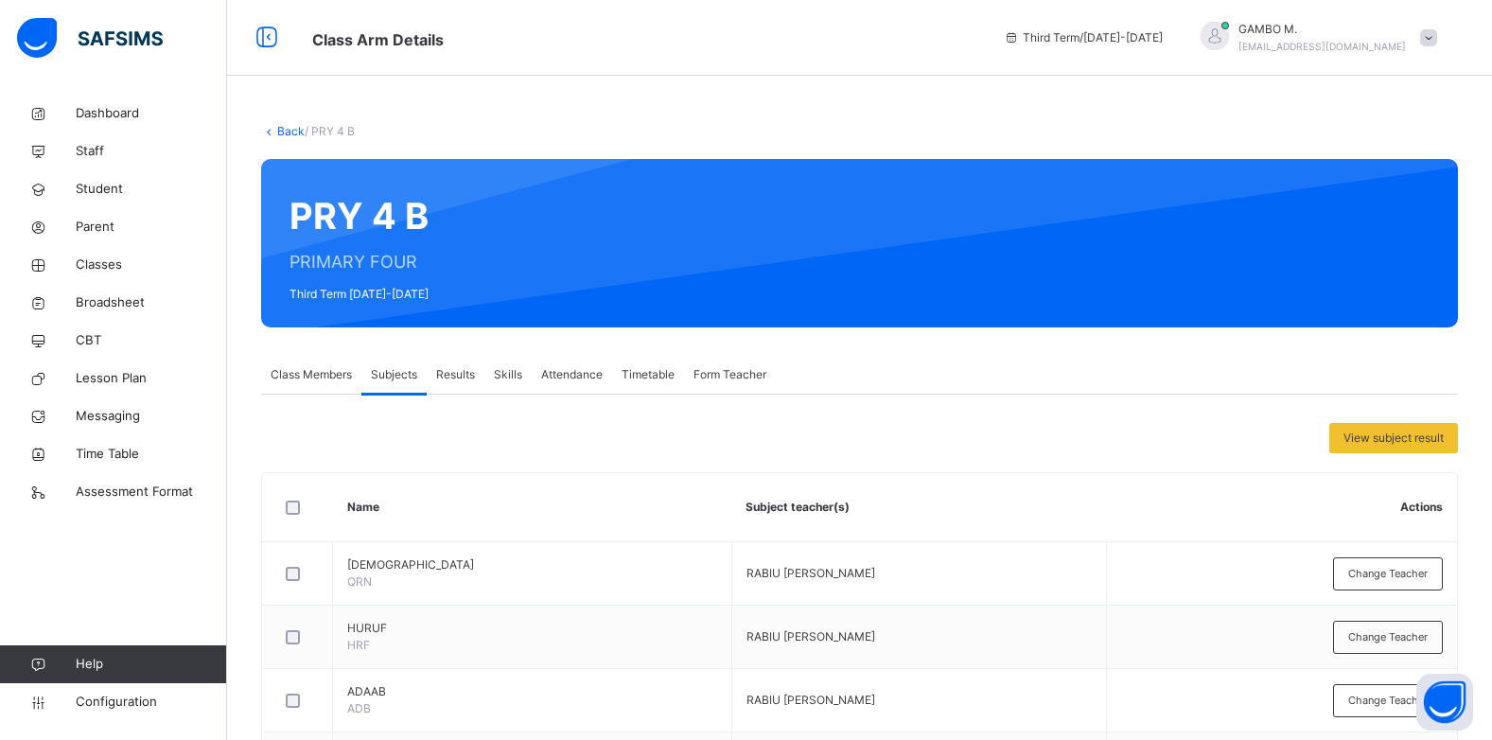
click at [308, 371] on span "Class Members" at bounding box center [311, 374] width 81 height 17
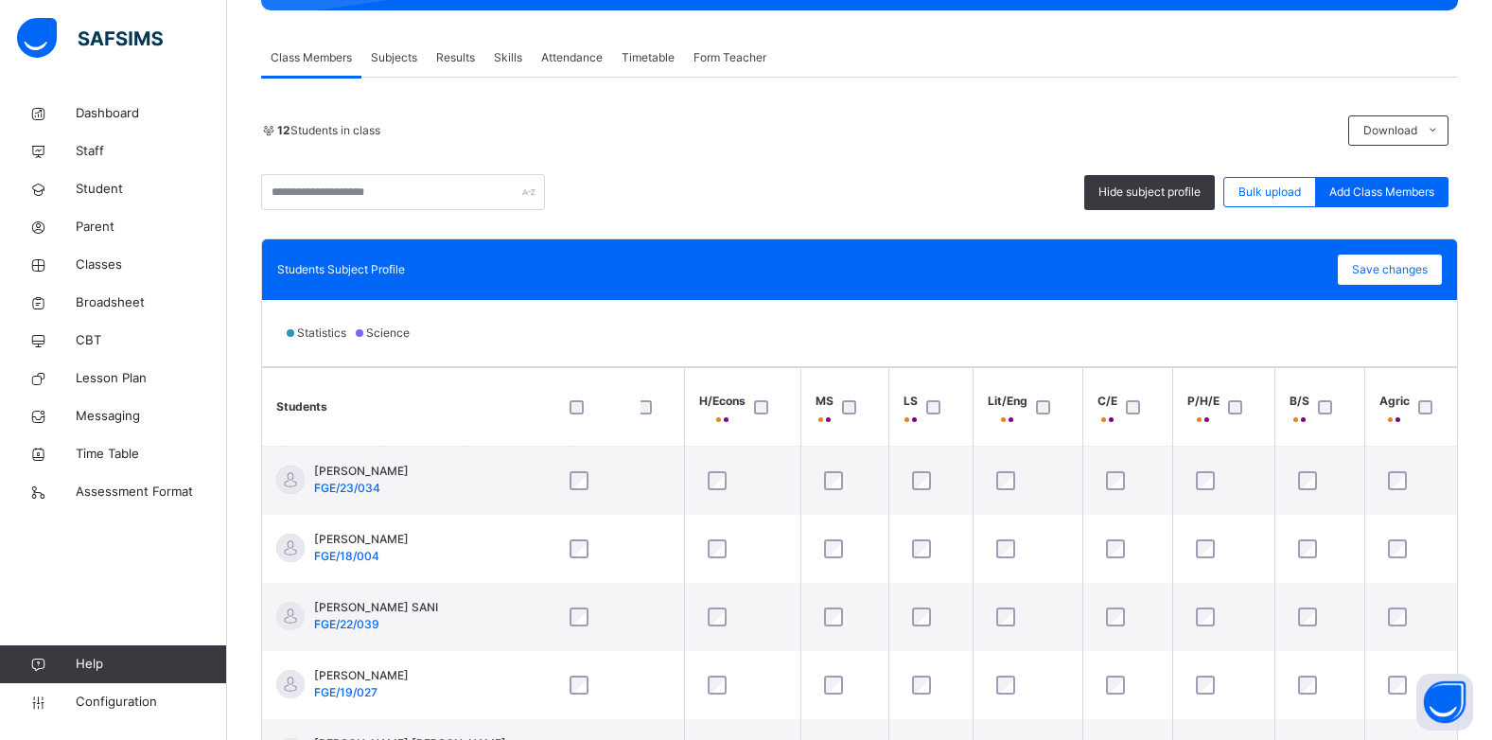
scroll to position [284, 0]
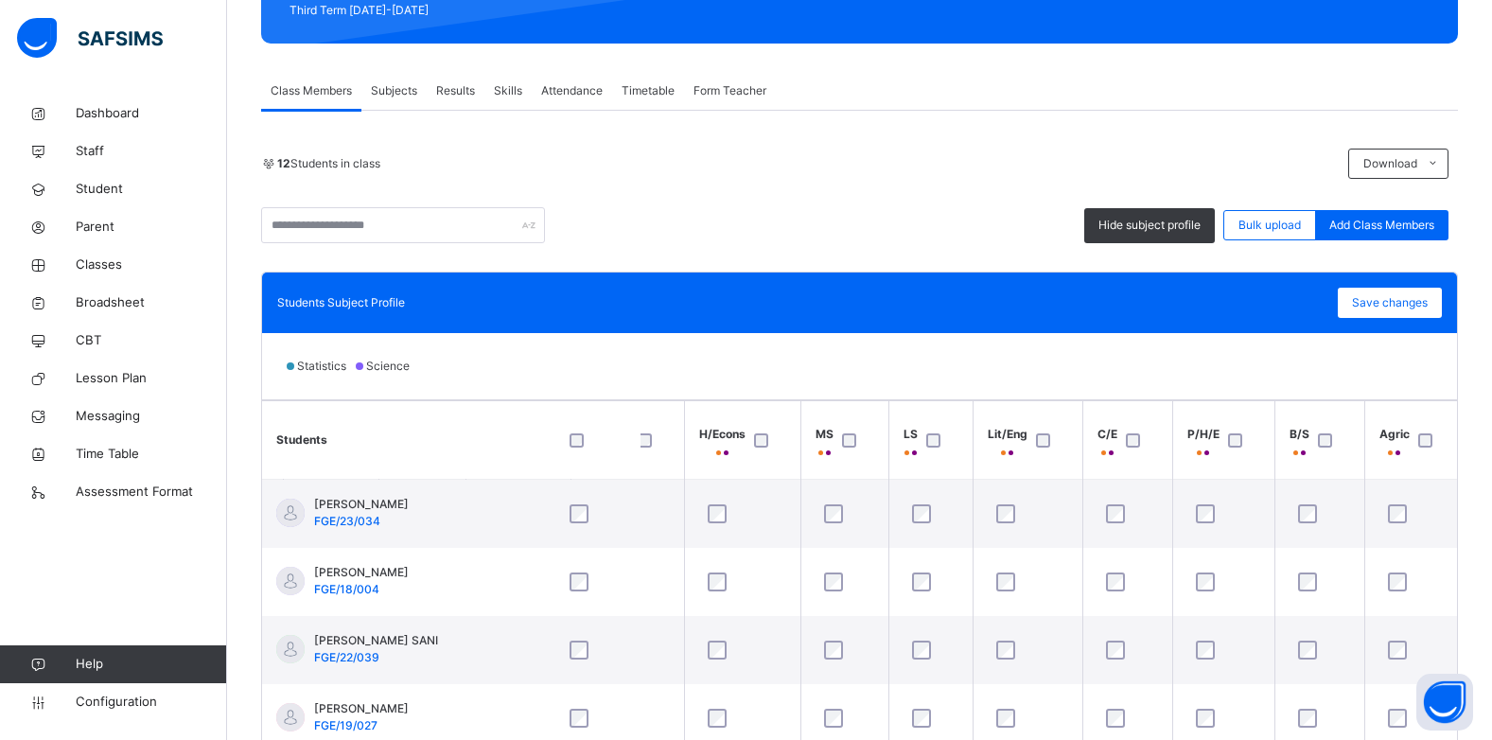
click at [451, 90] on span "Results" at bounding box center [455, 90] width 39 height 17
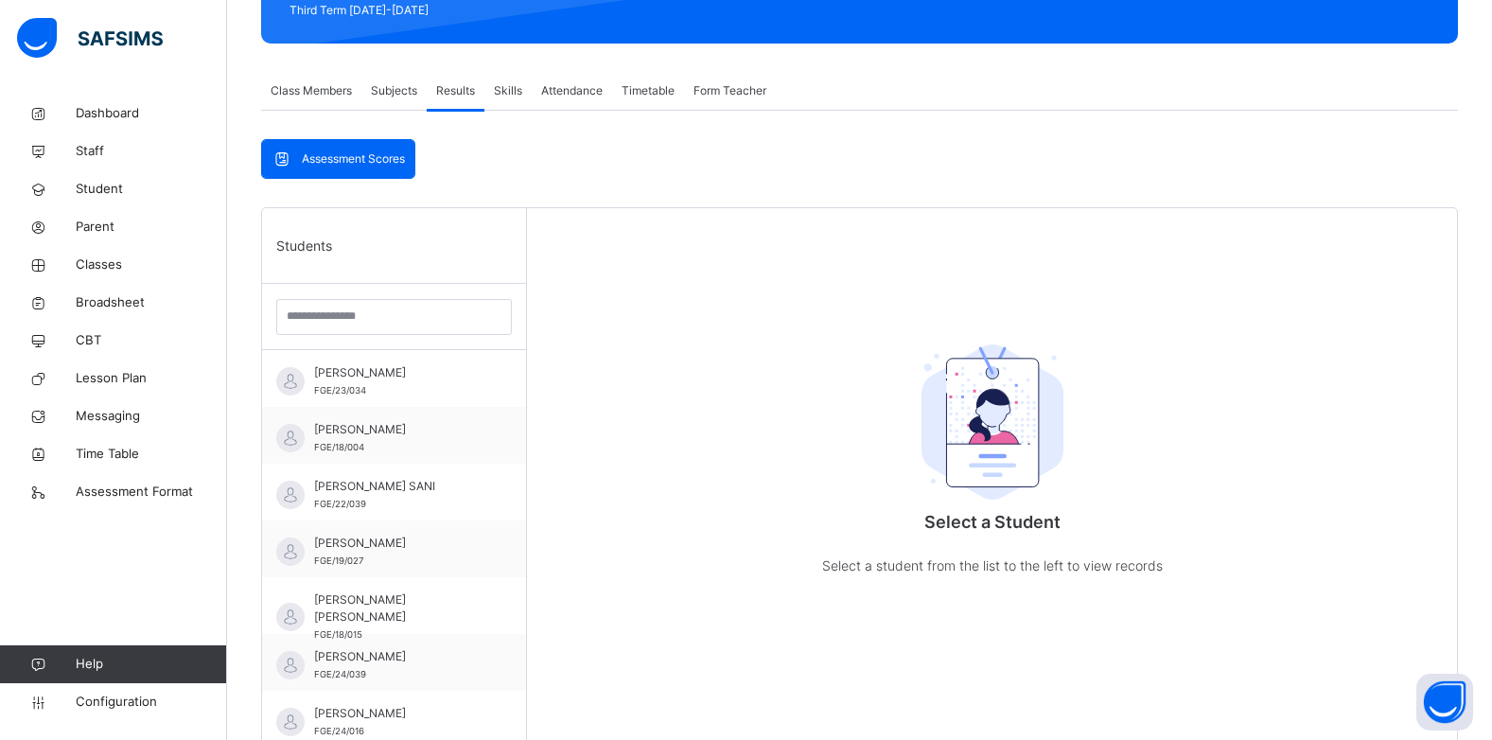
click at [343, 92] on span "Class Members" at bounding box center [311, 90] width 81 height 17
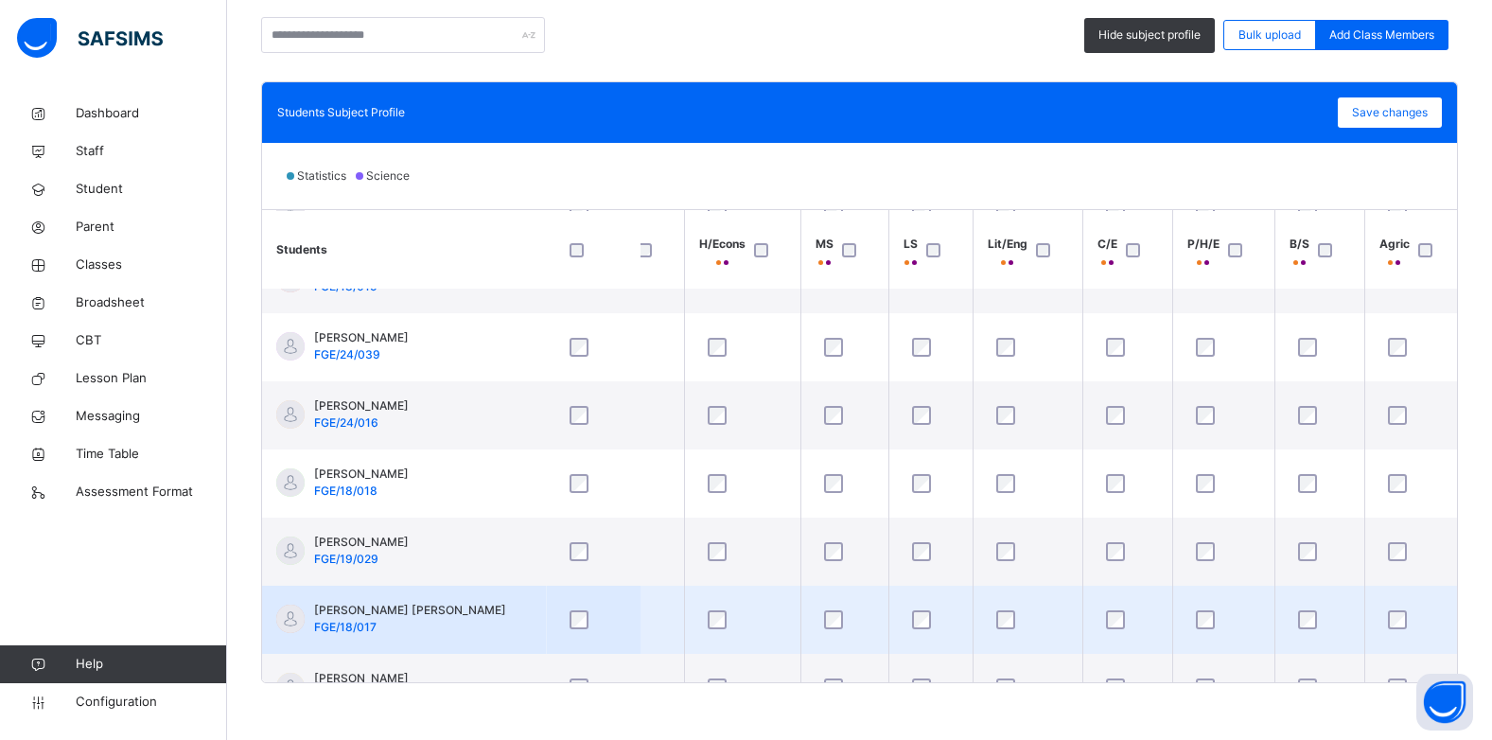
scroll to position [378, 733]
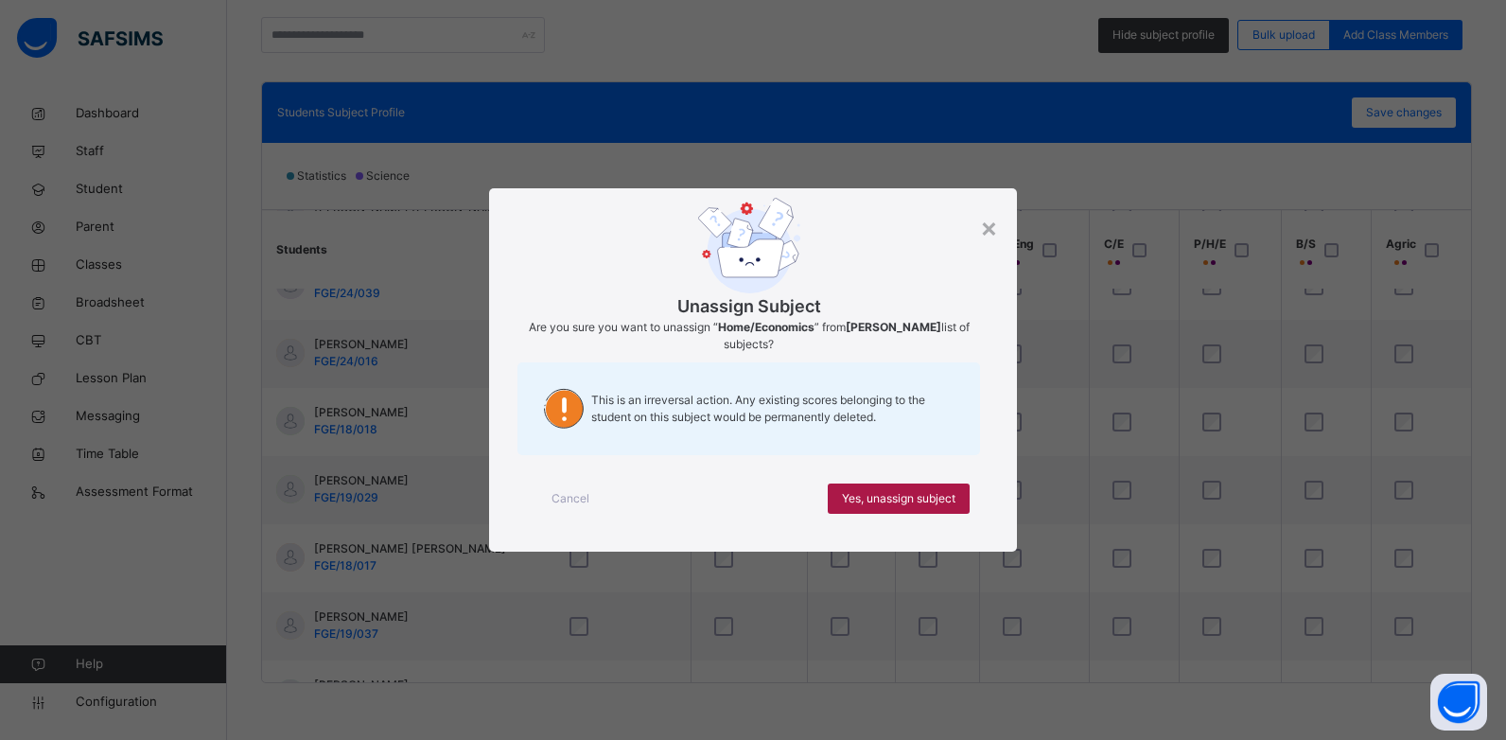
click at [894, 495] on span "Yes, unassign subject" at bounding box center [899, 498] width 114 height 17
click at [875, 501] on span "Yes, unassign subject" at bounding box center [899, 498] width 114 height 17
click at [901, 499] on span "Yes, unassign subject" at bounding box center [899, 498] width 114 height 17
click at [881, 500] on span "Yes, unassign subject" at bounding box center [899, 498] width 114 height 17
click at [892, 506] on span "Yes, unassign subject" at bounding box center [899, 498] width 114 height 17
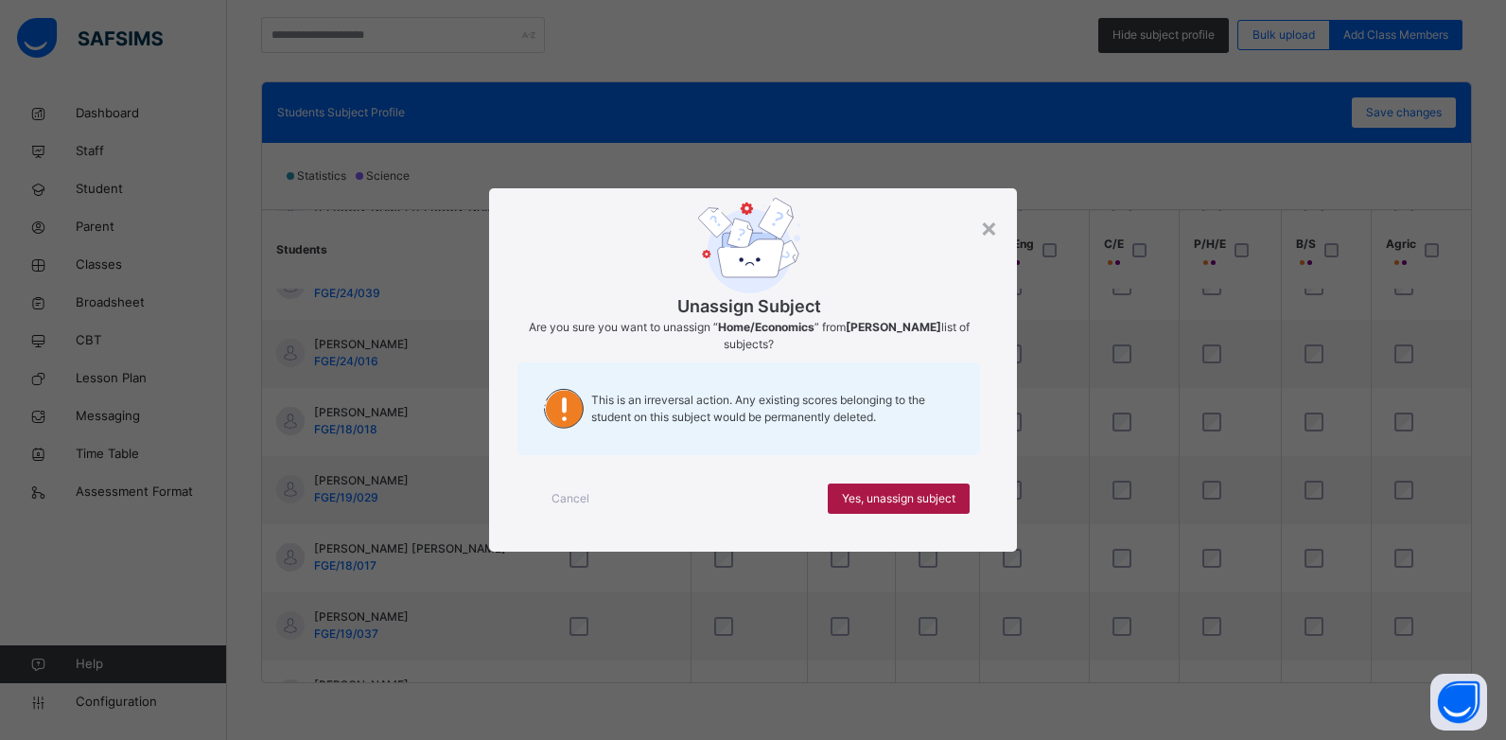
click at [914, 508] on div "Yes, unassign subject" at bounding box center [899, 499] width 142 height 30
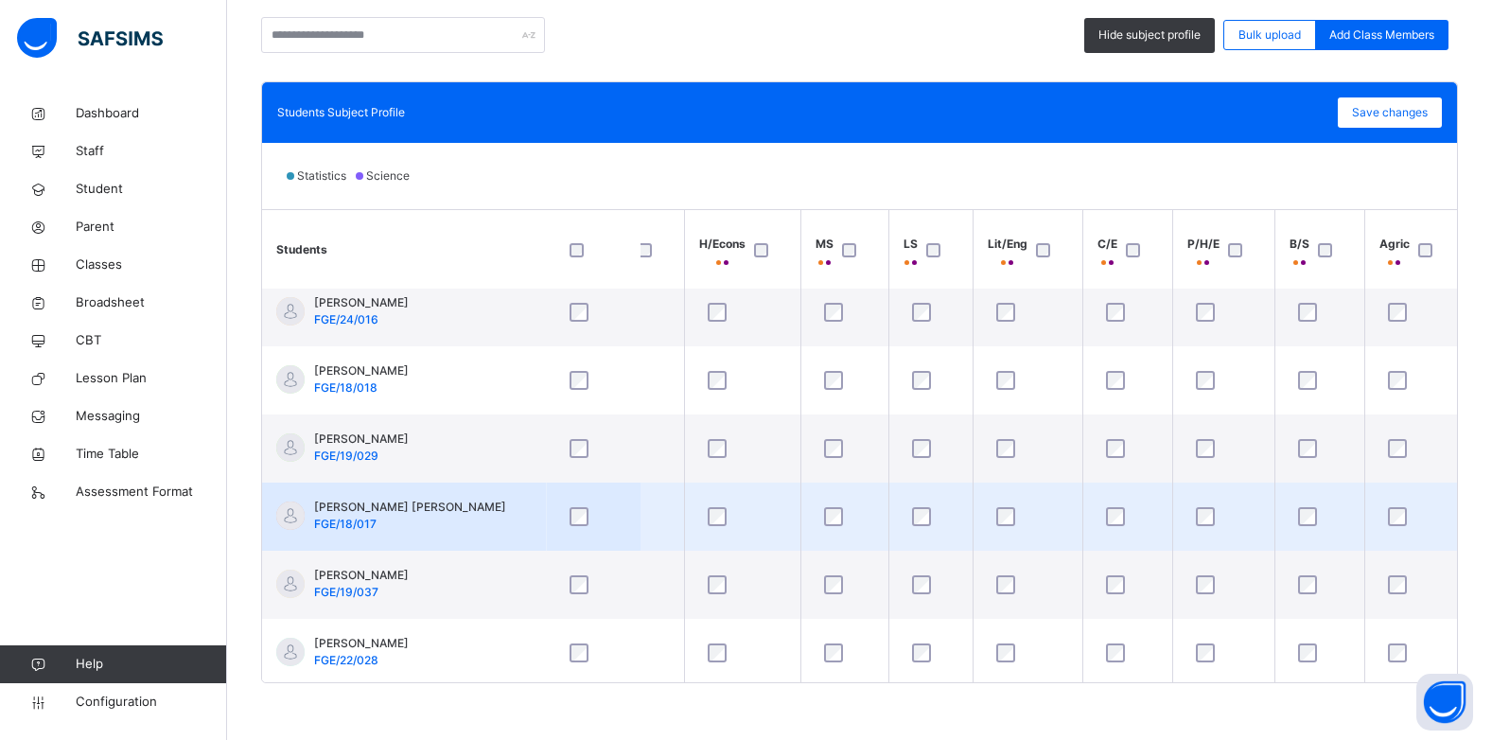
scroll to position [432, 733]
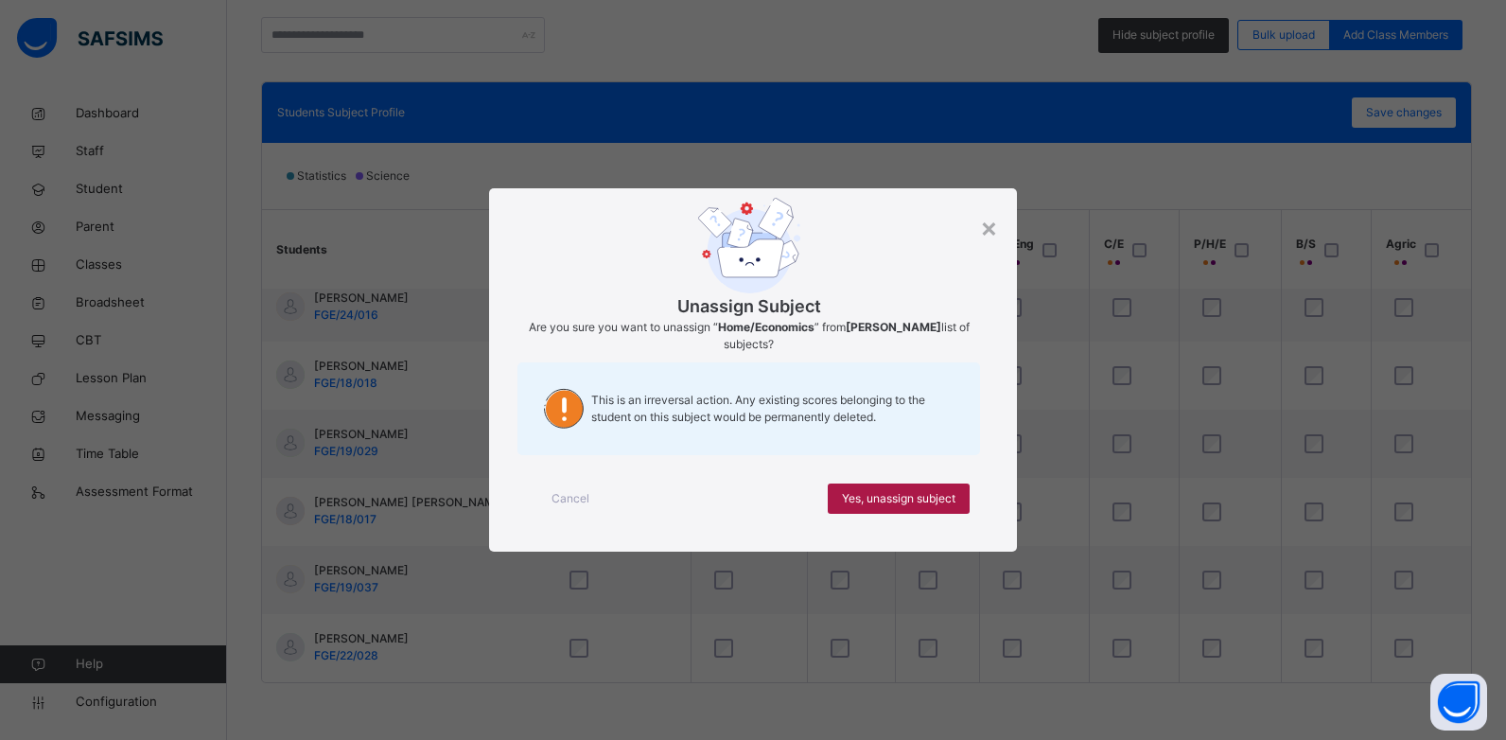
click at [909, 495] on span "Yes, unassign subject" at bounding box center [899, 498] width 114 height 17
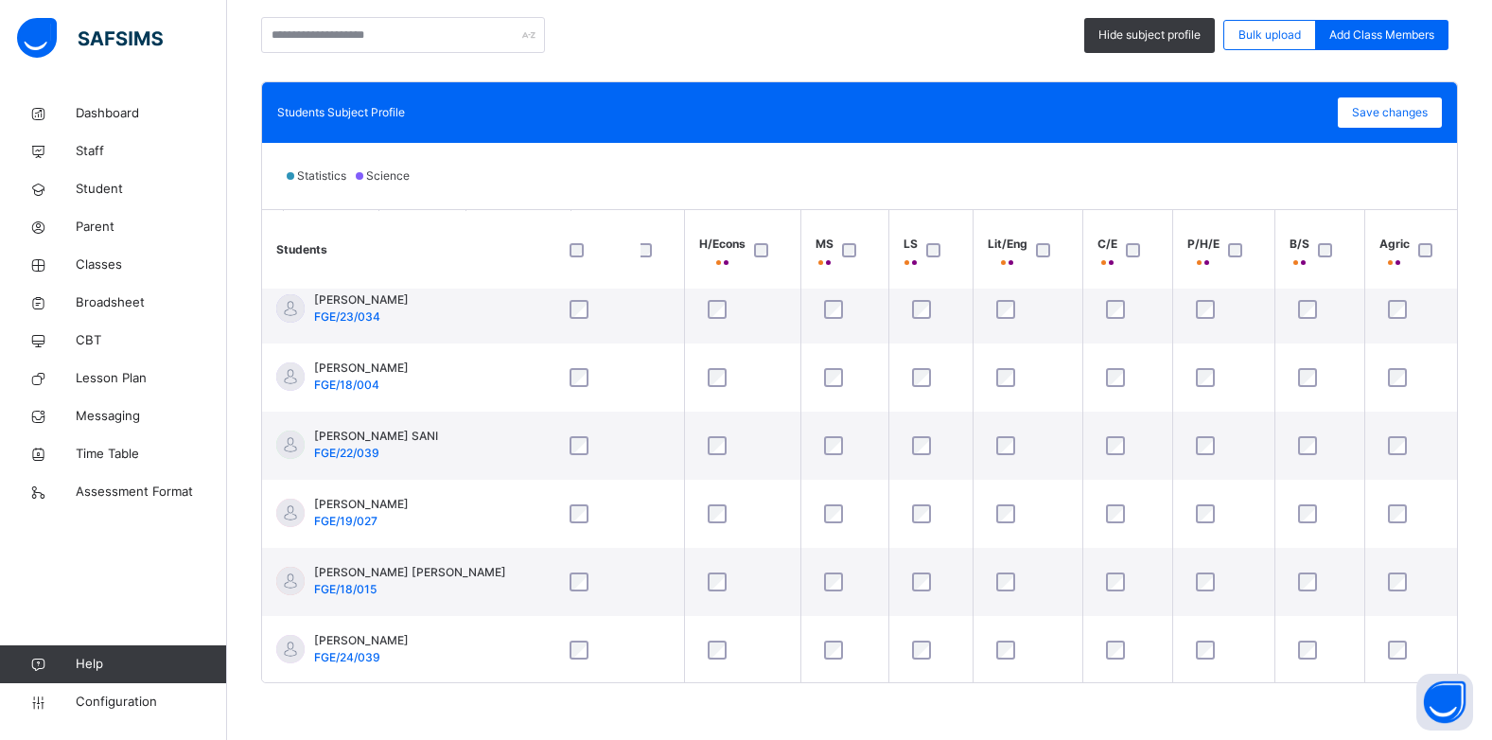
scroll to position [0, 733]
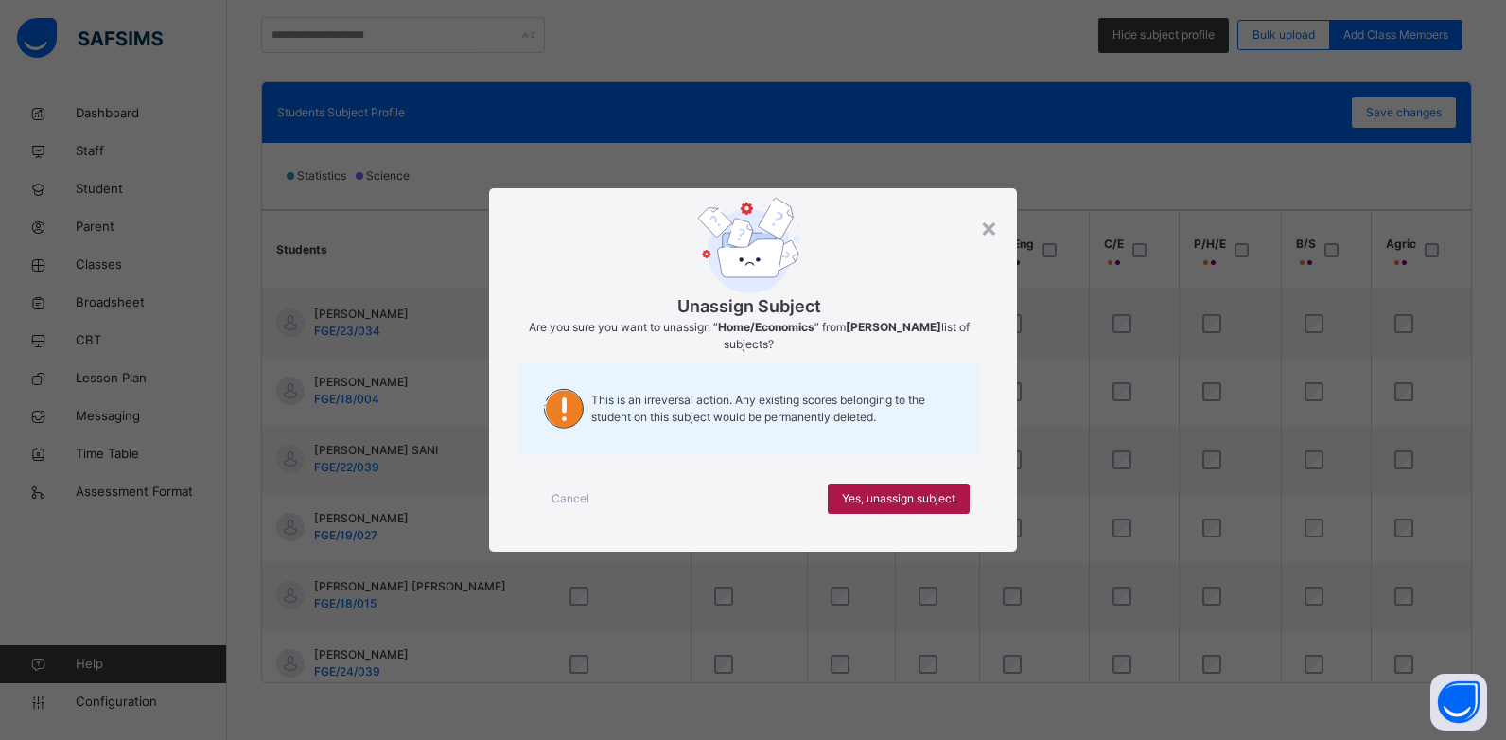
click at [945, 490] on span "Yes, unassign subject" at bounding box center [899, 498] width 114 height 17
click at [908, 486] on div "Yes, unassign subject" at bounding box center [899, 499] width 142 height 30
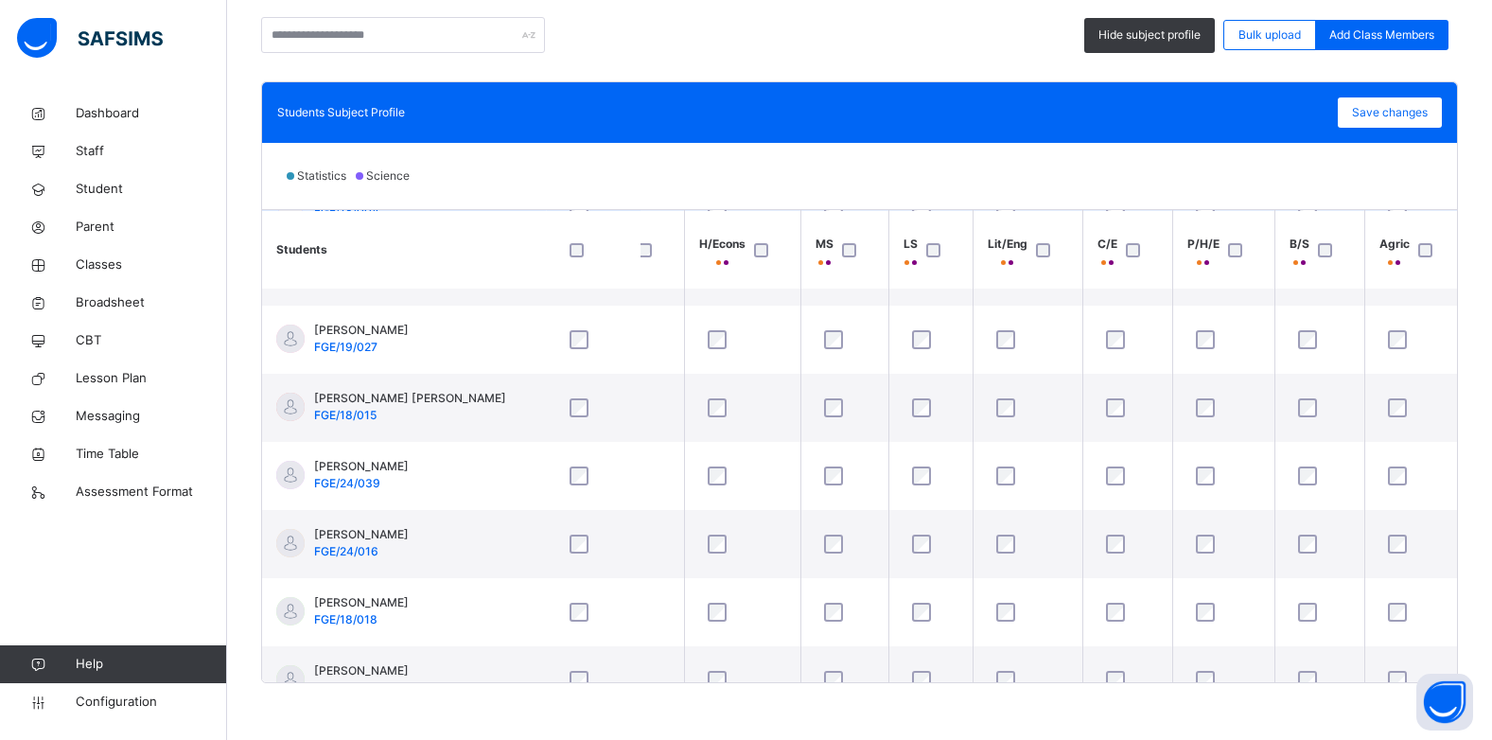
scroll to position [189, 733]
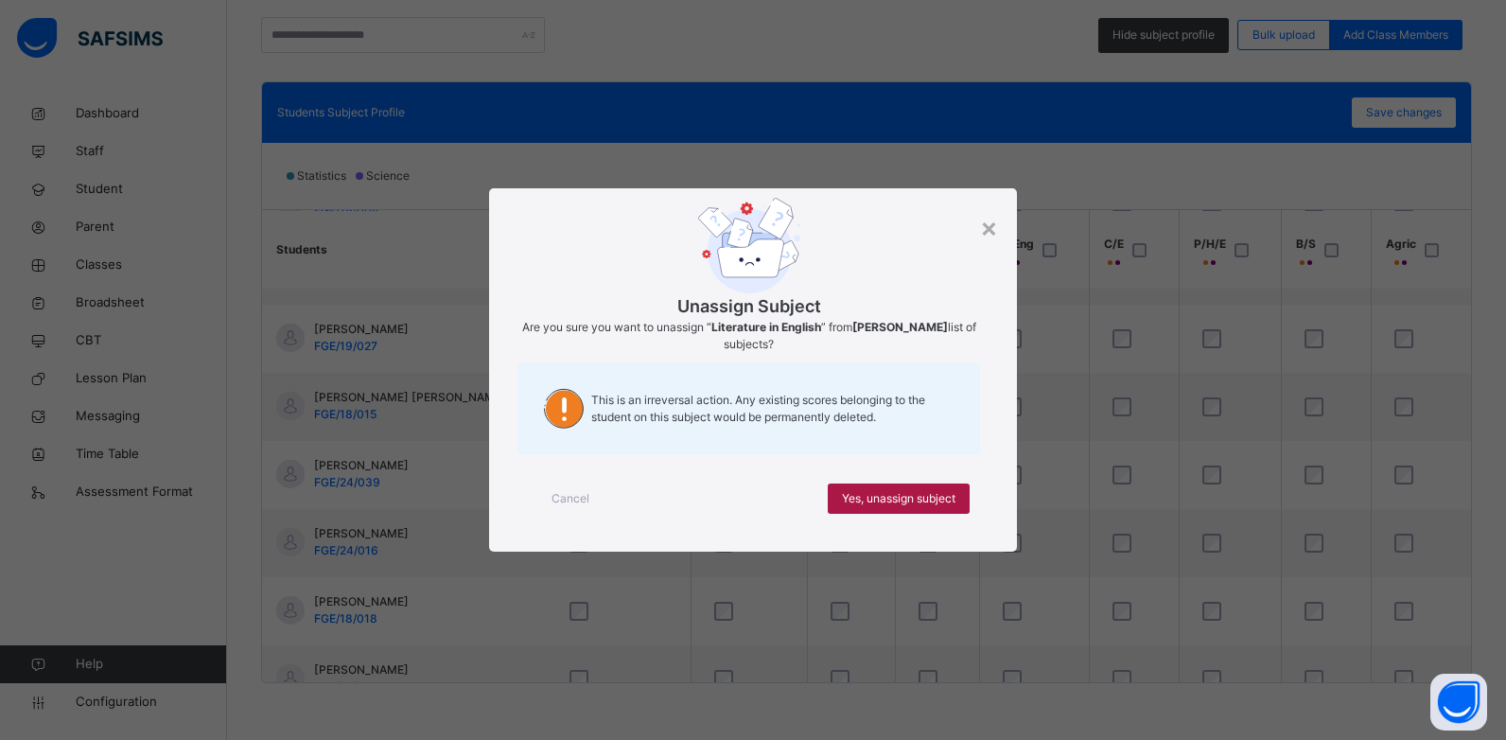
click at [936, 508] on div "Yes, unassign subject" at bounding box center [899, 499] width 142 height 30
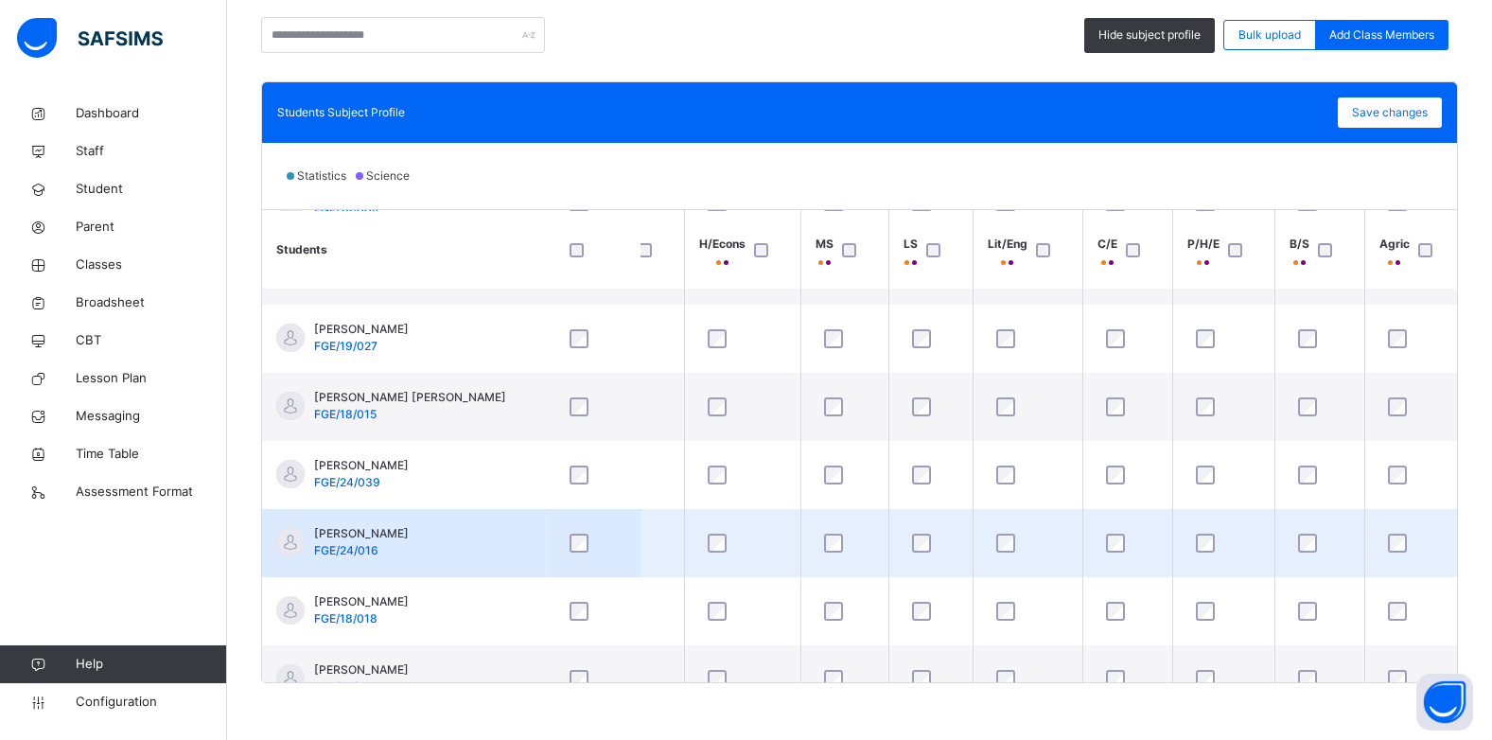
click at [995, 536] on div at bounding box center [1028, 543] width 71 height 19
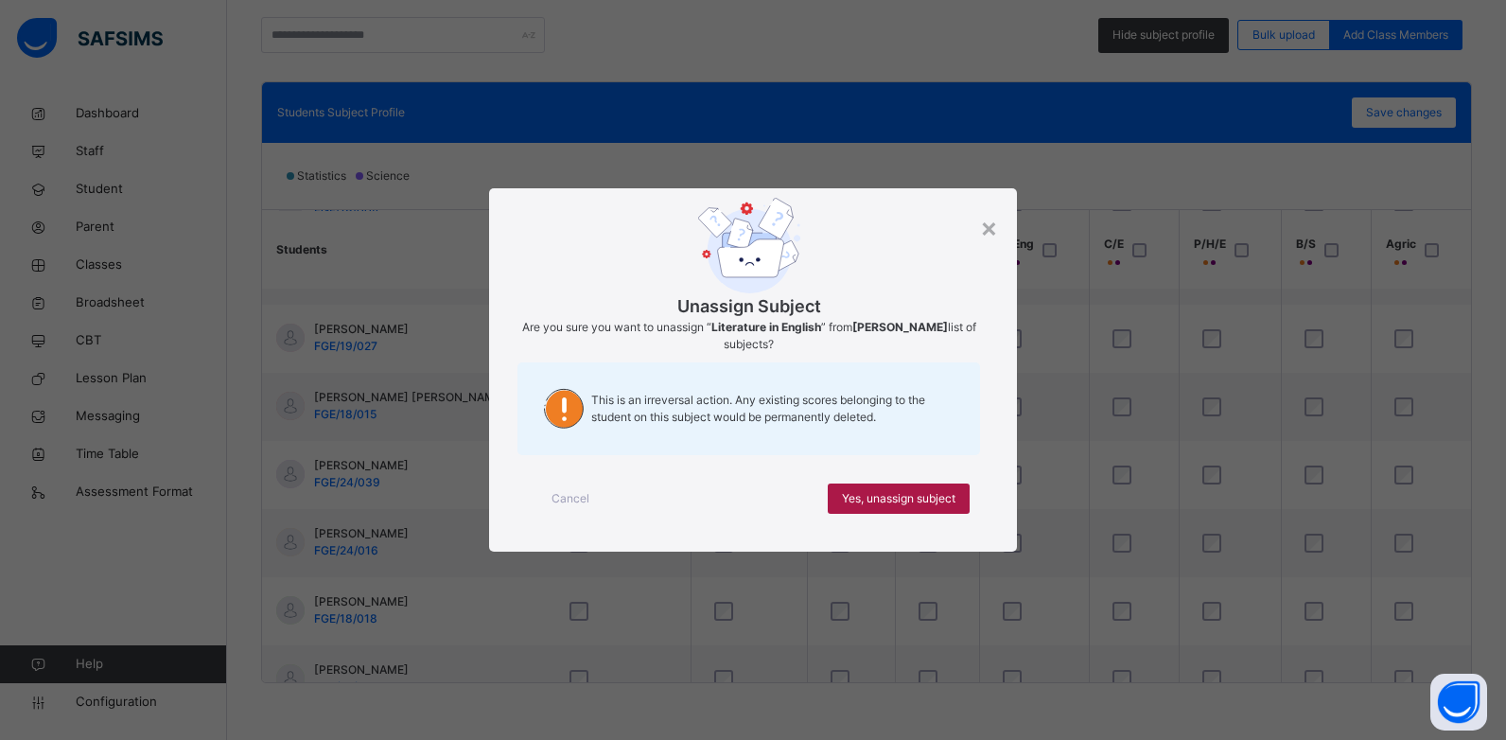
click at [886, 490] on span "Yes, unassign subject" at bounding box center [899, 498] width 114 height 17
click at [884, 483] on div "Cancel Yes, unassign subject" at bounding box center [753, 499] width 470 height 68
click at [937, 505] on span "Yes, unassign subject" at bounding box center [899, 498] width 114 height 17
click at [906, 480] on div "Cancel Yes, unassign subject" at bounding box center [753, 499] width 470 height 68
click at [910, 496] on span "Yes, unassign subject" at bounding box center [899, 498] width 114 height 17
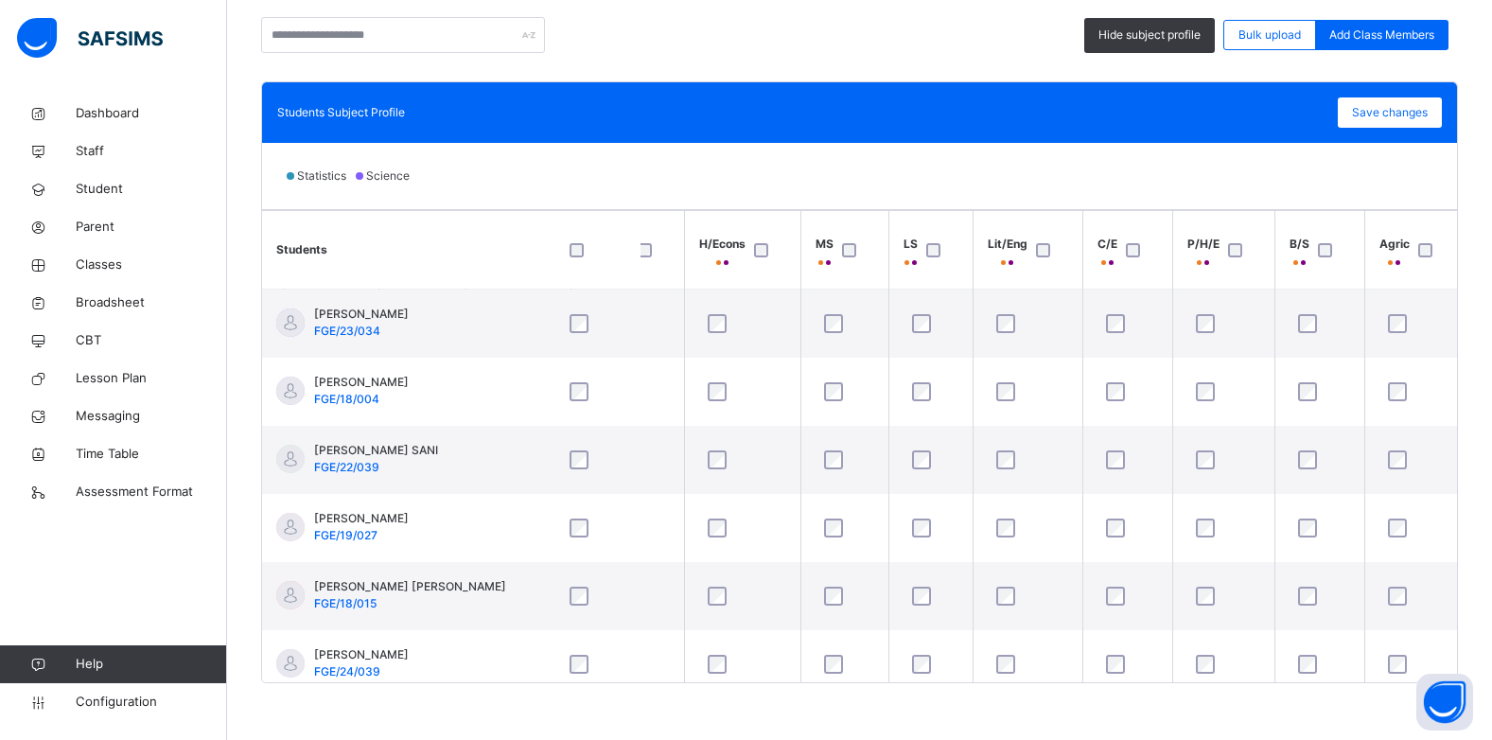
scroll to position [95, 733]
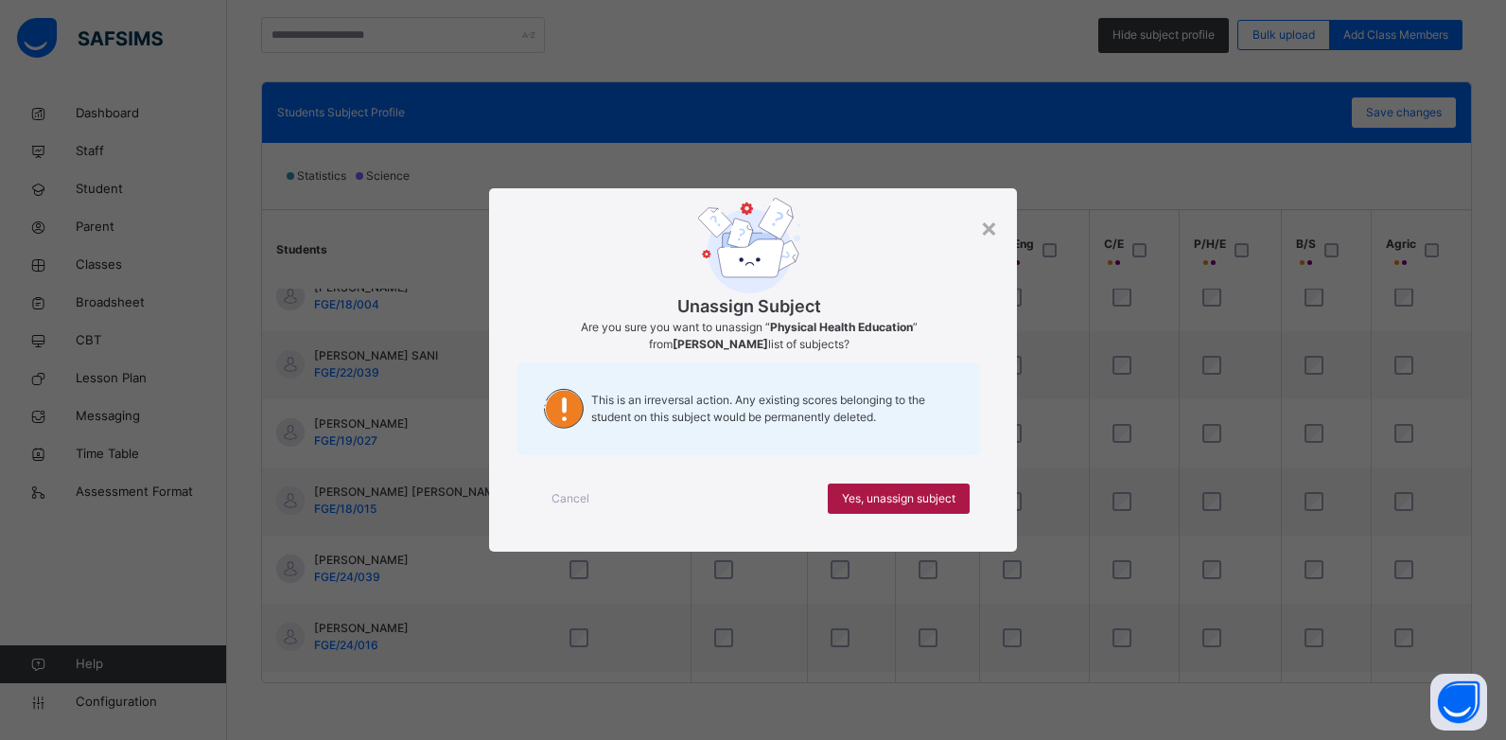
click at [940, 501] on span "Yes, unassign subject" at bounding box center [899, 498] width 114 height 17
click at [894, 491] on span "Yes, unassign subject" at bounding box center [899, 498] width 114 height 17
click at [925, 495] on span "Yes, unassign subject" at bounding box center [899, 498] width 114 height 17
click at [941, 502] on span "Yes, unassign subject" at bounding box center [899, 498] width 114 height 17
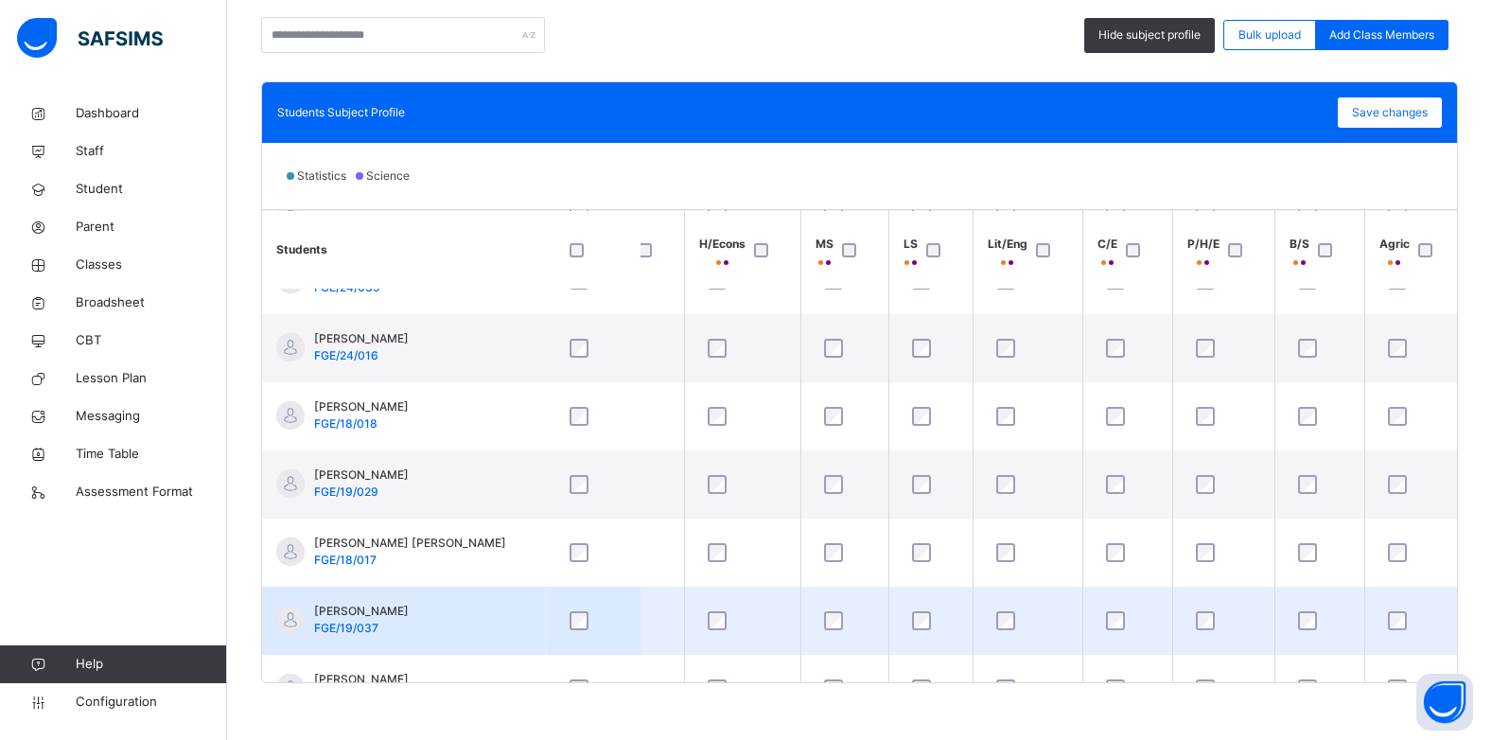
scroll to position [432, 733]
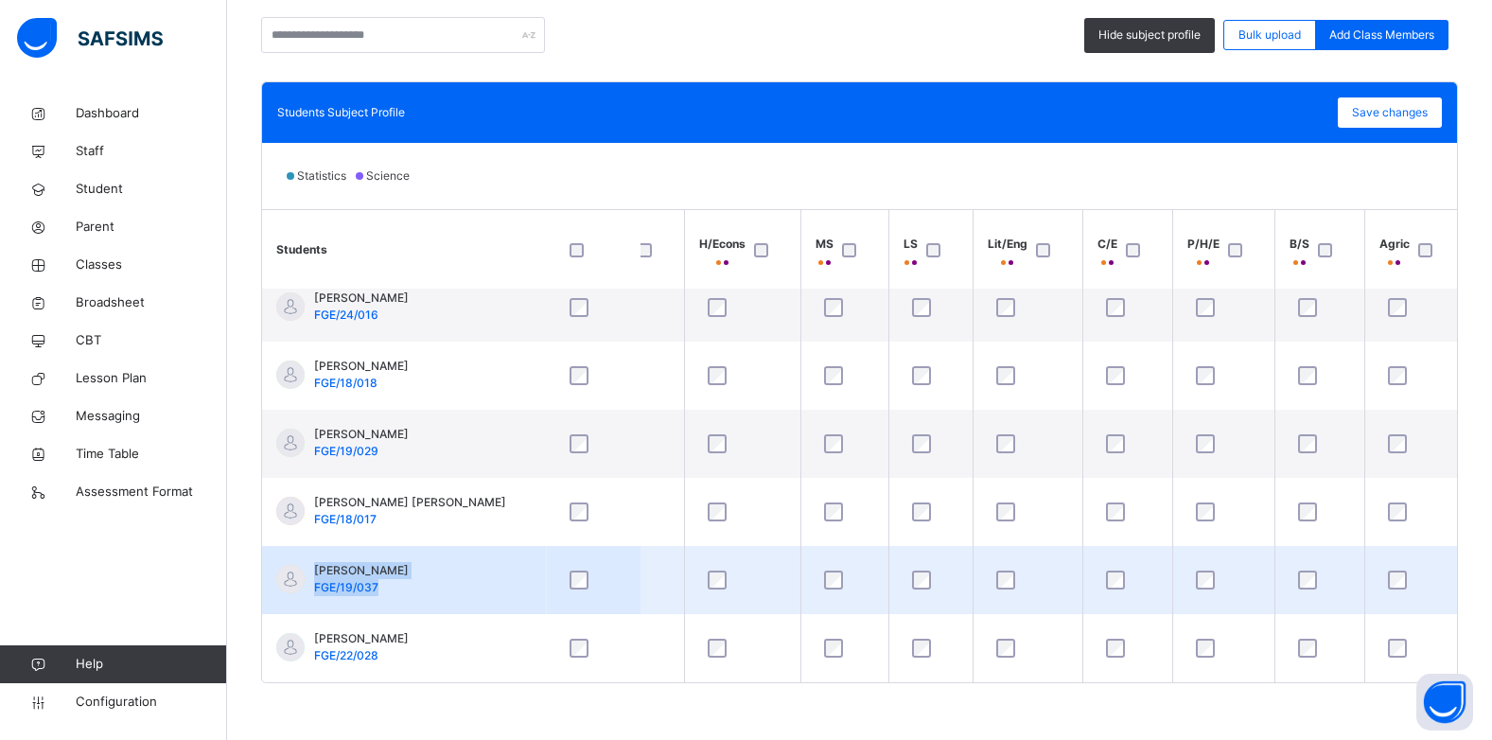
drag, startPoint x: 1463, startPoint y: 536, endPoint x: 1460, endPoint y: 554, distance: 18.2
click at [1460, 554] on tbody "ABDALLAH BABALE ISA FGE/23/034 ABDULLAHI ABDULLAHI GARBA FGE/18/004 AMINA AMINU…" at bounding box center [497, 274] width 1936 height 818
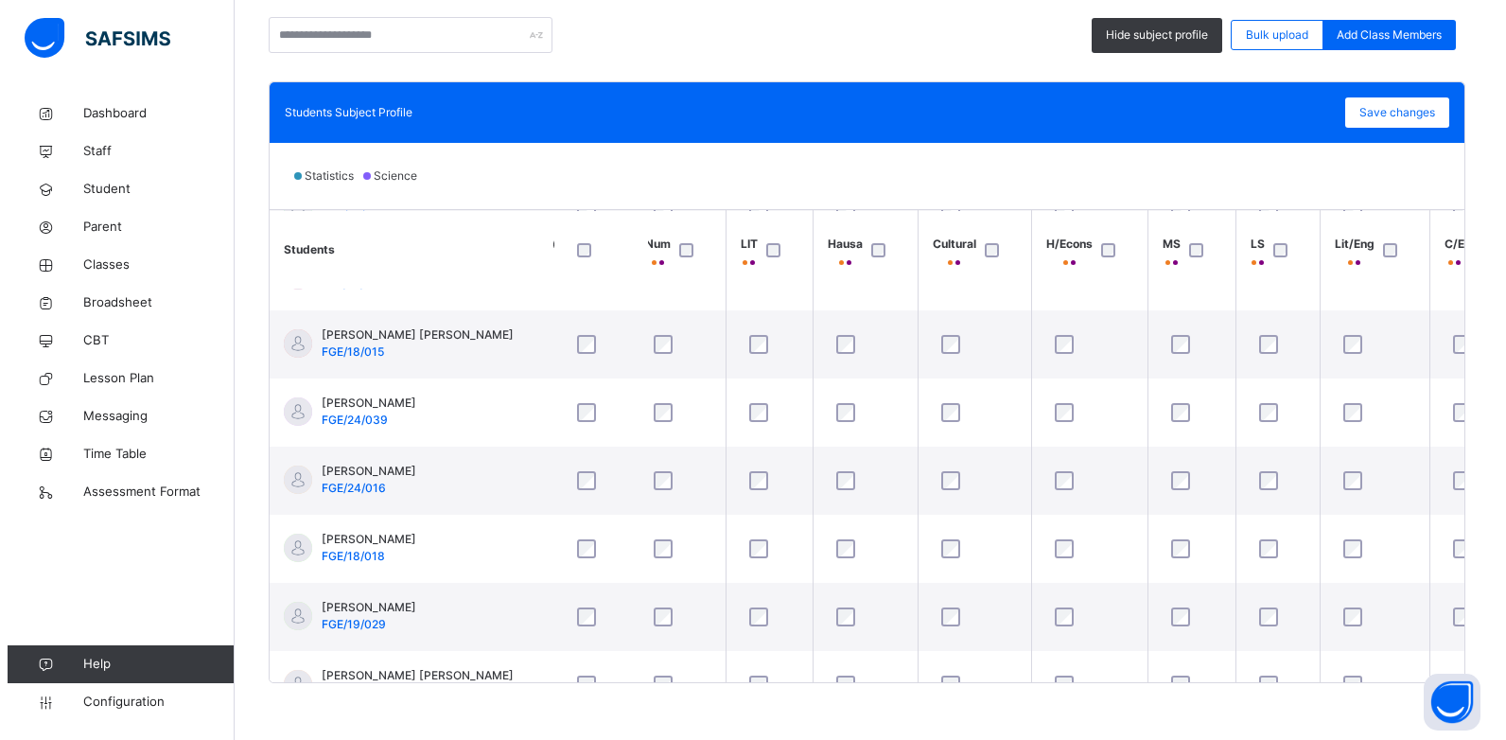
scroll to position [213, 394]
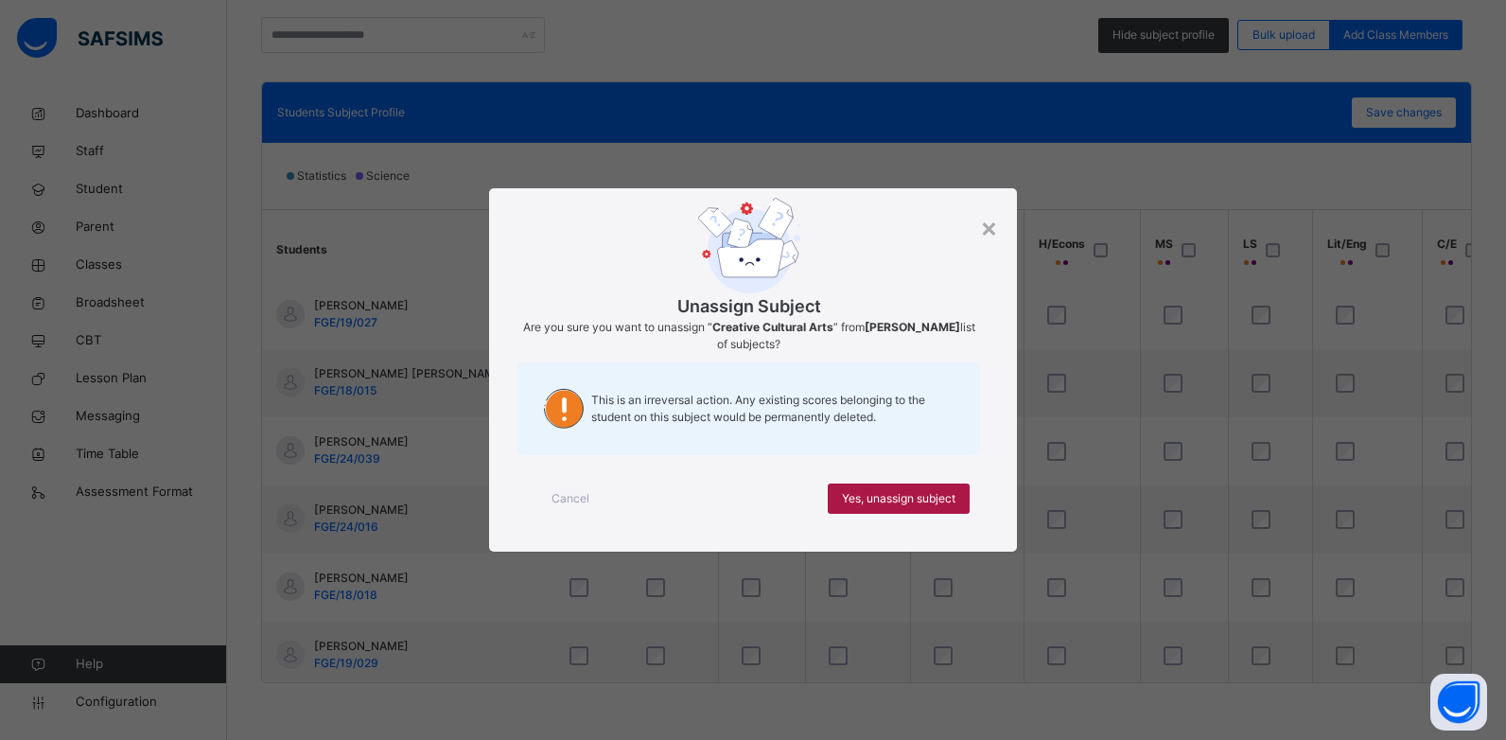
click at [926, 499] on span "Yes, unassign subject" at bounding box center [899, 498] width 114 height 17
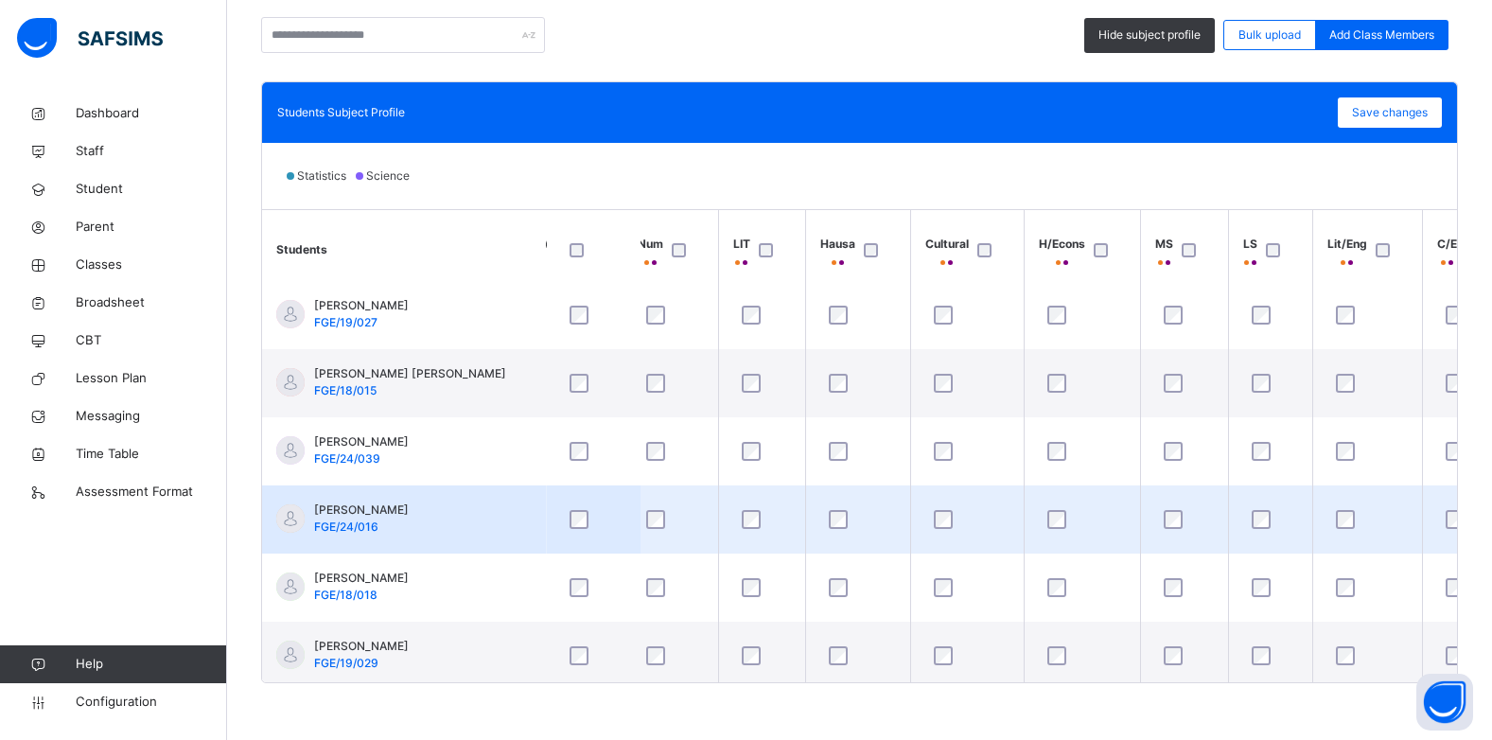
click at [932, 518] on div at bounding box center [967, 519] width 75 height 19
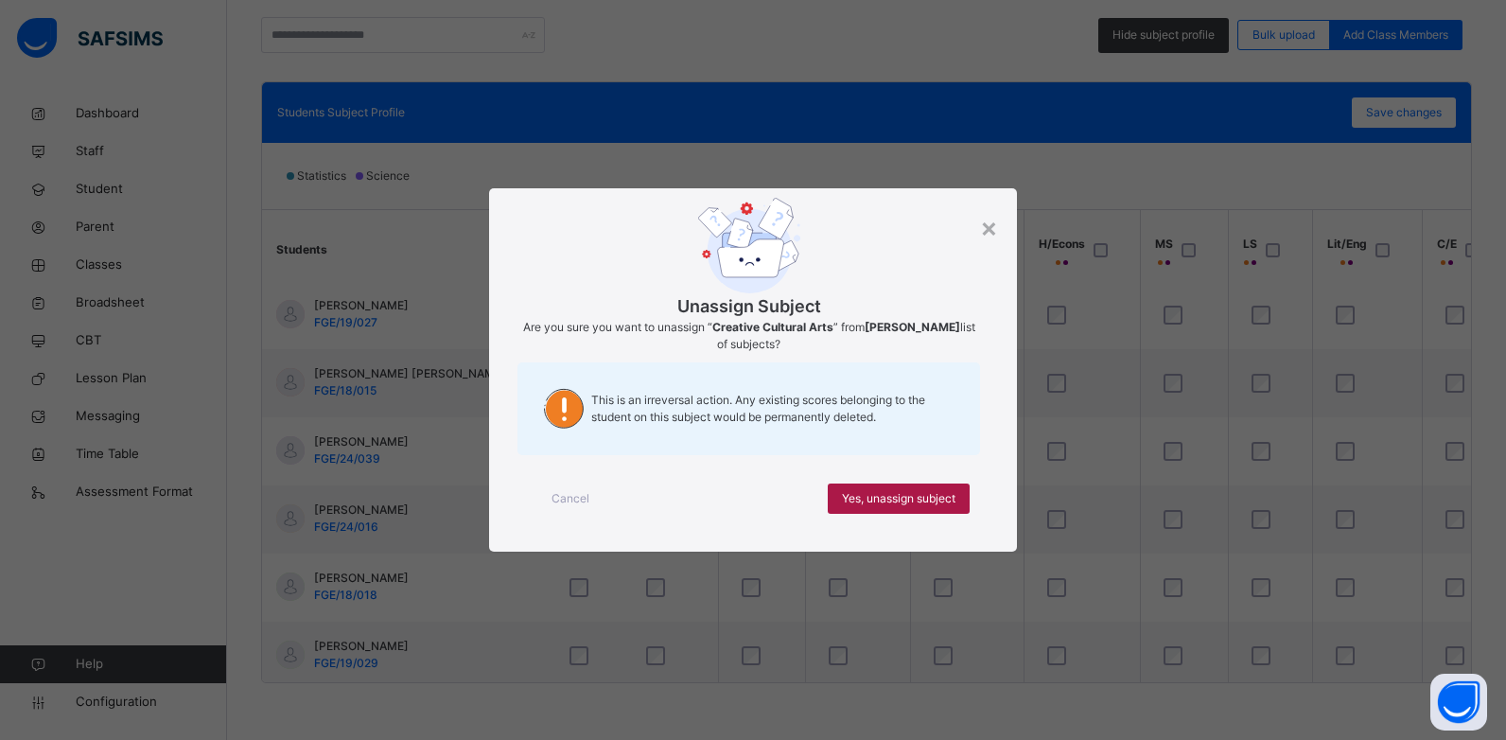
click at [942, 492] on span "Yes, unassign subject" at bounding box center [899, 498] width 114 height 17
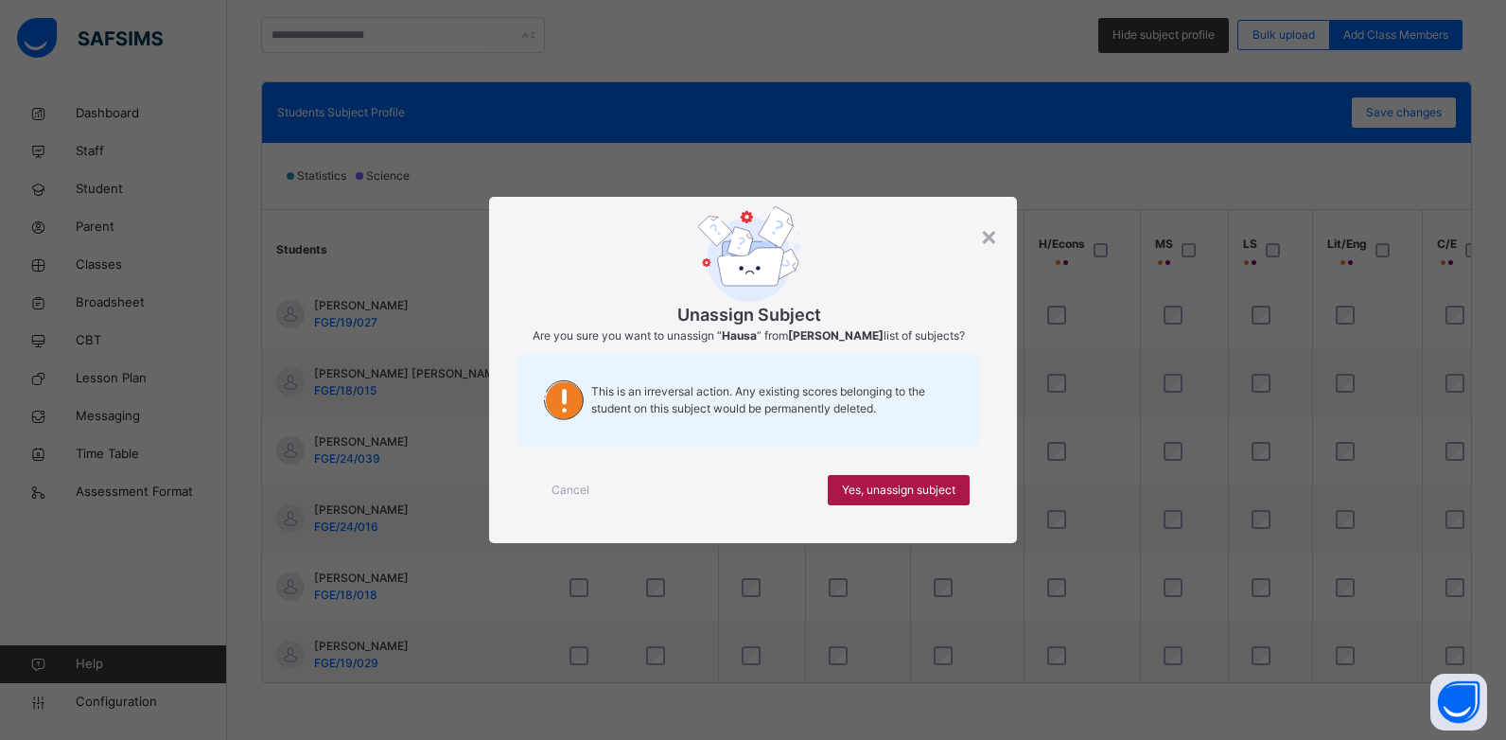
click at [843, 489] on span "Yes, unassign subject" at bounding box center [899, 490] width 114 height 17
click at [868, 493] on span "Yes, unassign subject" at bounding box center [899, 490] width 114 height 17
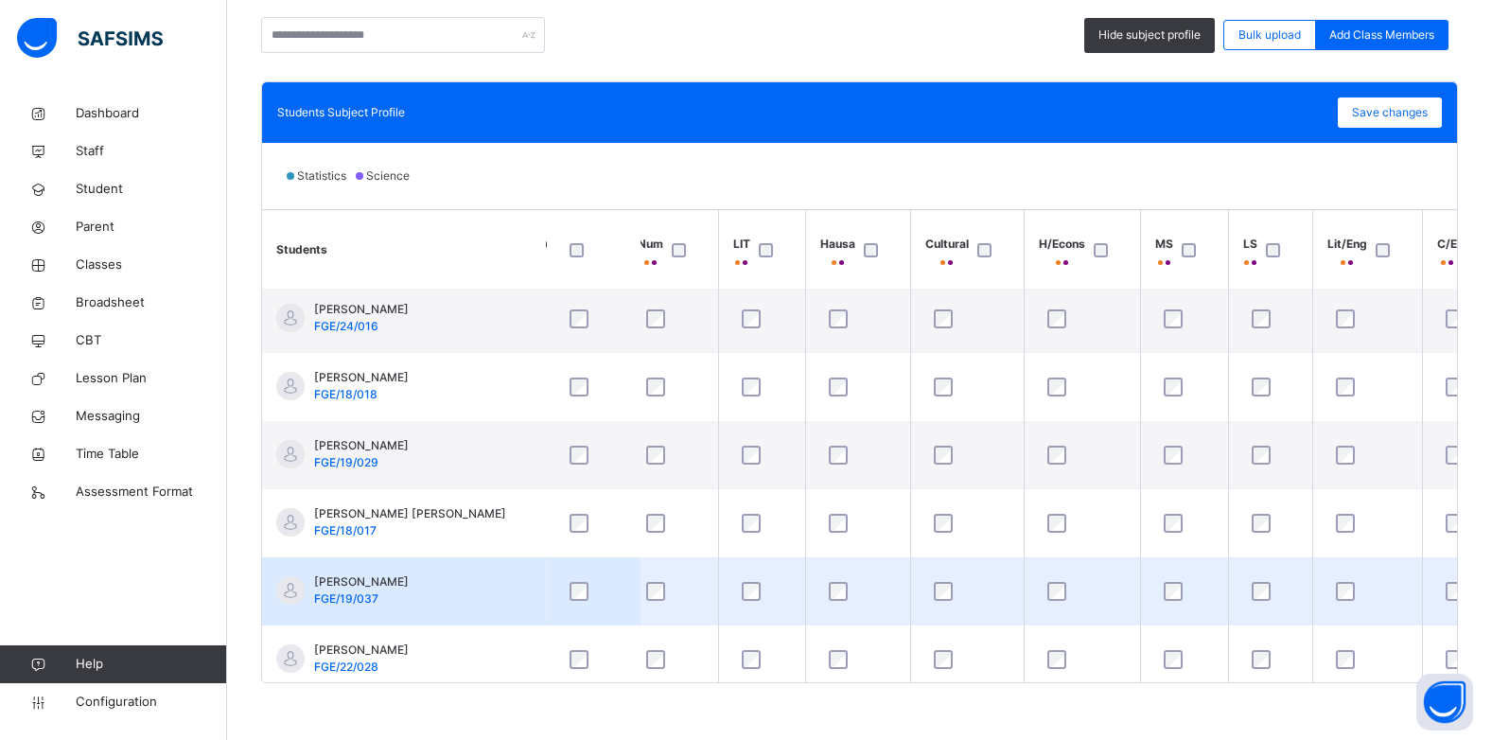
scroll to position [432, 394]
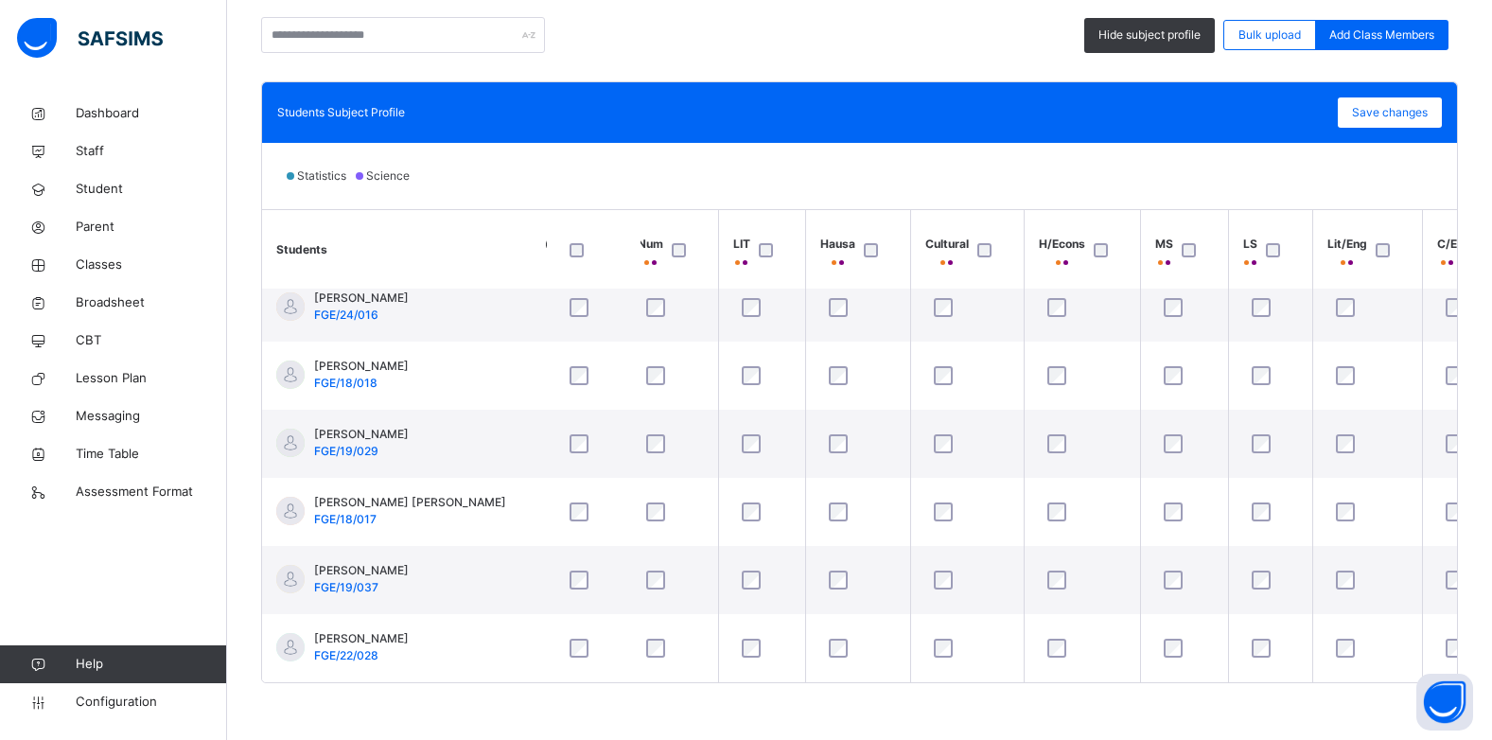
drag, startPoint x: 839, startPoint y: 683, endPoint x: 699, endPoint y: 689, distance: 140.2
click at [699, 689] on div "Back / PRY 4 B PRY 4 B PRIMARY FOUR Third Term 2024-2025 Class Members Subjects…" at bounding box center [859, 180] width 1265 height 1119
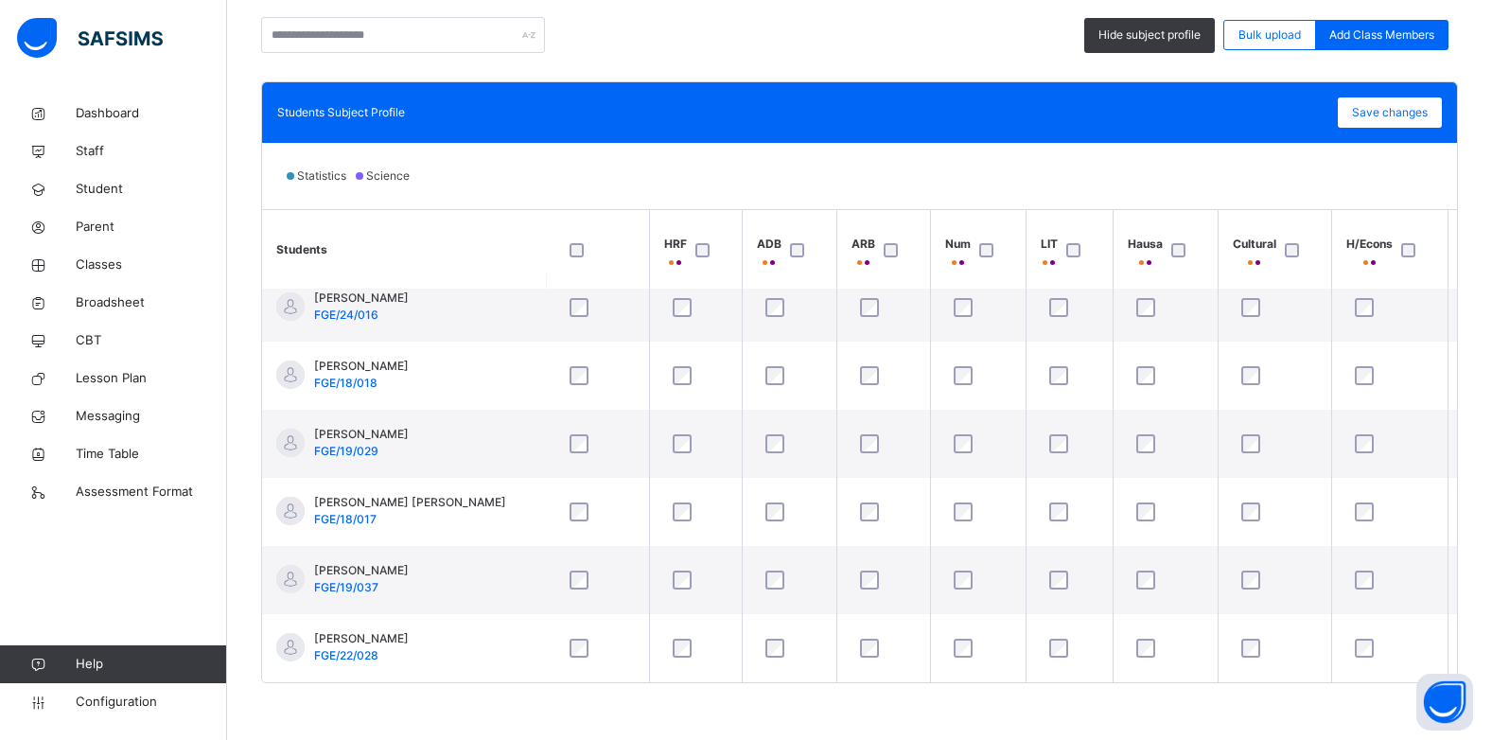
scroll to position [432, 62]
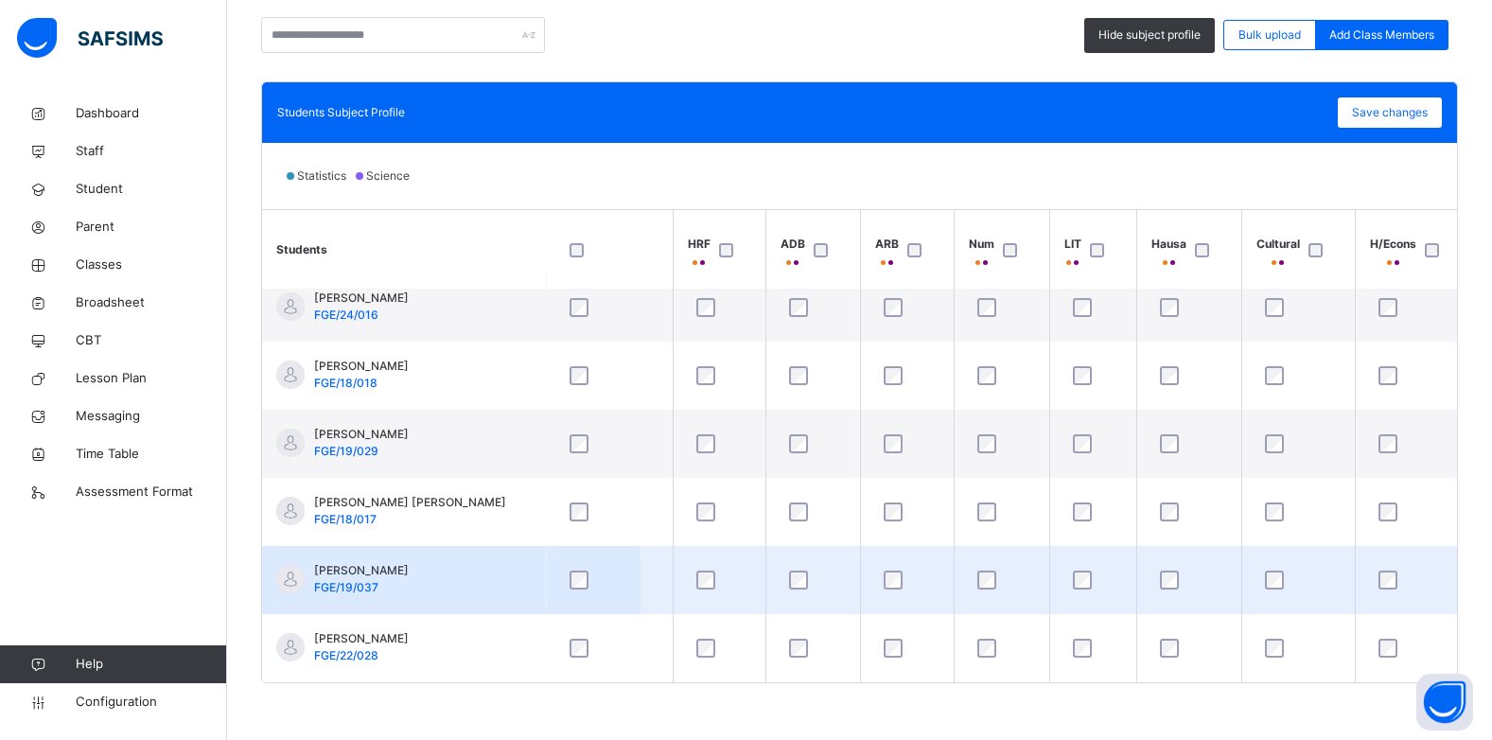
click at [1342, 582] on td at bounding box center [1298, 580] width 114 height 68
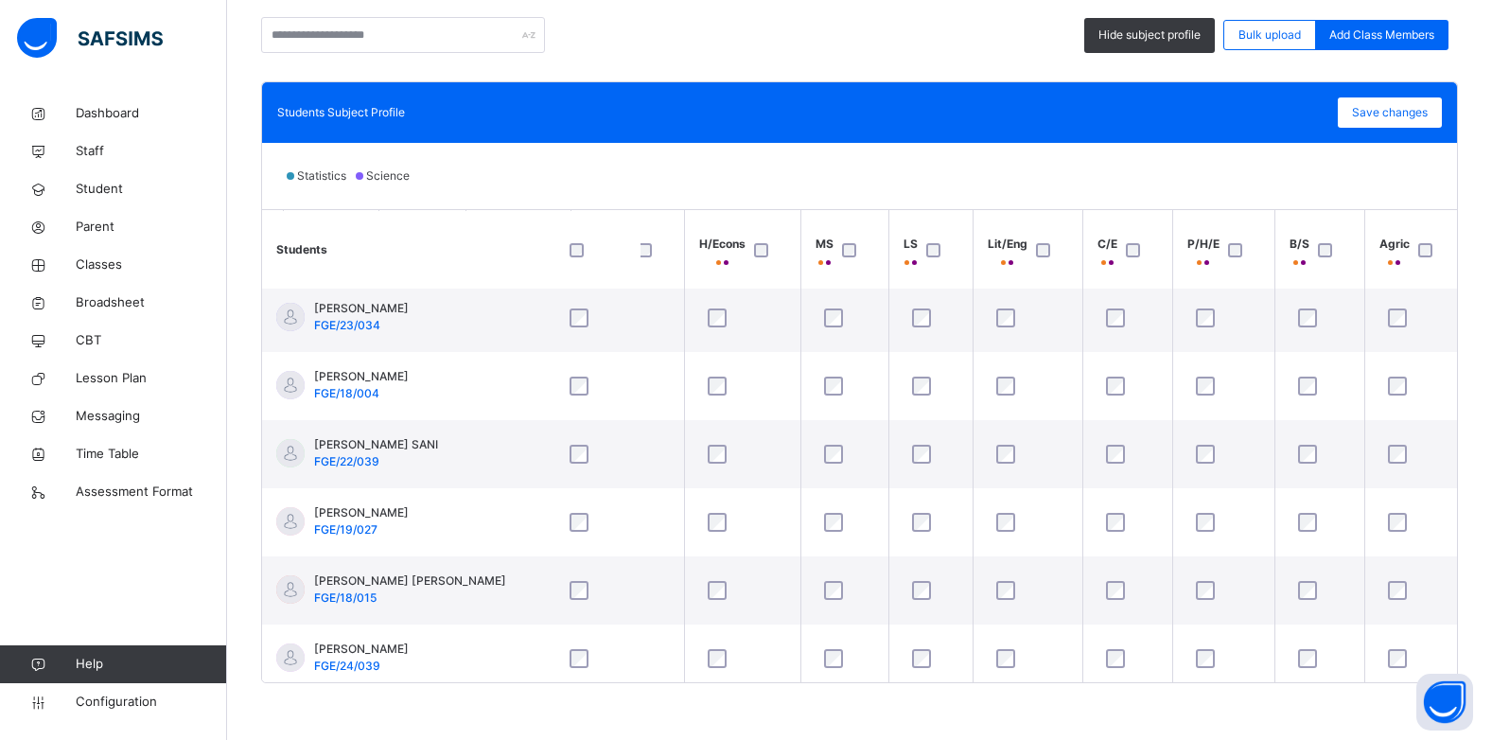
scroll to position [0, 733]
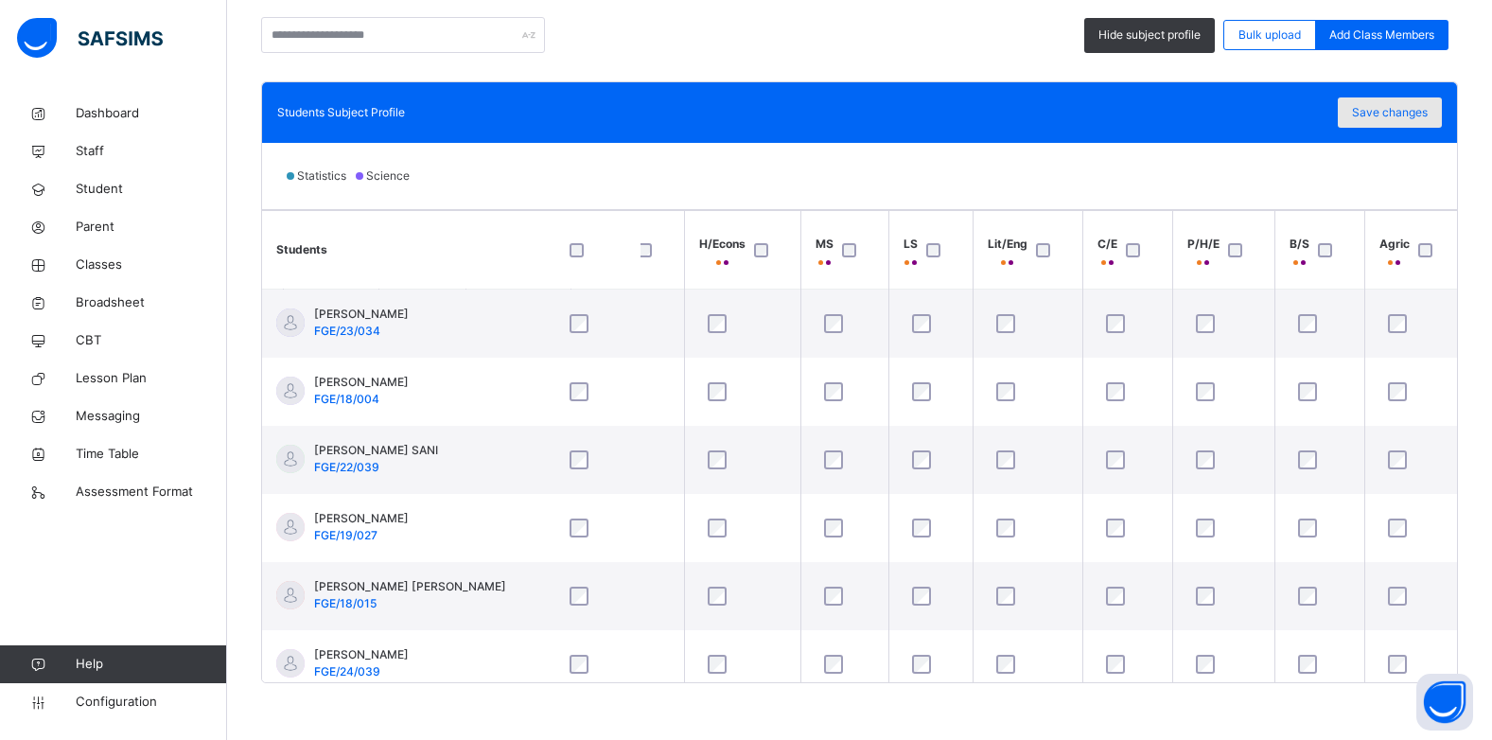
drag, startPoint x: 1420, startPoint y: 108, endPoint x: 1420, endPoint y: 118, distance: 10.4
click at [1420, 112] on span "Save changes" at bounding box center [1390, 112] width 76 height 17
click at [132, 308] on span "Broadsheet" at bounding box center [151, 302] width 151 height 19
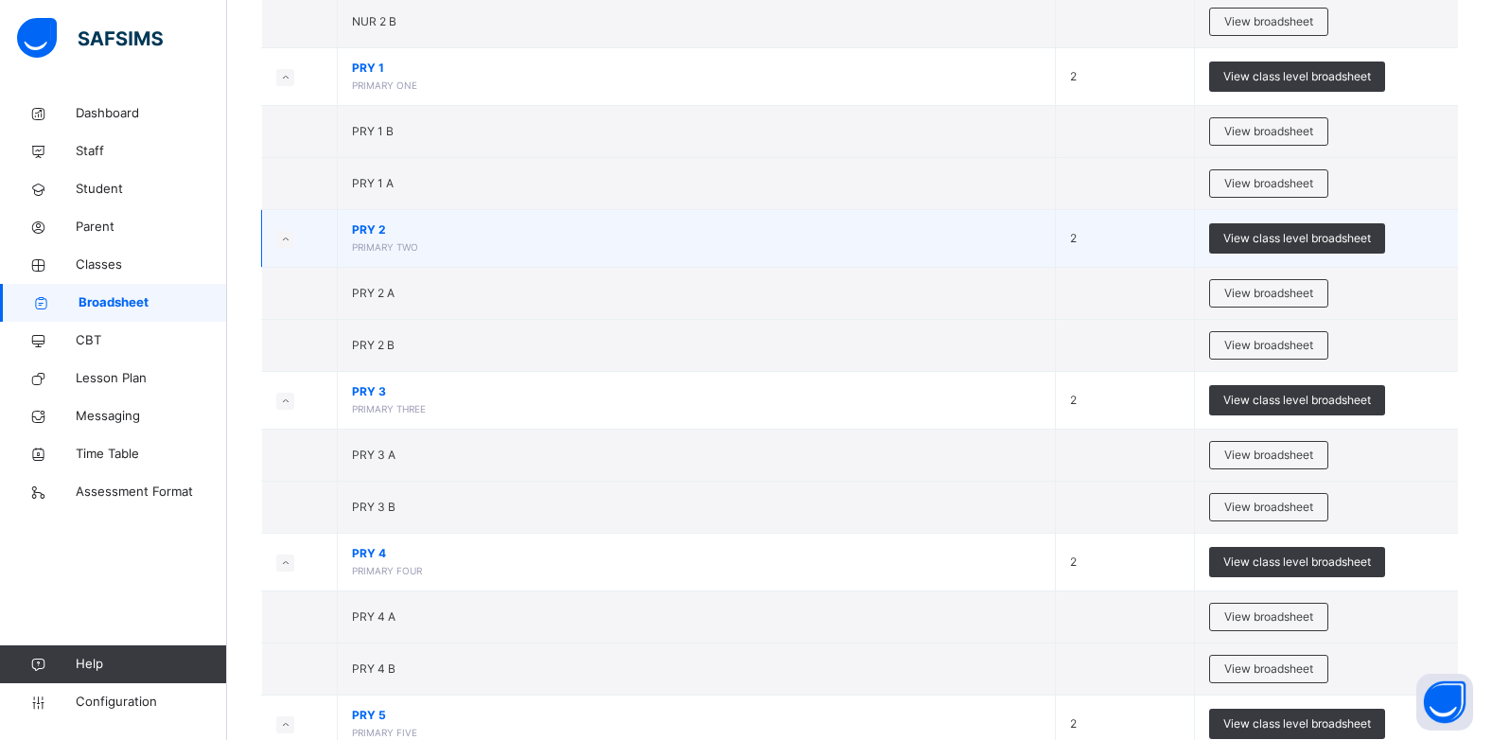
scroll to position [757, 0]
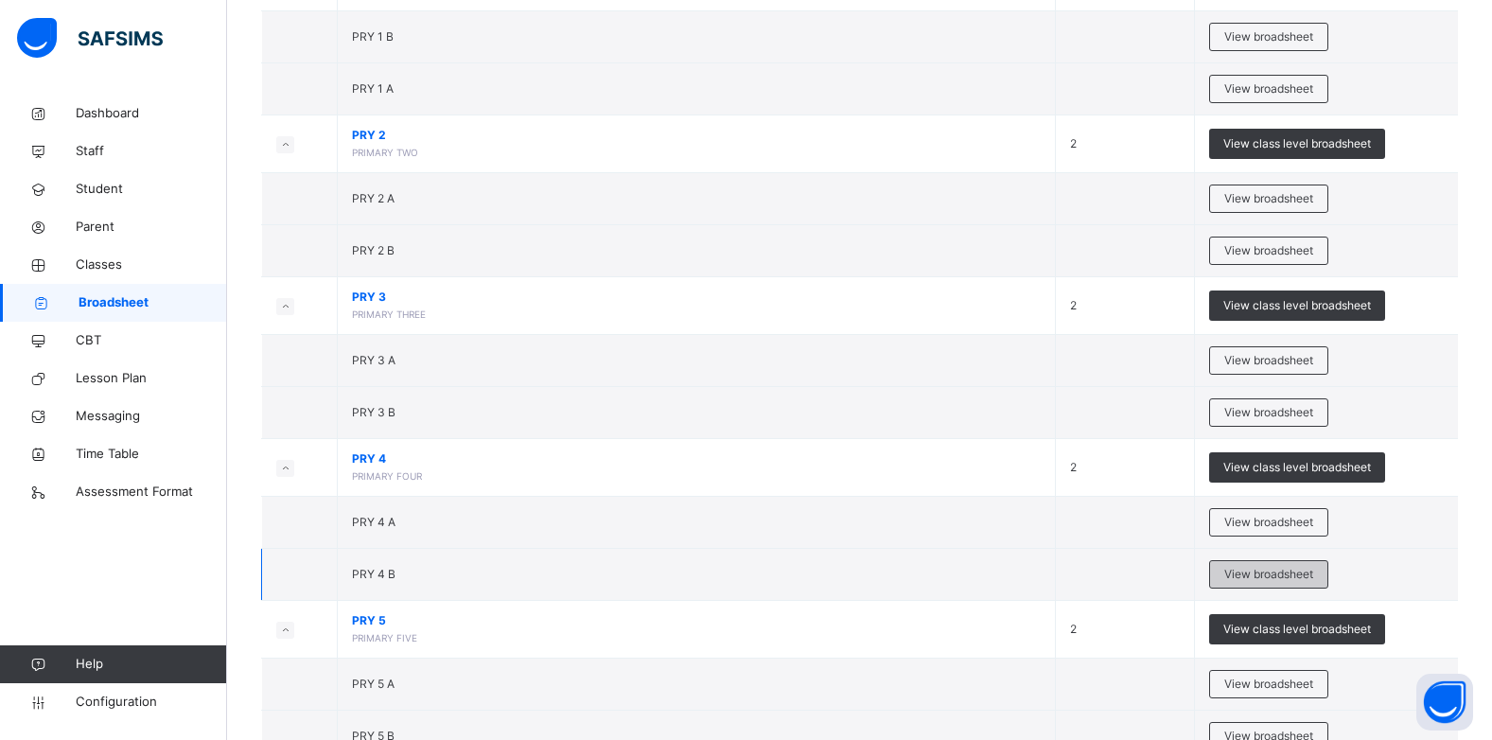
click at [1308, 574] on span "View broadsheet" at bounding box center [1268, 574] width 89 height 17
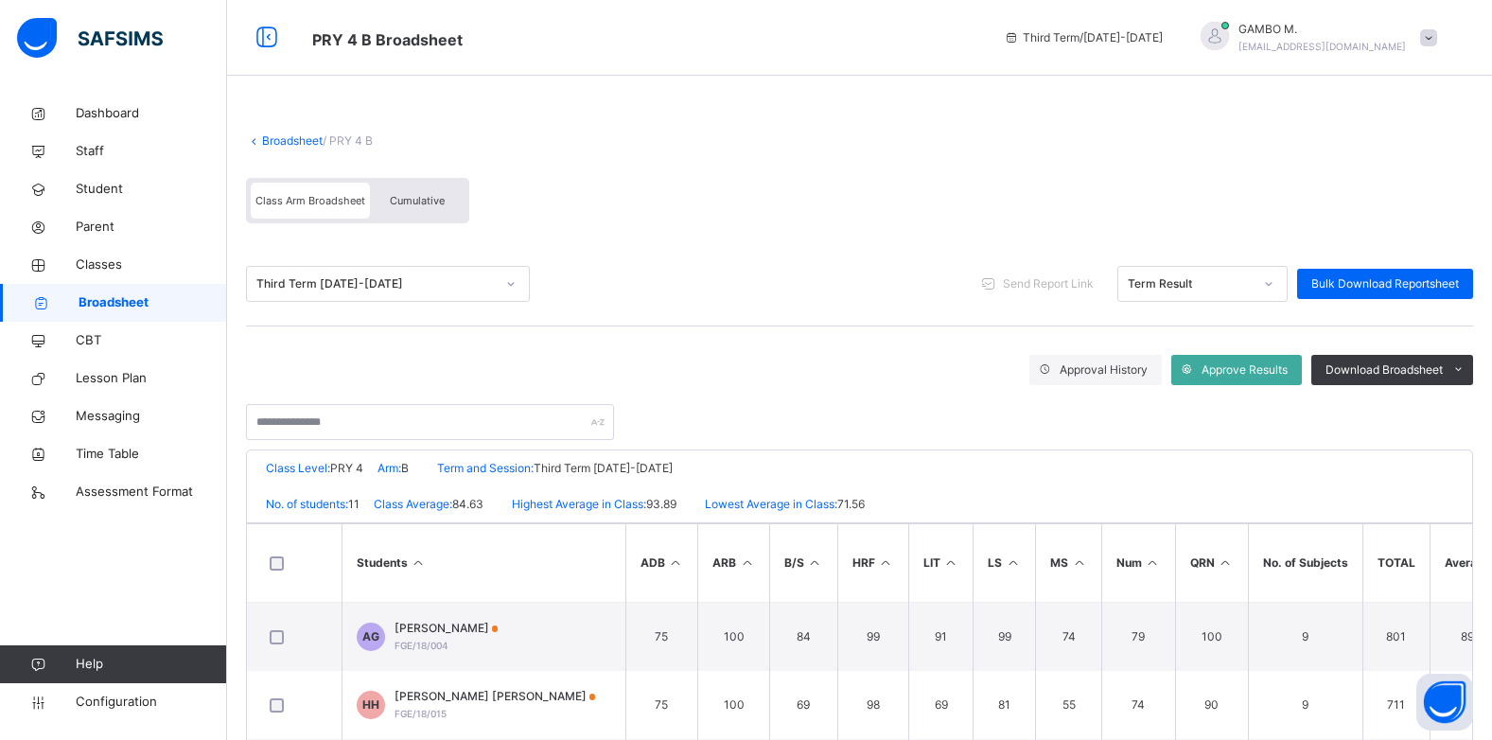
click at [413, 200] on span "Cumulative" at bounding box center [417, 200] width 55 height 13
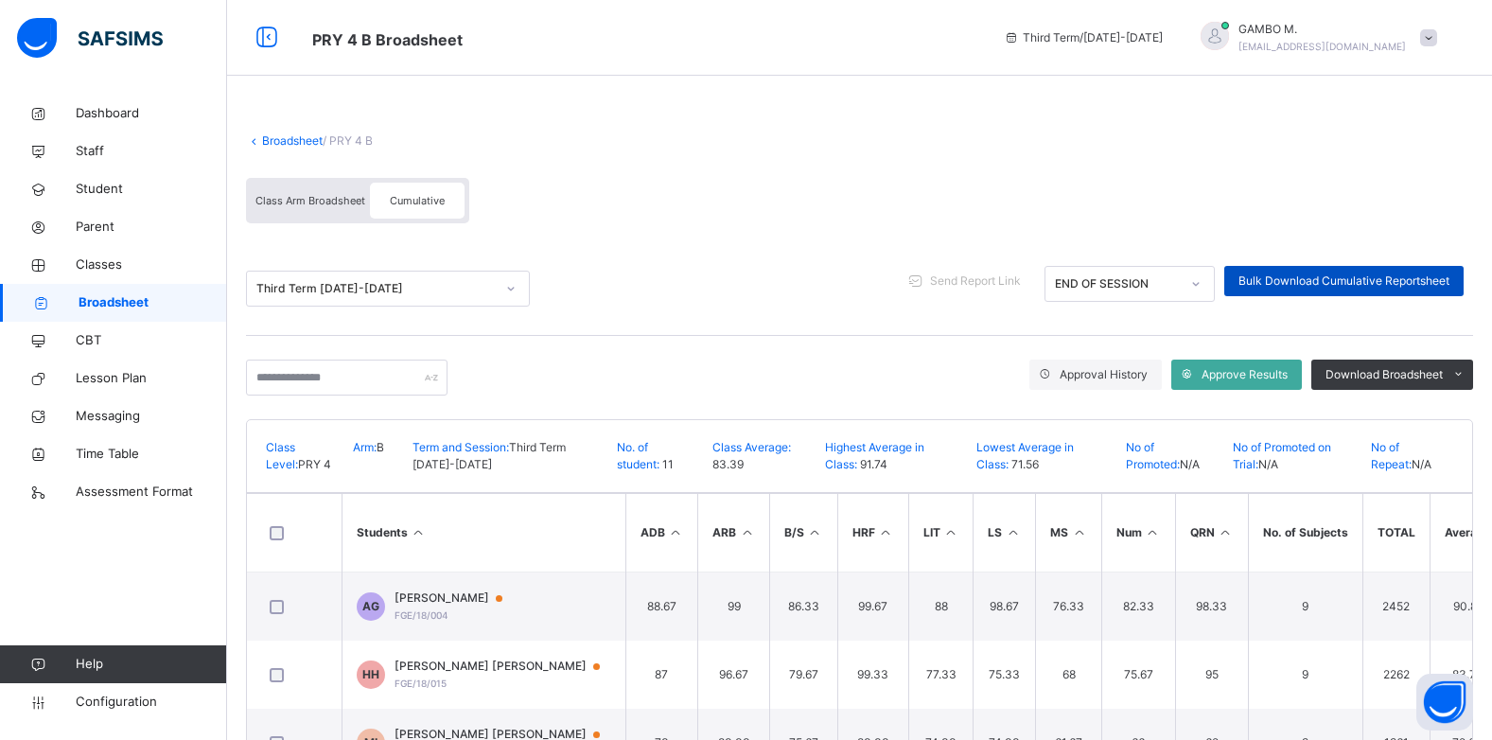
click at [1336, 287] on span "Bulk Download Cumulative Reportsheet" at bounding box center [1344, 281] width 211 height 17
click at [280, 142] on link "Broadsheet" at bounding box center [292, 140] width 61 height 14
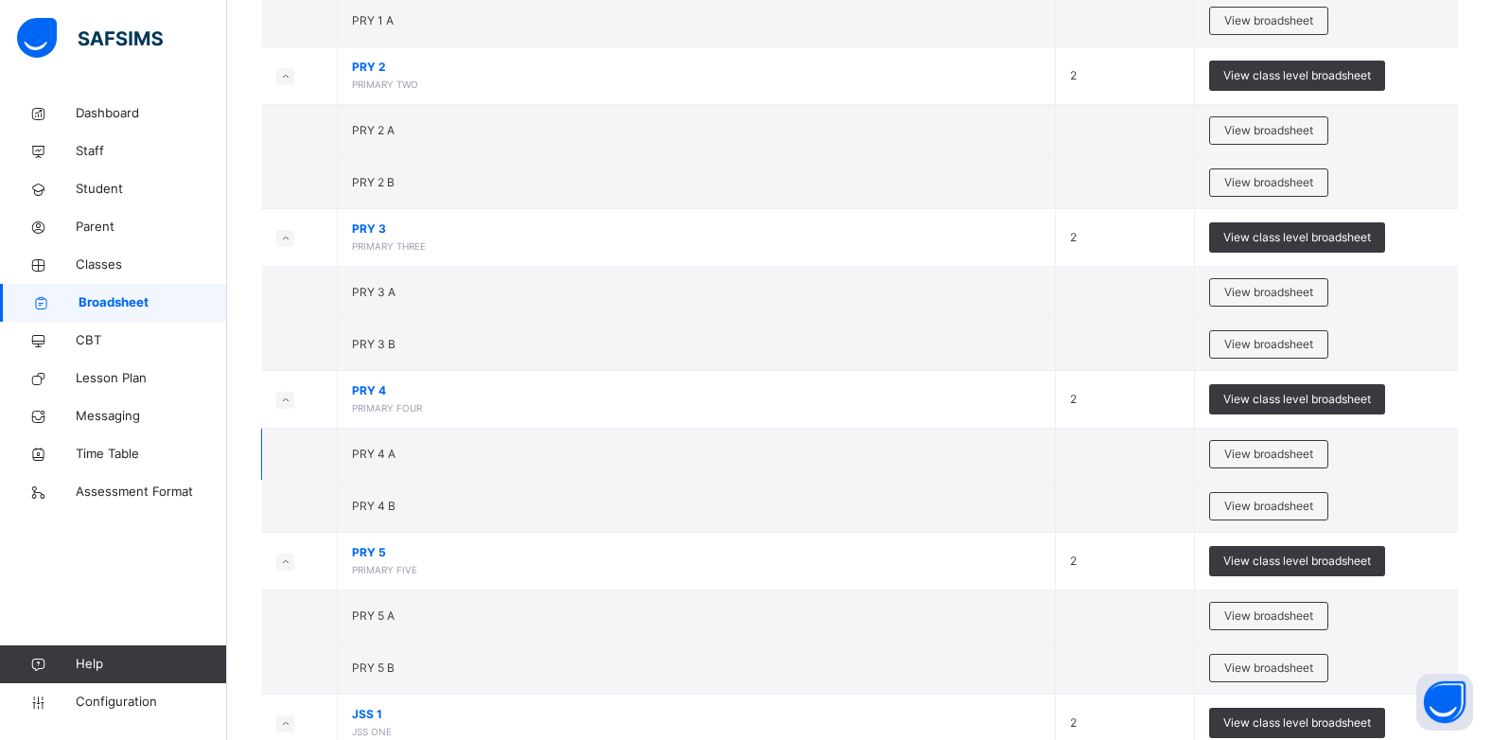
scroll to position [946, 0]
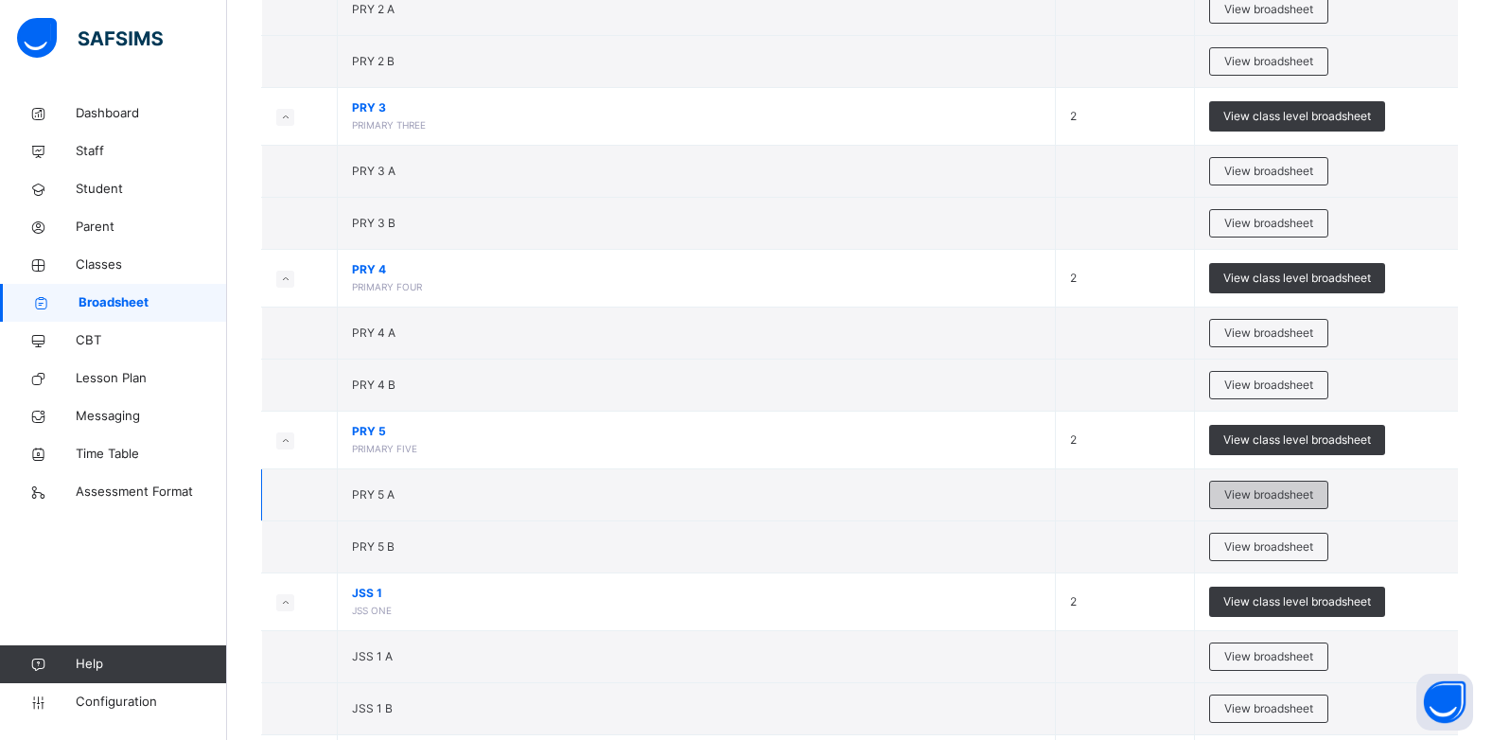
click at [1284, 494] on span "View broadsheet" at bounding box center [1268, 494] width 89 height 17
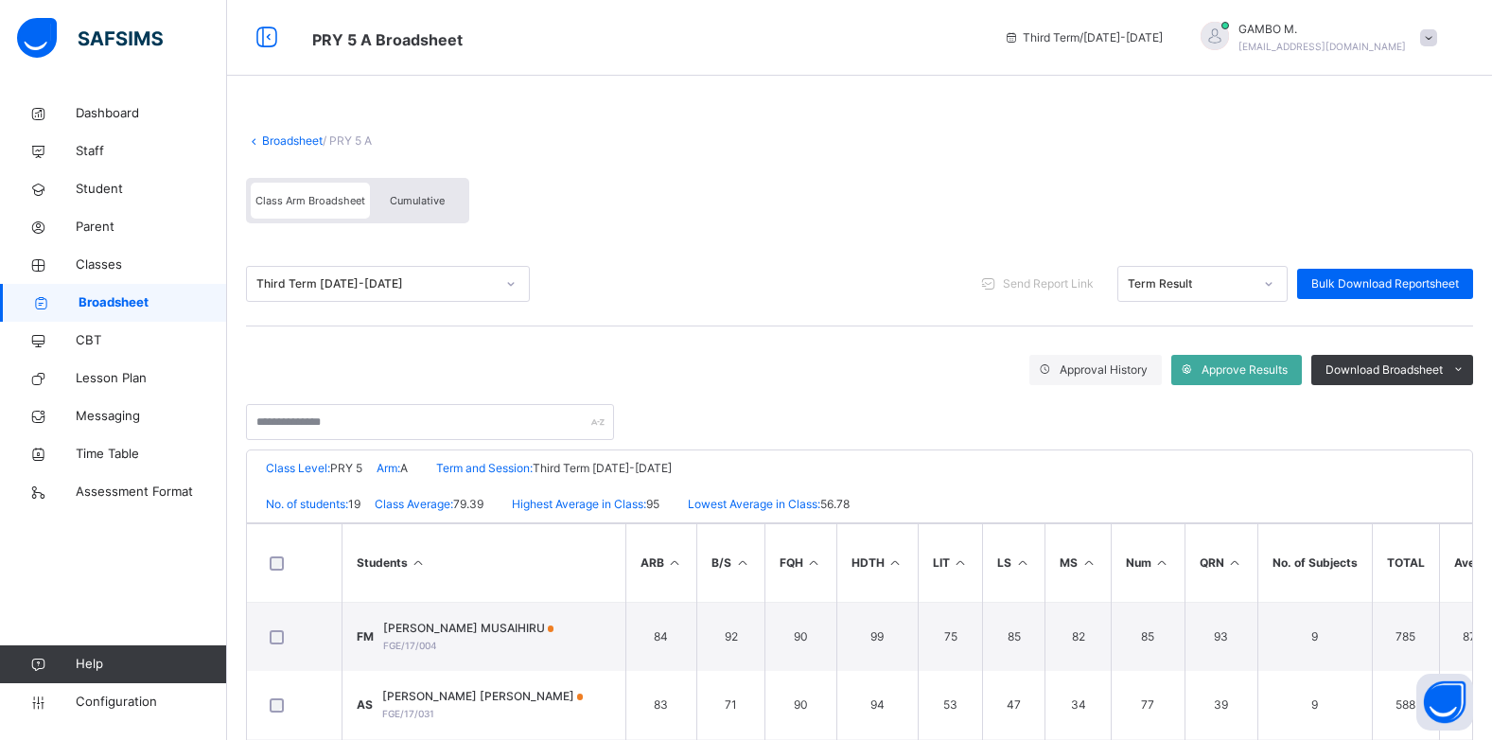
click at [419, 197] on span "Cumulative" at bounding box center [417, 200] width 55 height 13
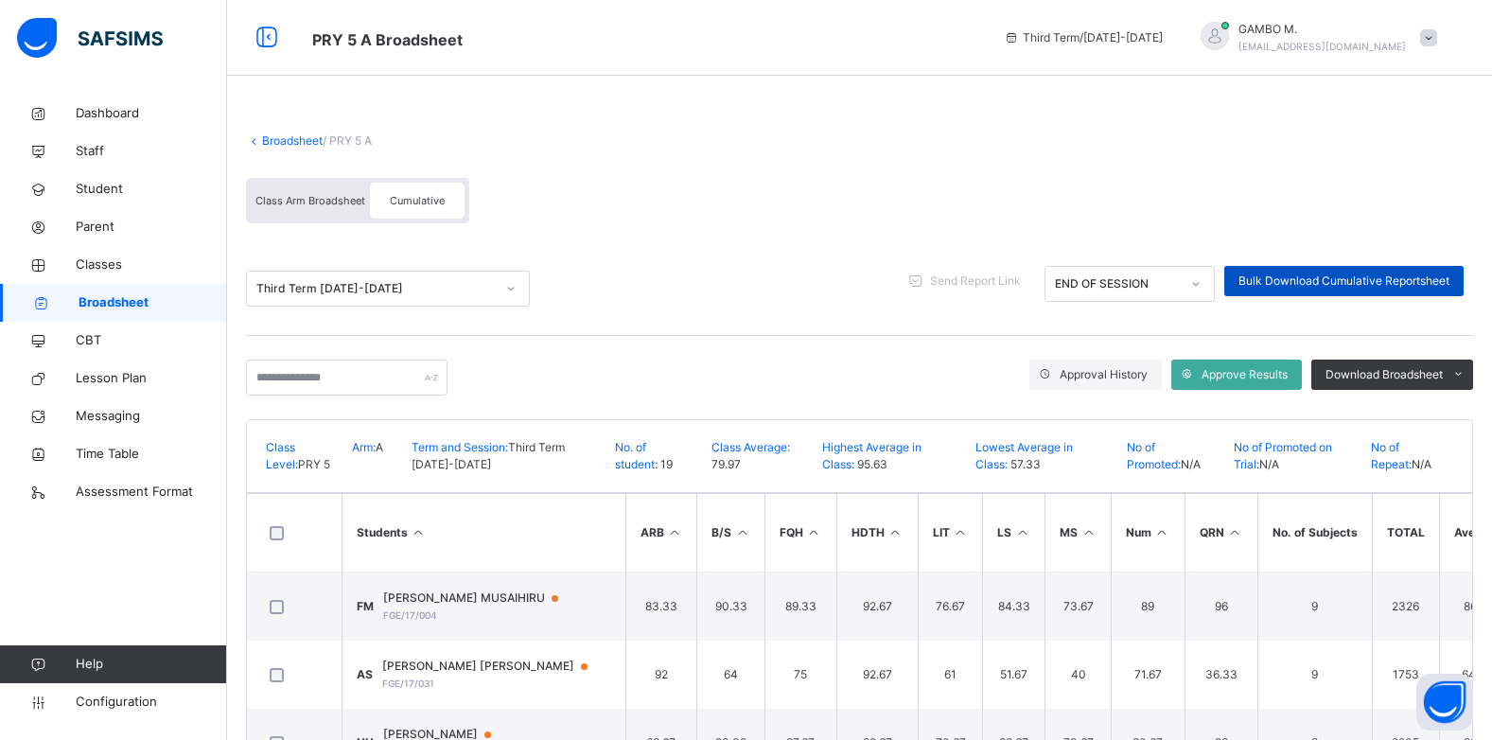
click at [1296, 286] on span "Bulk Download Cumulative Reportsheet" at bounding box center [1344, 281] width 211 height 17
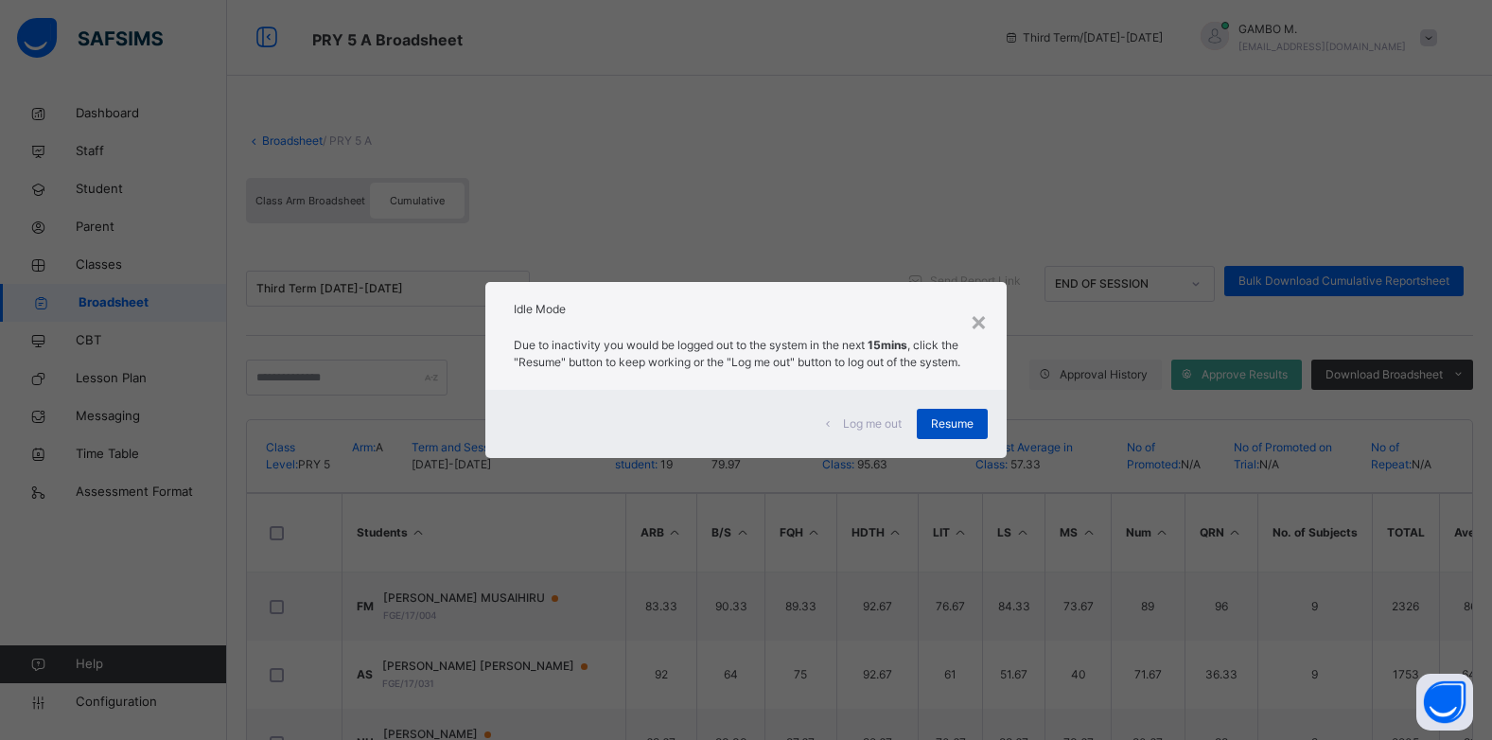
click at [964, 422] on span "Resume" at bounding box center [952, 423] width 43 height 17
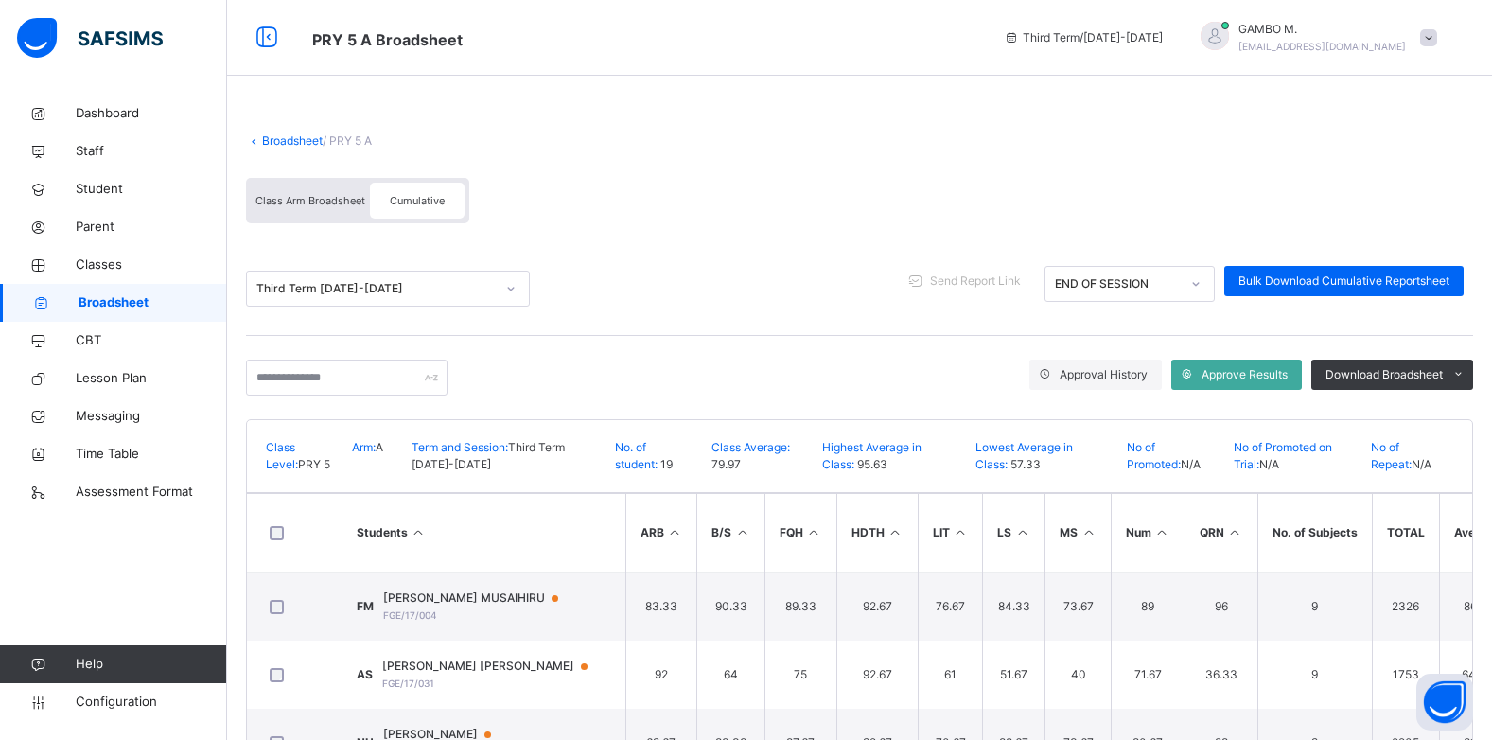
click at [282, 131] on span at bounding box center [859, 123] width 1227 height 19
click at [291, 139] on link "Broadsheet" at bounding box center [292, 140] width 61 height 14
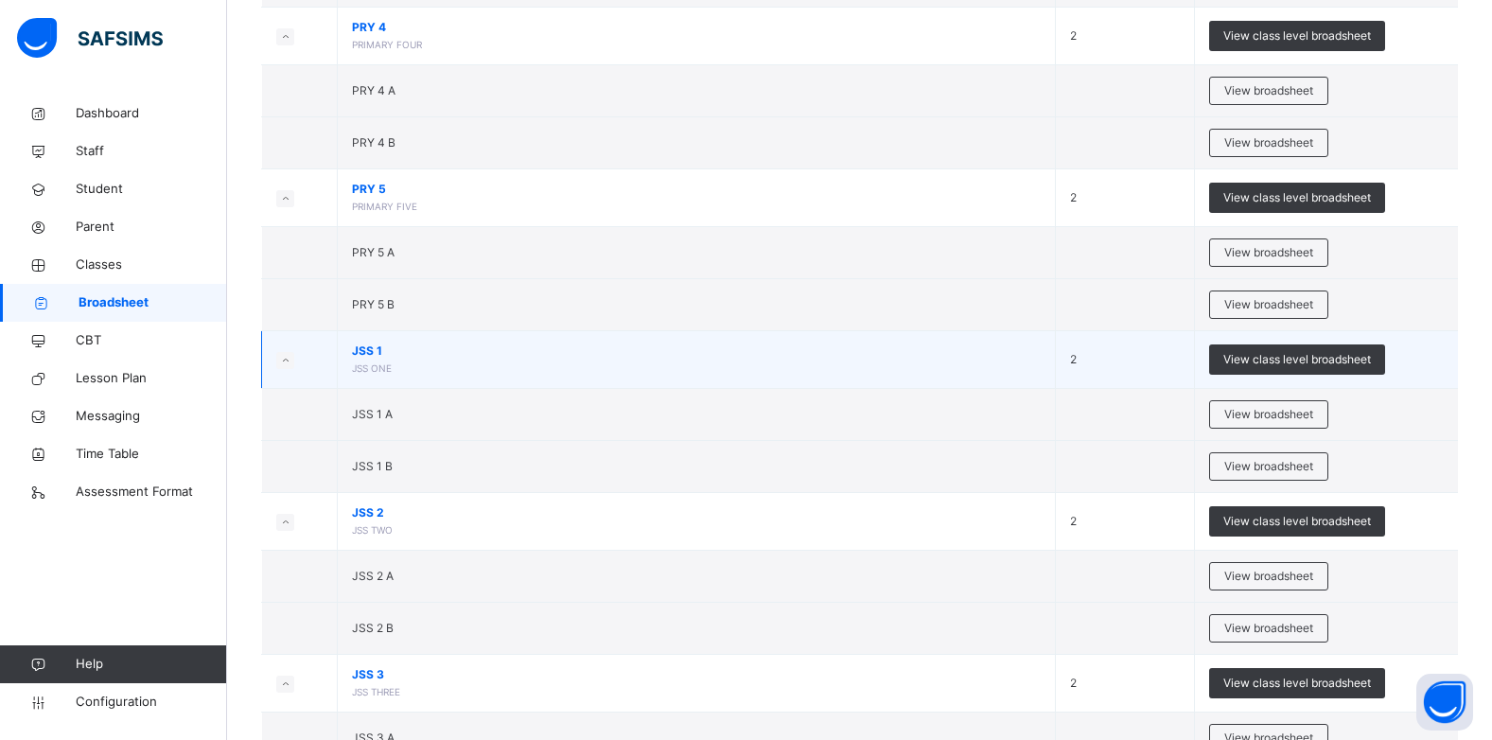
scroll to position [1230, 0]
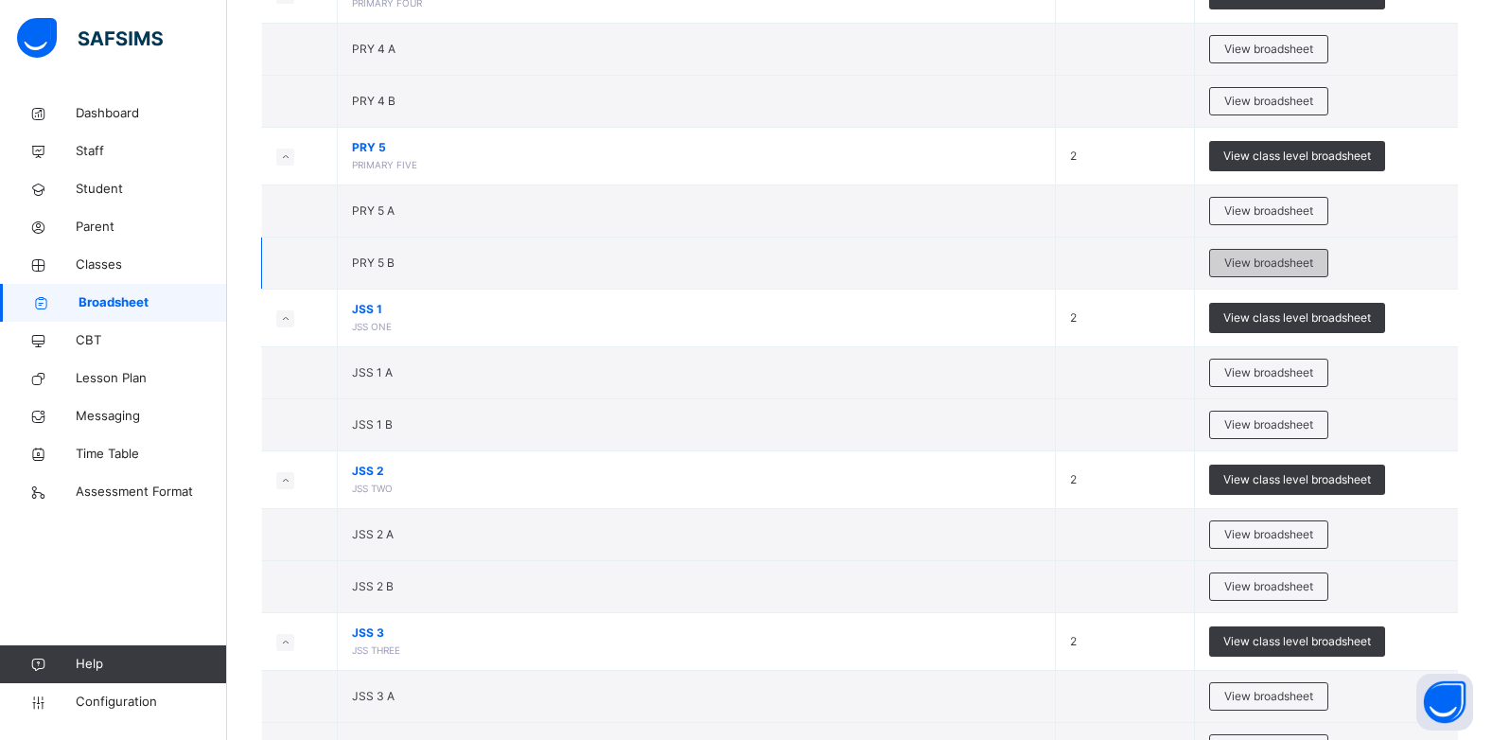
click at [1298, 260] on span "View broadsheet" at bounding box center [1268, 263] width 89 height 17
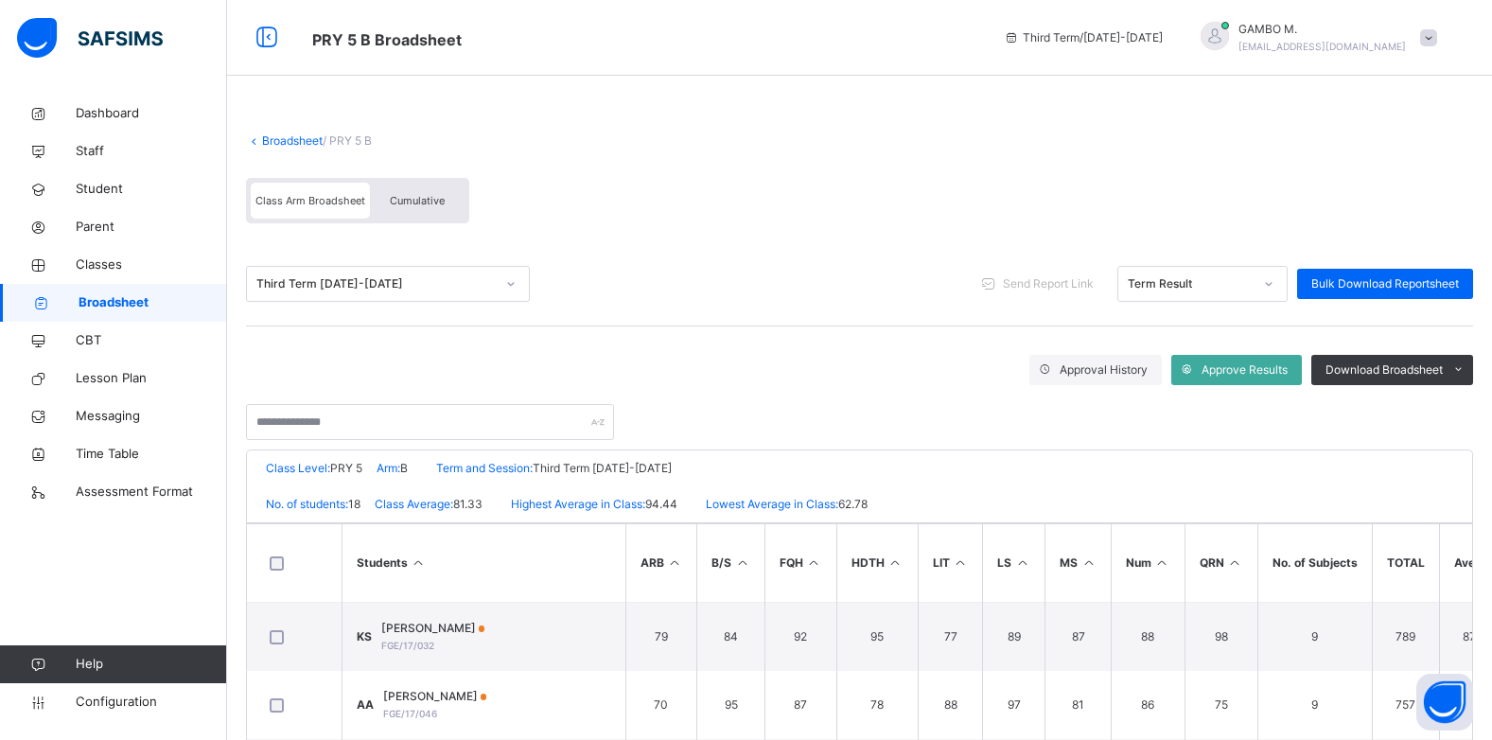
click at [452, 189] on div "Cumulative" at bounding box center [417, 201] width 95 height 36
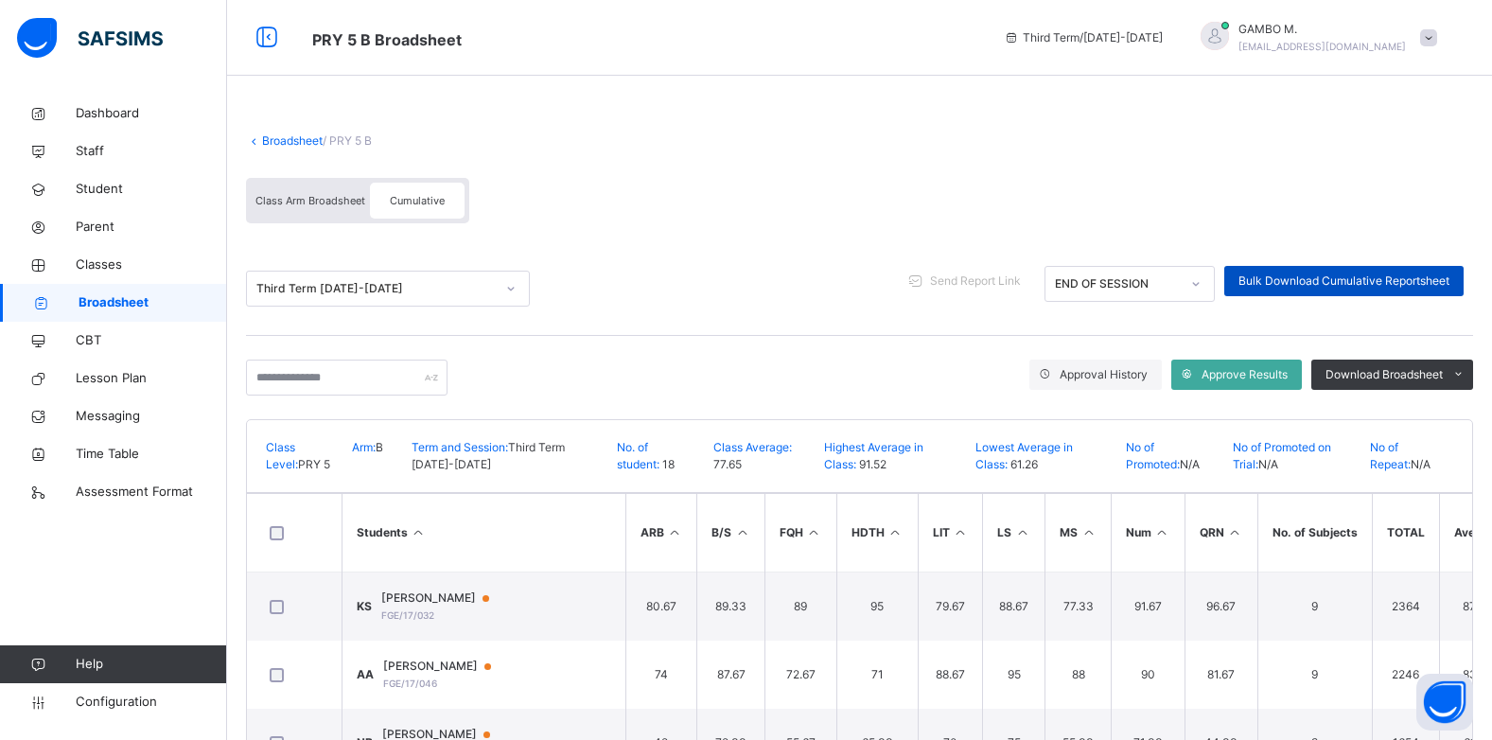
click at [1312, 284] on span "Bulk Download Cumulative Reportsheet" at bounding box center [1344, 281] width 211 height 17
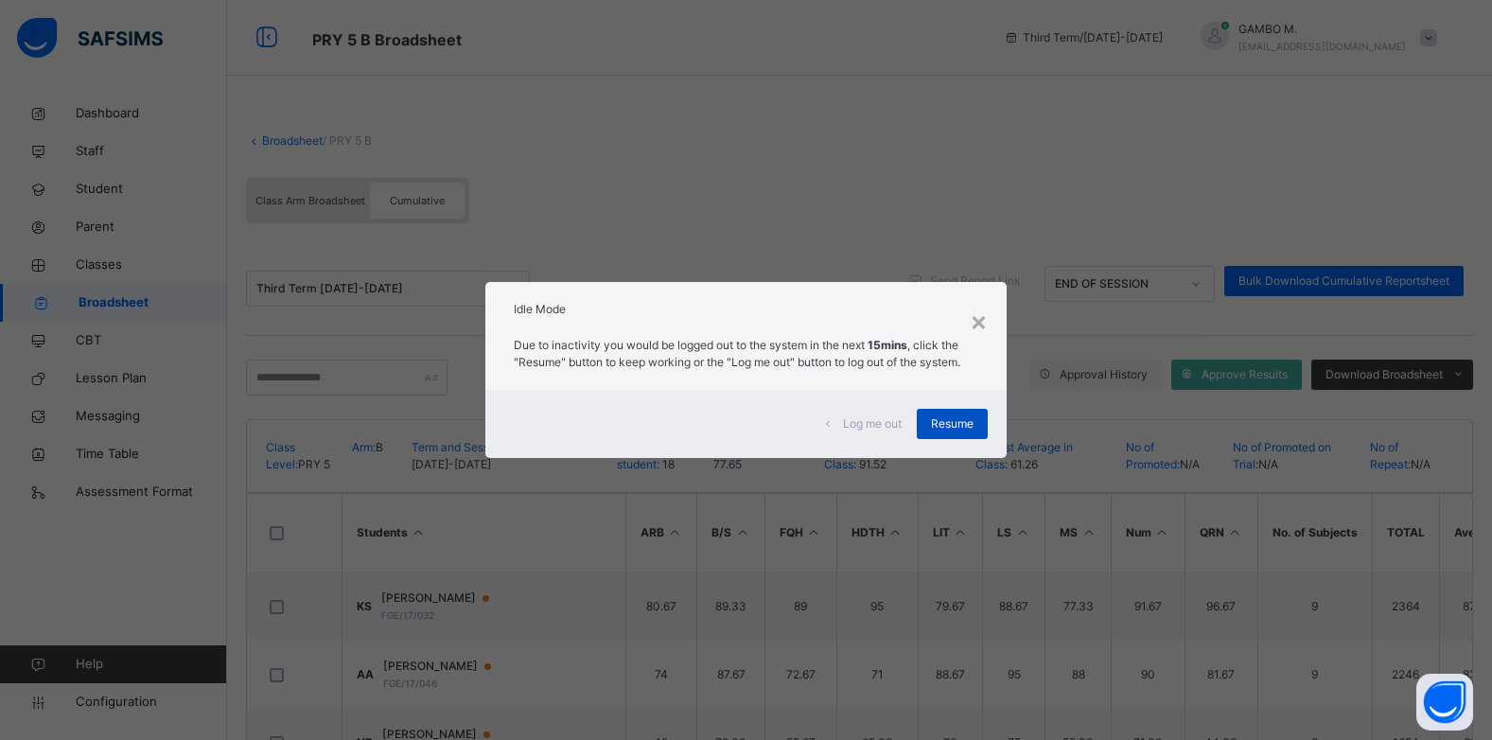
click at [954, 415] on span "Resume" at bounding box center [952, 423] width 43 height 17
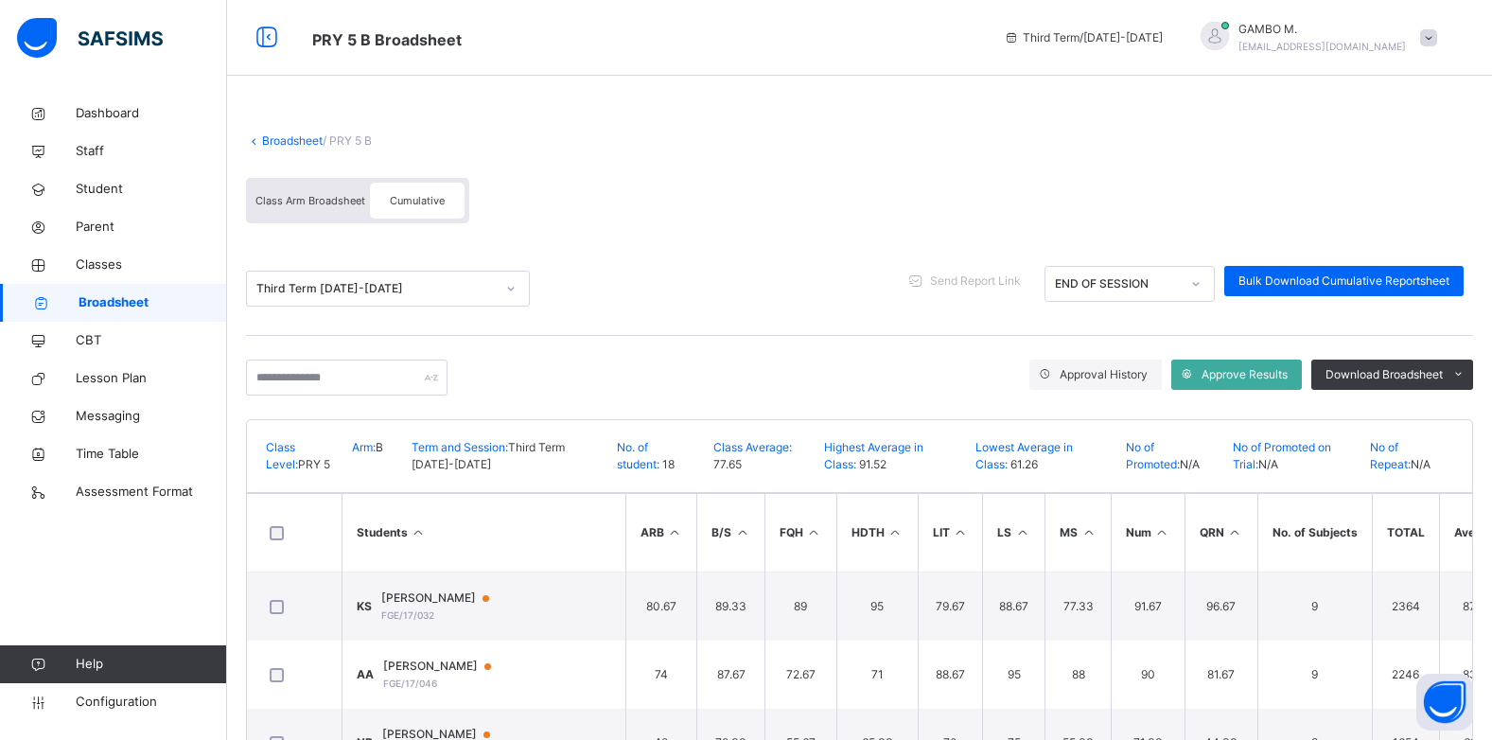
click at [294, 138] on link "Broadsheet" at bounding box center [292, 140] width 61 height 14
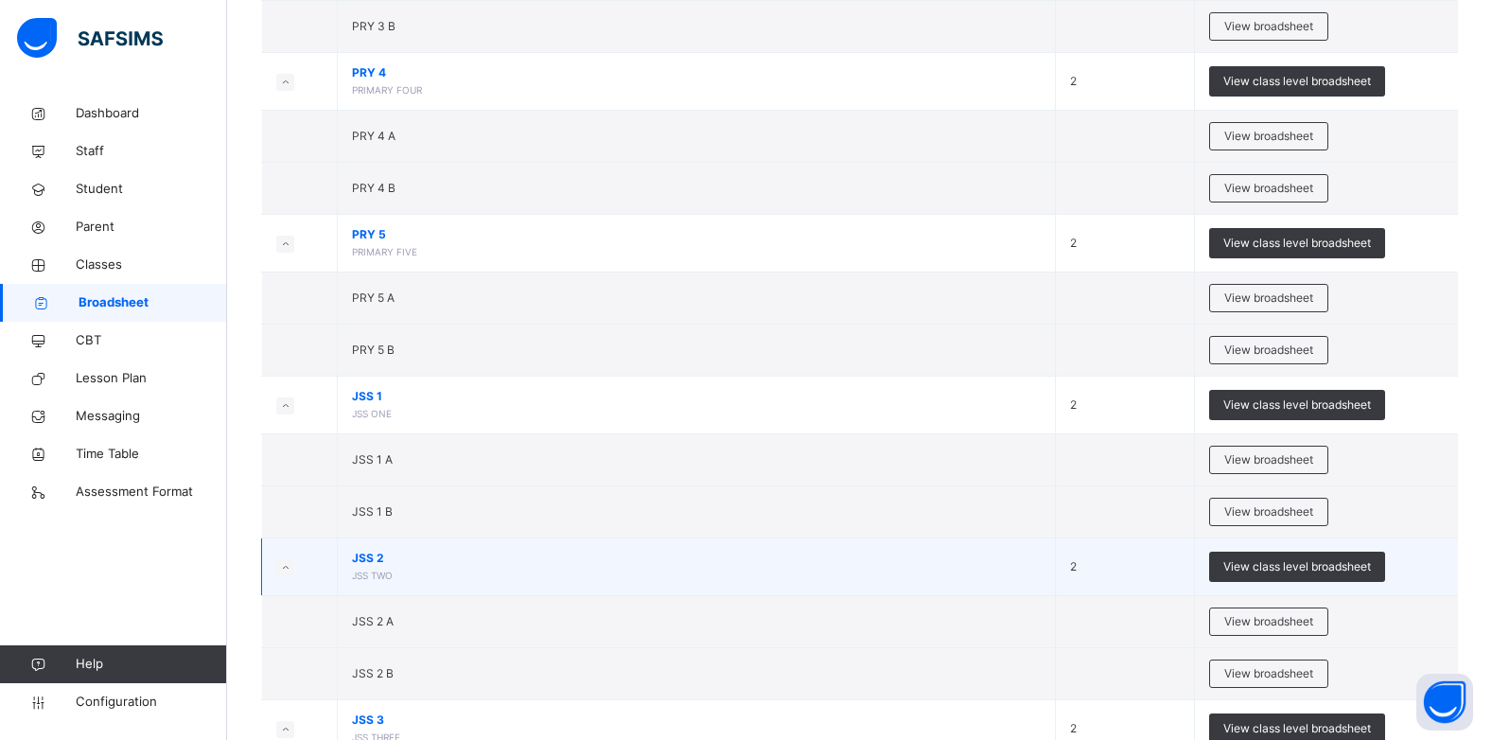
scroll to position [1135, 0]
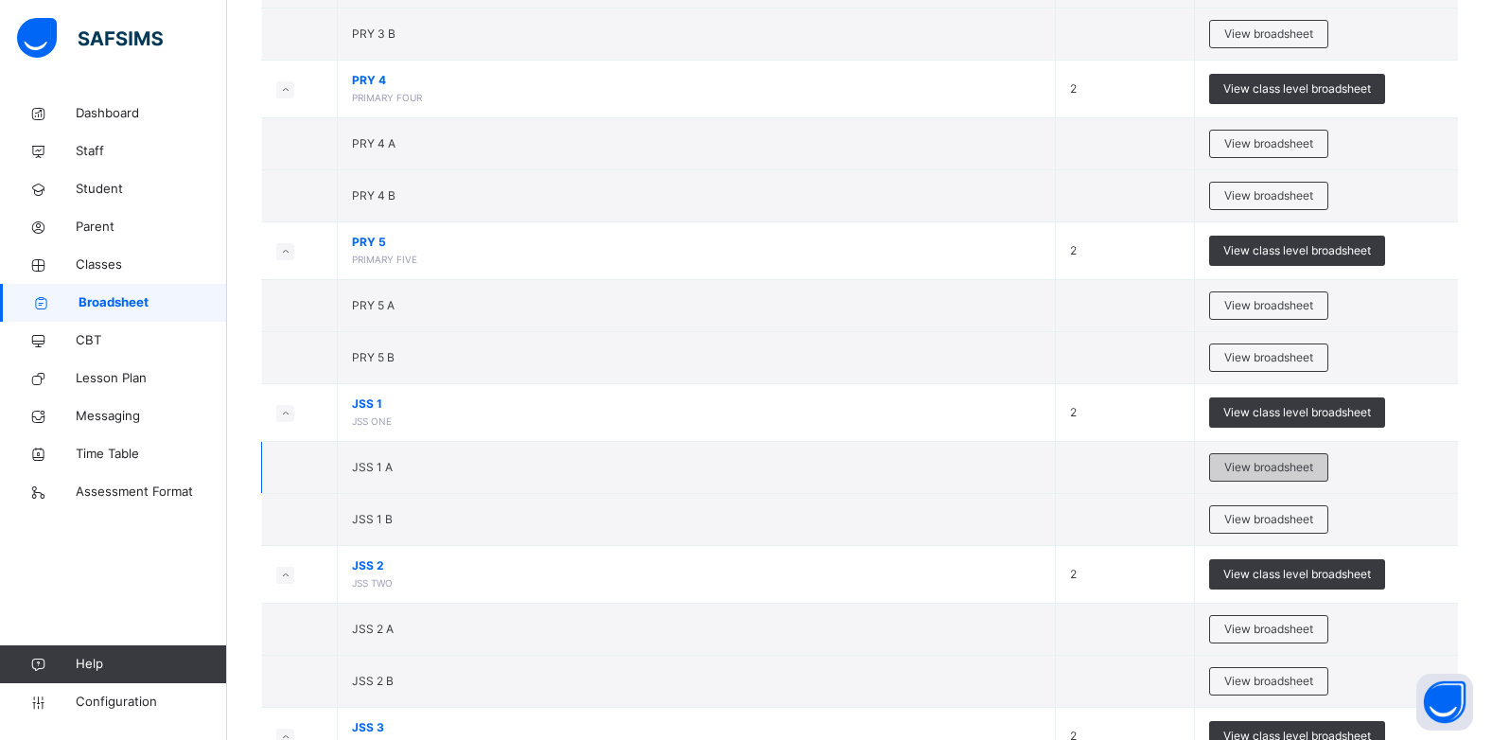
click at [1272, 474] on span "View broadsheet" at bounding box center [1268, 467] width 89 height 17
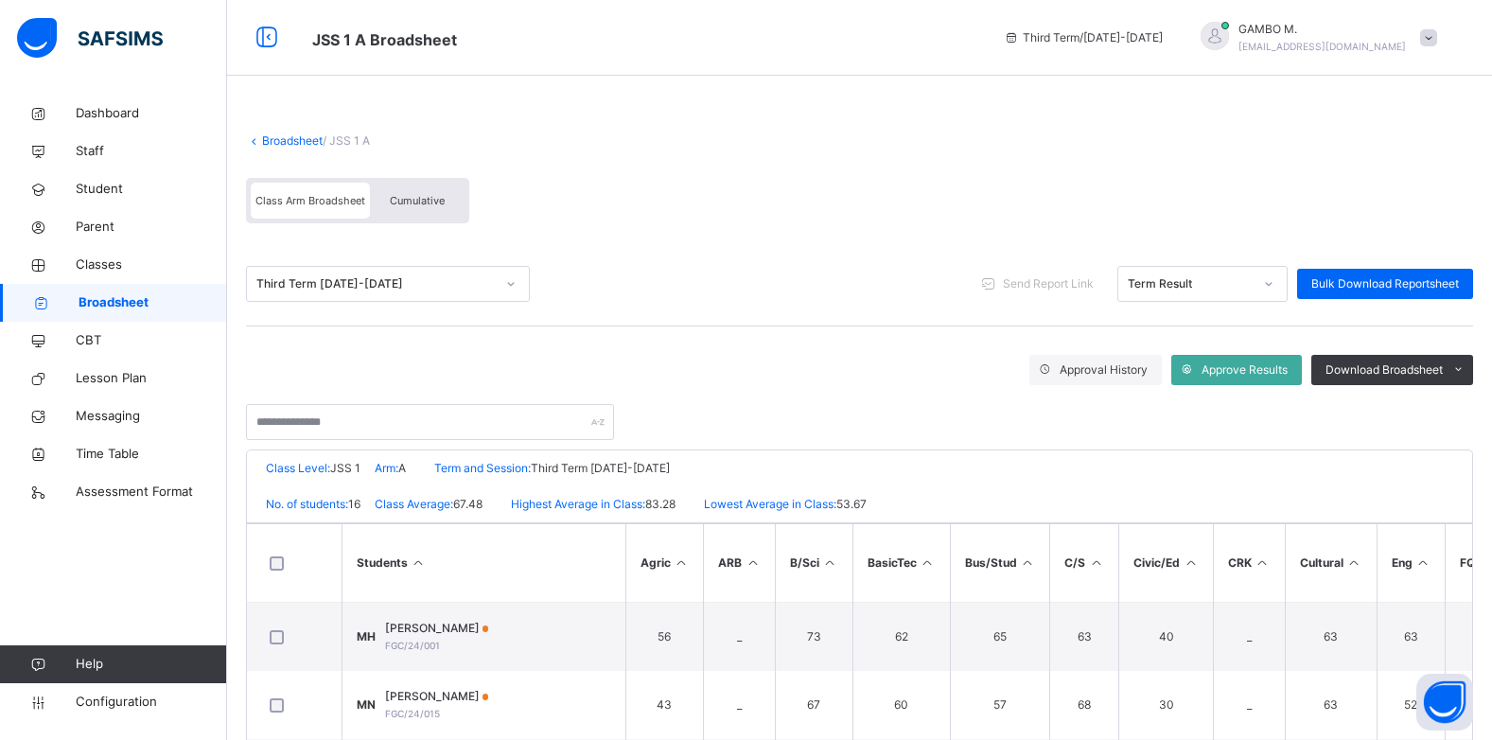
click at [425, 185] on div "Cumulative" at bounding box center [417, 201] width 95 height 36
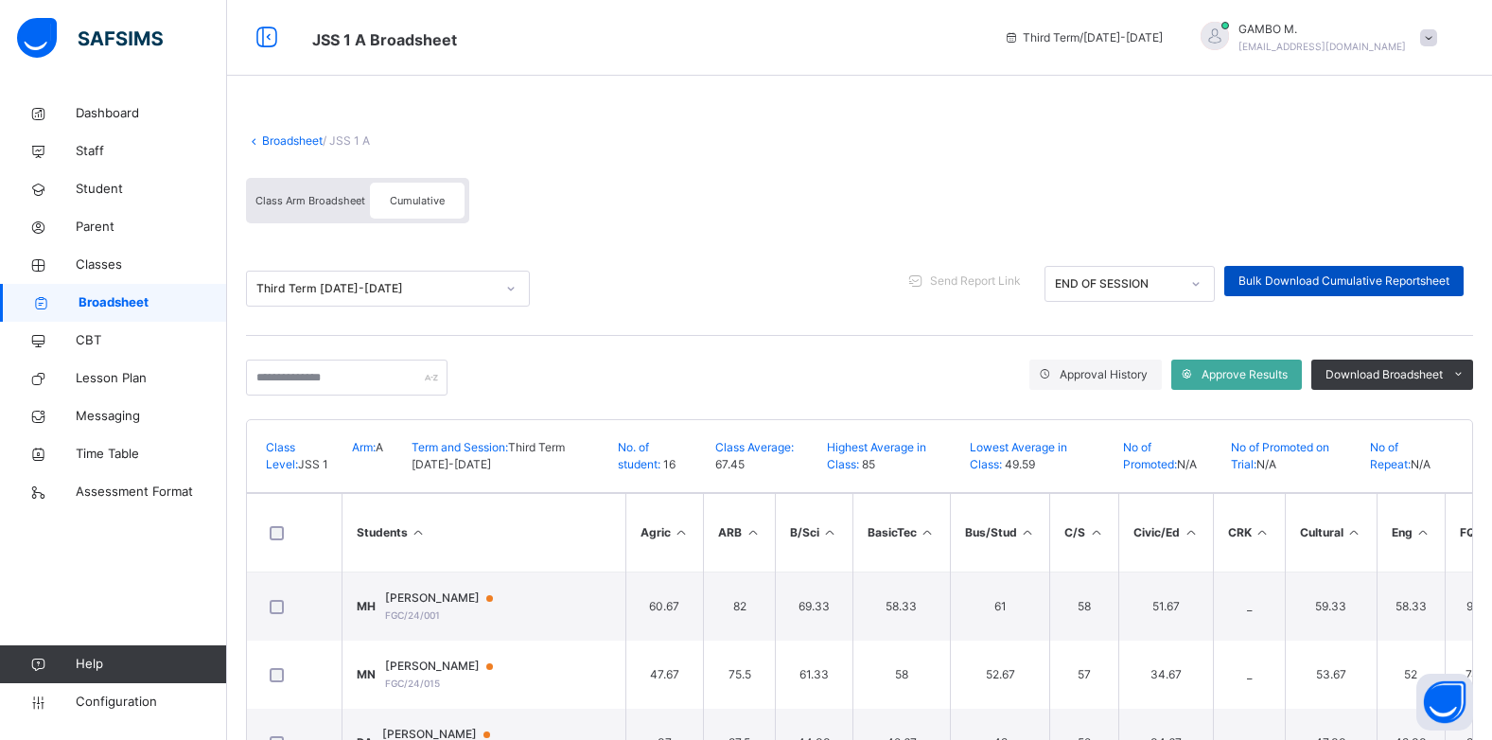
click at [1335, 279] on span "Bulk Download Cumulative Reportsheet" at bounding box center [1344, 281] width 211 height 17
click at [276, 140] on link "Broadsheet" at bounding box center [292, 140] width 61 height 14
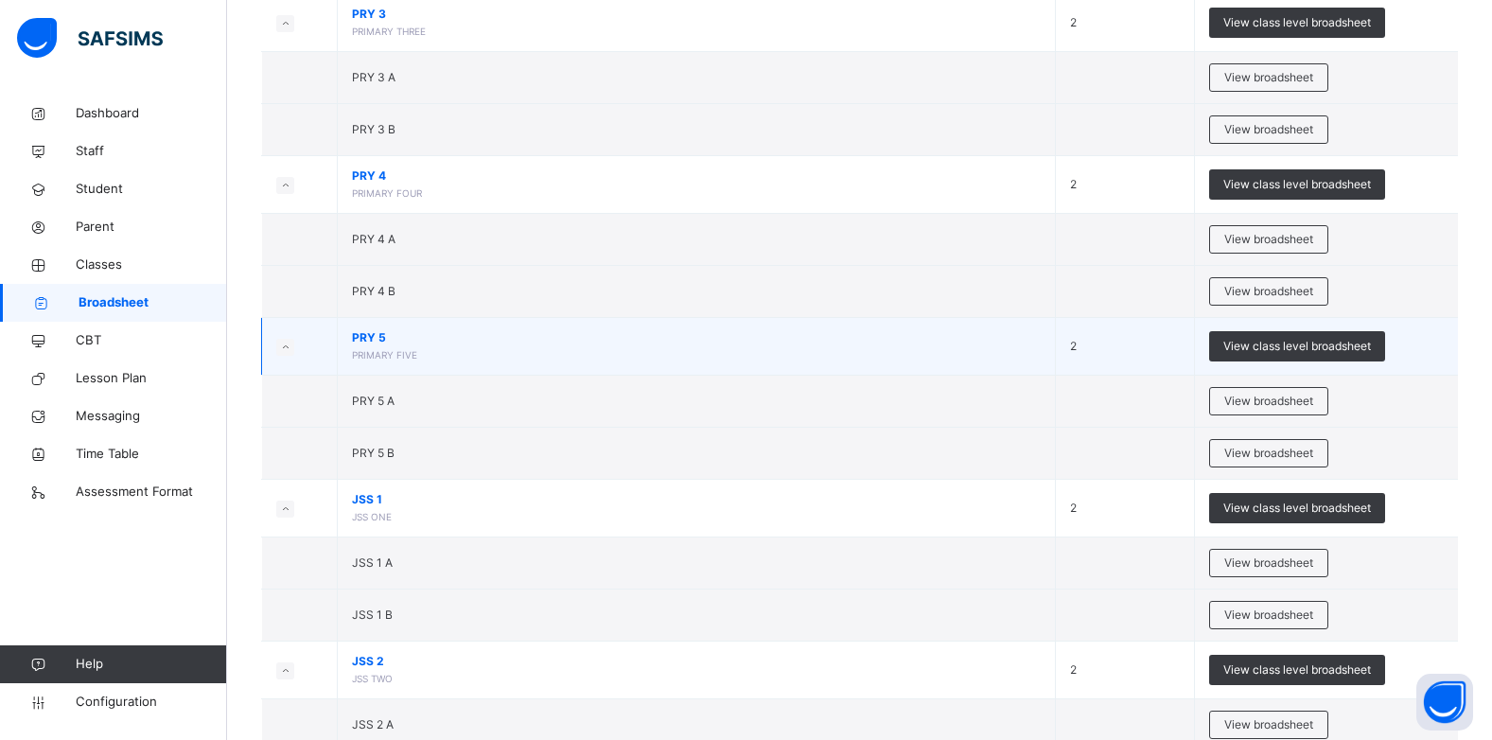
scroll to position [1041, 0]
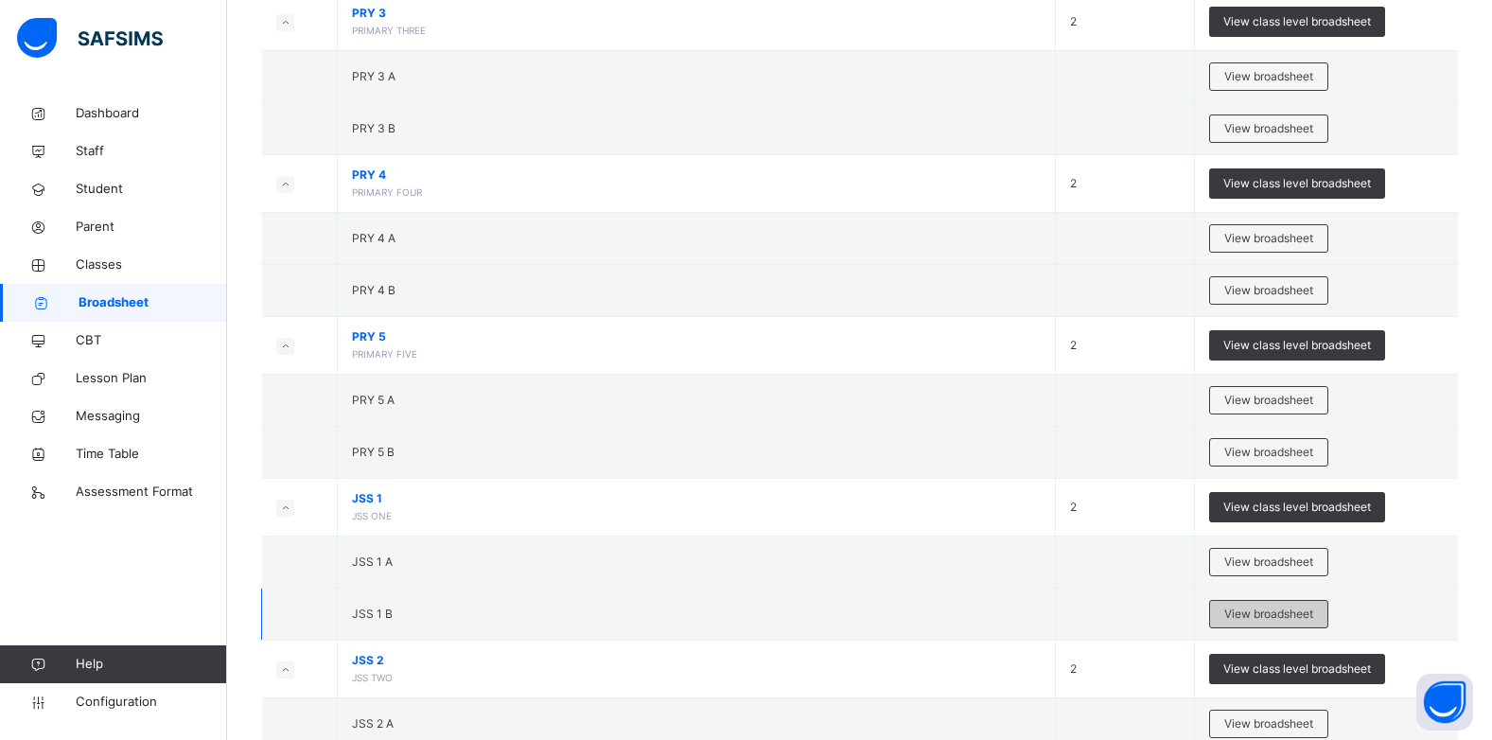
click at [1244, 611] on span "View broadsheet" at bounding box center [1268, 614] width 89 height 17
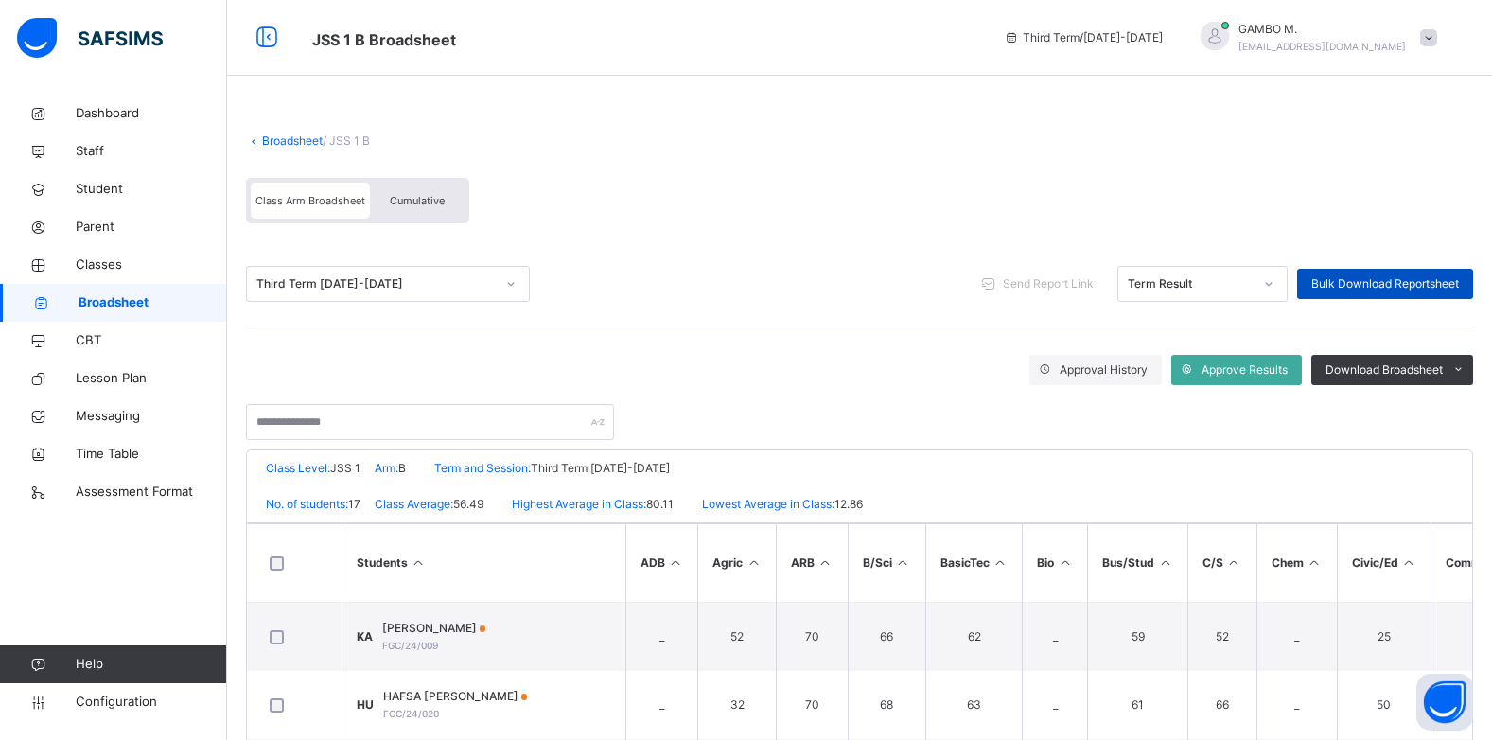
click at [1366, 290] on span "Bulk Download Reportsheet" at bounding box center [1385, 283] width 148 height 17
click at [294, 139] on link "Broadsheet" at bounding box center [292, 140] width 61 height 14
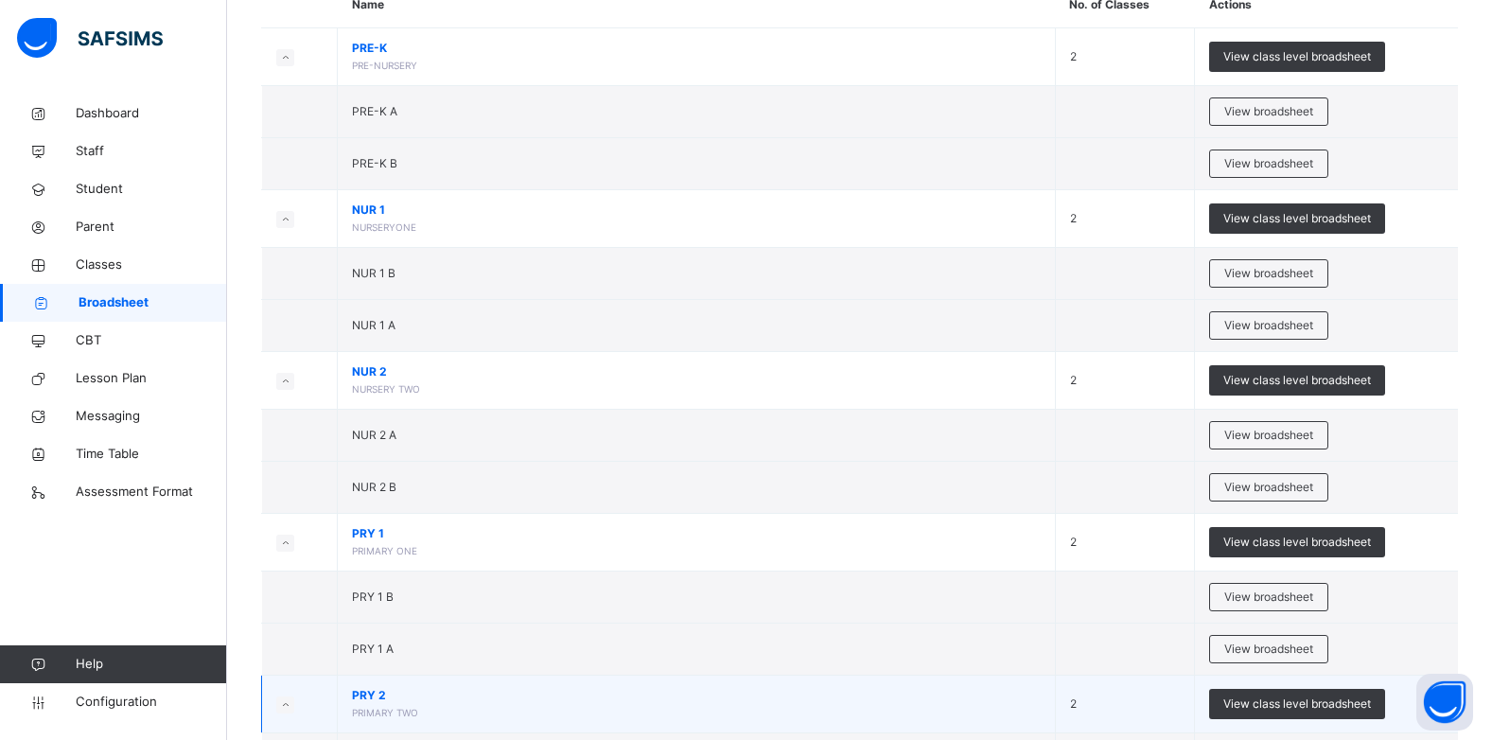
scroll to position [284, 0]
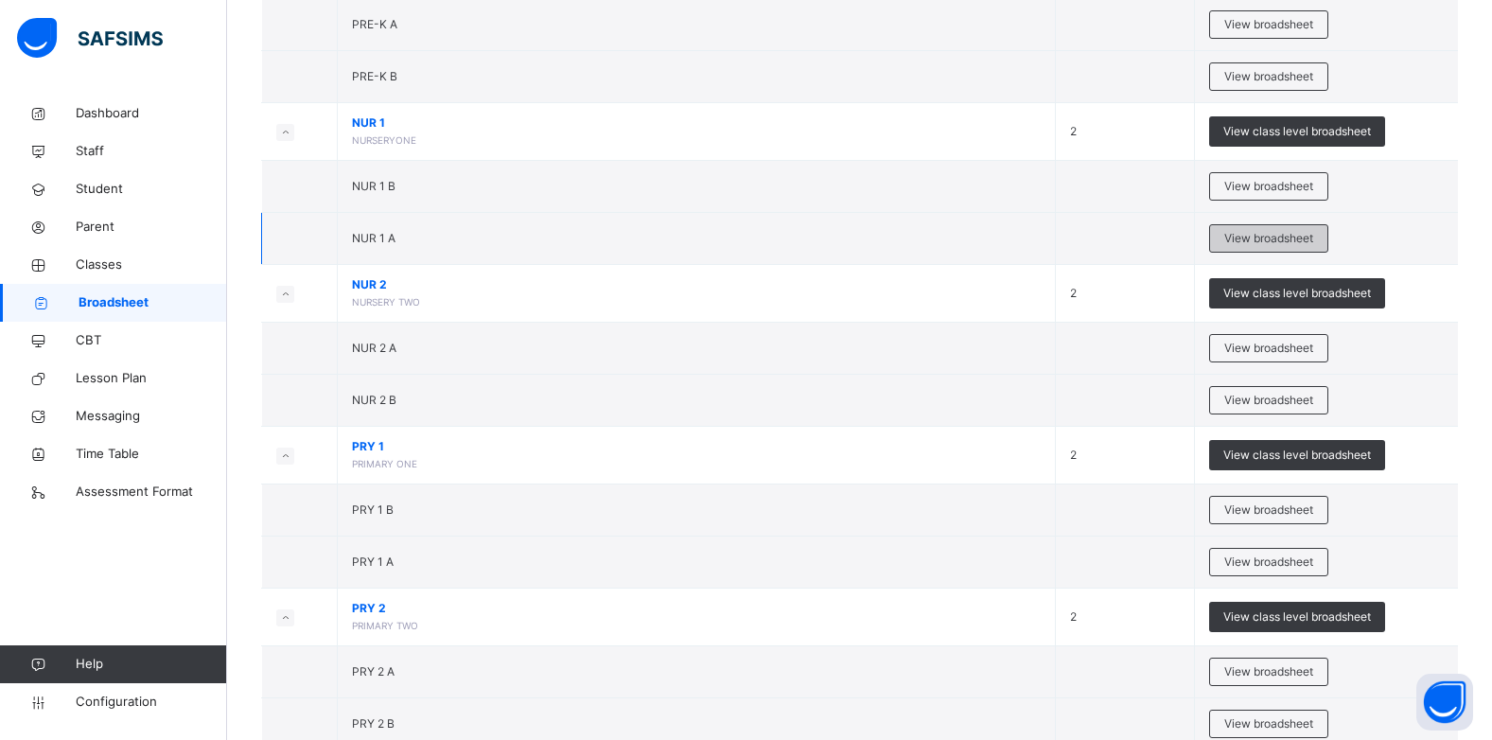
click at [1236, 232] on span "View broadsheet" at bounding box center [1268, 238] width 89 height 17
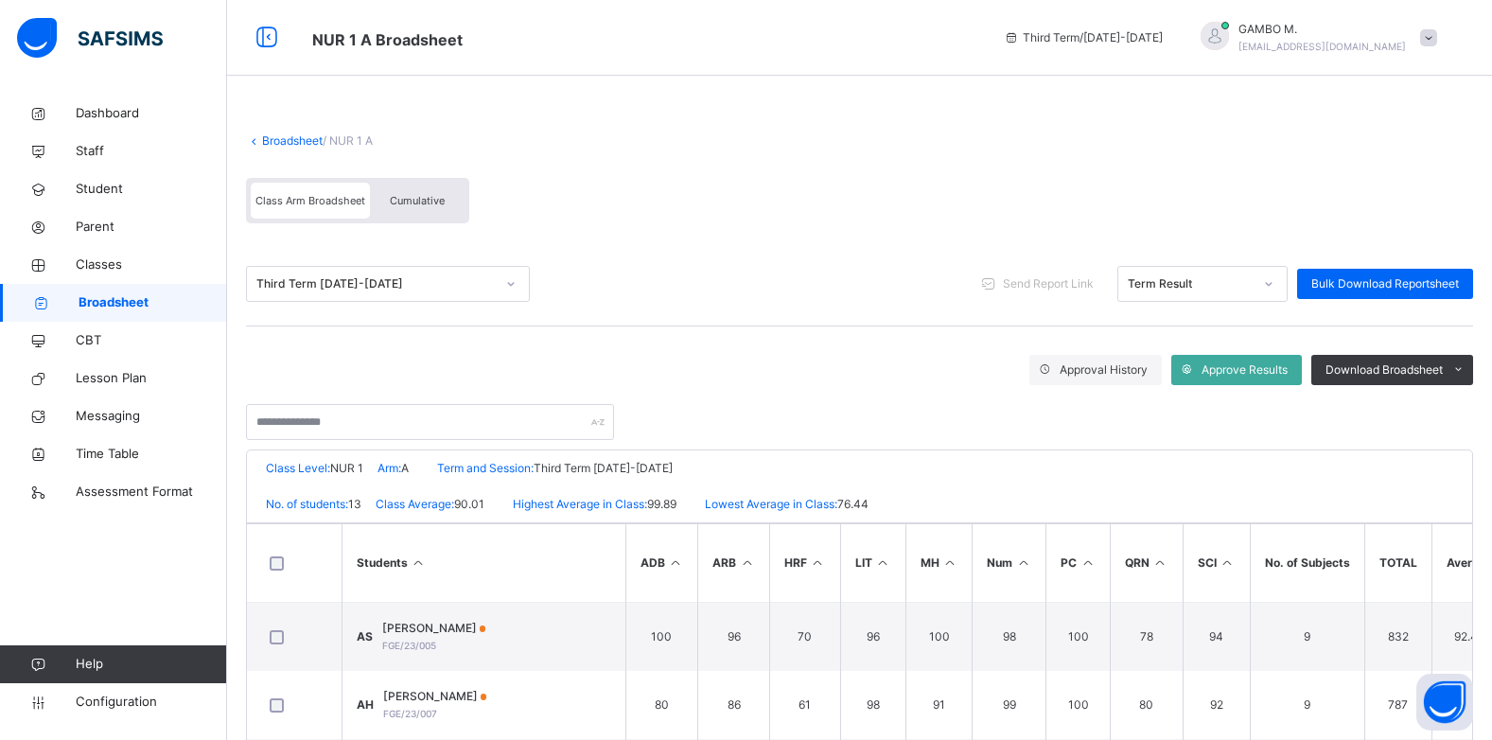
click at [403, 199] on span "Cumulative" at bounding box center [417, 200] width 55 height 13
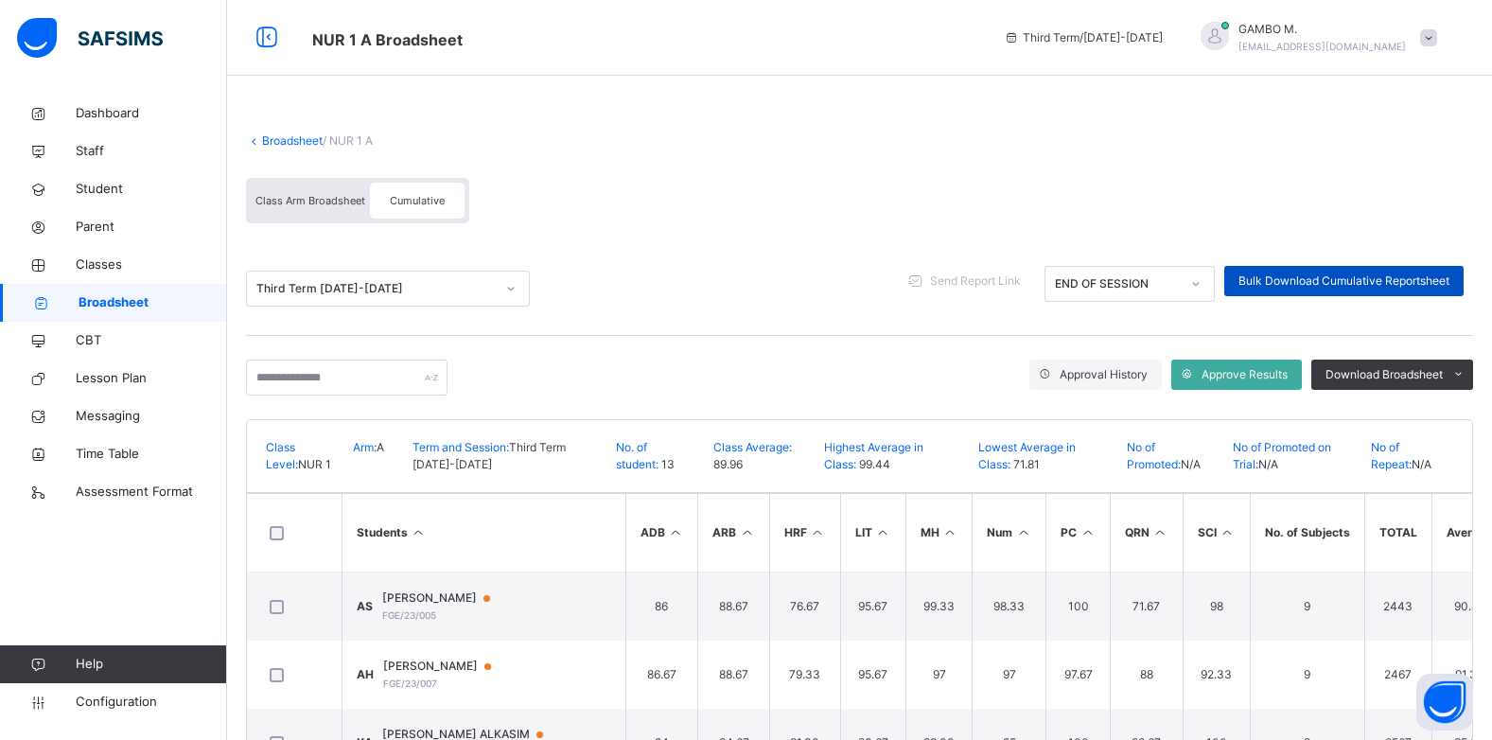
click at [1333, 281] on span "Bulk Download Cumulative Reportsheet" at bounding box center [1344, 281] width 211 height 17
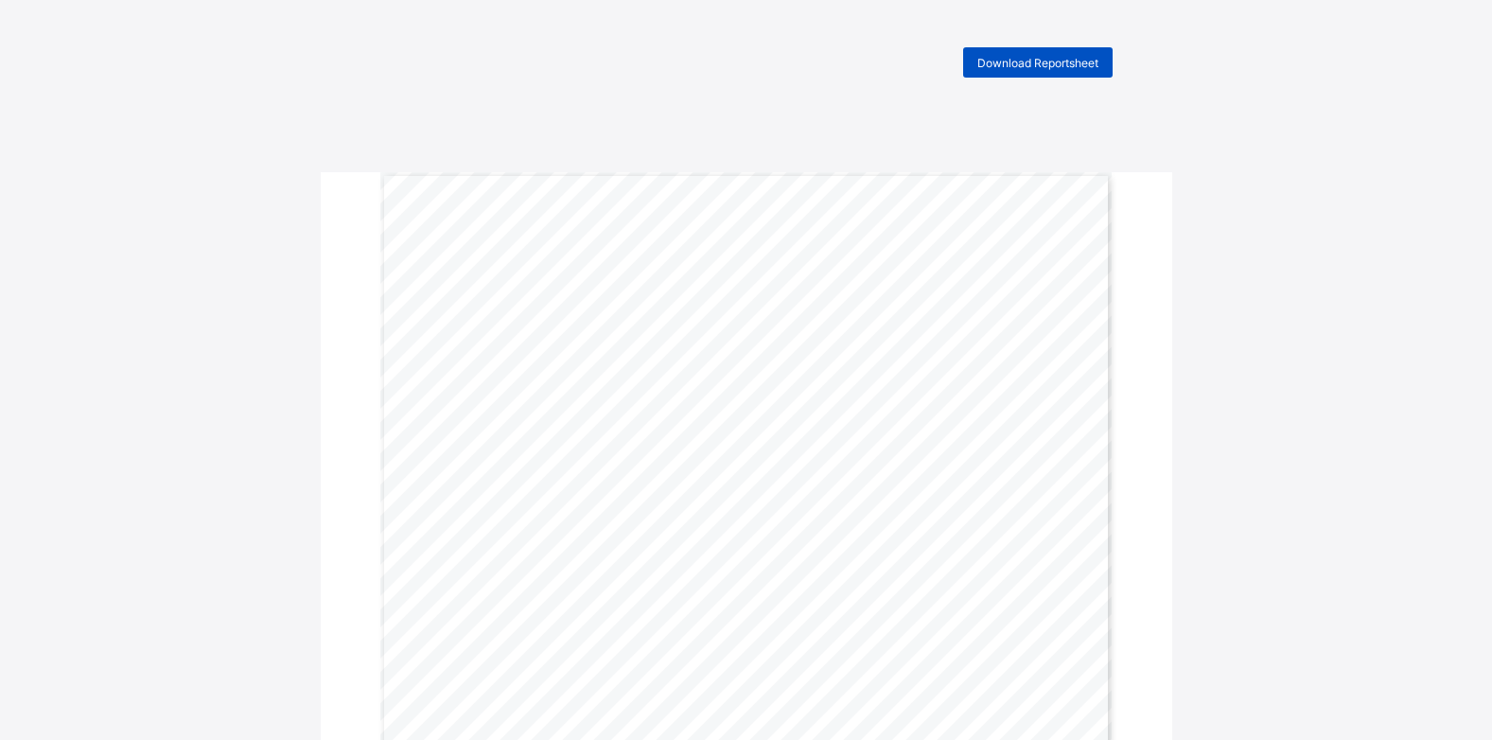
click at [1014, 58] on span "Download Reportsheet" at bounding box center [1037, 63] width 121 height 14
click at [1075, 56] on span "Download Reportsheet" at bounding box center [1037, 63] width 121 height 14
click at [1085, 68] on span "Download Reportsheet" at bounding box center [1037, 63] width 121 height 14
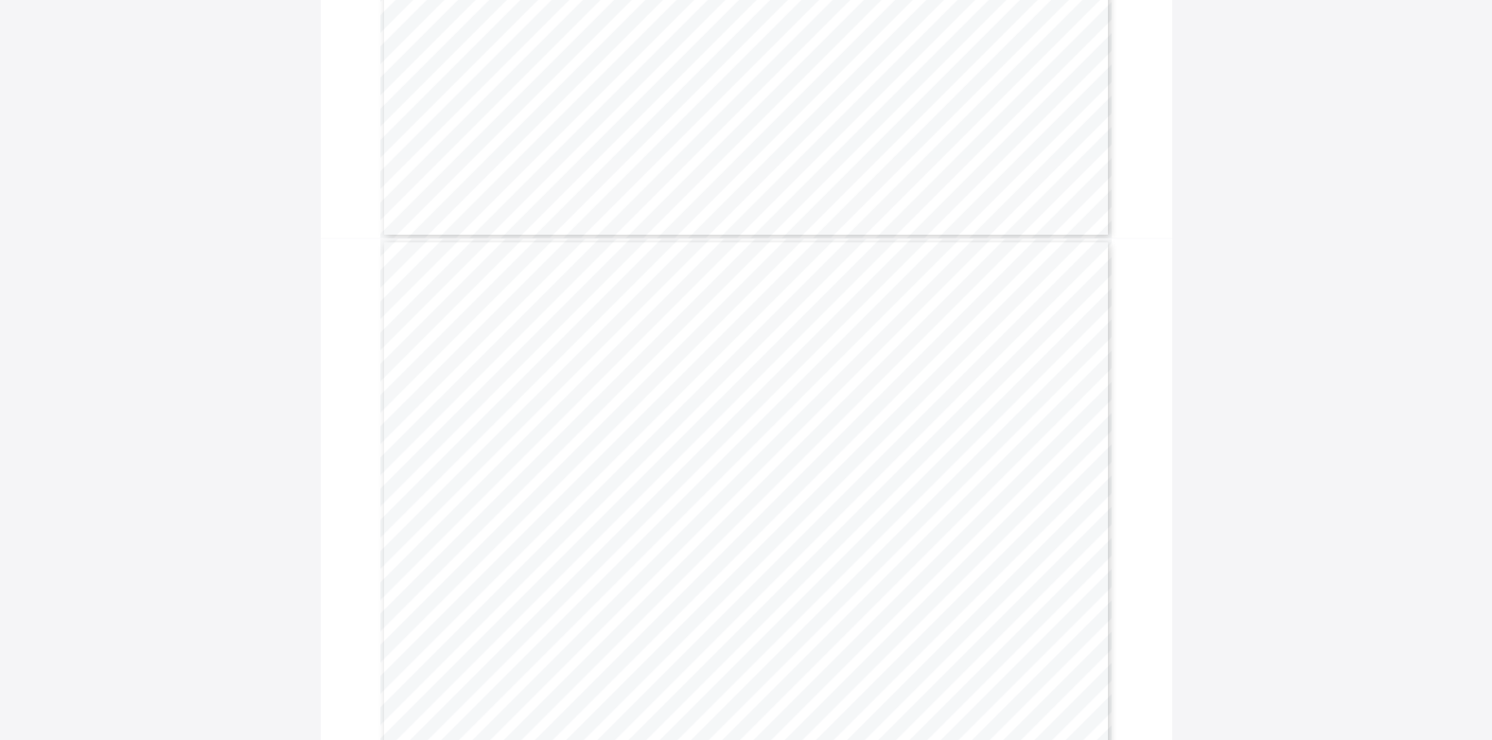
scroll to position [11449, 0]
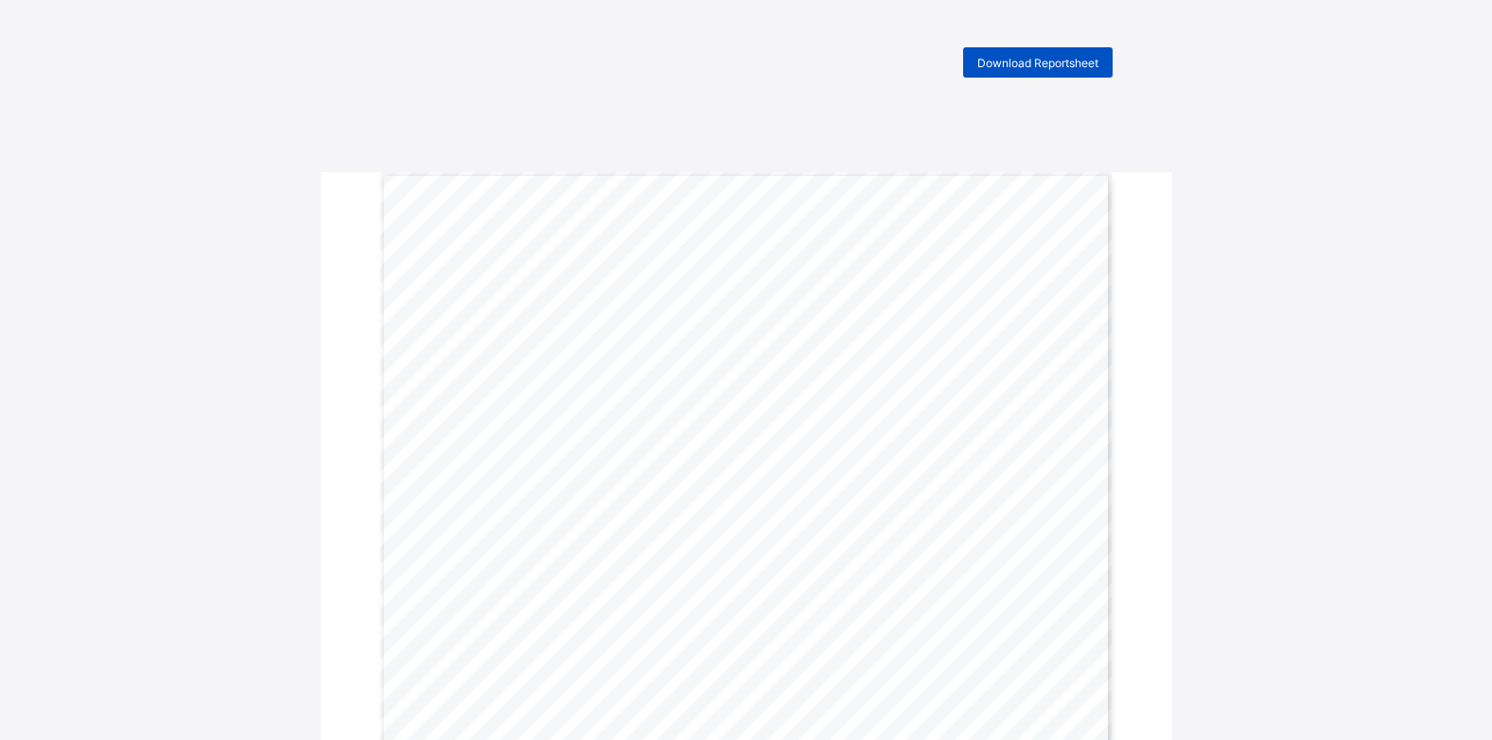
click at [1067, 61] on span "Download Reportsheet" at bounding box center [1037, 63] width 121 height 14
